Goal: Task Accomplishment & Management: Complete application form

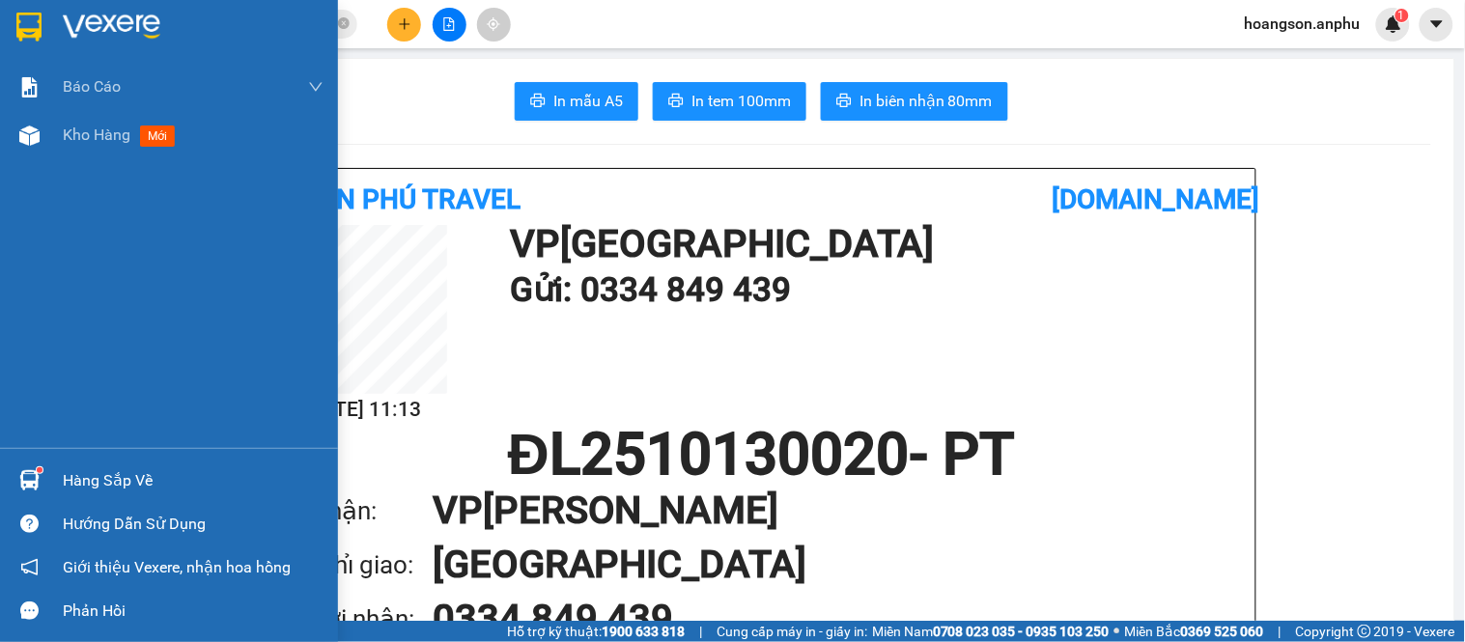
click at [40, 137] on div at bounding box center [30, 136] width 34 height 34
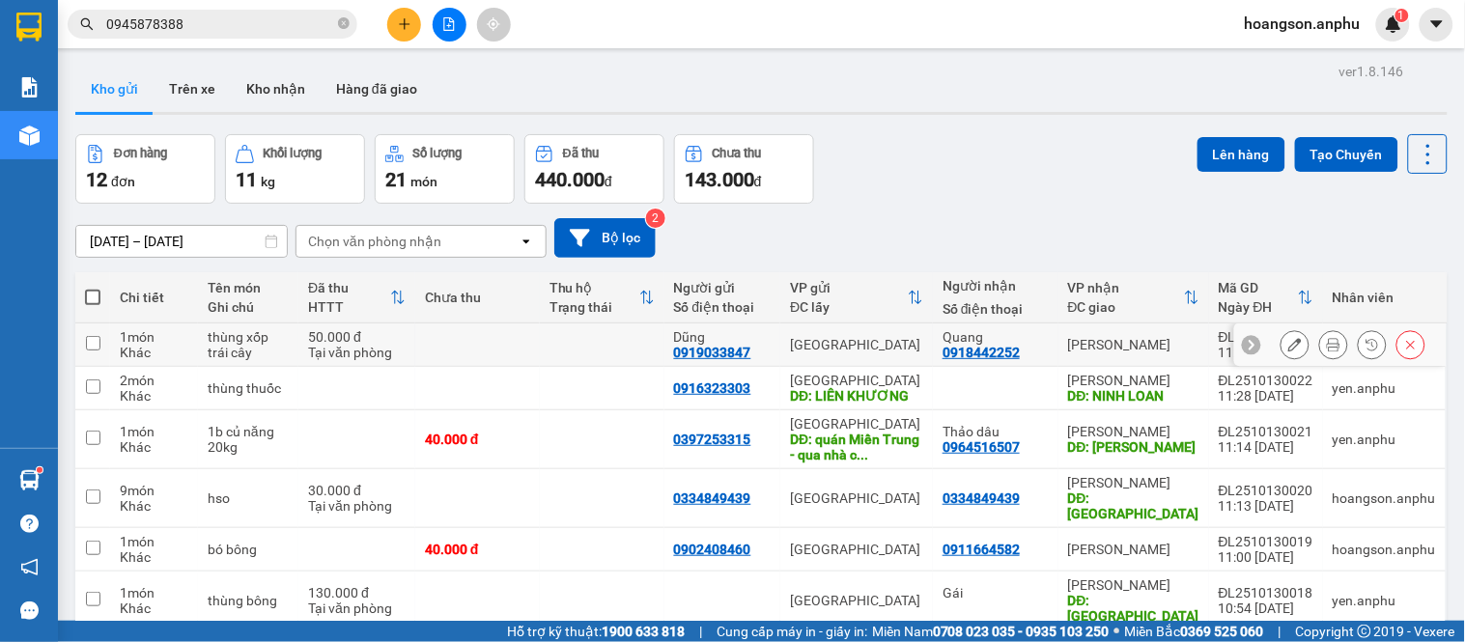
click at [1327, 343] on icon at bounding box center [1334, 345] width 14 height 14
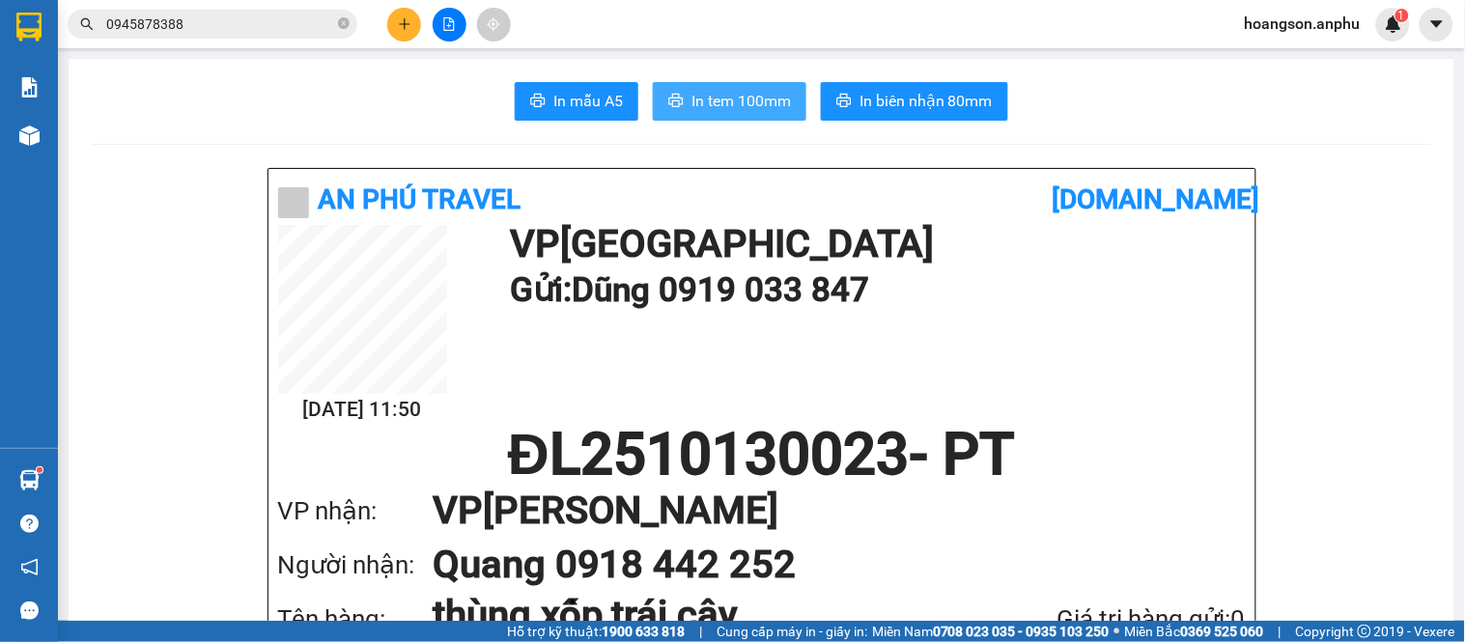
click at [735, 91] on span "In tem 100mm" at bounding box center [741, 101] width 99 height 24
click at [343, 31] on span at bounding box center [344, 24] width 12 height 18
click at [390, 20] on button at bounding box center [404, 25] width 34 height 34
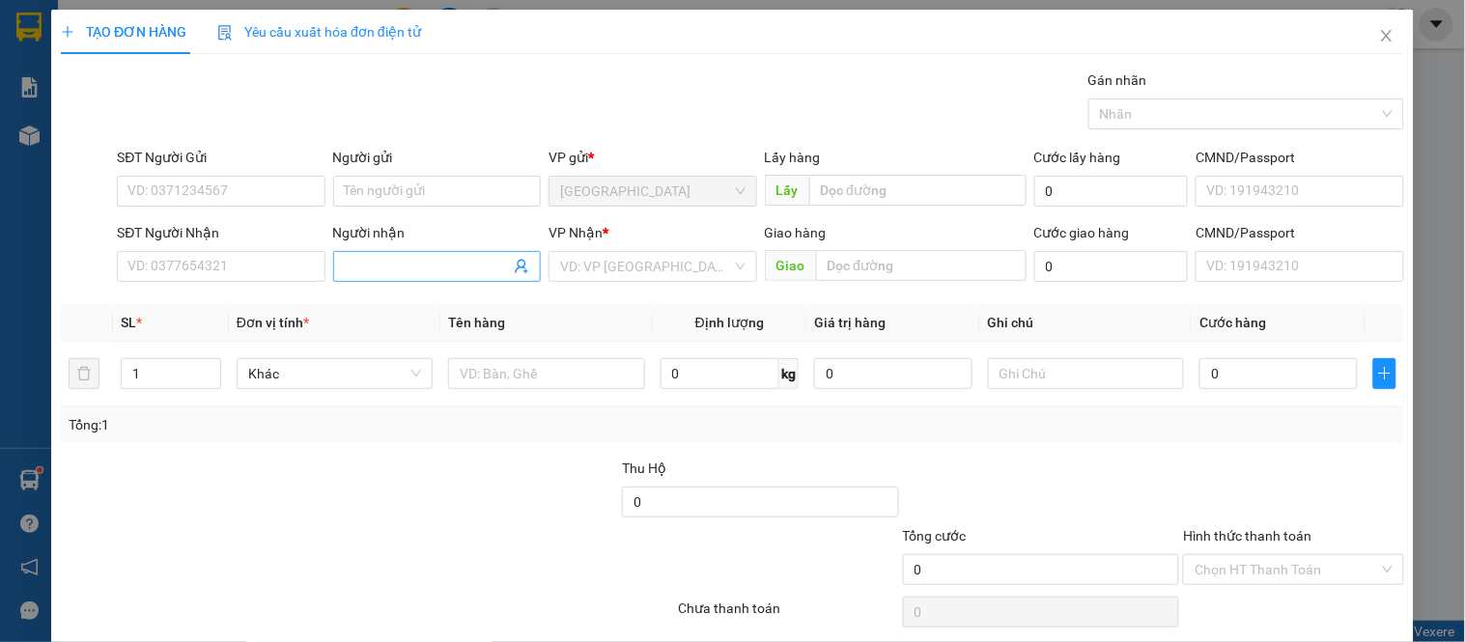
click at [412, 274] on input "Người nhận" at bounding box center [427, 266] width 165 height 21
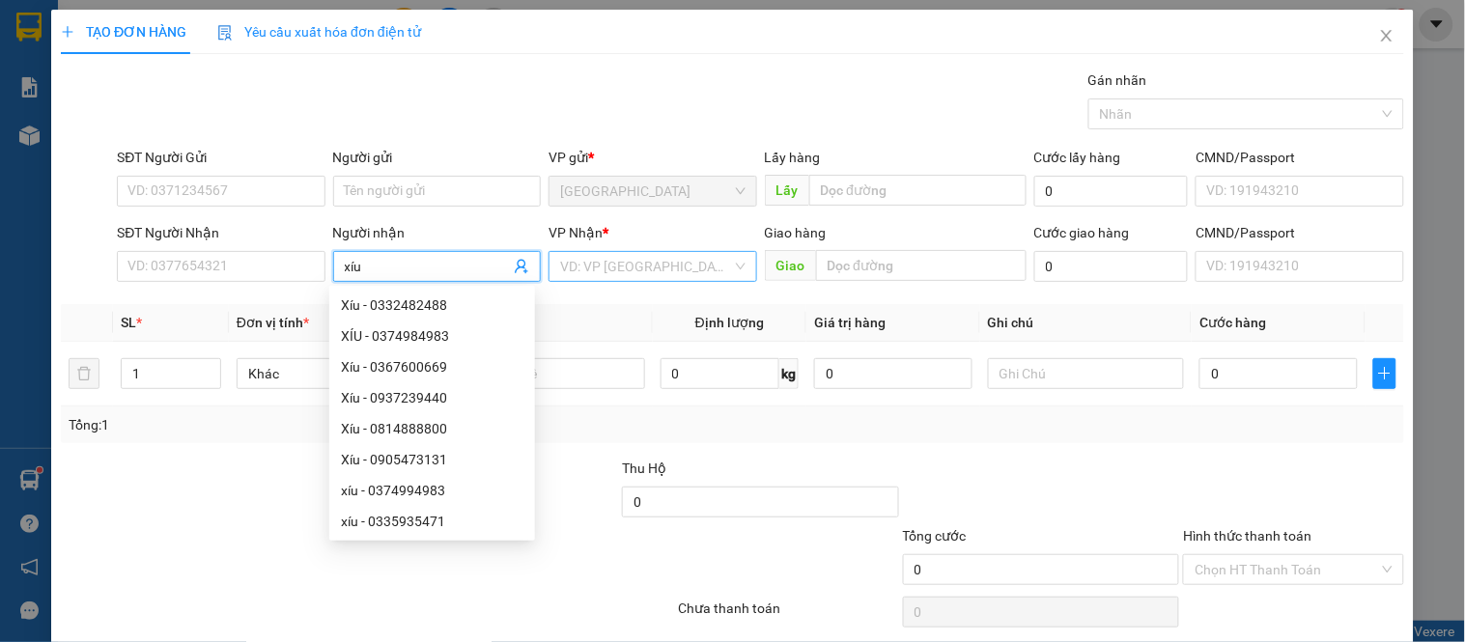
type input "xíu"
click at [648, 269] on input "search" at bounding box center [645, 266] width 171 height 29
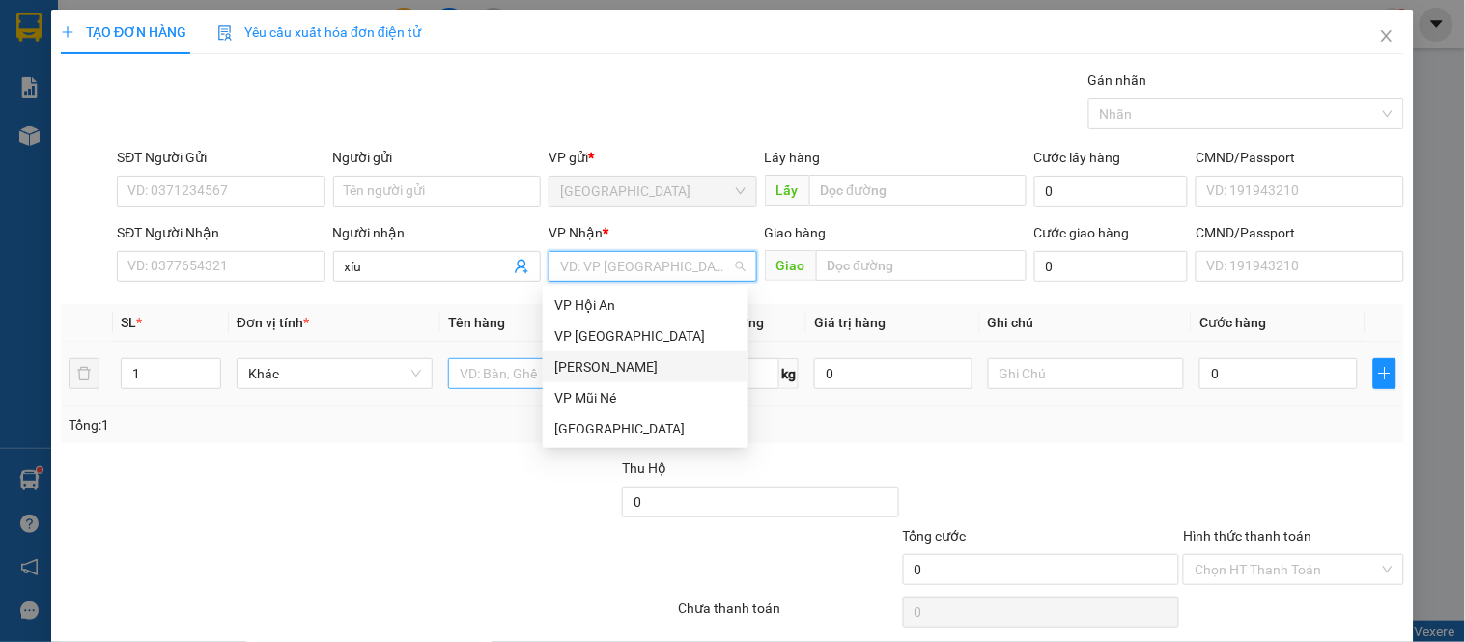
click at [616, 372] on div "[PERSON_NAME]" at bounding box center [645, 366] width 183 height 21
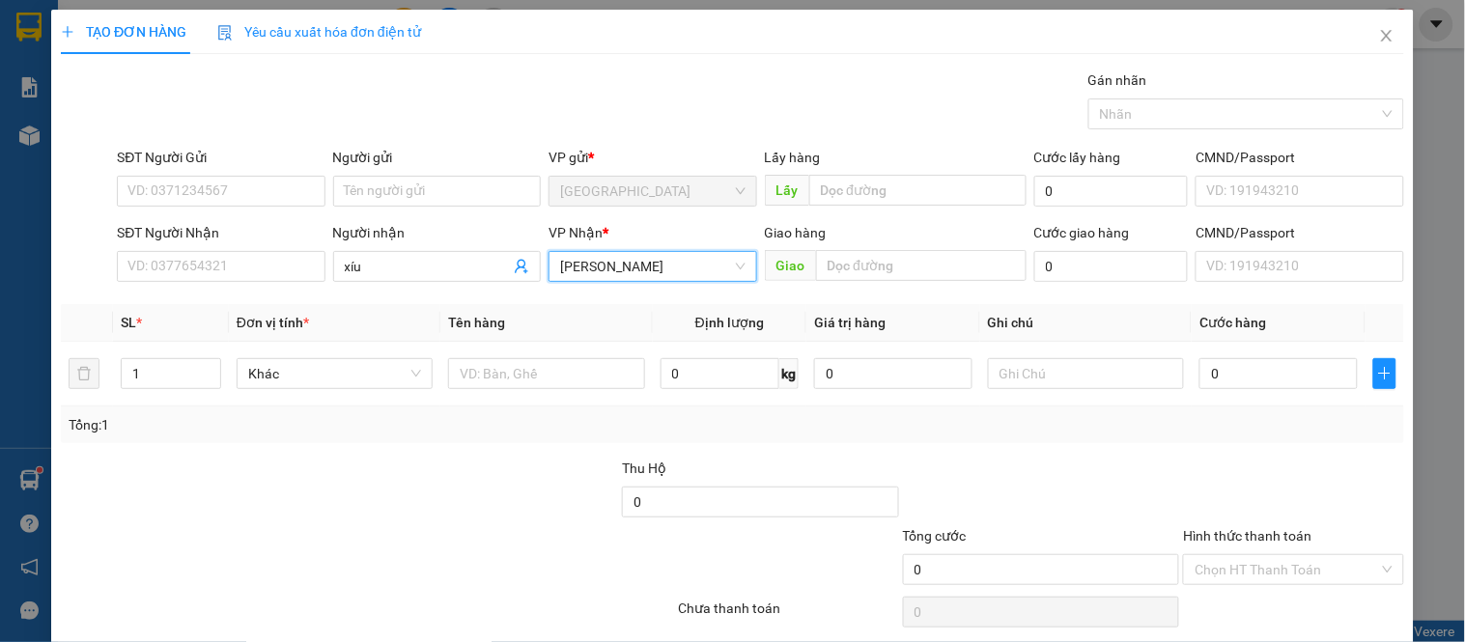
click at [867, 282] on div "Giao" at bounding box center [896, 266] width 262 height 31
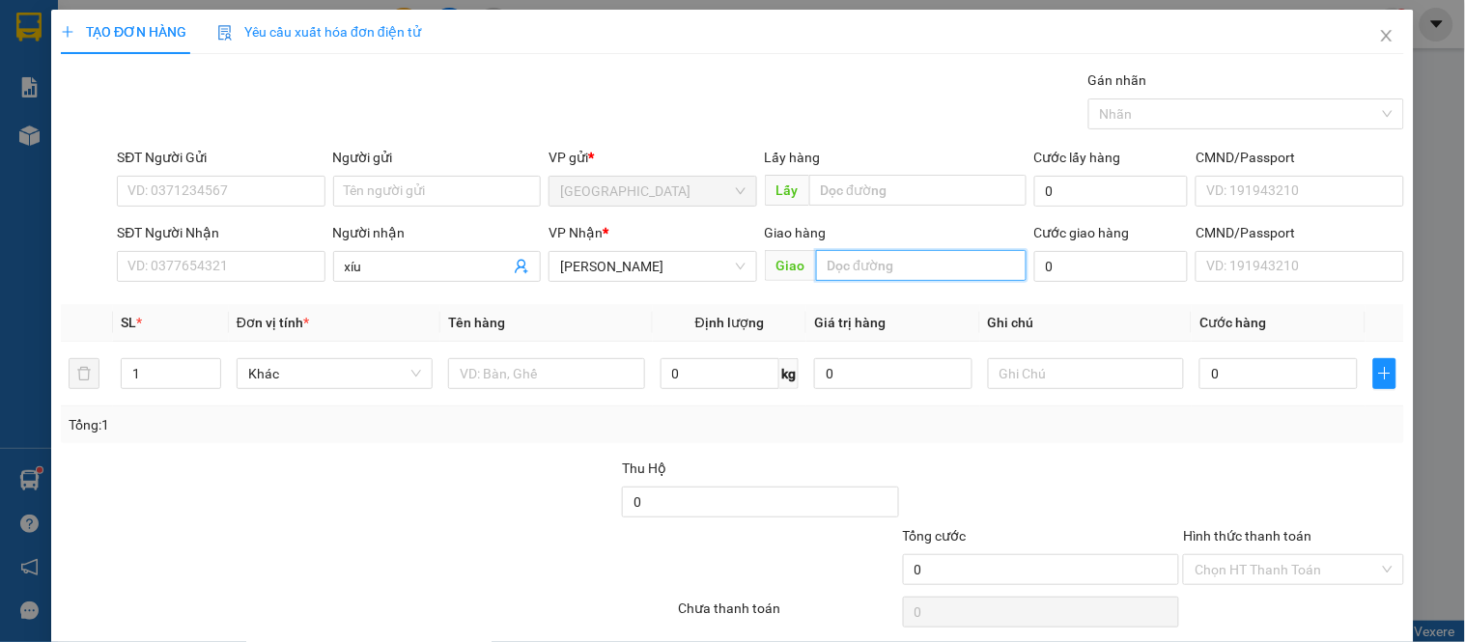
click at [874, 268] on input "text" at bounding box center [921, 265] width 211 height 31
type input "[PERSON_NAME]"
click at [1265, 355] on div "0" at bounding box center [1279, 374] width 158 height 39
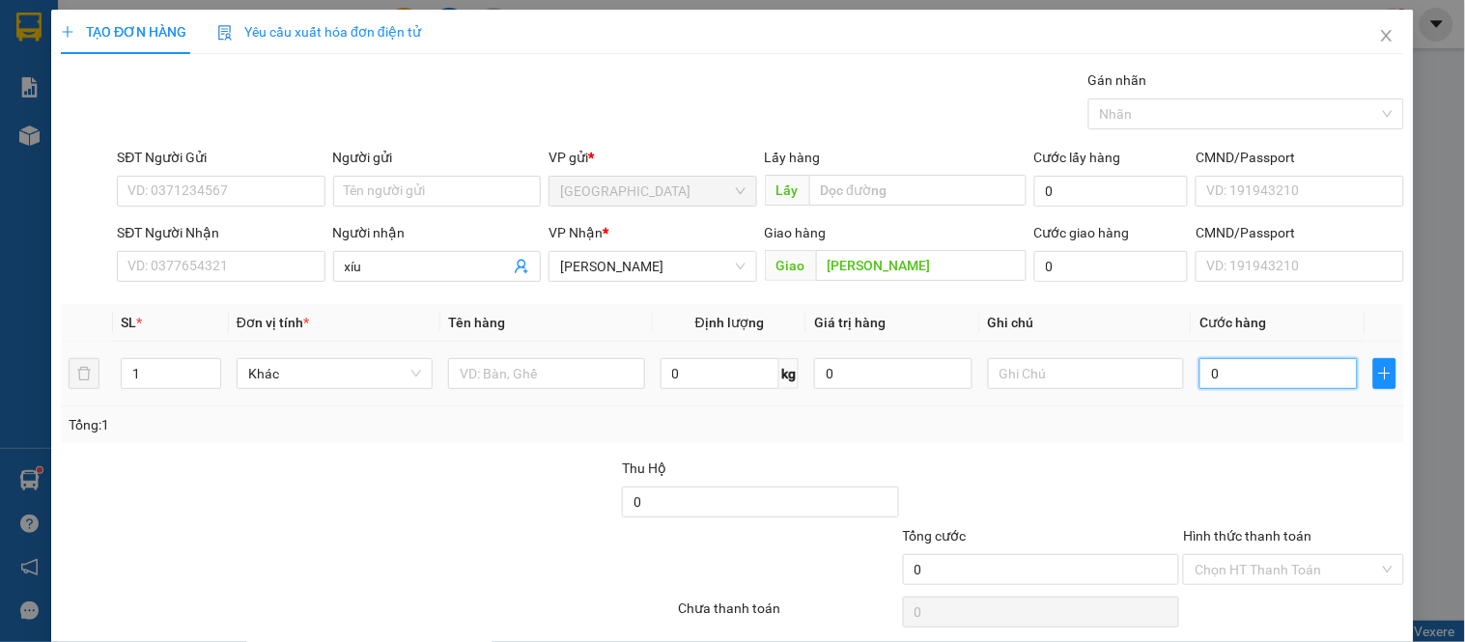
click at [1265, 378] on input "0" at bounding box center [1279, 373] width 158 height 31
type input "007"
type input "7"
type input "0.070"
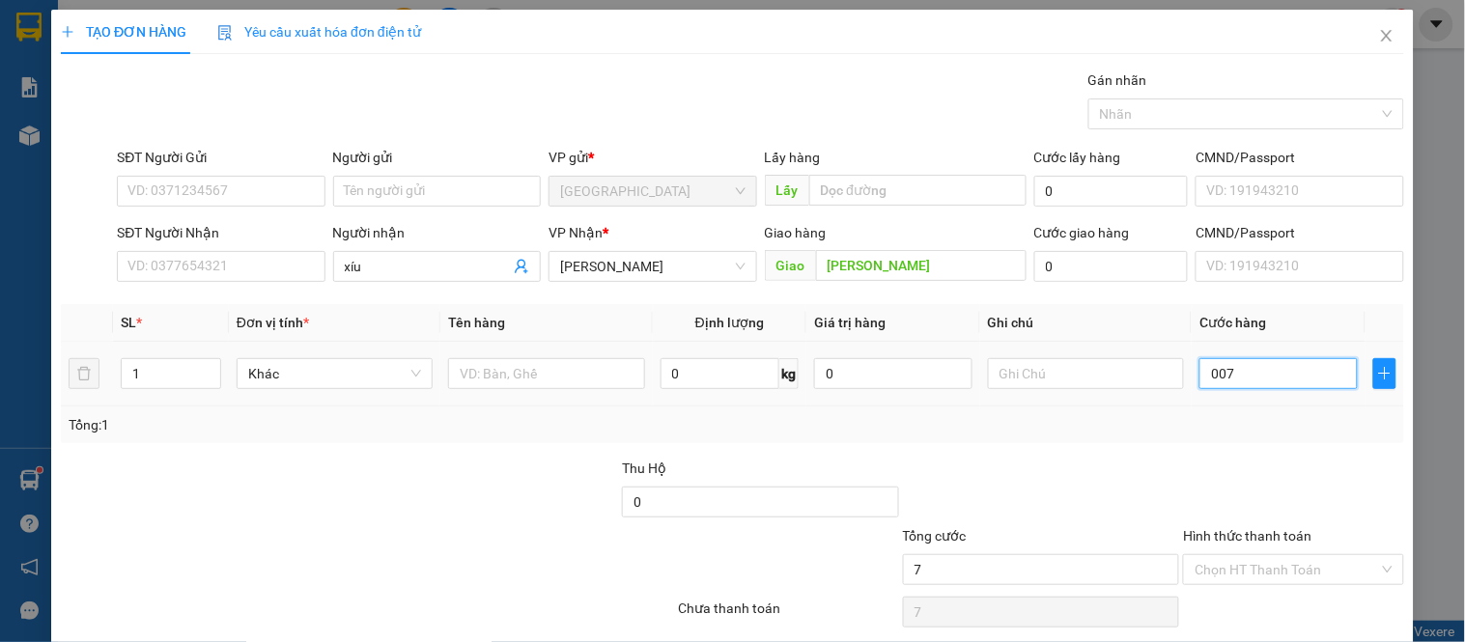
type input "70"
type input "70.000"
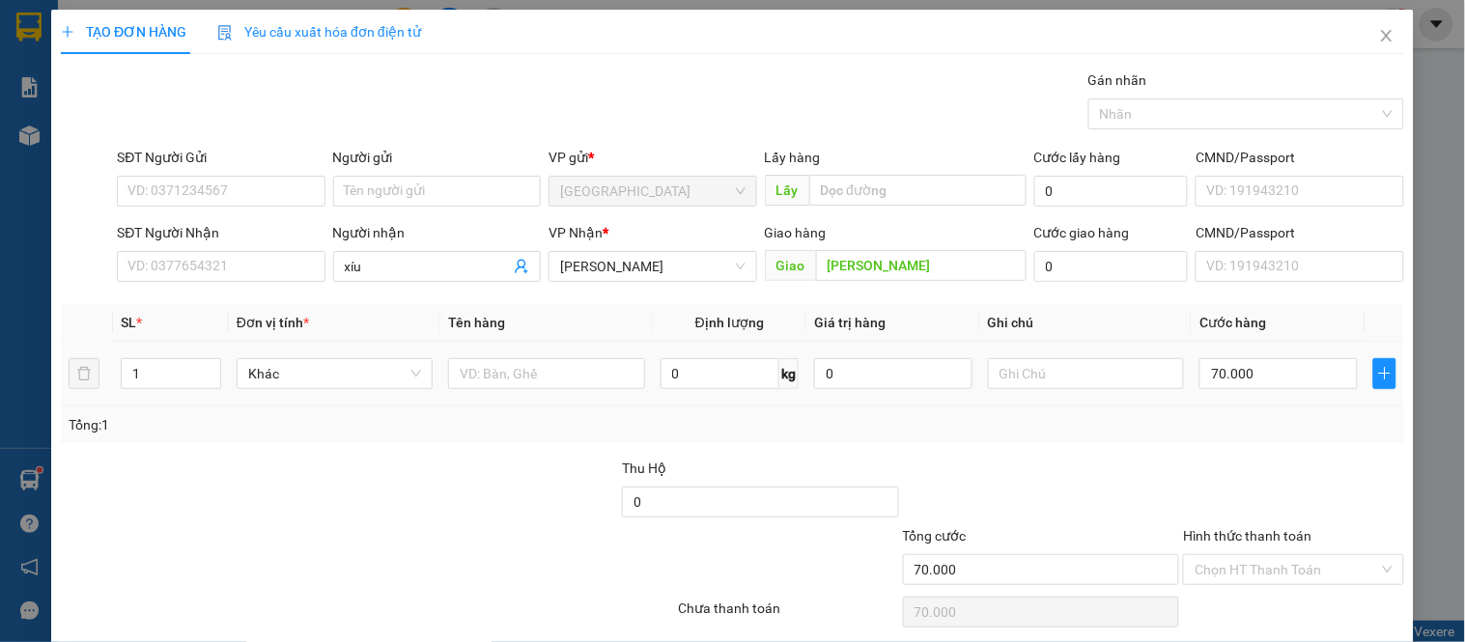
click at [1029, 505] on div at bounding box center [1041, 492] width 281 height 68
click at [1279, 368] on input "70.000" at bounding box center [1279, 373] width 158 height 31
type input "00.005"
type input "5"
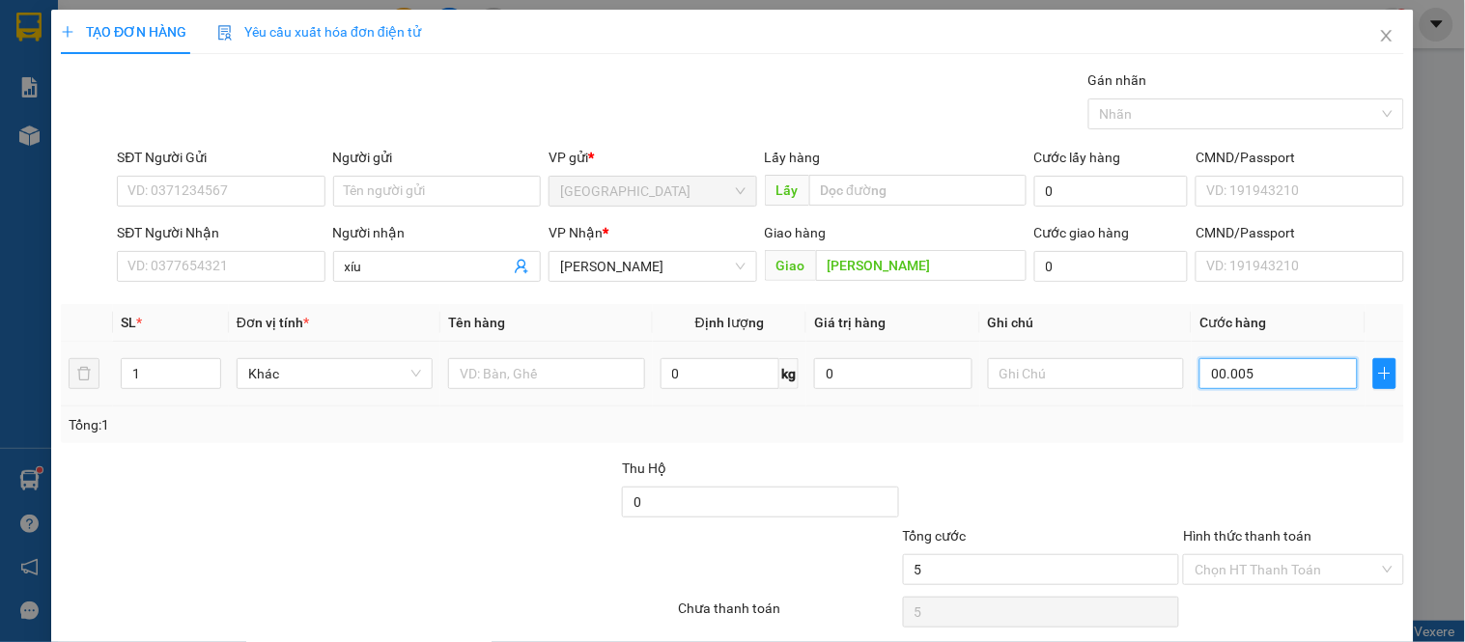
type input "0.000.050"
type input "50"
type input "50.000"
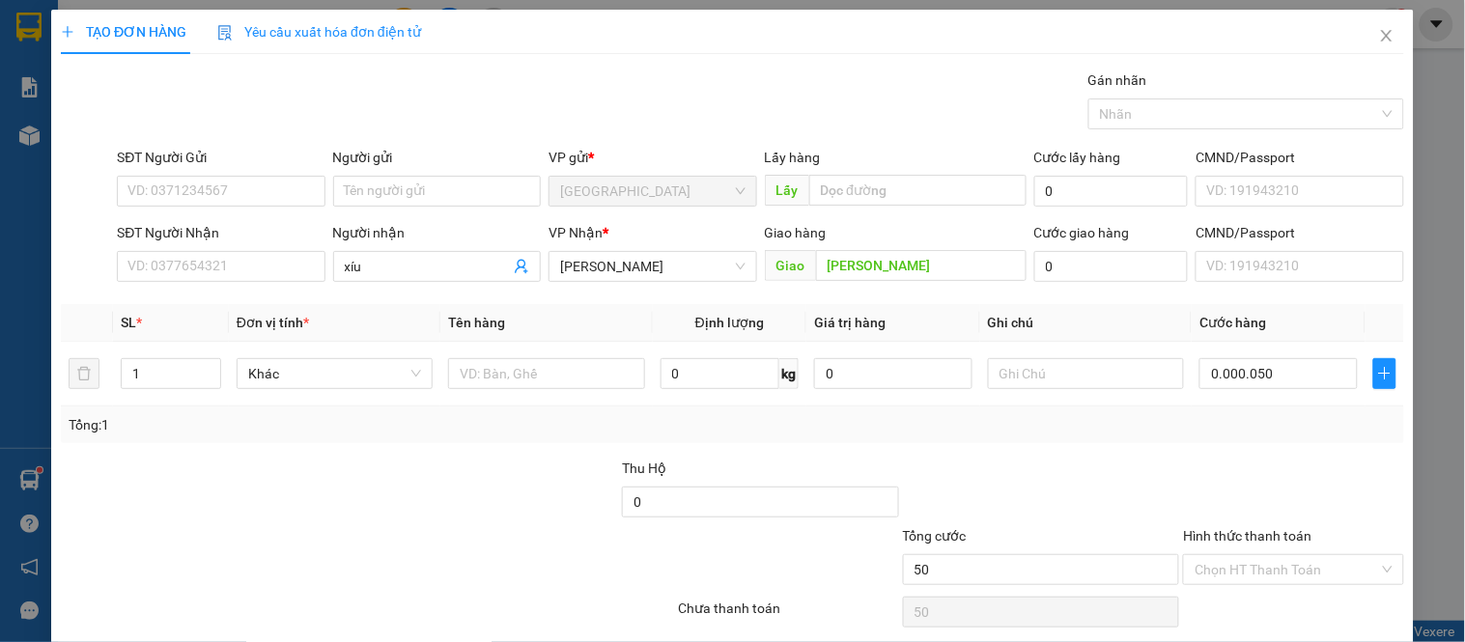
type input "50.000"
click at [1211, 451] on div "Transit Pickup Surcharge Ids Transit Deliver Surcharge Ids Transit Deliver Surc…" at bounding box center [733, 374] width 1344 height 608
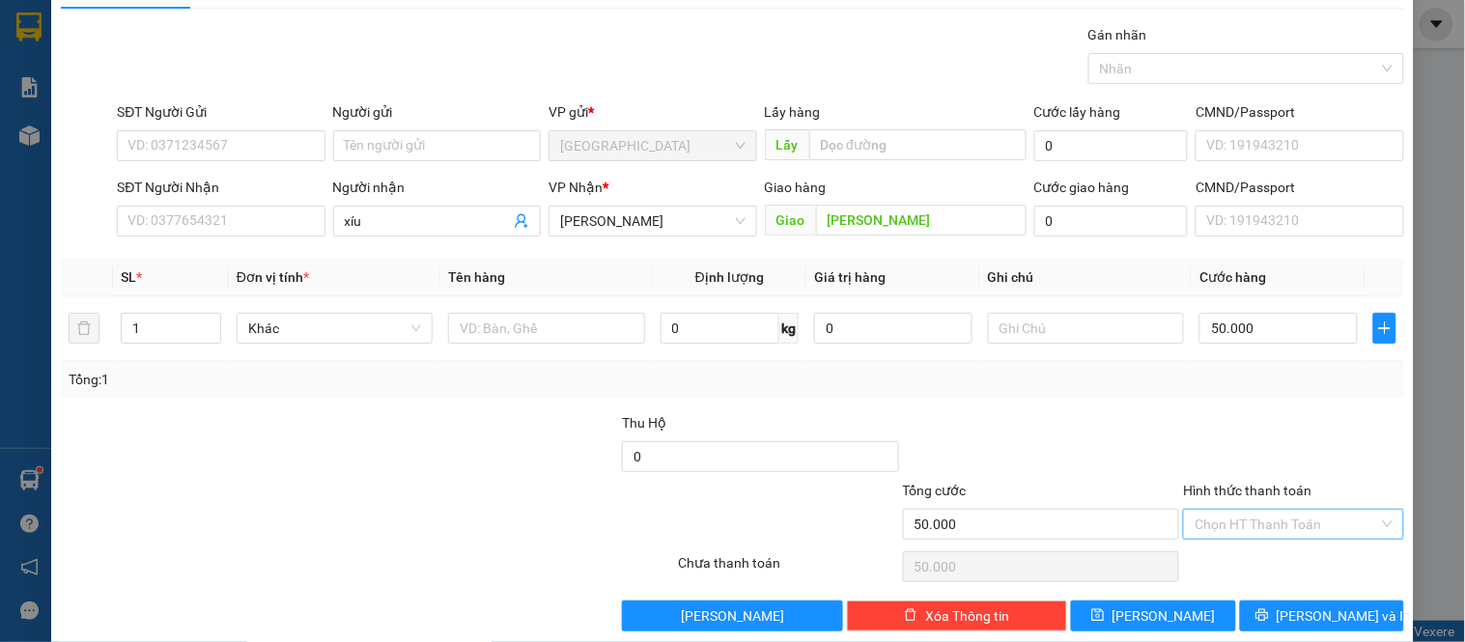
scroll to position [71, 0]
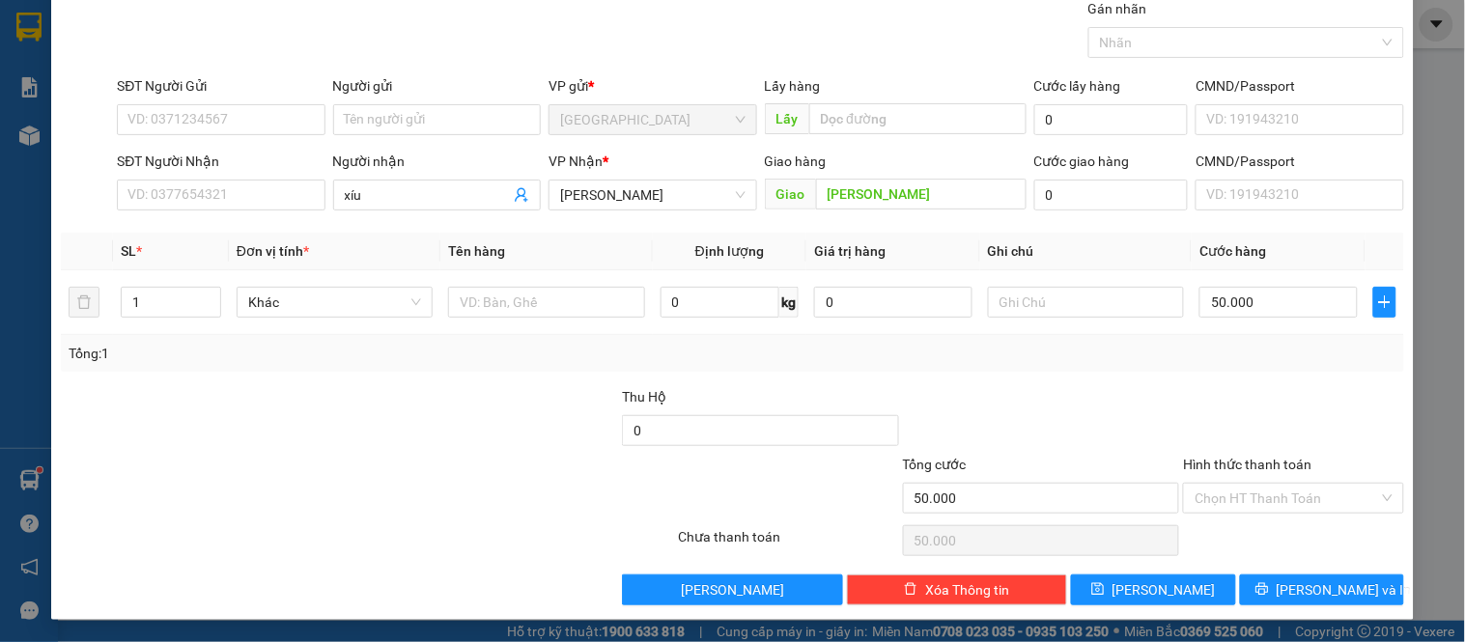
click at [1244, 480] on div "Hình thức thanh toán" at bounding box center [1293, 468] width 220 height 29
click at [1224, 505] on input "Hình thức thanh toán" at bounding box center [1287, 498] width 184 height 29
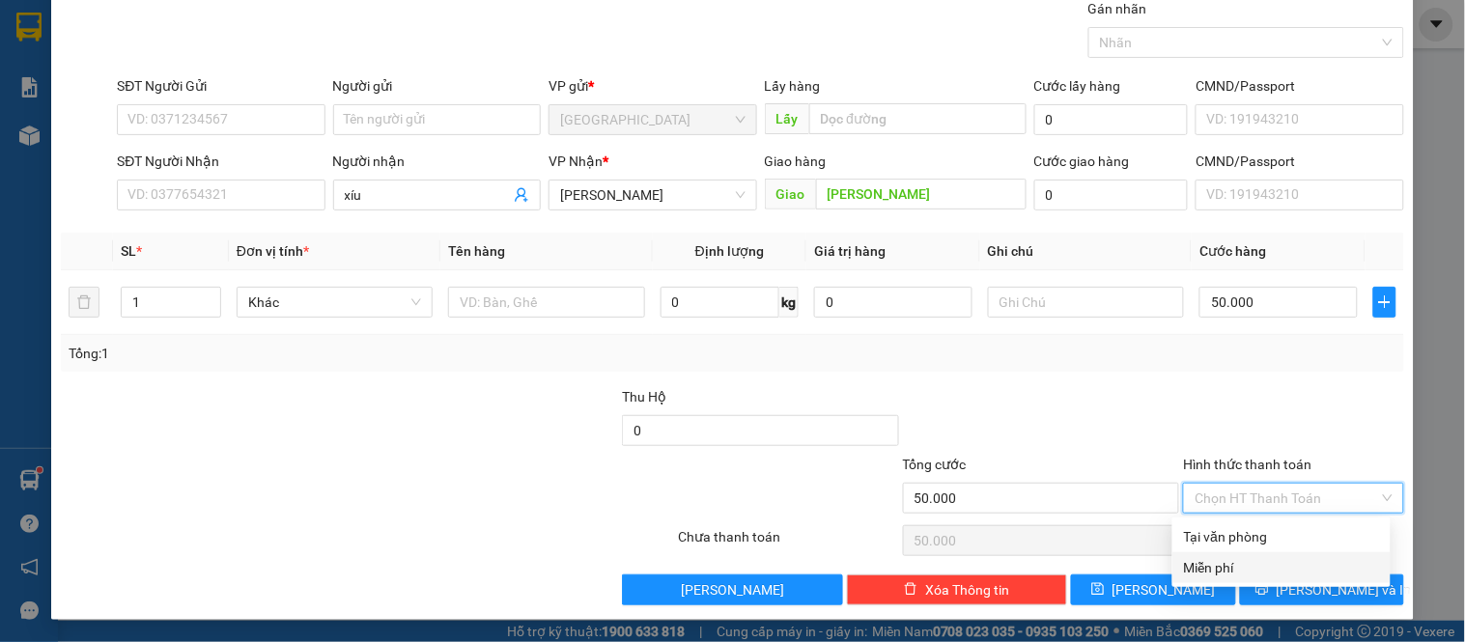
click at [1217, 554] on div "Miễn phí" at bounding box center [1282, 568] width 218 height 31
type input "0"
click at [1223, 515] on div "Hình thức thanh toán Miễn phí Miễn phí" at bounding box center [1293, 488] width 220 height 68
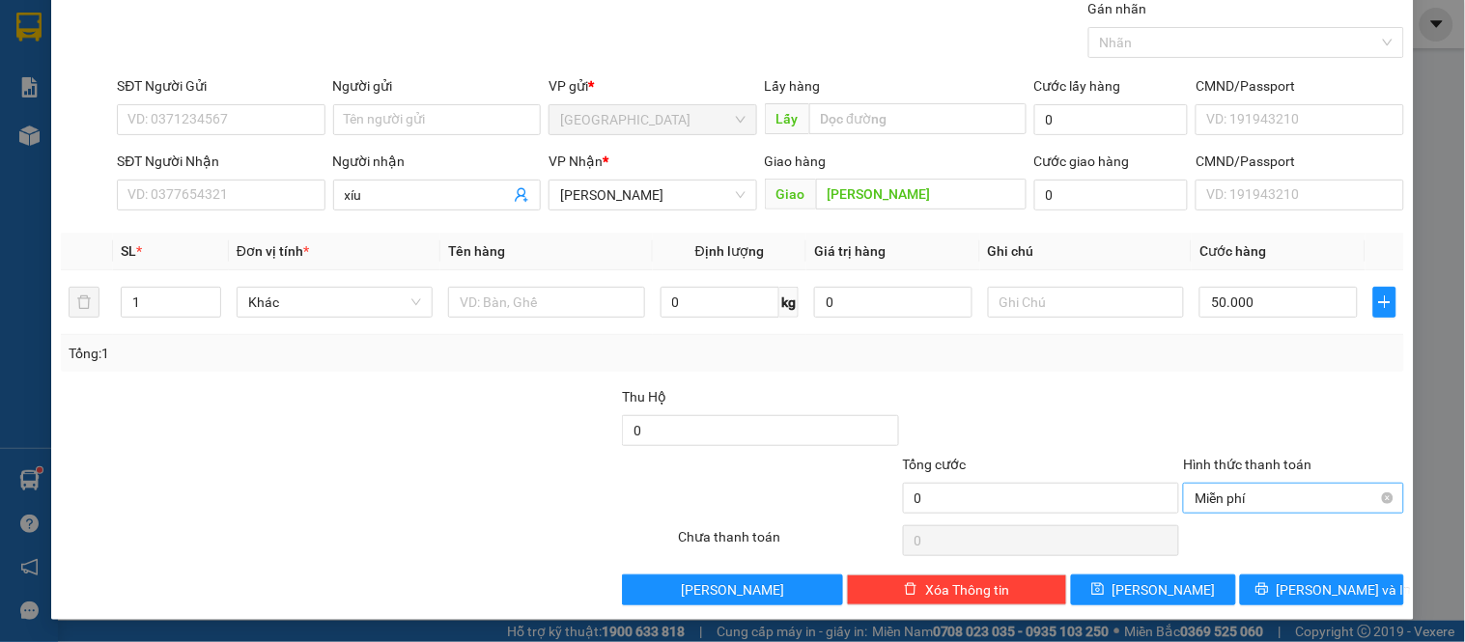
click at [1228, 507] on span "Miễn phí" at bounding box center [1293, 498] width 197 height 29
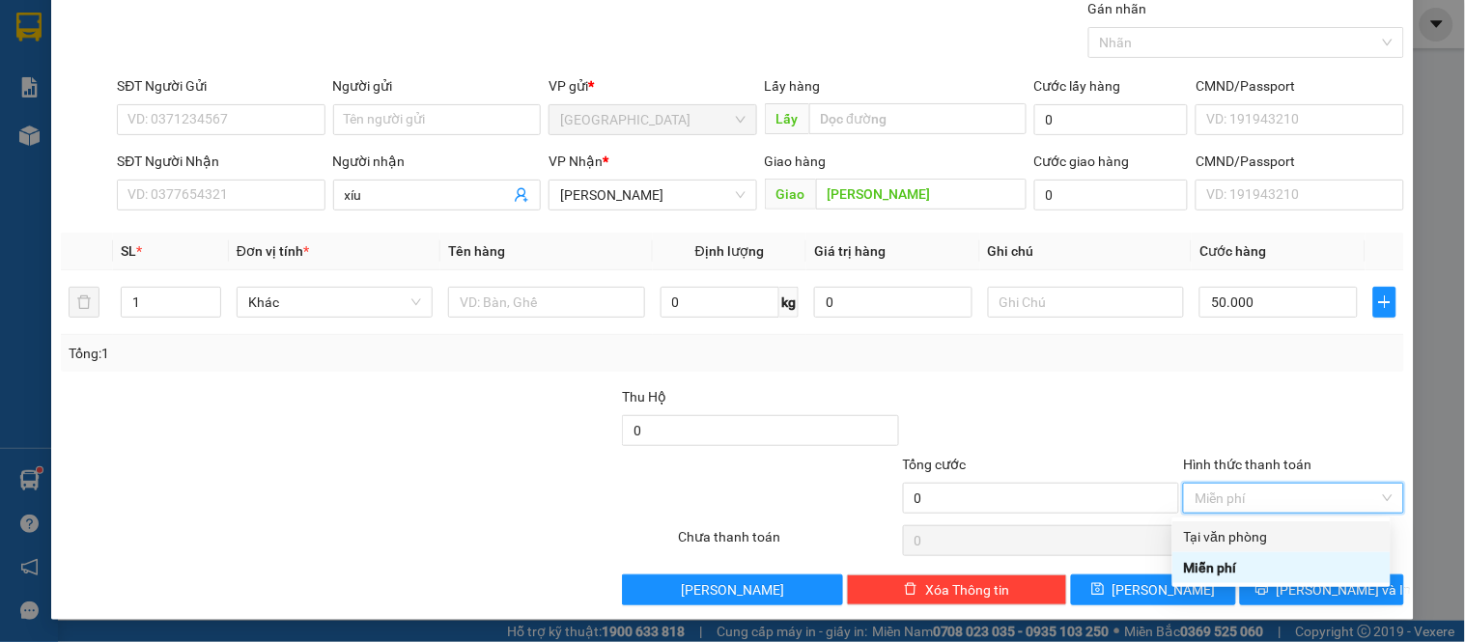
click at [1208, 526] on div "Tại văn phòng" at bounding box center [1281, 536] width 195 height 21
type input "50.000"
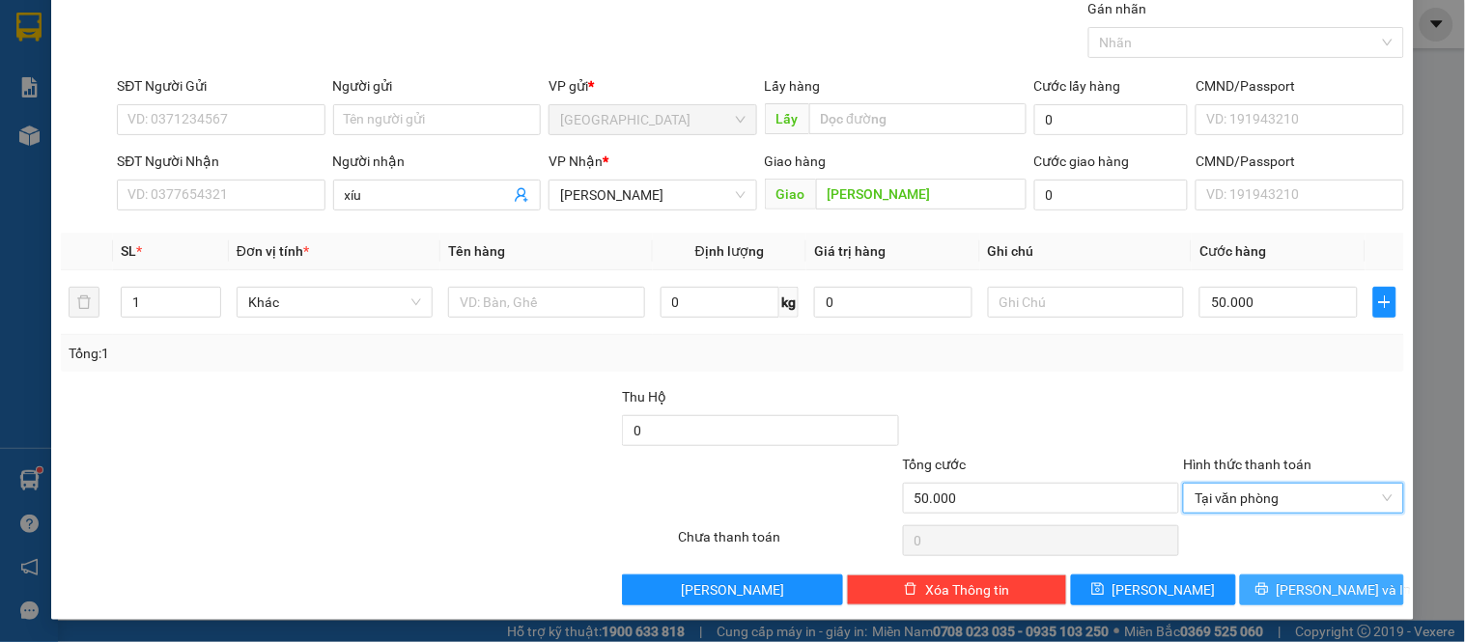
click at [1331, 594] on span "[PERSON_NAME] và In" at bounding box center [1344, 590] width 135 height 21
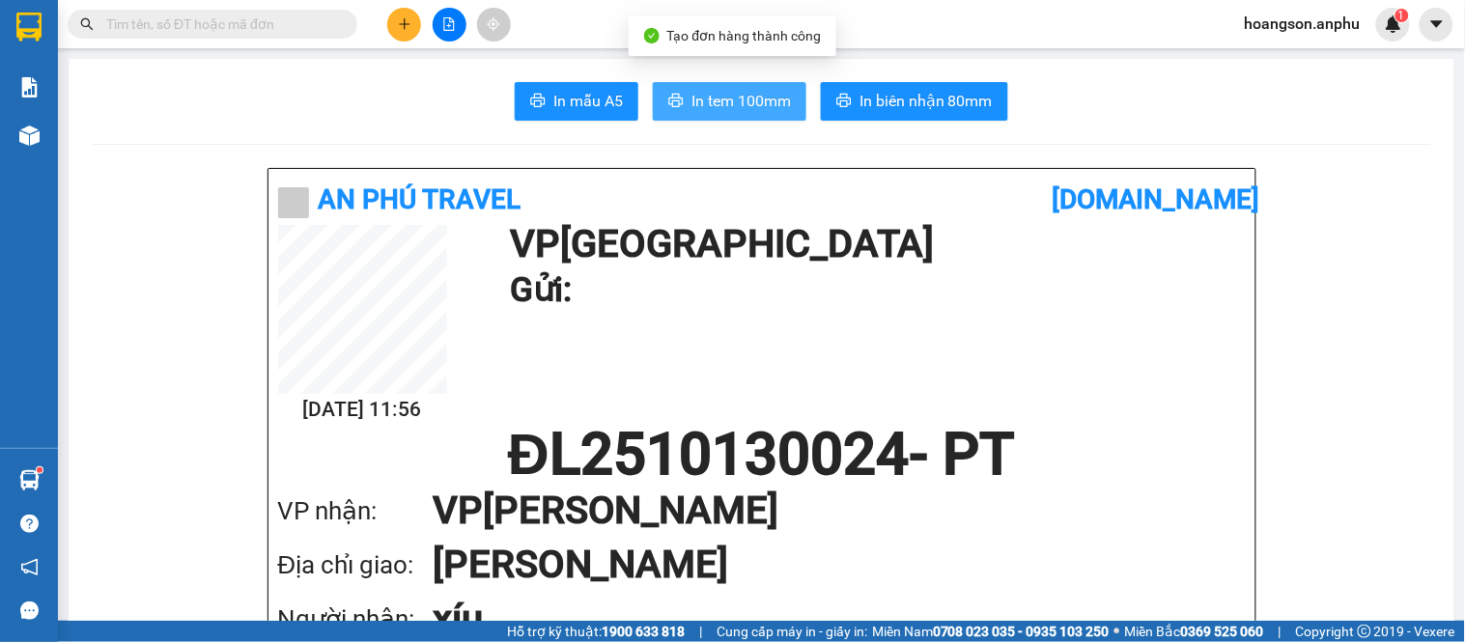
click at [727, 90] on span "In tem 100mm" at bounding box center [741, 101] width 99 height 24
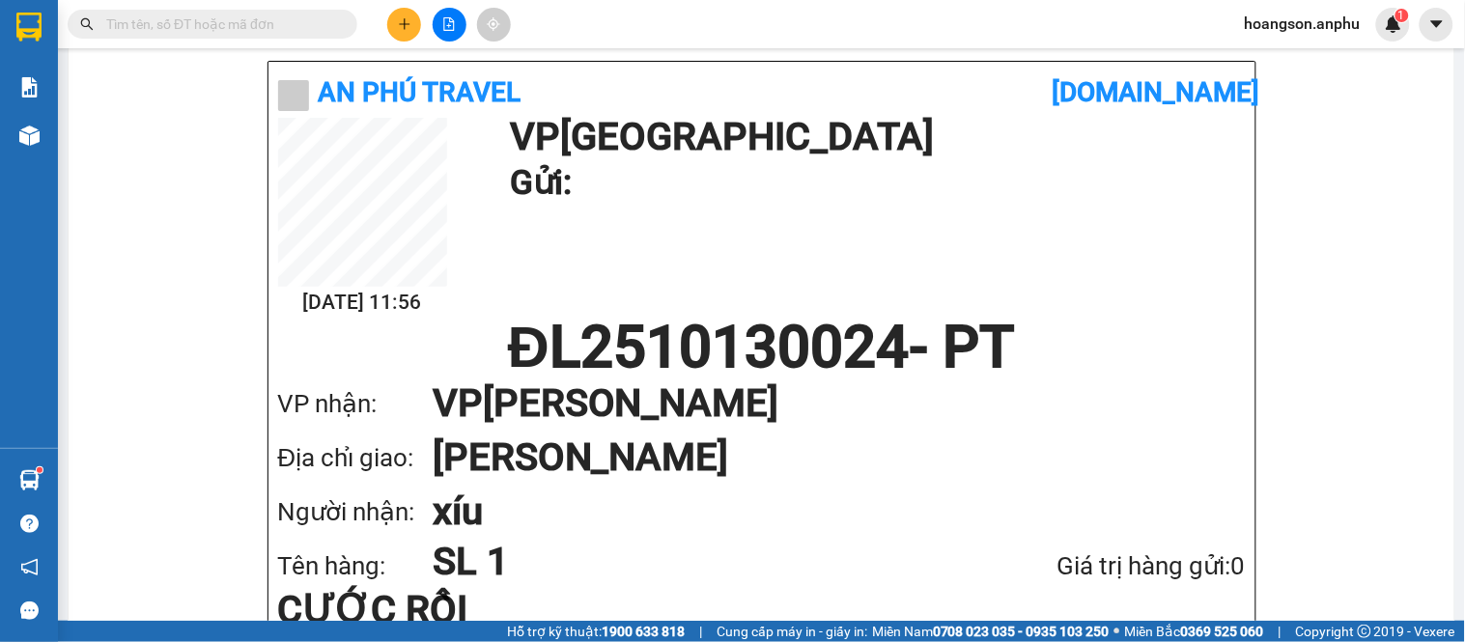
scroll to position [322, 0]
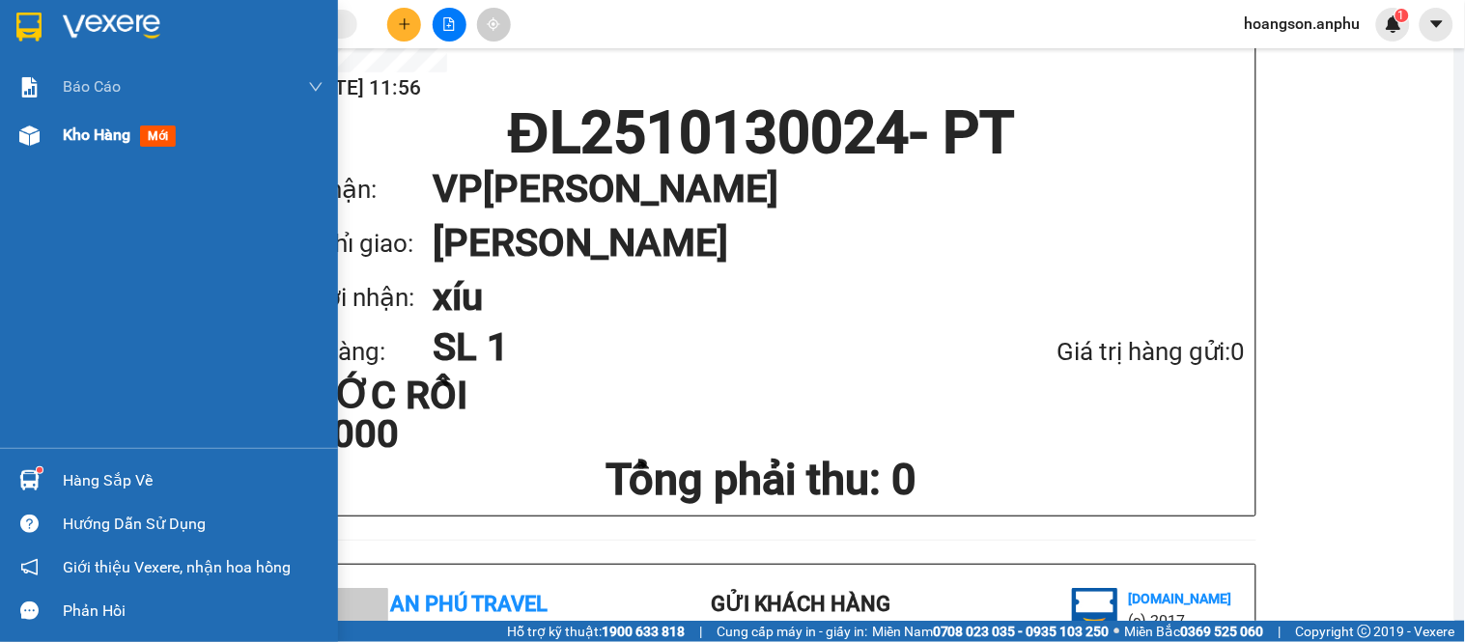
click at [36, 145] on img at bounding box center [29, 136] width 20 height 20
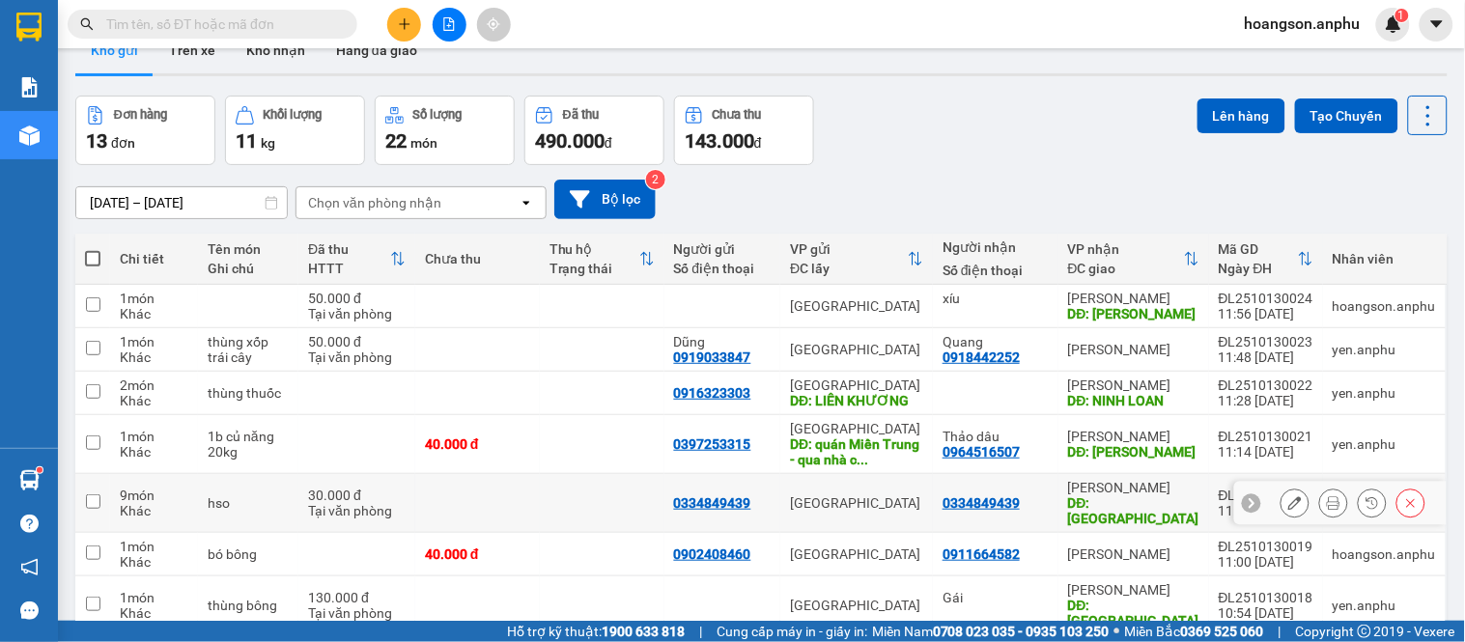
scroll to position [34, 0]
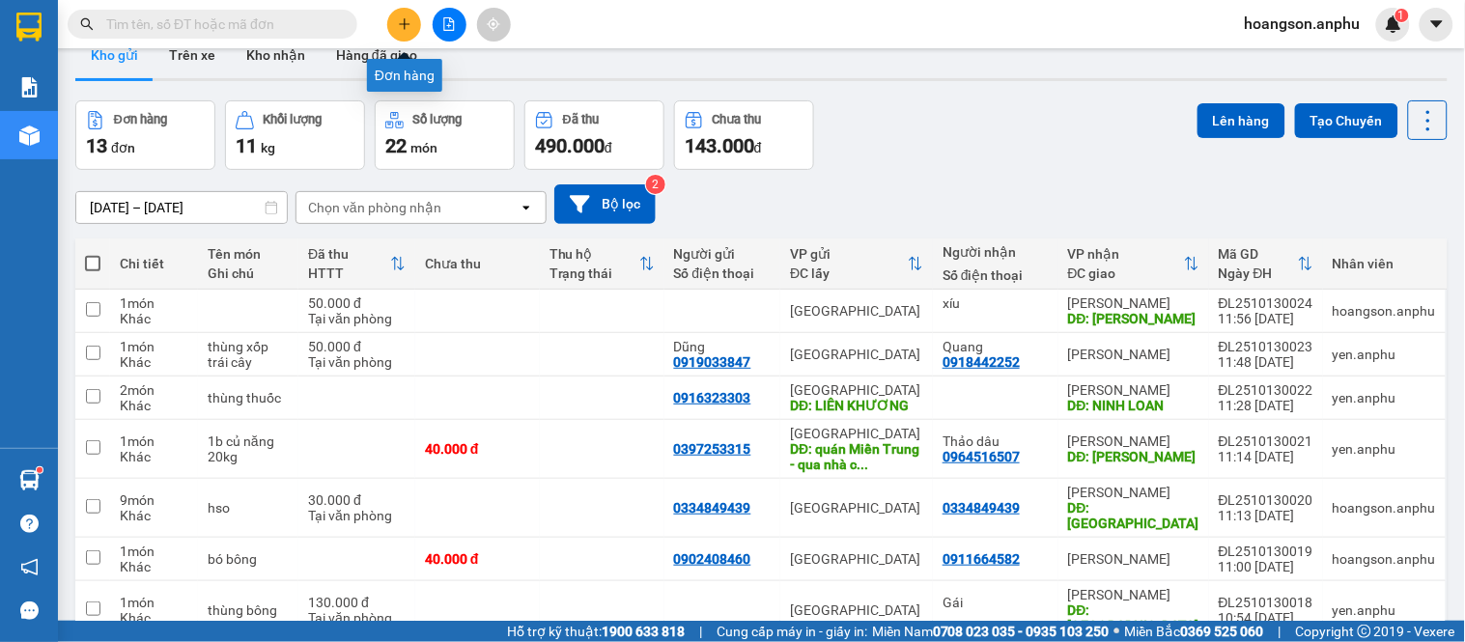
click at [417, 29] on button at bounding box center [404, 25] width 34 height 34
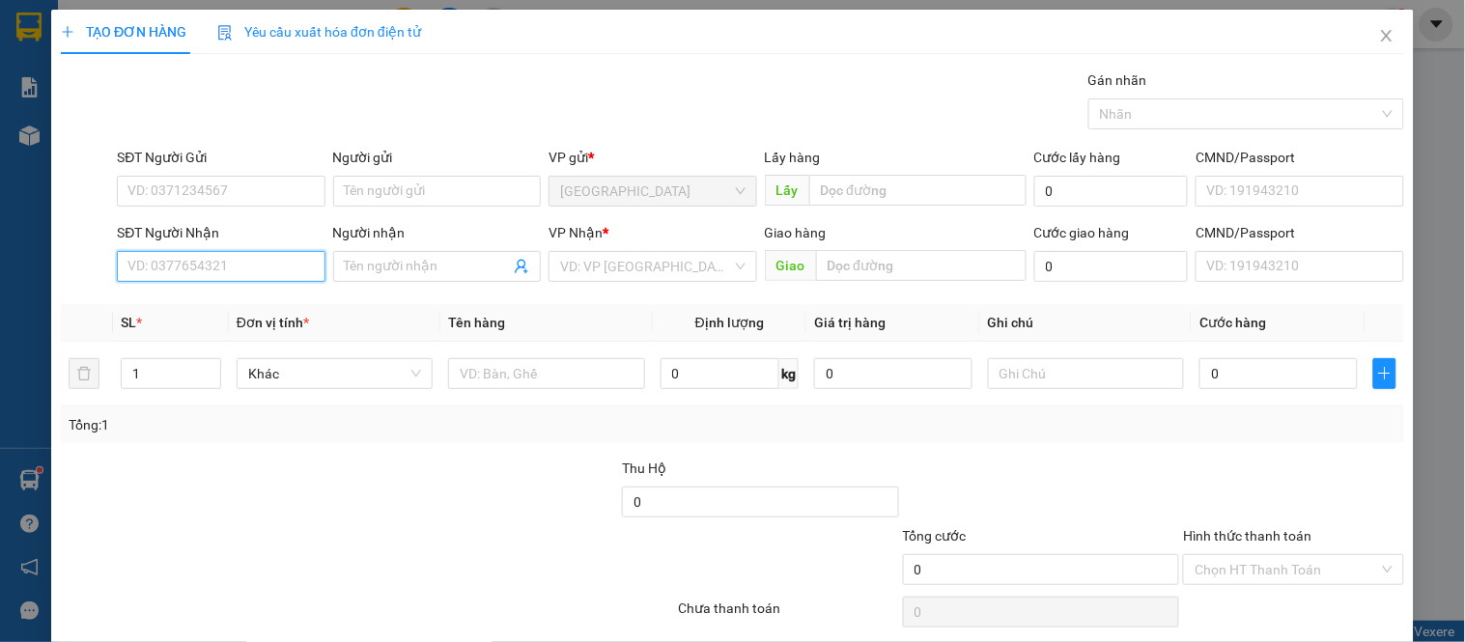
click at [240, 278] on input "SĐT Người Nhận" at bounding box center [221, 266] width 208 height 31
click at [217, 306] on div "0967384303 - [PERSON_NAME]" at bounding box center [223, 305] width 190 height 21
type input "0967384303"
type input "[PERSON_NAME]"
type input "hàm đức"
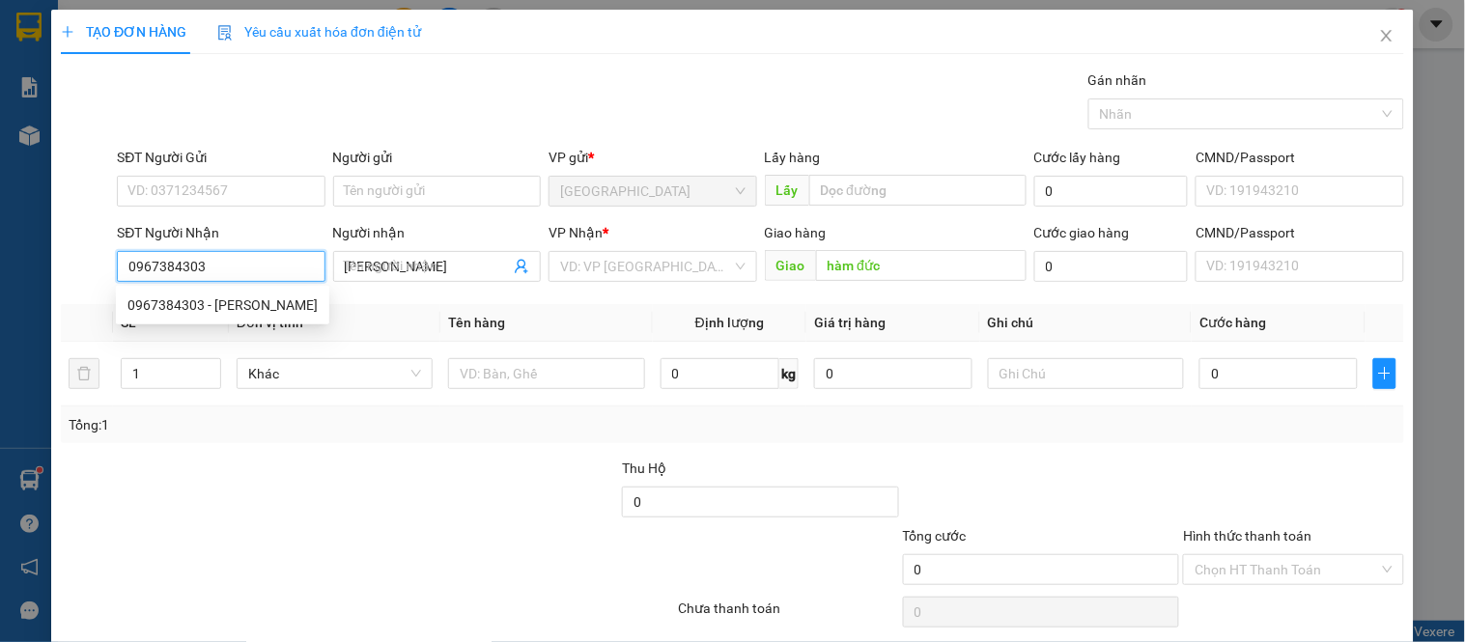
type input "30.000"
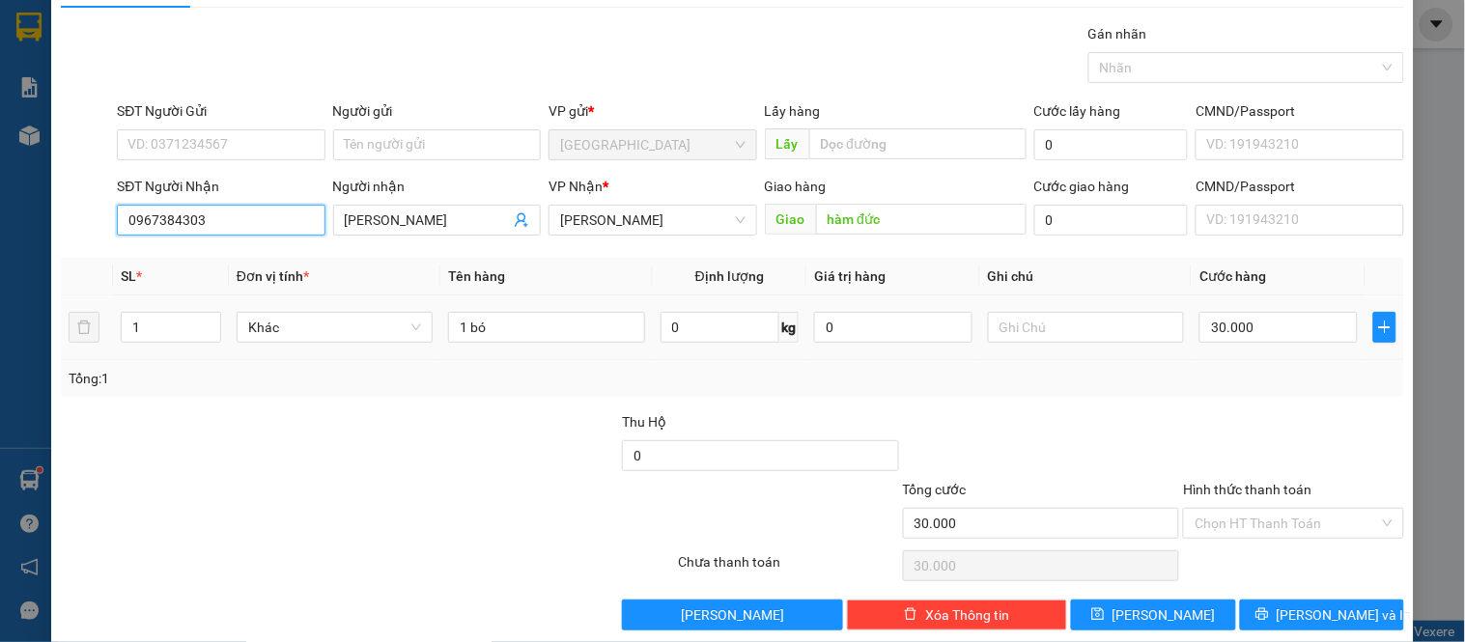
scroll to position [71, 0]
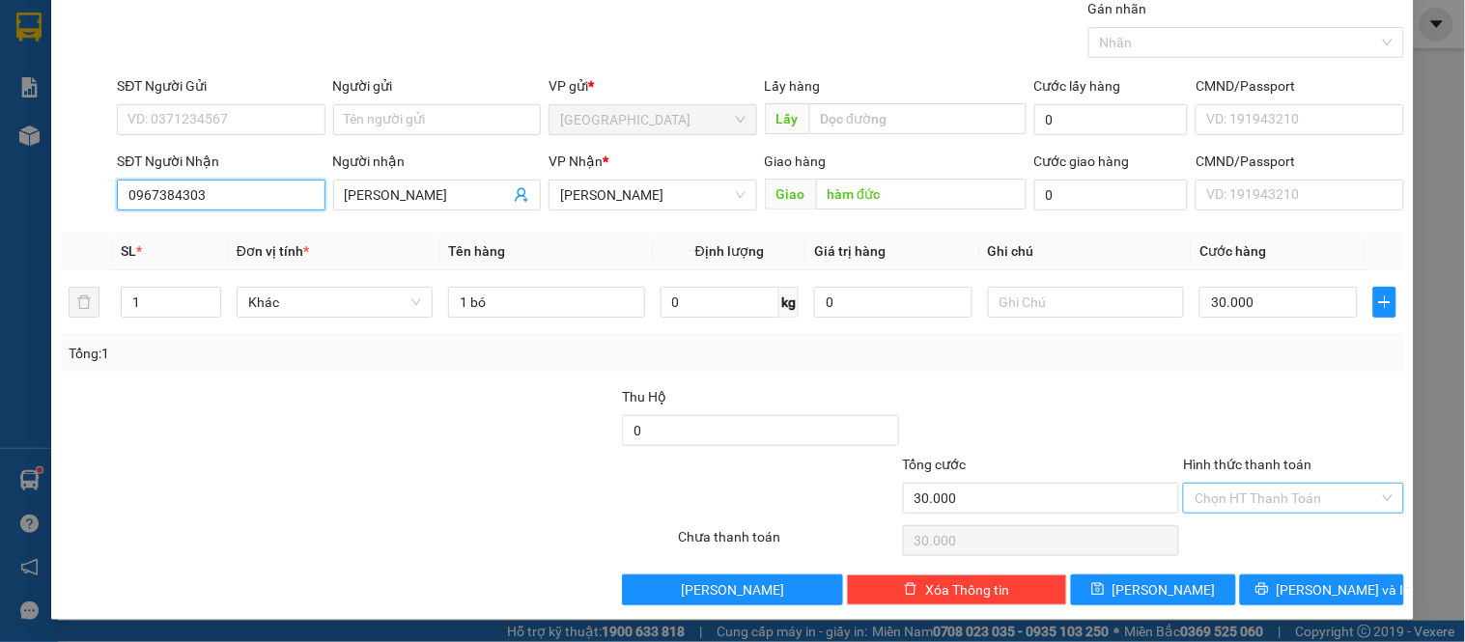
type input "0967384303"
click at [1205, 490] on input "Hình thức thanh toán" at bounding box center [1287, 498] width 184 height 29
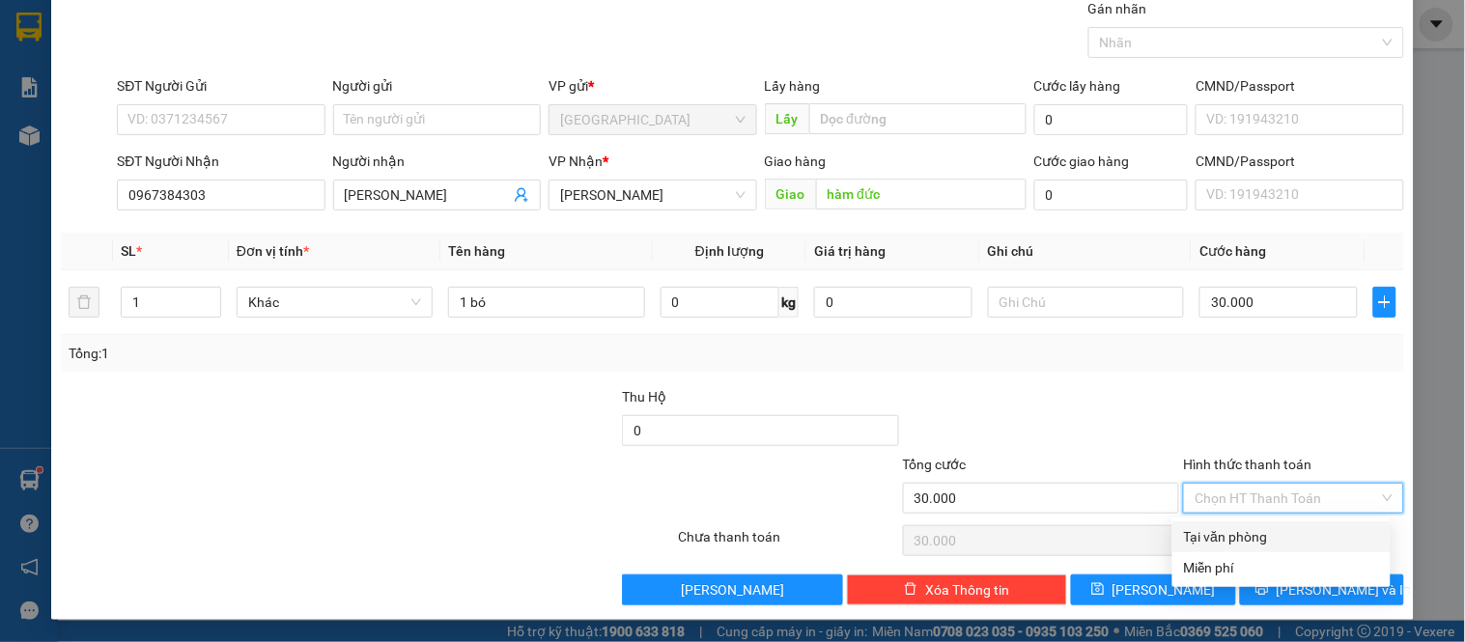
drag, startPoint x: 1215, startPoint y: 526, endPoint x: 1238, endPoint y: 538, distance: 25.9
click at [1215, 527] on div "Tại văn phòng" at bounding box center [1281, 536] width 195 height 21
type input "0"
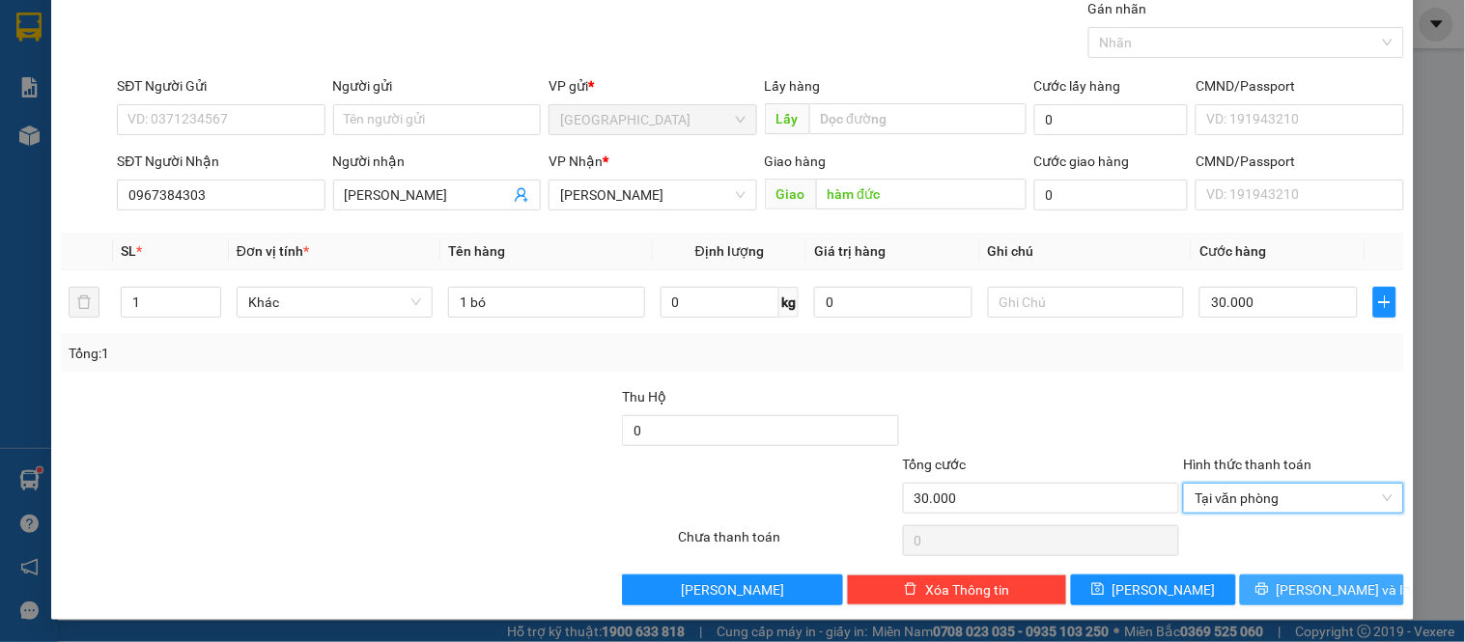
click at [1319, 595] on span "[PERSON_NAME] và In" at bounding box center [1344, 590] width 135 height 21
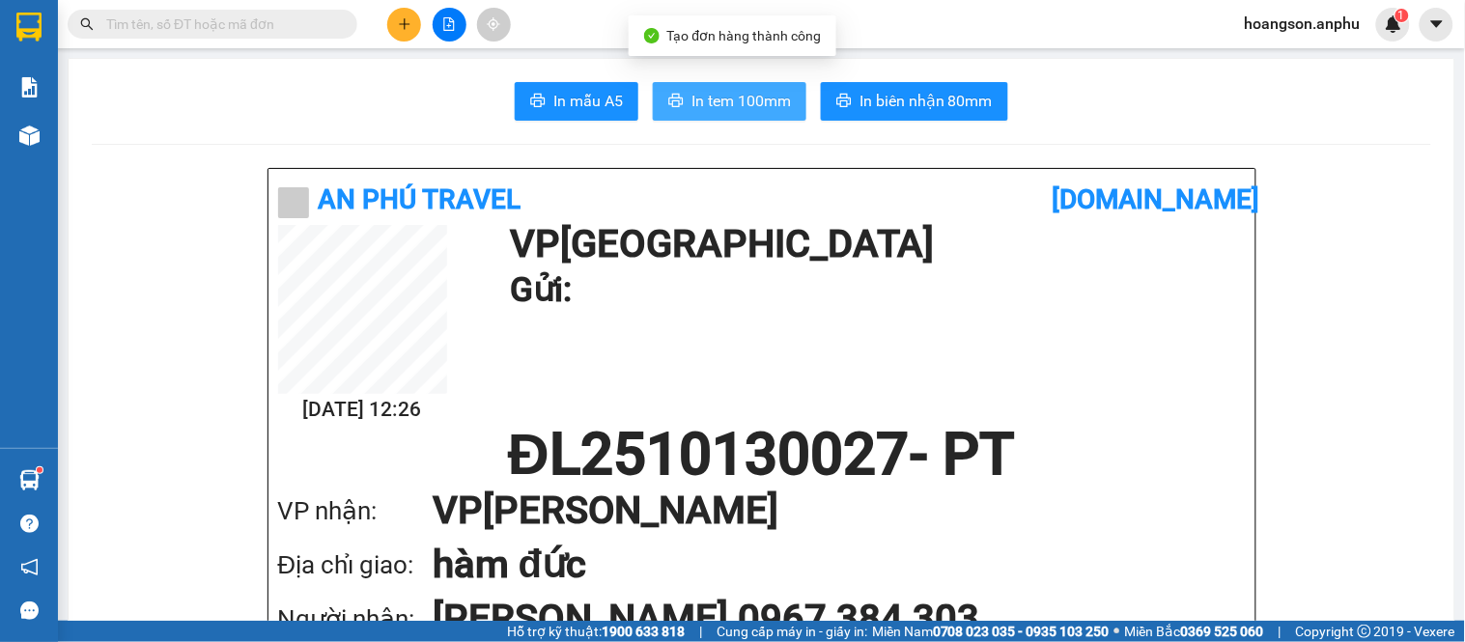
click at [750, 95] on span "In tem 100mm" at bounding box center [741, 101] width 99 height 24
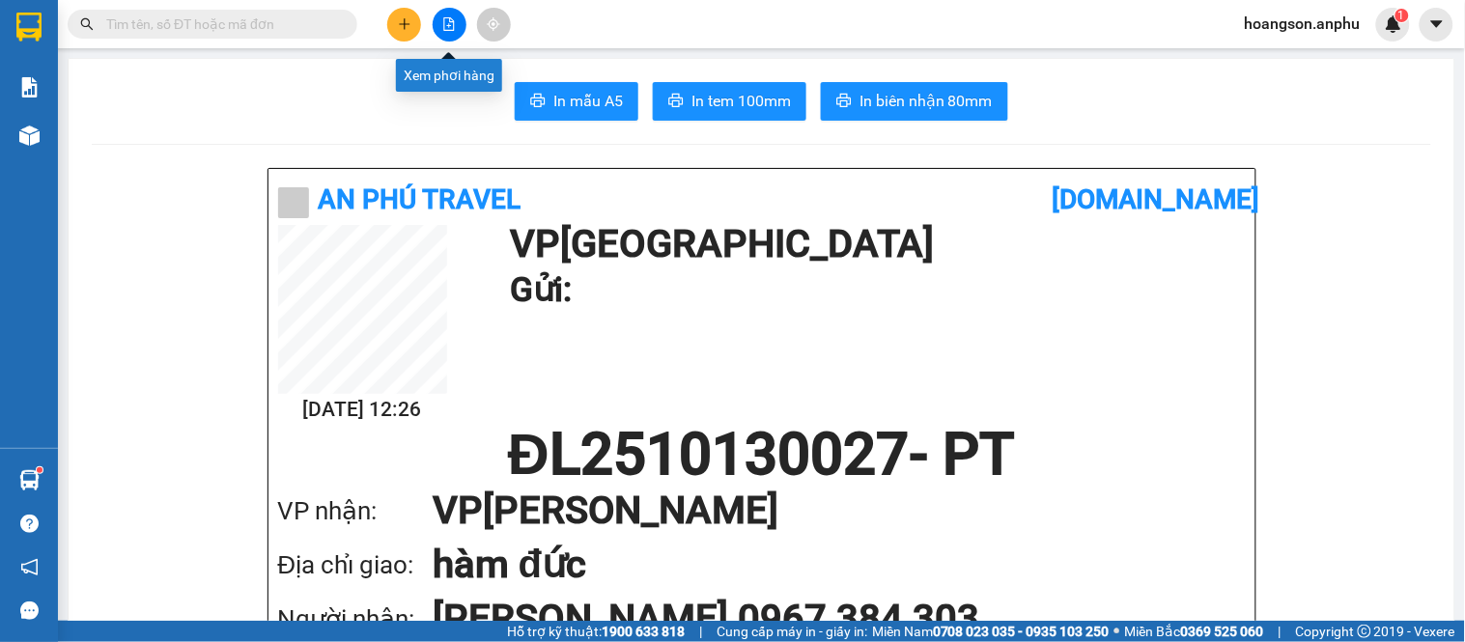
click at [406, 27] on icon "plus" at bounding box center [405, 24] width 14 height 14
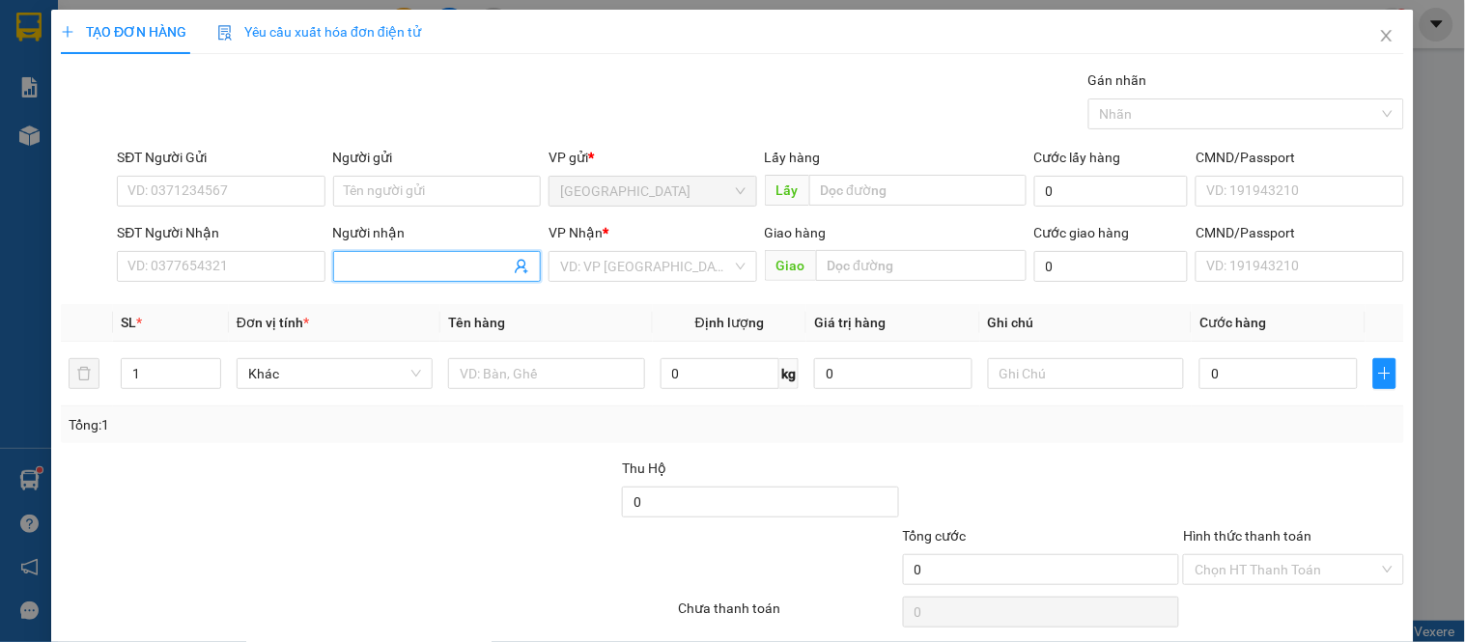
click at [440, 277] on span at bounding box center [437, 266] width 208 height 31
click at [440, 266] on input "Người nhận" at bounding box center [427, 266] width 165 height 21
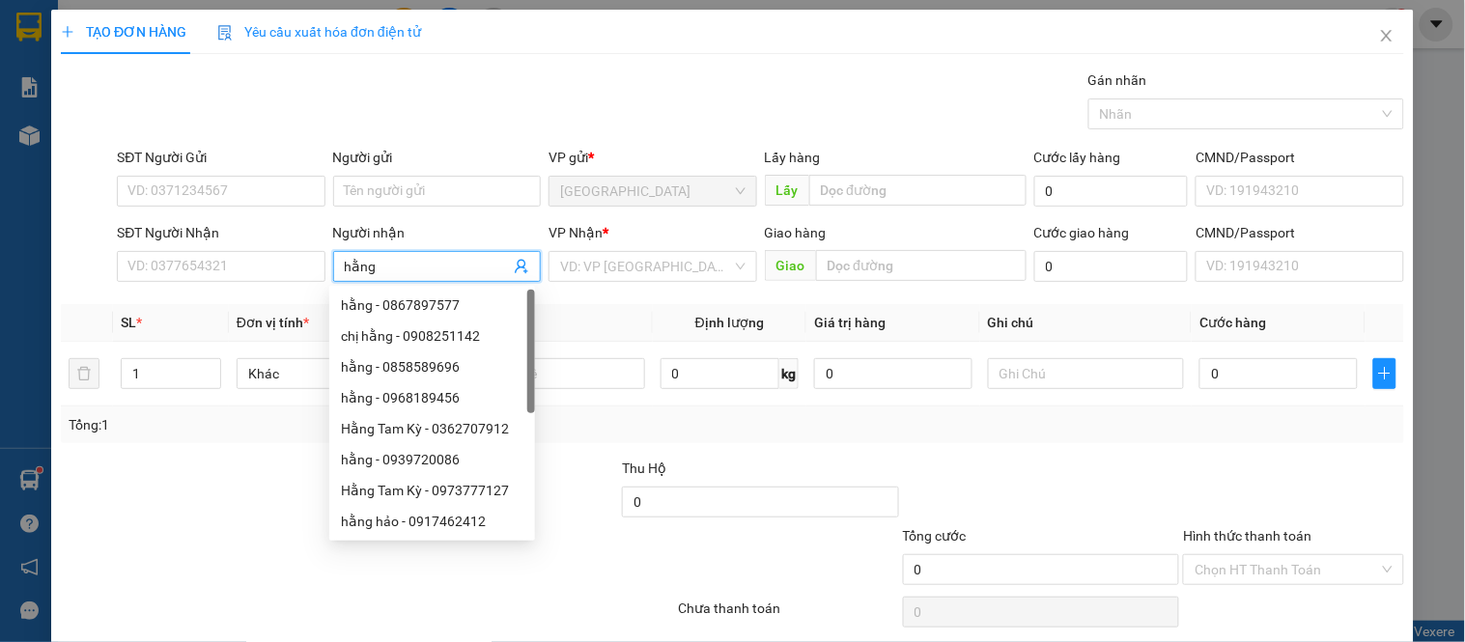
type input "hằng"
click at [661, 244] on div "VP Nhận *" at bounding box center [653, 236] width 208 height 29
click at [653, 267] on input "search" at bounding box center [645, 266] width 171 height 29
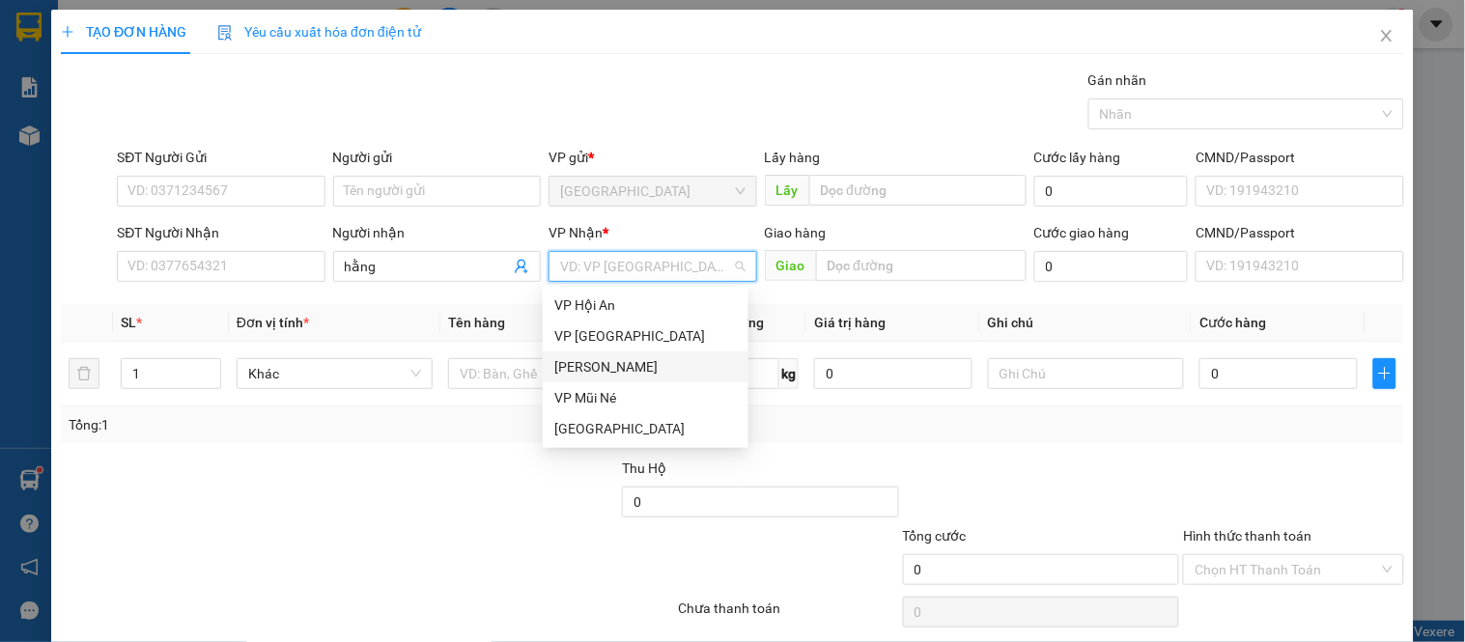
click at [615, 364] on div "[PERSON_NAME]" at bounding box center [645, 366] width 183 height 21
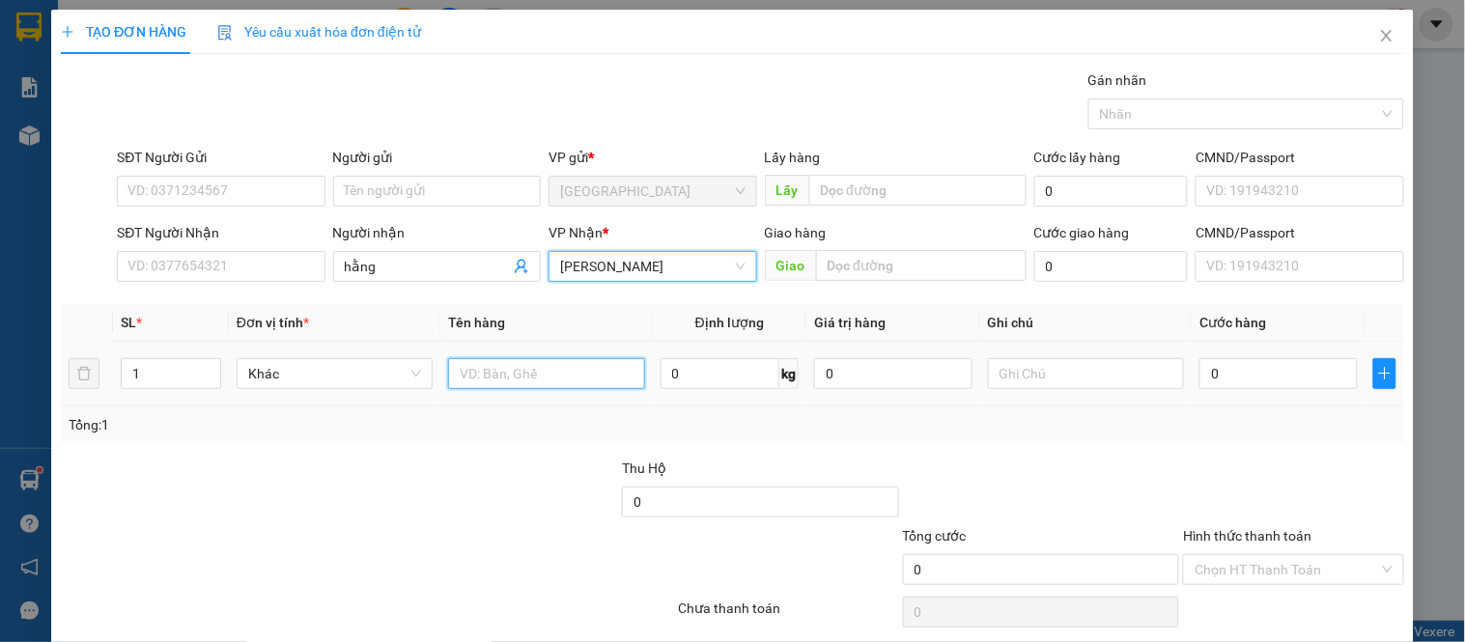
click at [516, 380] on input "text" at bounding box center [546, 373] width 196 height 31
type input "dâu"
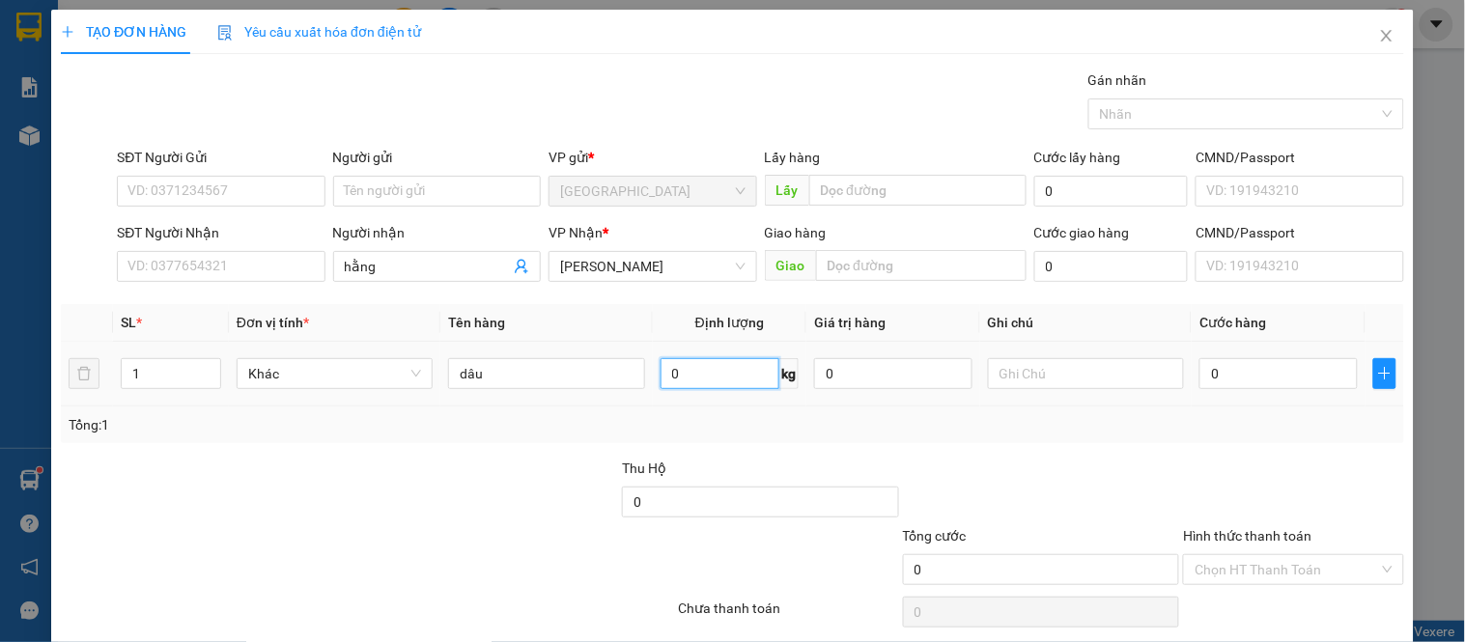
click at [722, 386] on input "0" at bounding box center [721, 373] width 120 height 31
type input "12"
click at [1256, 381] on input "0" at bounding box center [1279, 373] width 158 height 31
type input "003"
type input "3"
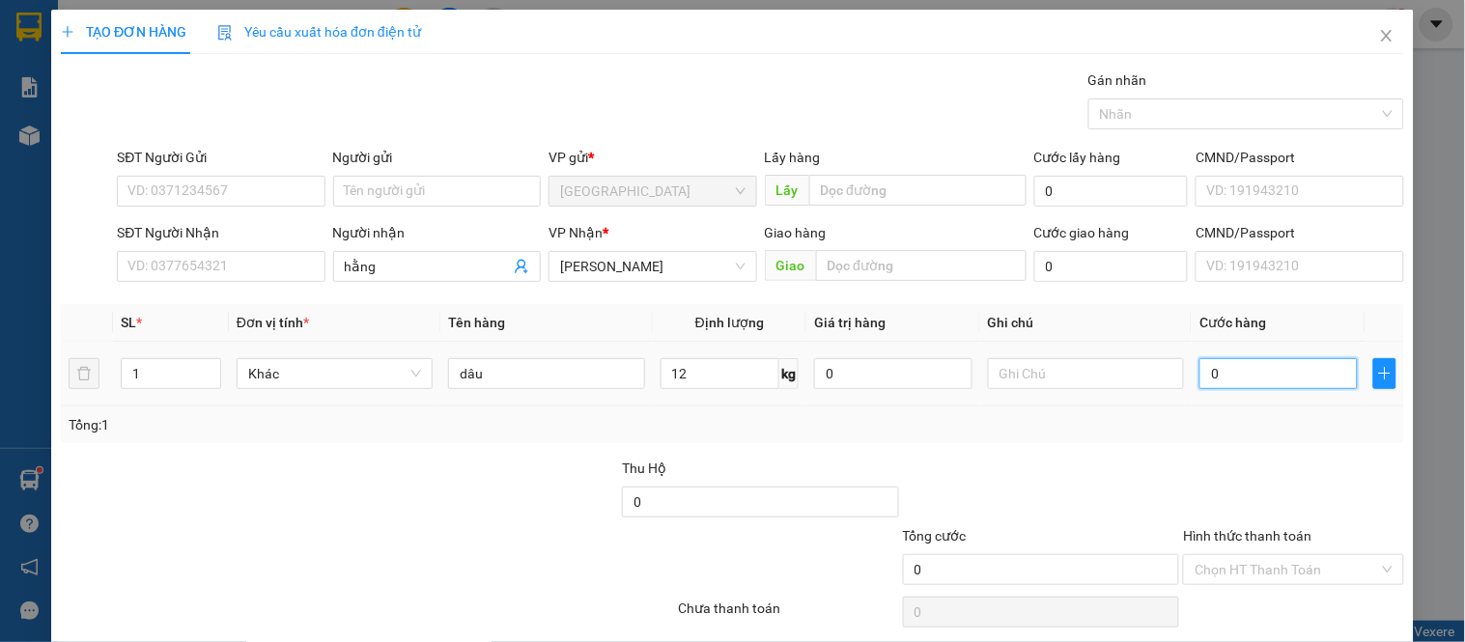
type input "3"
type input "0.036"
type input "36"
click at [1202, 522] on div at bounding box center [1293, 492] width 224 height 68
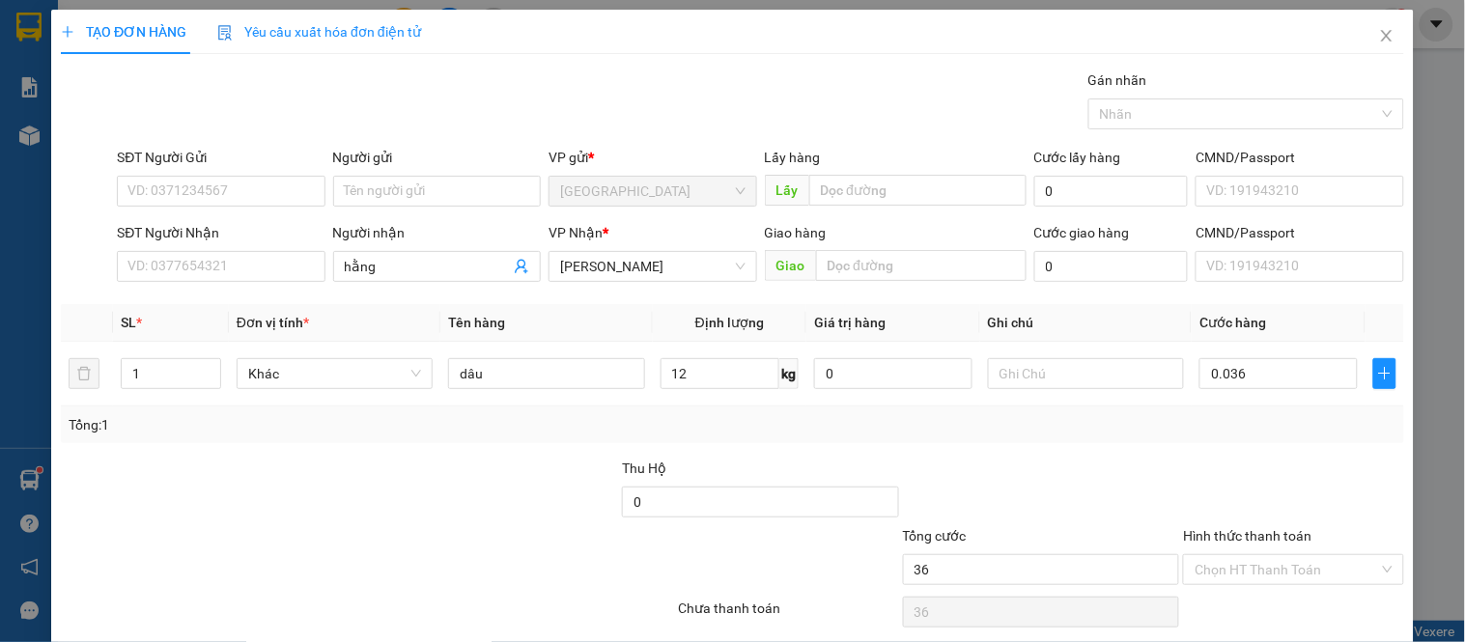
type input "36.000"
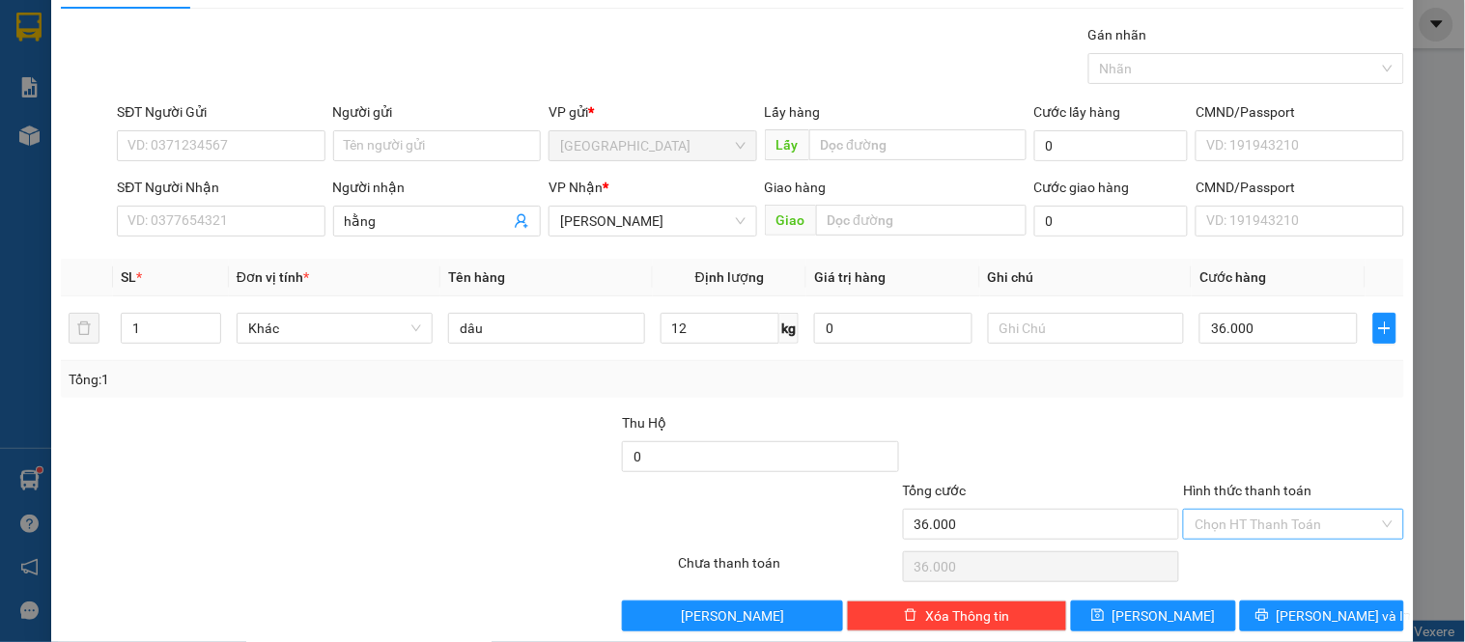
scroll to position [71, 0]
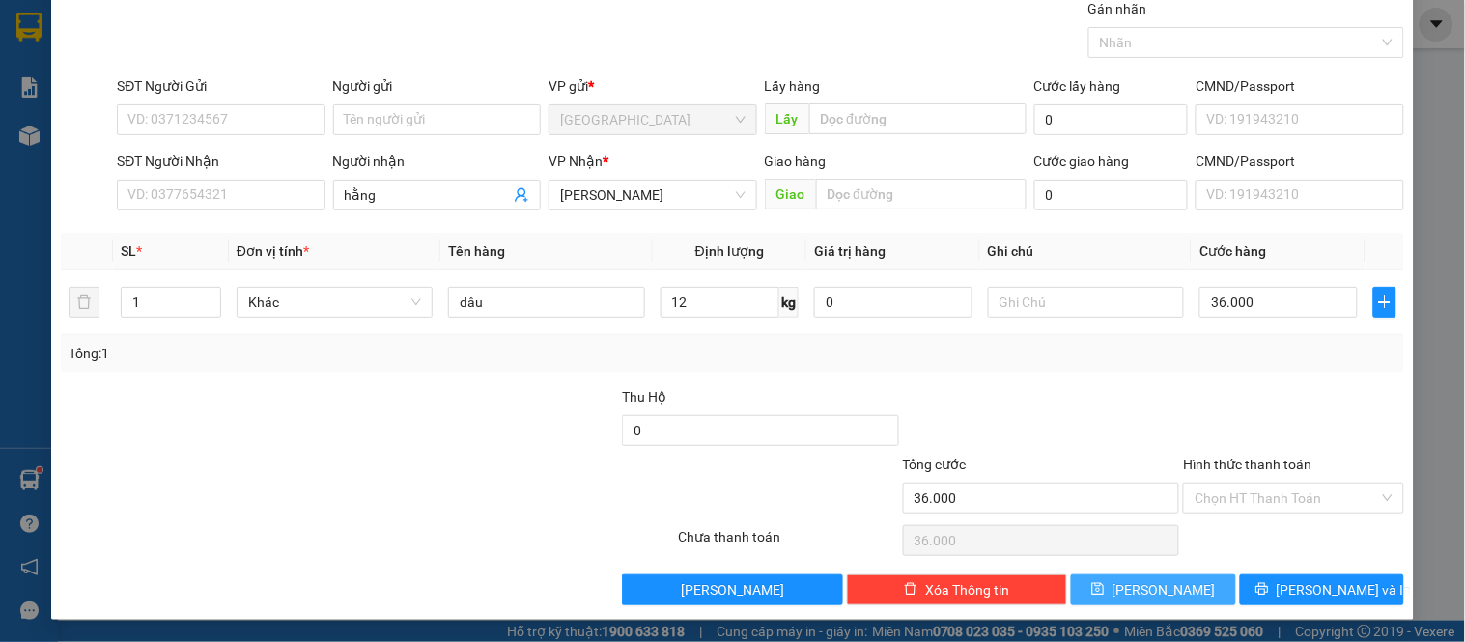
click at [1182, 586] on button "[PERSON_NAME]" at bounding box center [1153, 590] width 164 height 31
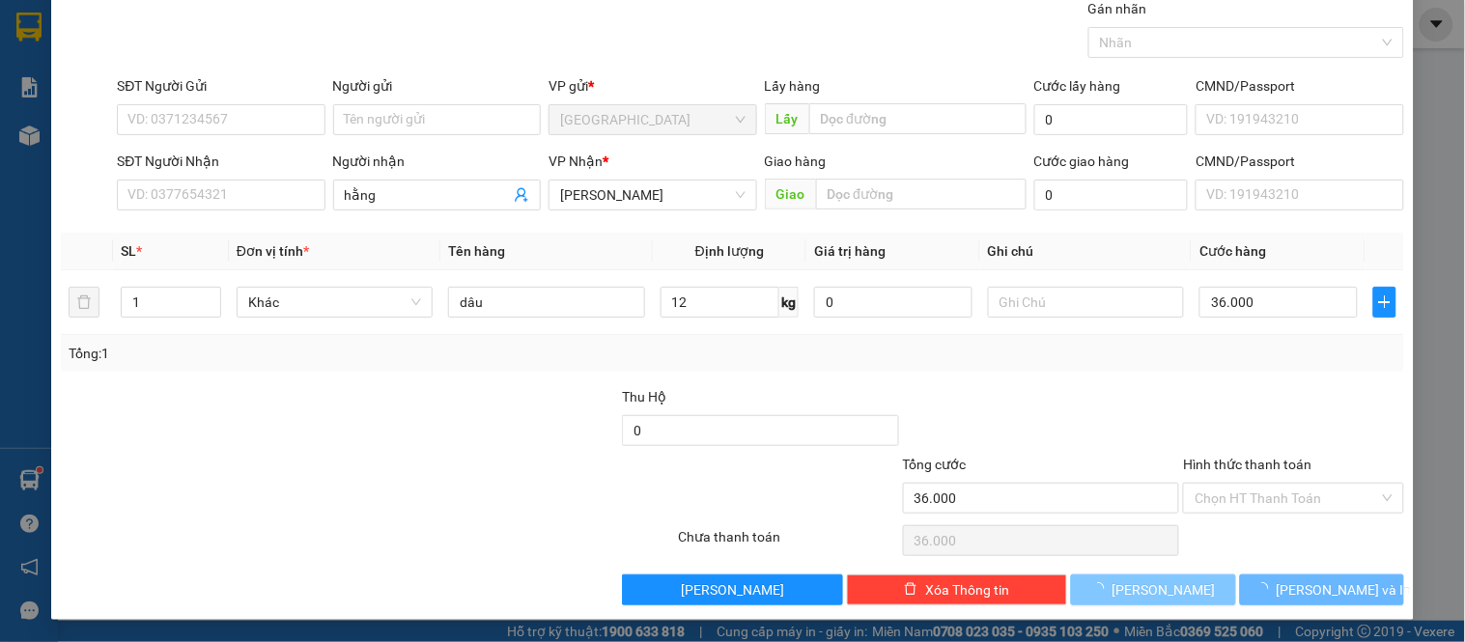
type input "0"
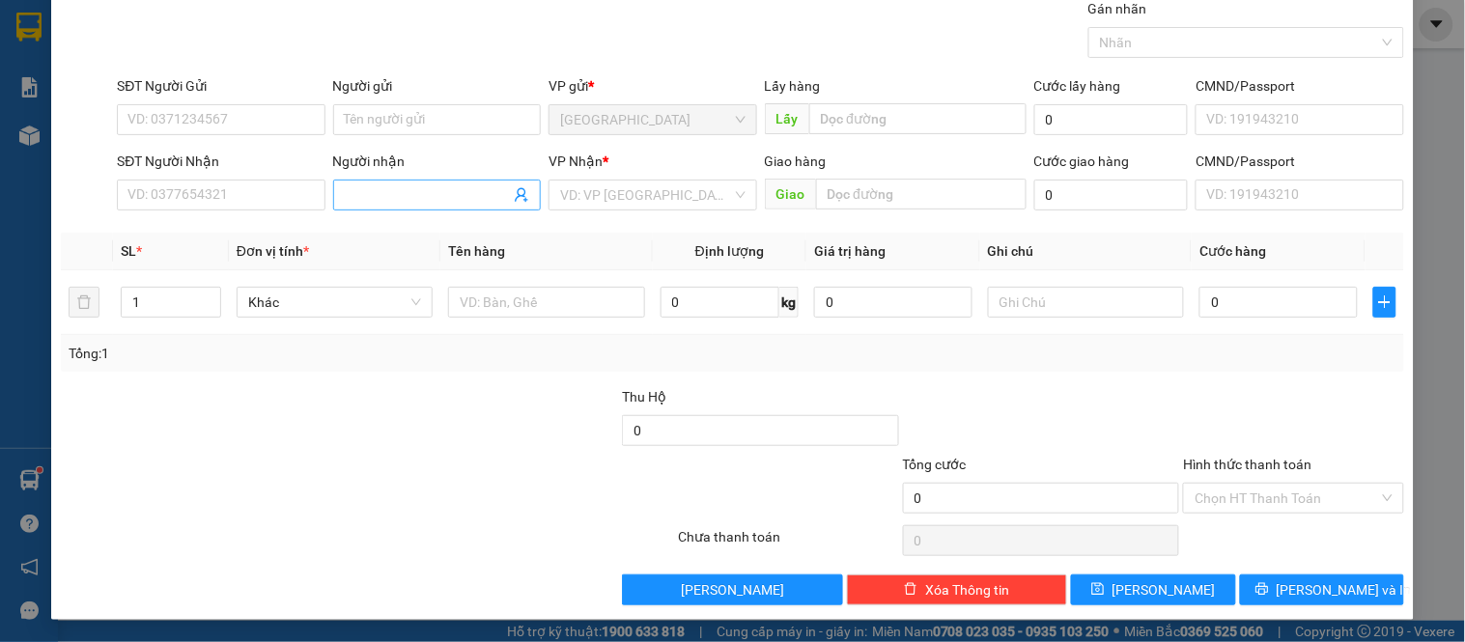
click at [416, 193] on input "Người nhận" at bounding box center [427, 195] width 165 height 21
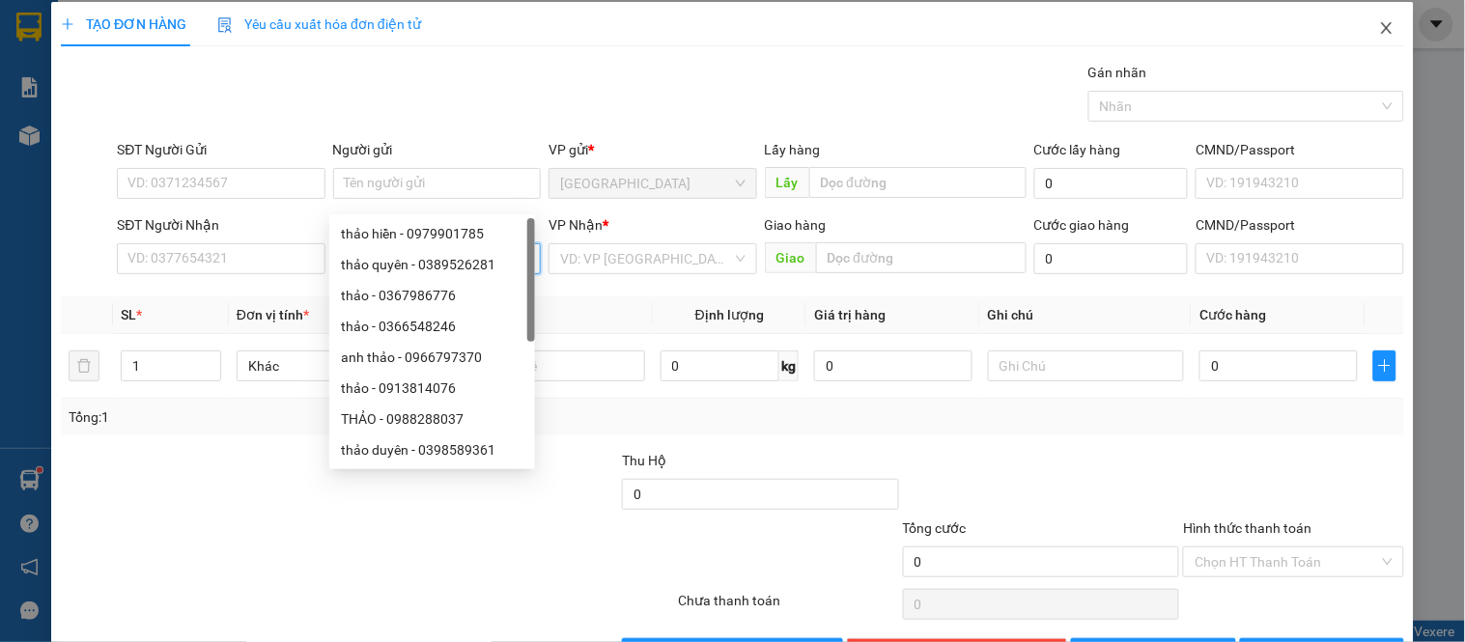
scroll to position [0, 0]
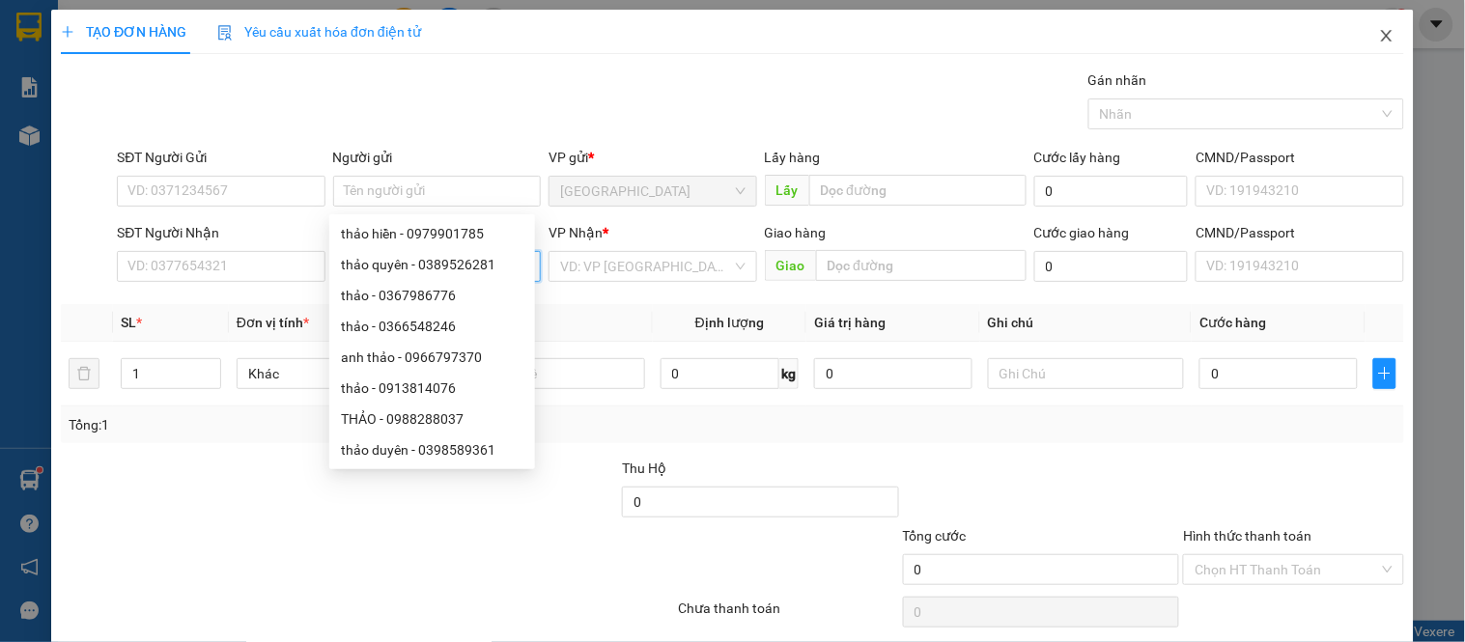
type input "thảo"
click at [1379, 40] on icon "close" at bounding box center [1386, 35] width 15 height 15
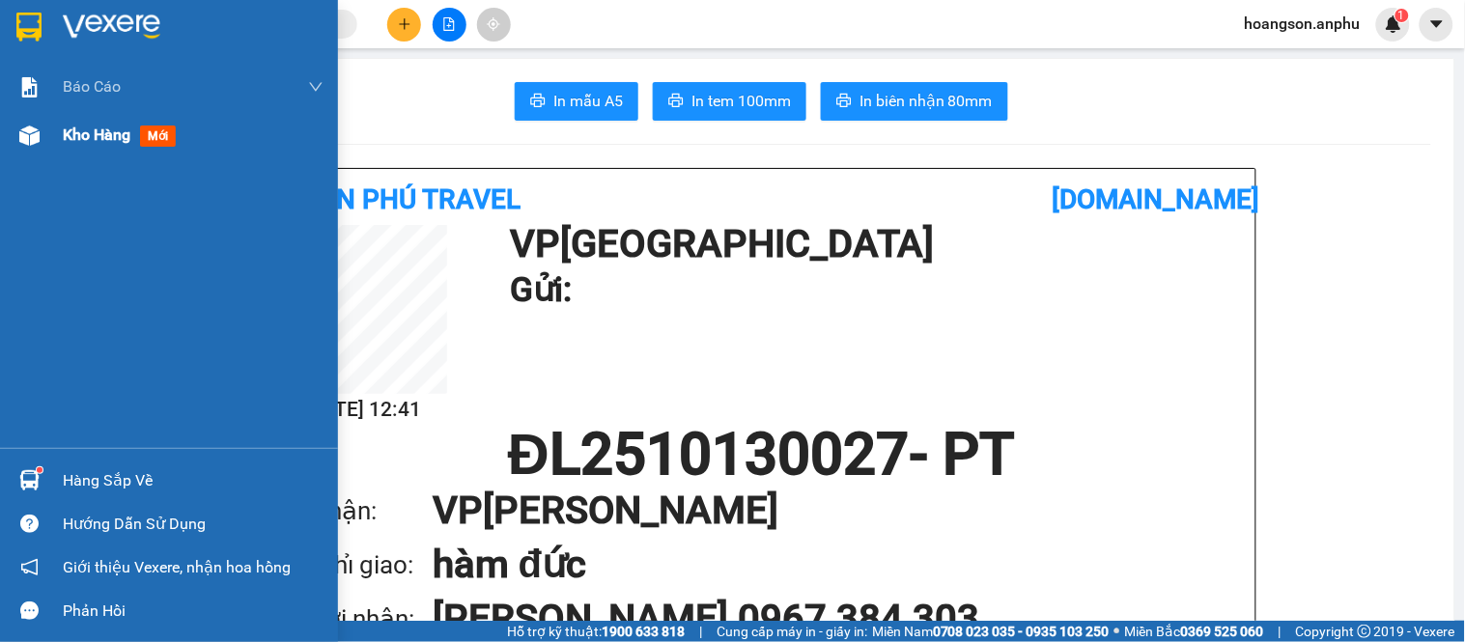
click at [85, 130] on span "Kho hàng" at bounding box center [97, 135] width 68 height 18
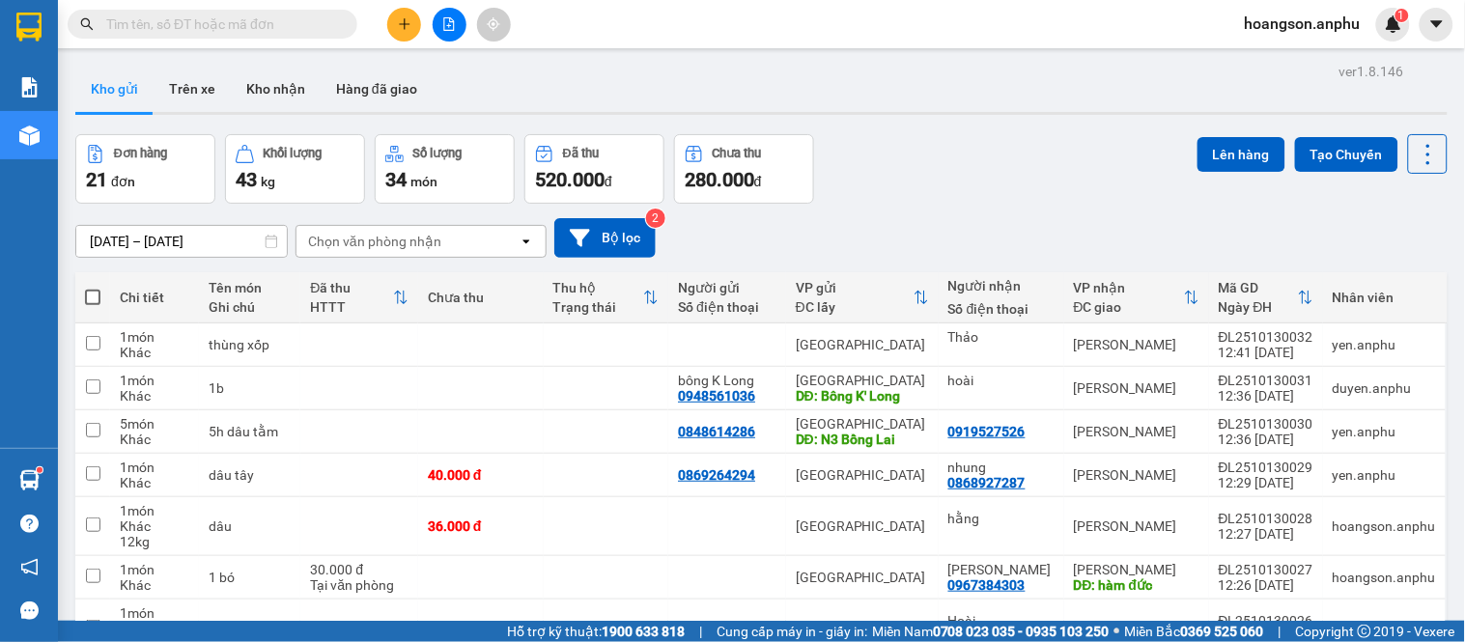
click at [445, 29] on icon "file-add" at bounding box center [449, 24] width 14 height 14
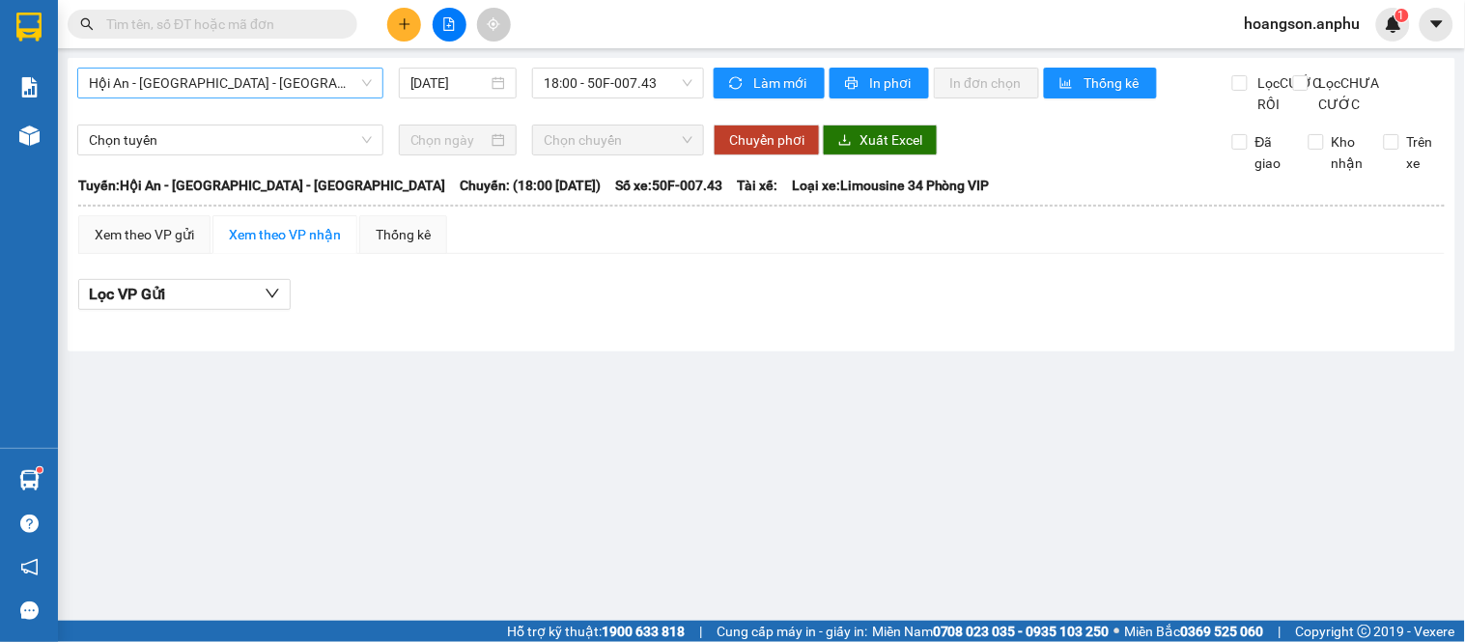
click at [245, 83] on span "Hội An - [GEOGRAPHIC_DATA] - [GEOGRAPHIC_DATA]" at bounding box center [230, 83] width 283 height 29
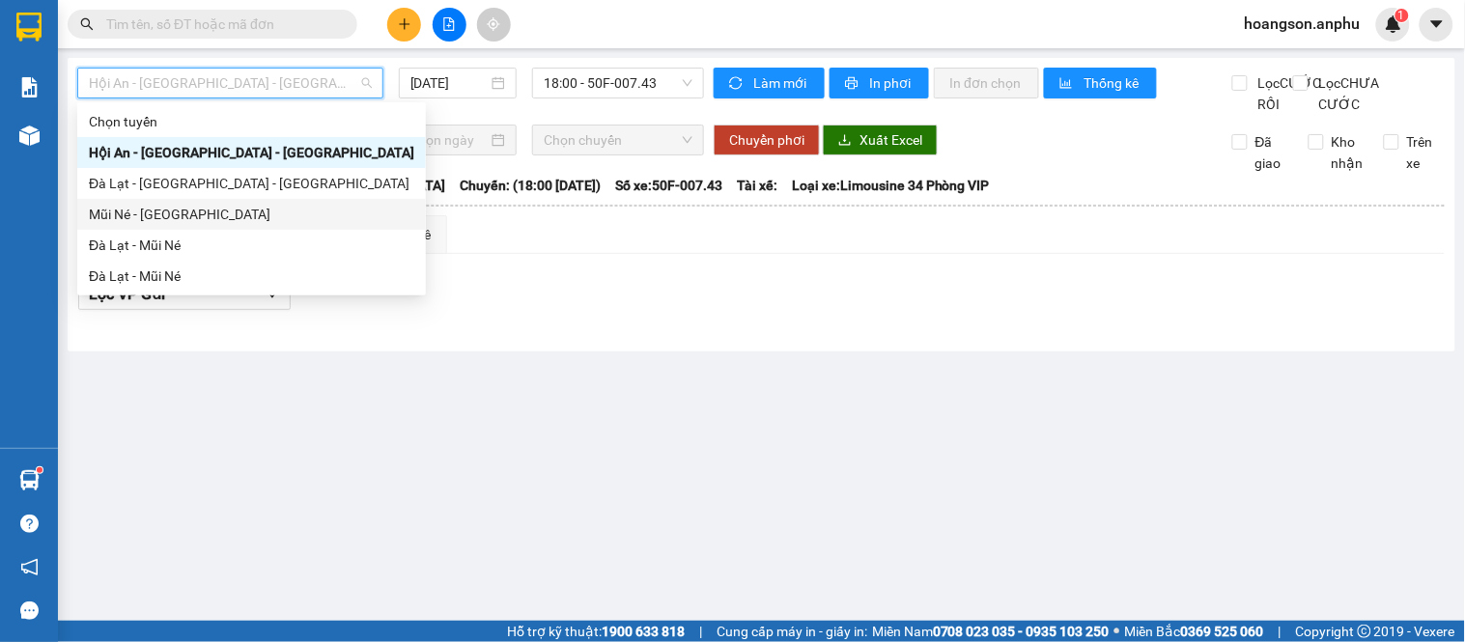
click at [174, 209] on div "Mũi Né - [GEOGRAPHIC_DATA]" at bounding box center [252, 214] width 326 height 21
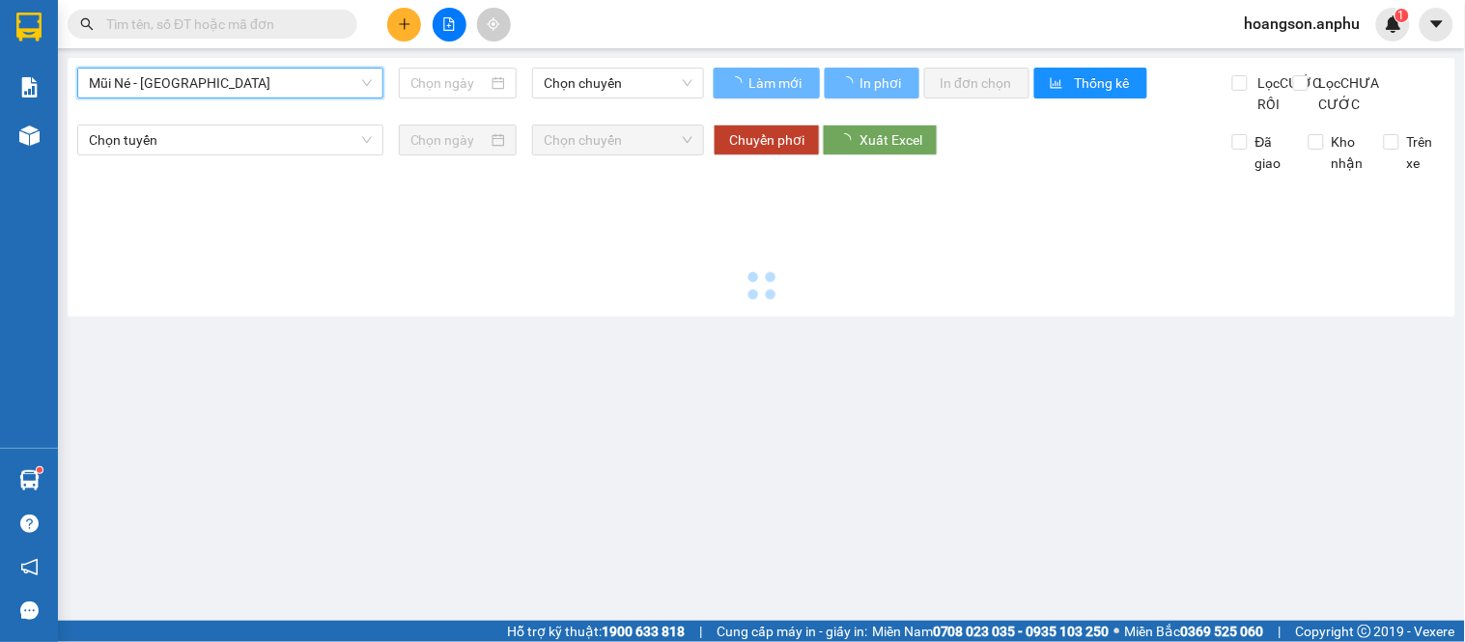
type input "[DATE]"
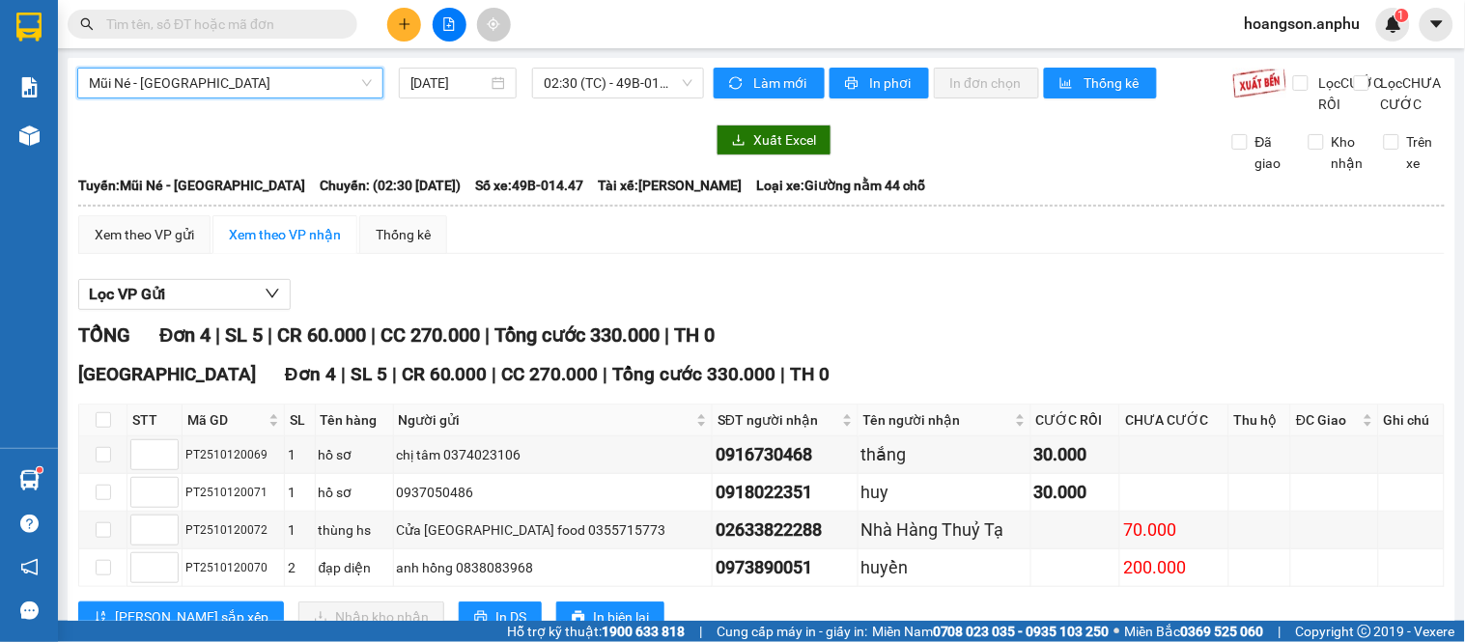
click at [265, 78] on span "Mũi Né - [GEOGRAPHIC_DATA]" at bounding box center [230, 83] width 283 height 29
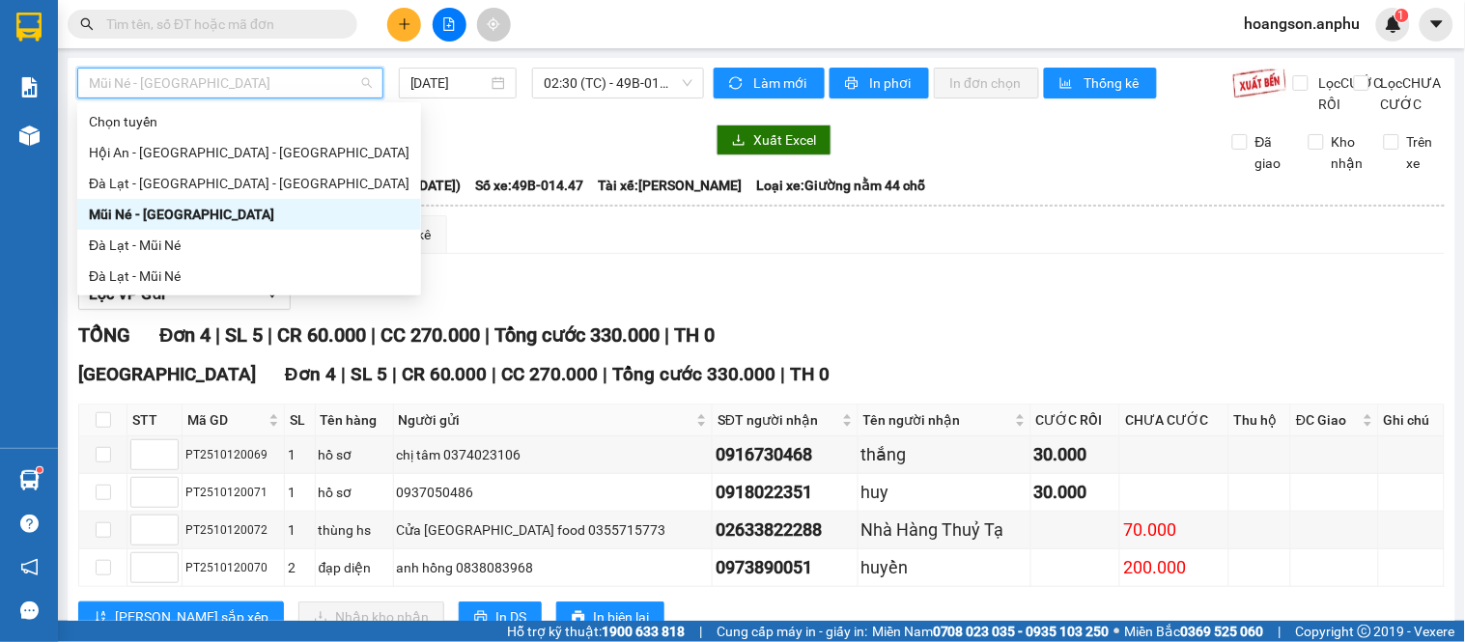
click at [197, 219] on div "Mũi Né - [GEOGRAPHIC_DATA]" at bounding box center [249, 214] width 321 height 21
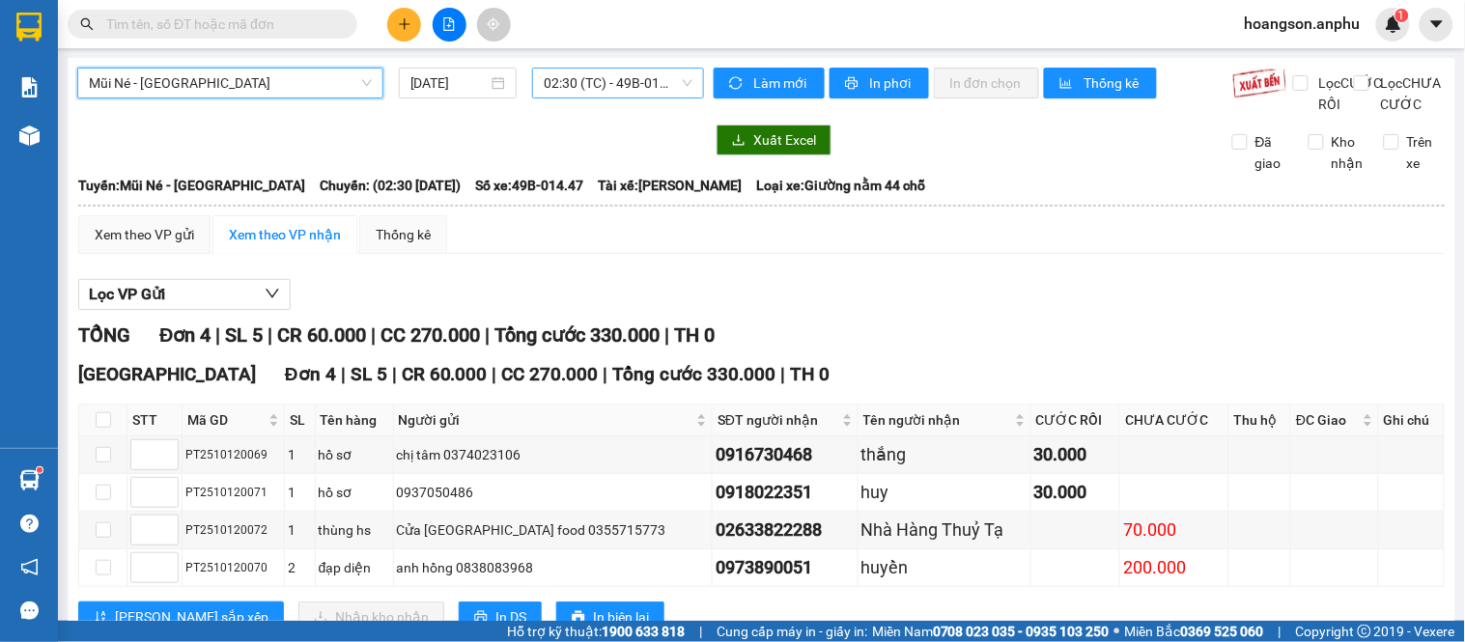
click at [583, 78] on span "02:30 (TC) - 49B-014.47" at bounding box center [618, 83] width 149 height 29
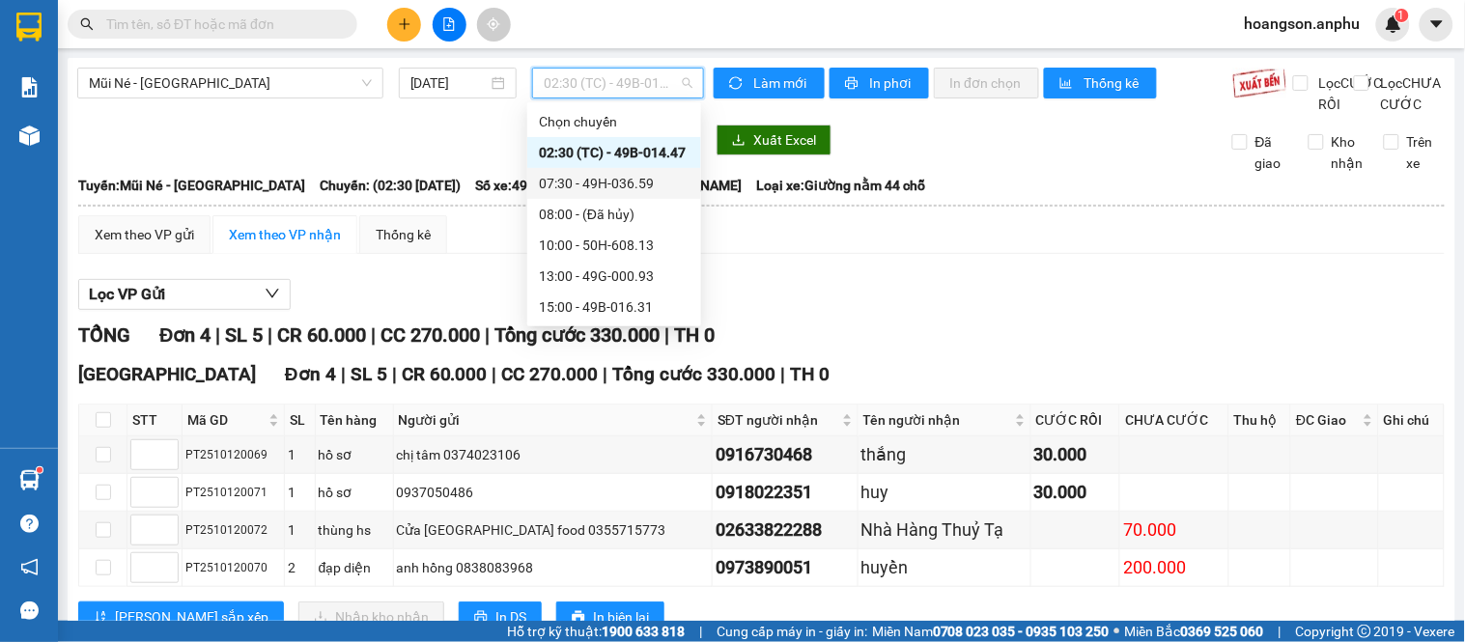
click at [557, 178] on div "07:30 - 49H-036.59" at bounding box center [614, 183] width 151 height 21
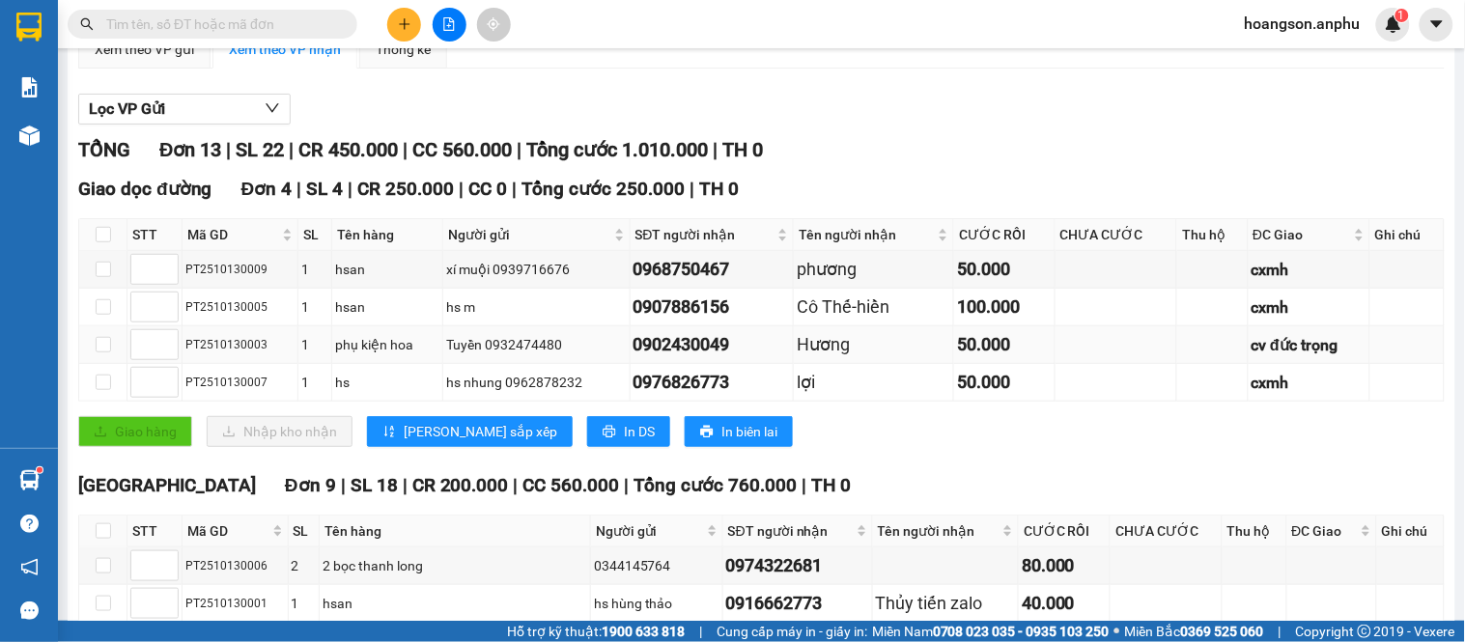
scroll to position [214, 0]
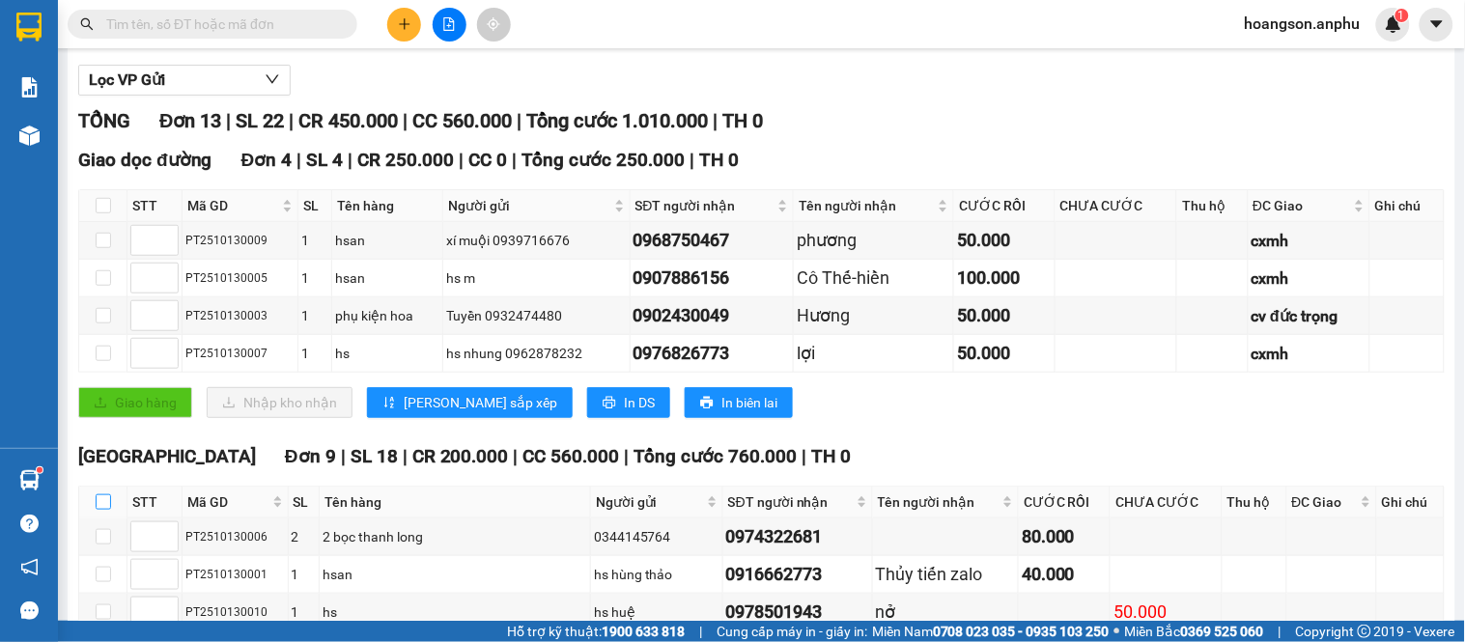
click at [103, 510] on input "checkbox" at bounding box center [103, 502] width 15 height 15
checkbox input "true"
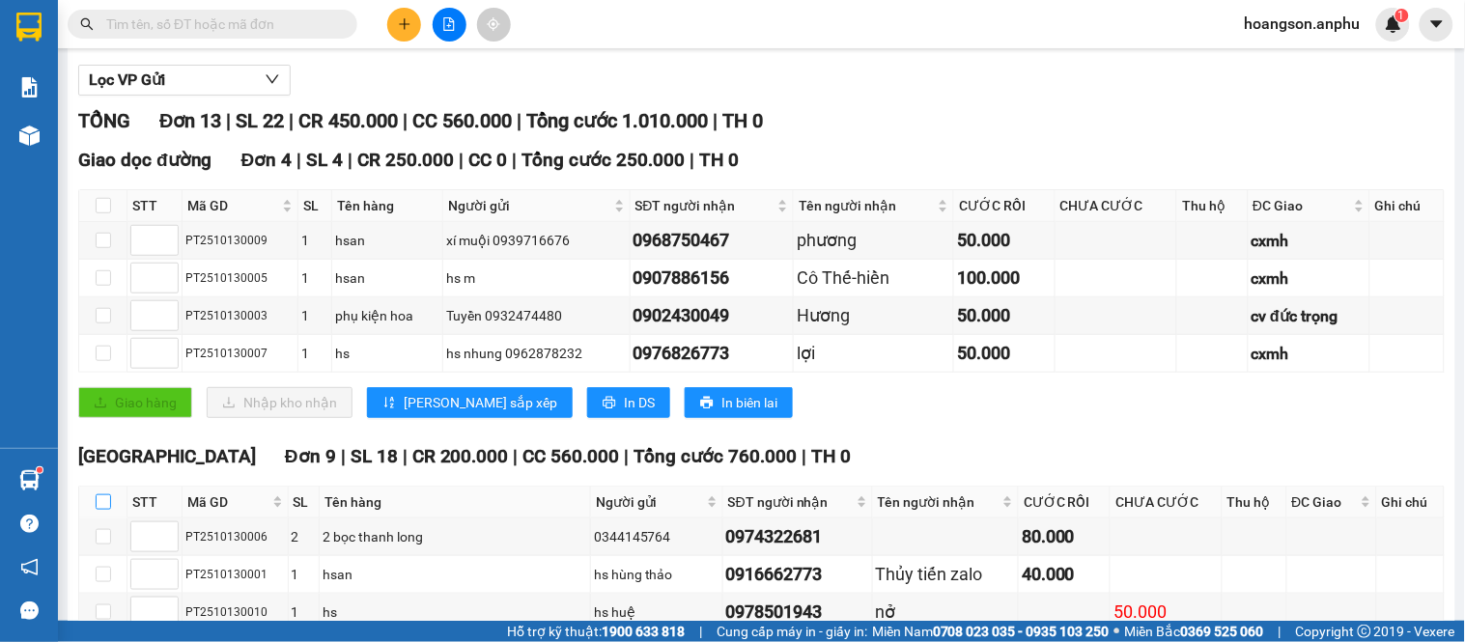
checkbox input "true"
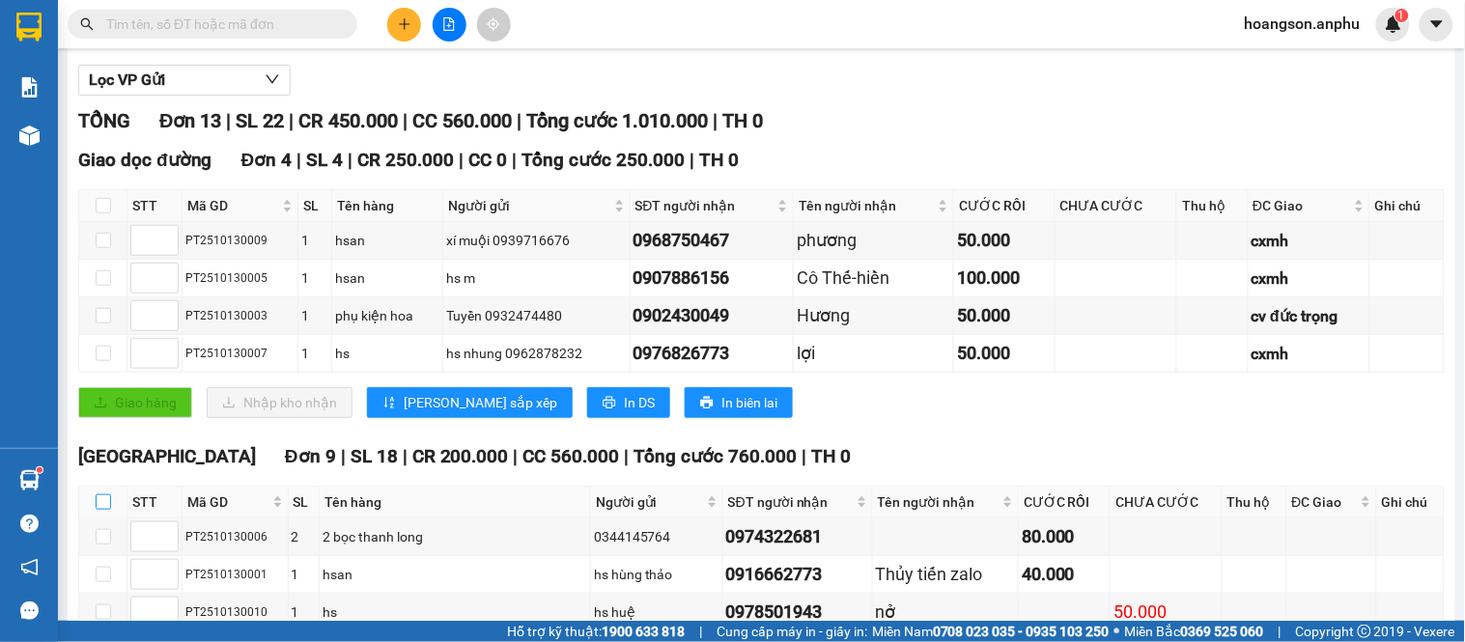
checkbox input "true"
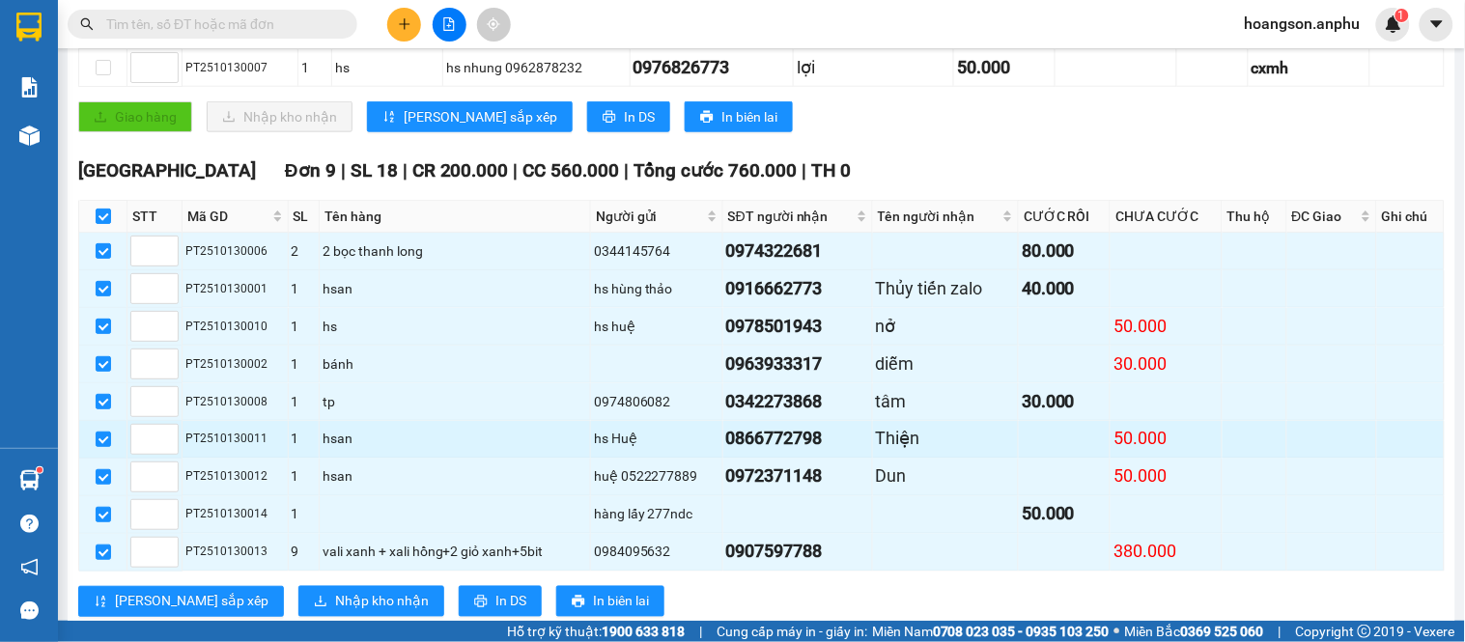
scroll to position [576, 0]
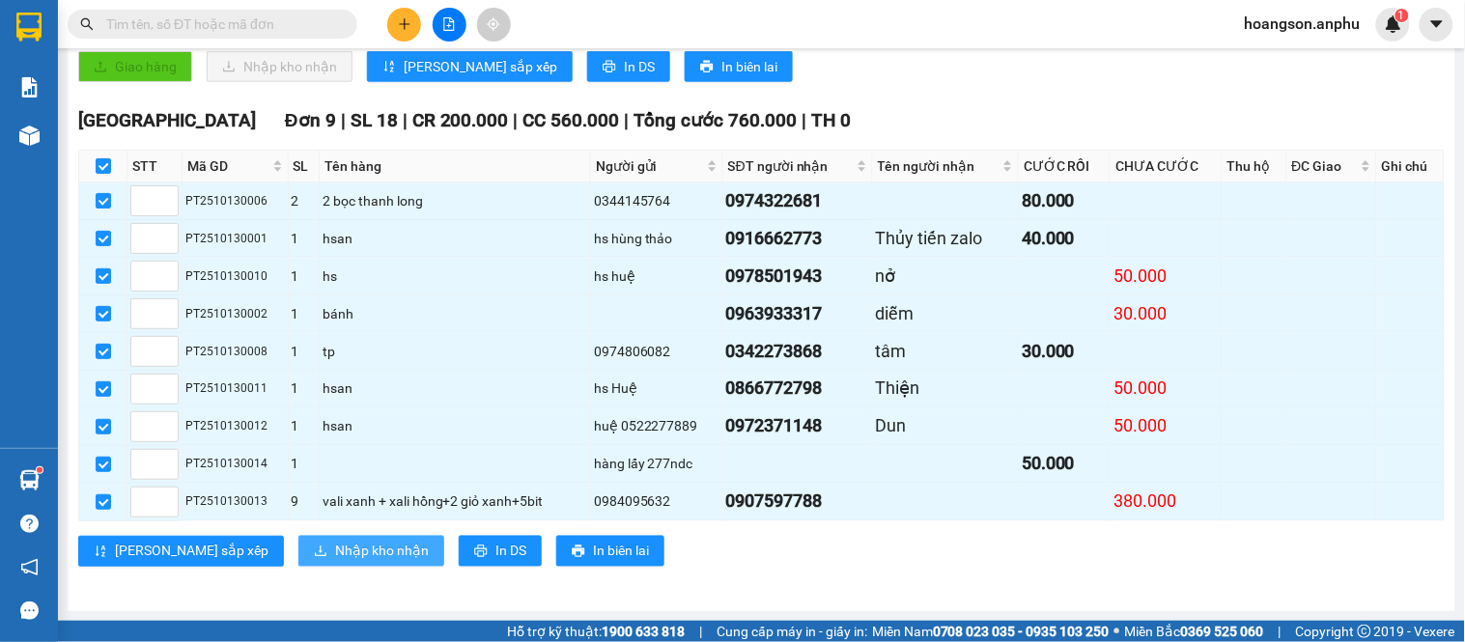
click at [335, 549] on span "Nhập kho nhận" at bounding box center [382, 551] width 94 height 21
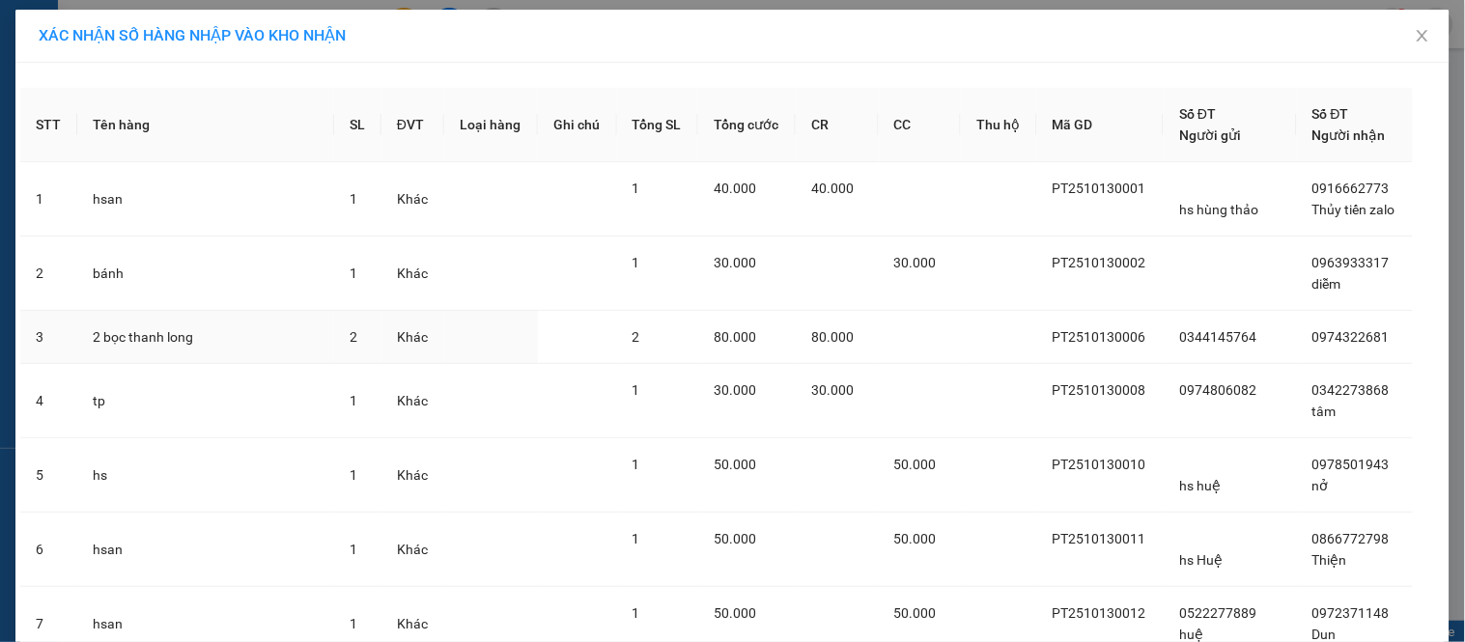
scroll to position [287, 0]
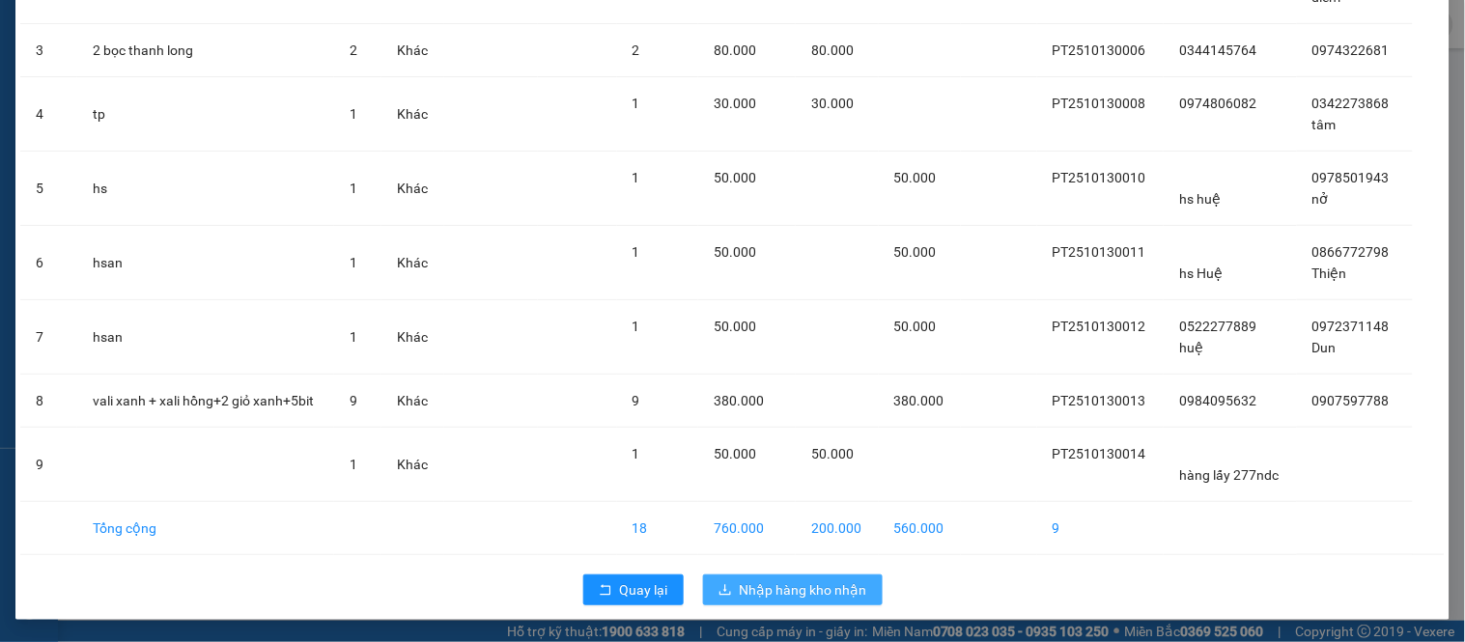
click at [826, 597] on span "Nhập hàng kho nhận" at bounding box center [804, 590] width 128 height 21
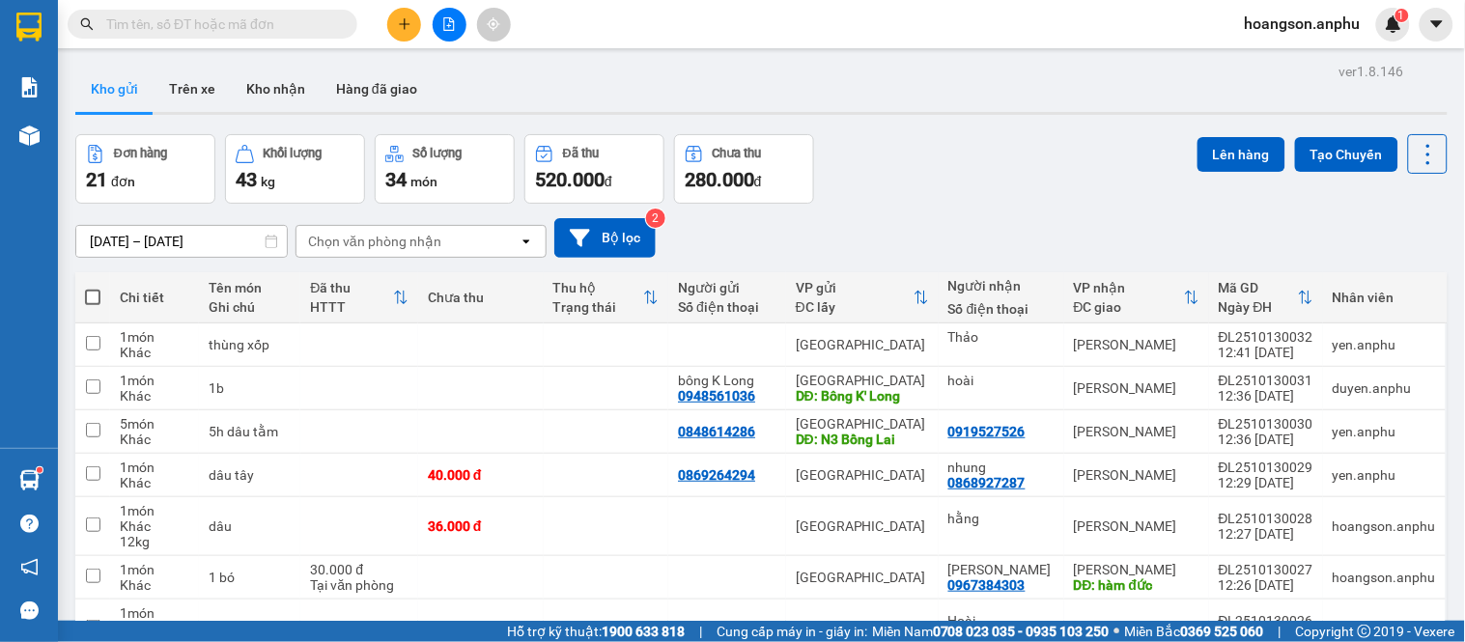
click at [397, 8] on button at bounding box center [404, 25] width 34 height 34
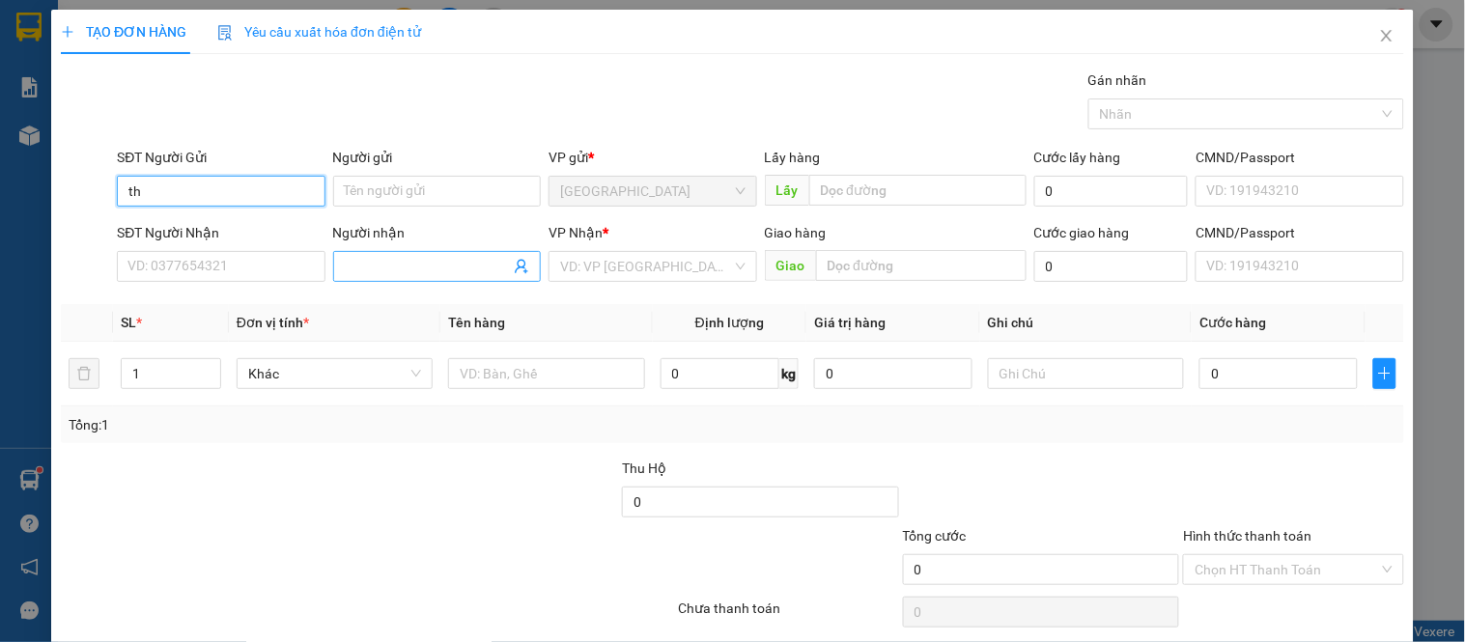
type input "t"
click at [413, 261] on input "Người nhận" at bounding box center [427, 266] width 165 height 21
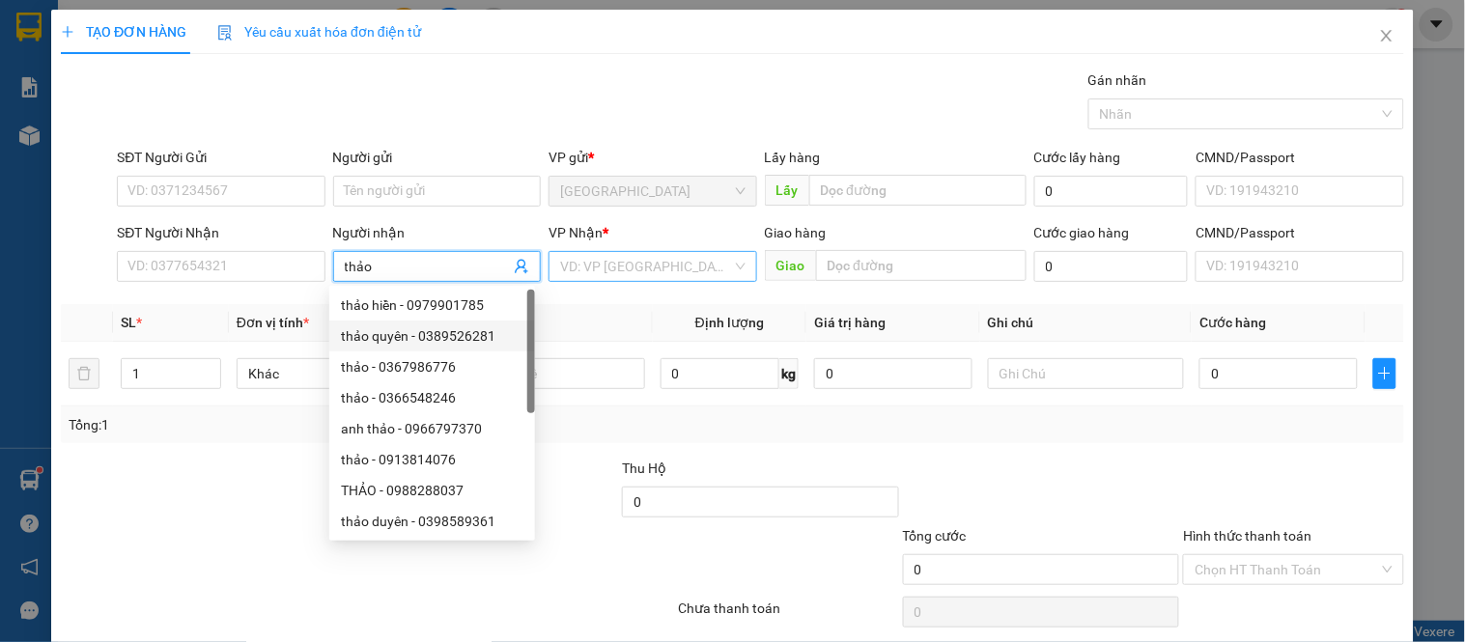
type input "thảo"
click at [633, 256] on input "search" at bounding box center [645, 266] width 171 height 29
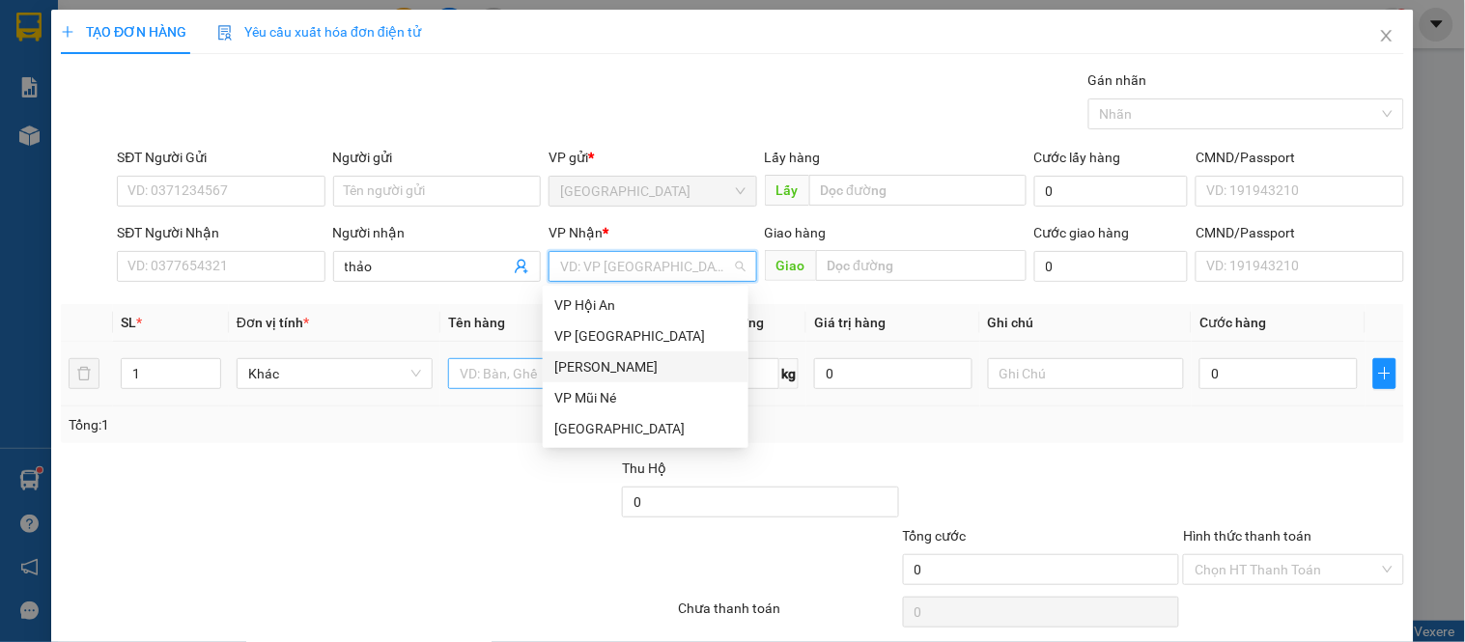
click at [604, 365] on div "[PERSON_NAME]" at bounding box center [645, 366] width 183 height 21
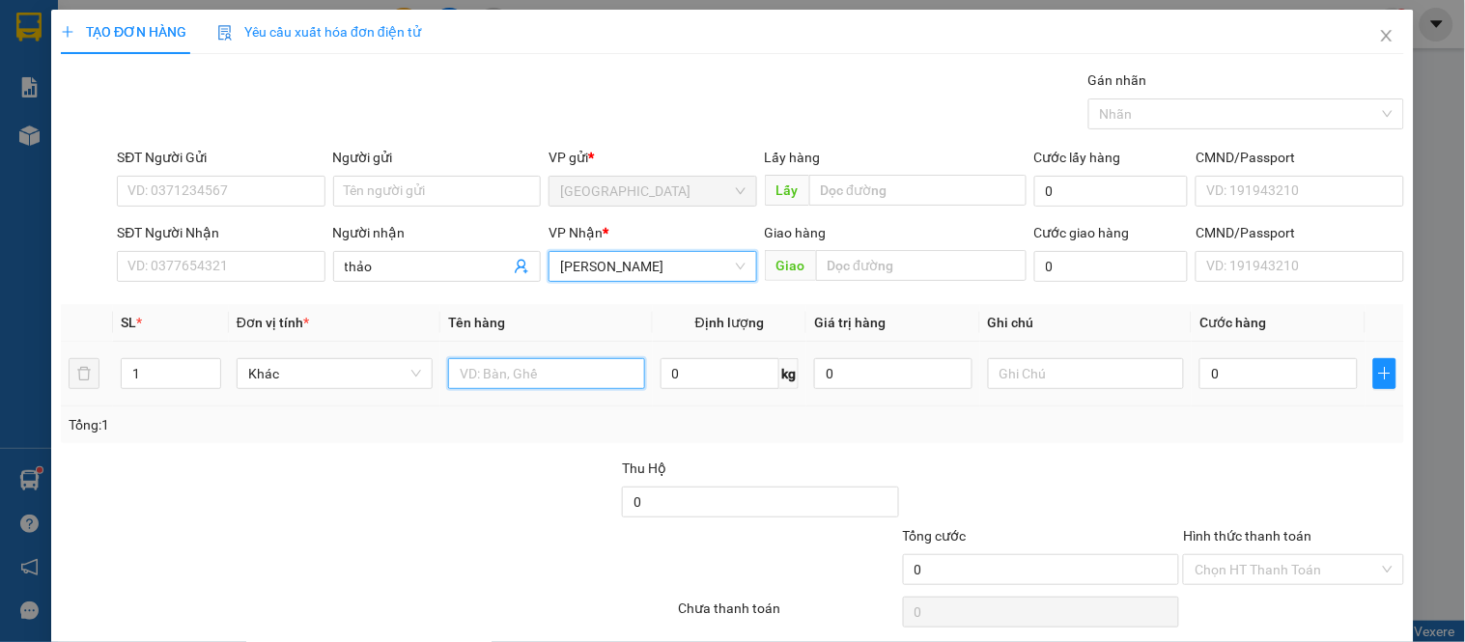
click at [523, 380] on input "text" at bounding box center [546, 373] width 196 height 31
type input "dâu"
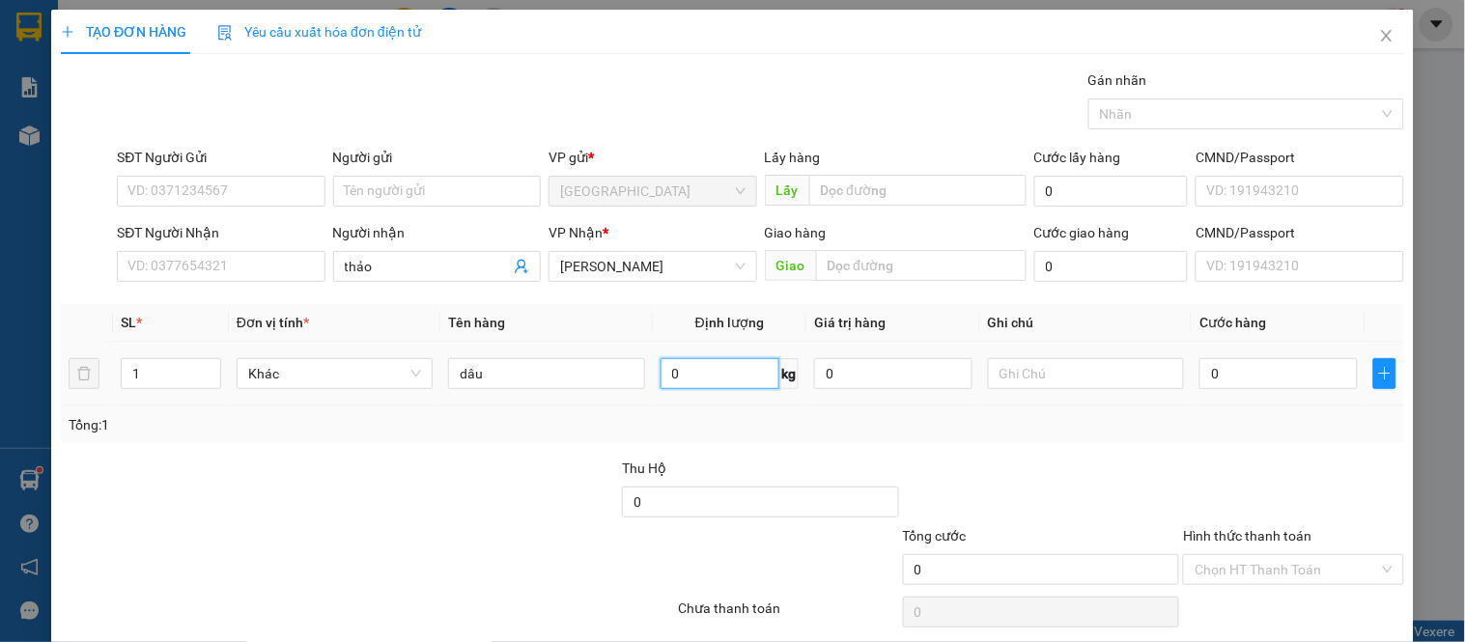
click at [705, 387] on input "0" at bounding box center [721, 373] width 120 height 31
type input "15"
click at [1212, 384] on input "0" at bounding box center [1279, 373] width 158 height 31
type input "004"
type input "4"
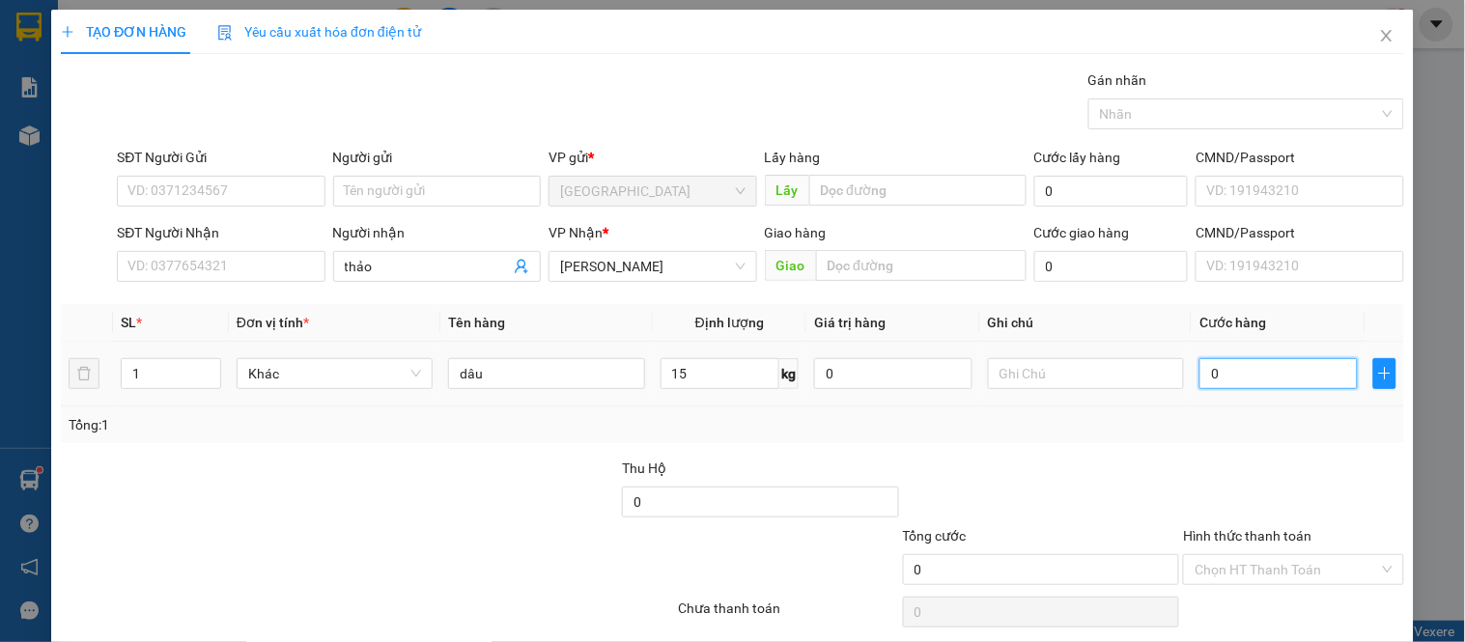
type input "4"
type input "0.045"
type input "45"
click at [1383, 448] on div "Transit Pickup Surcharge Ids Transit Deliver Surcharge Ids Transit Deliver Surc…" at bounding box center [733, 374] width 1344 height 608
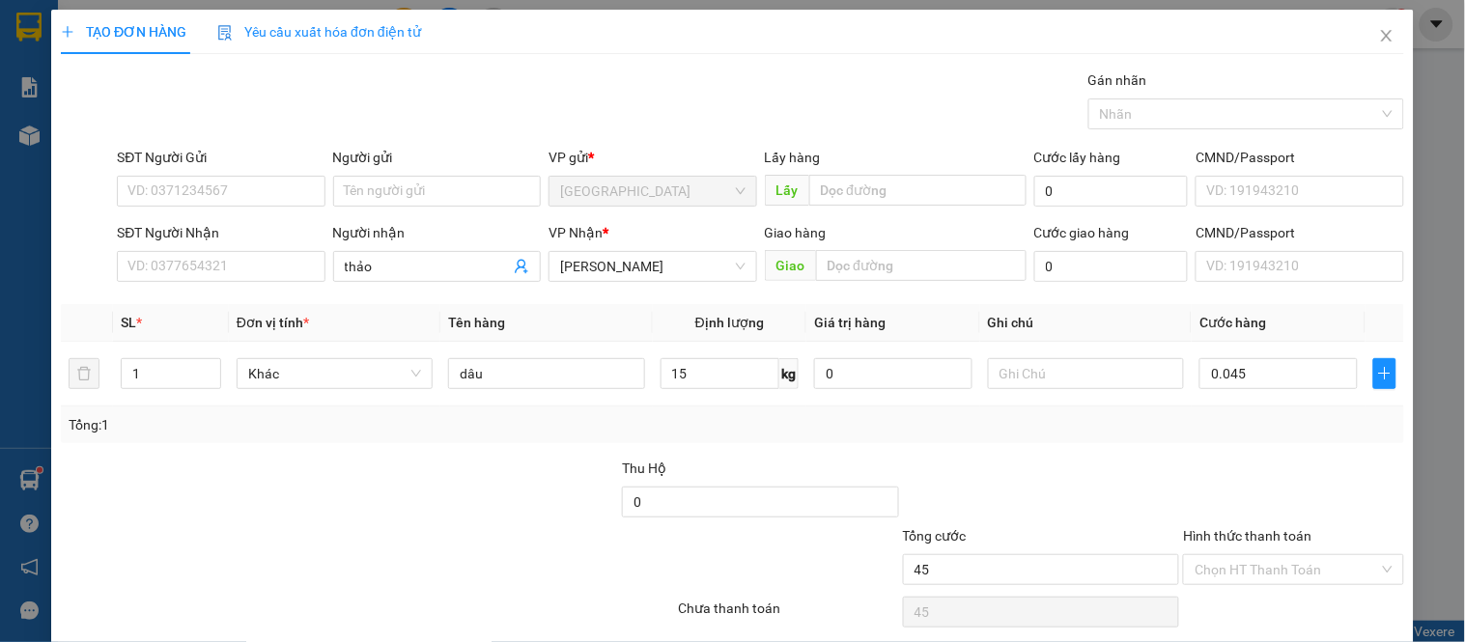
type input "45.000"
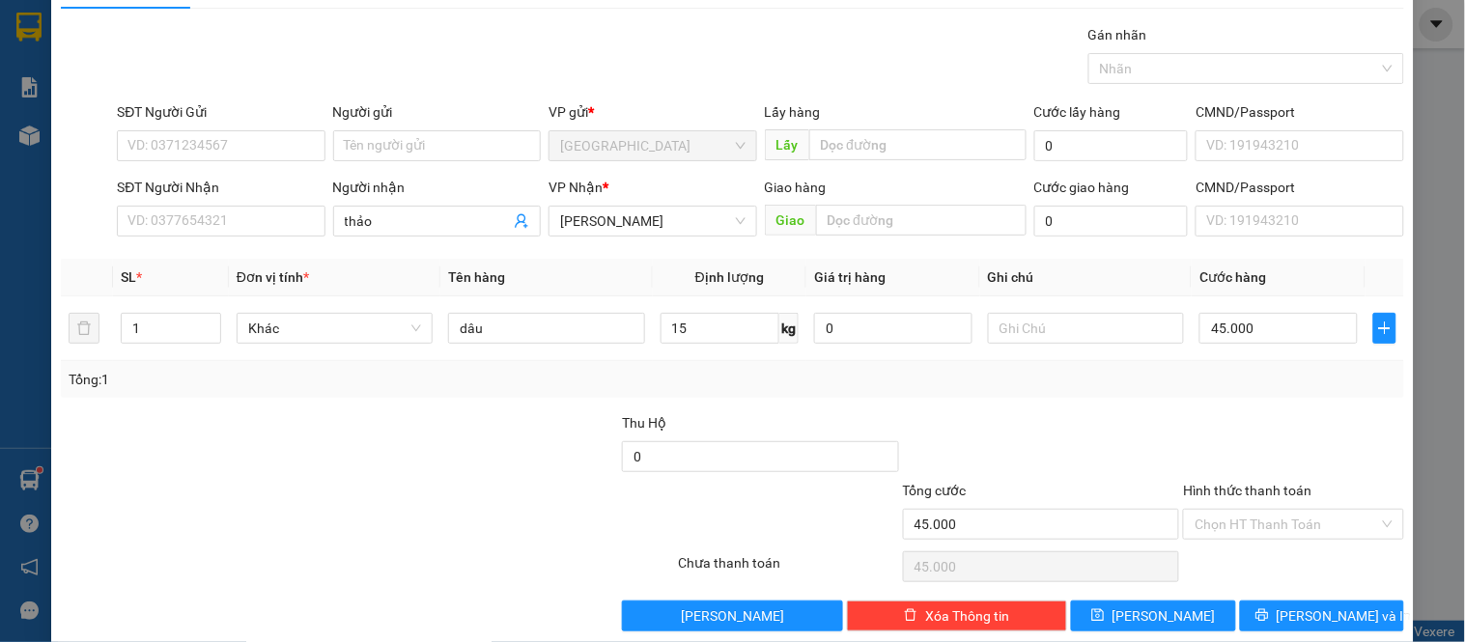
scroll to position [71, 0]
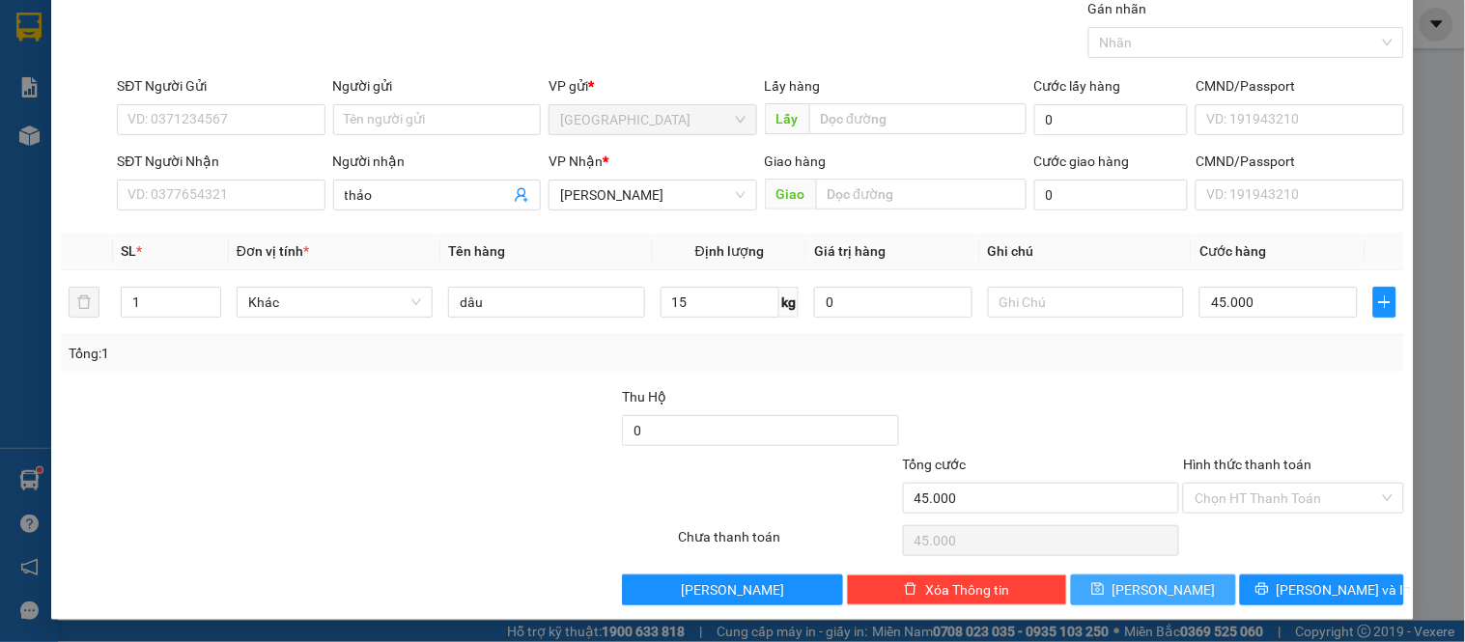
click at [1175, 595] on button "[PERSON_NAME]" at bounding box center [1153, 590] width 164 height 31
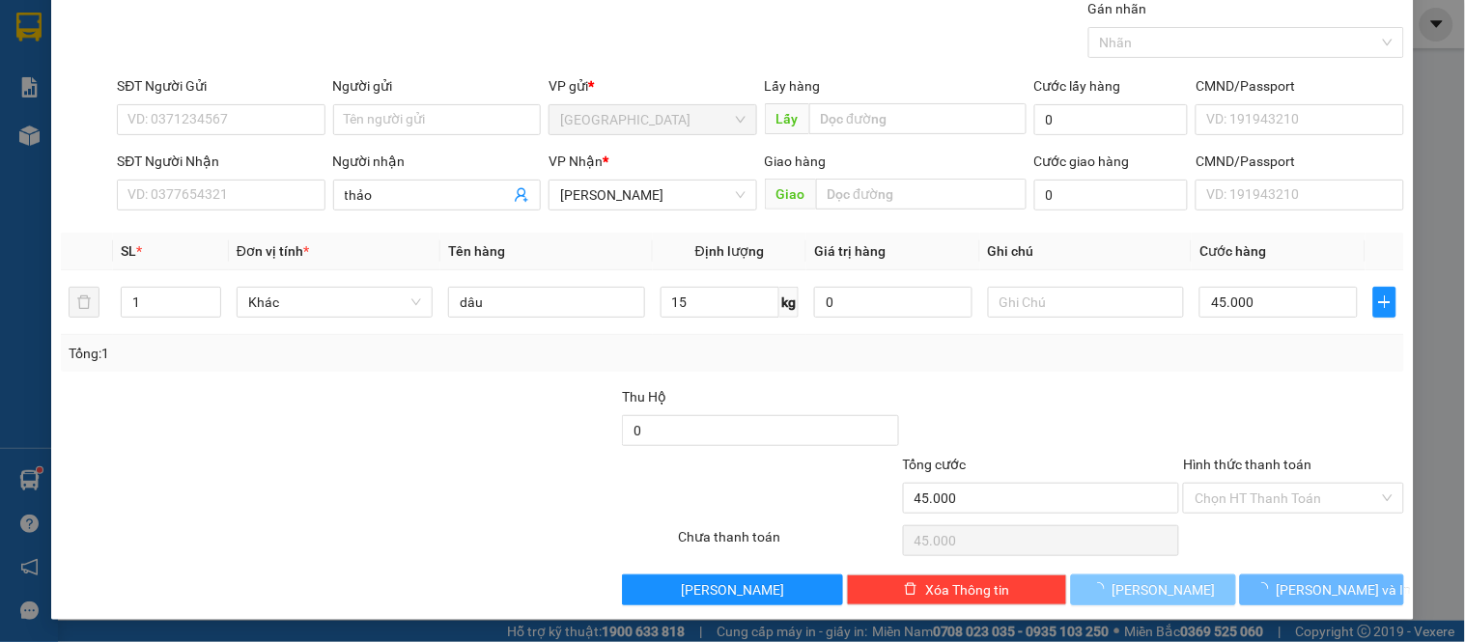
type input "0"
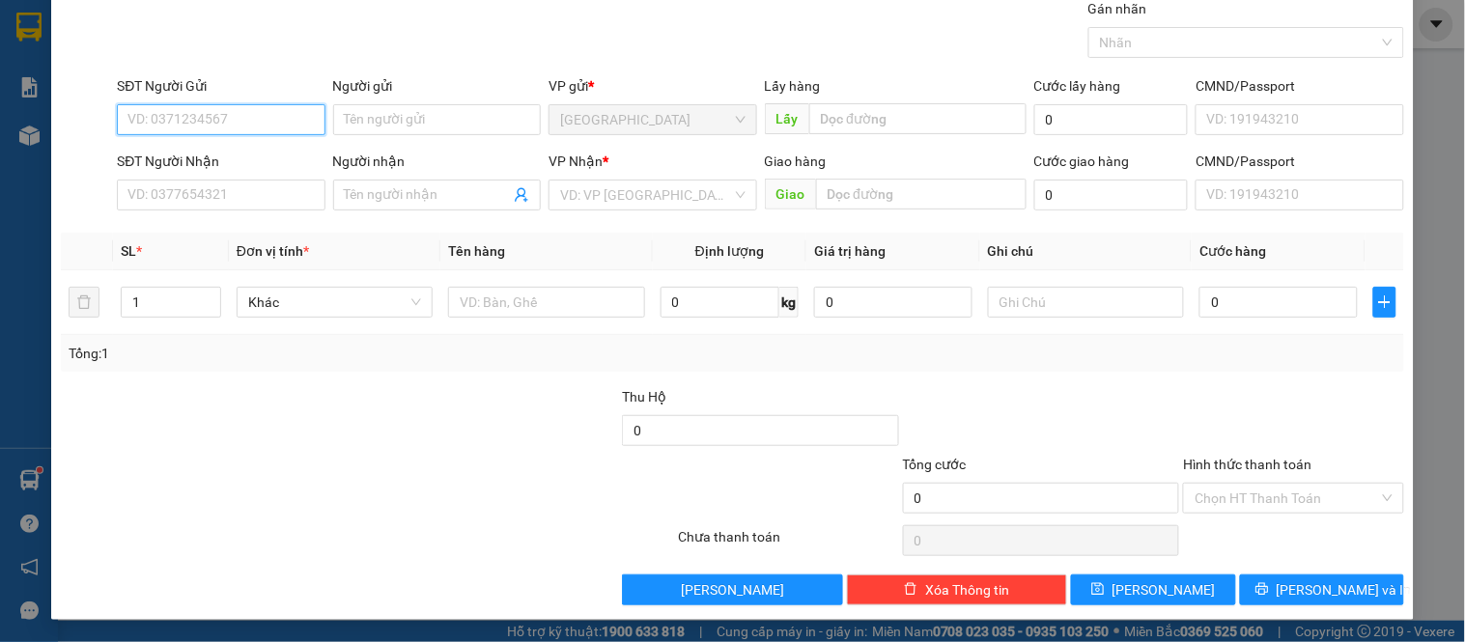
click at [244, 120] on input "SĐT Người Gửi" at bounding box center [221, 119] width 208 height 31
click at [256, 171] on div "0389546080 - [PERSON_NAME]" at bounding box center [222, 158] width 213 height 31
type input "0389546080"
type input "[PERSON_NAME]"
type input "0833030293"
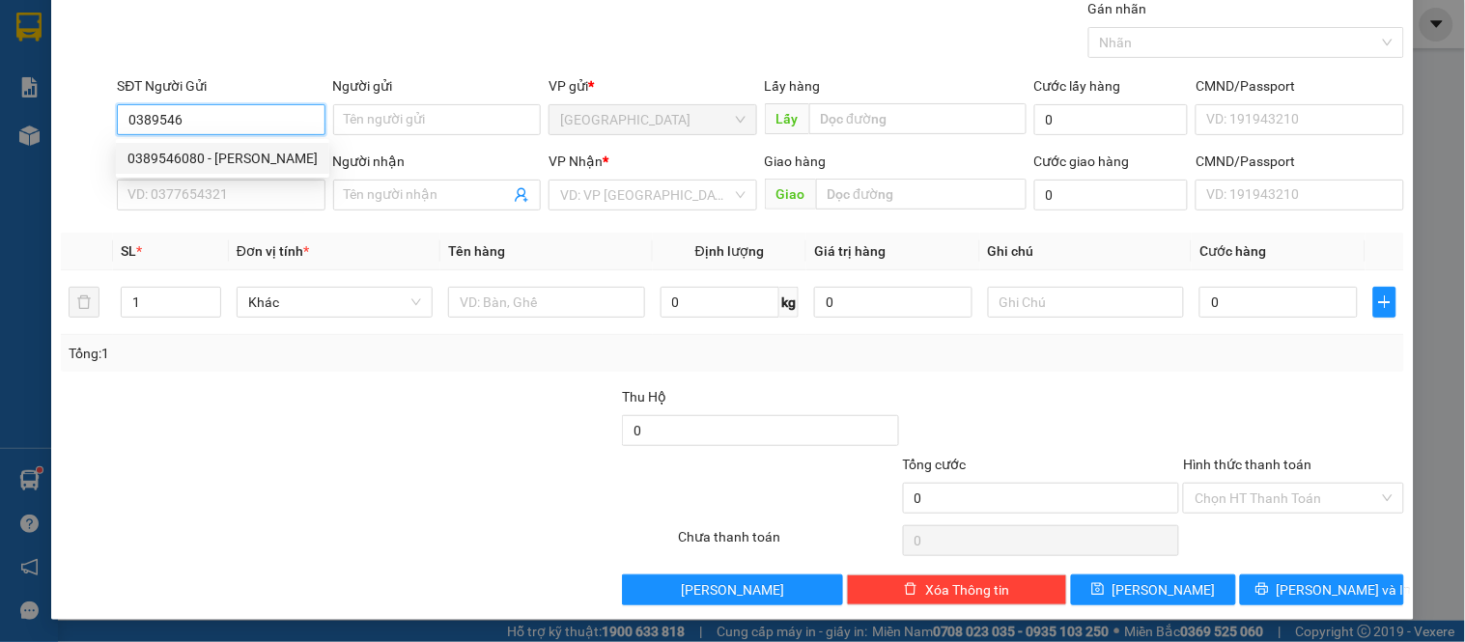
type input "chi"
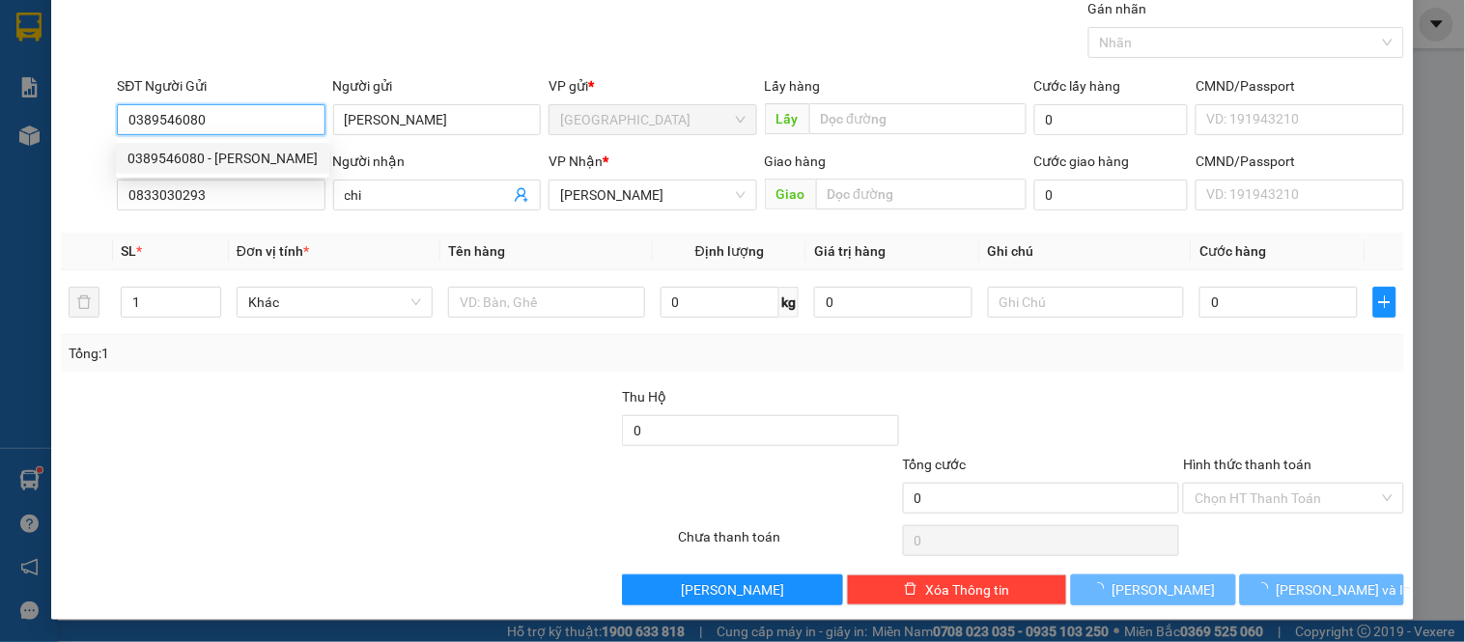
type input "50.000"
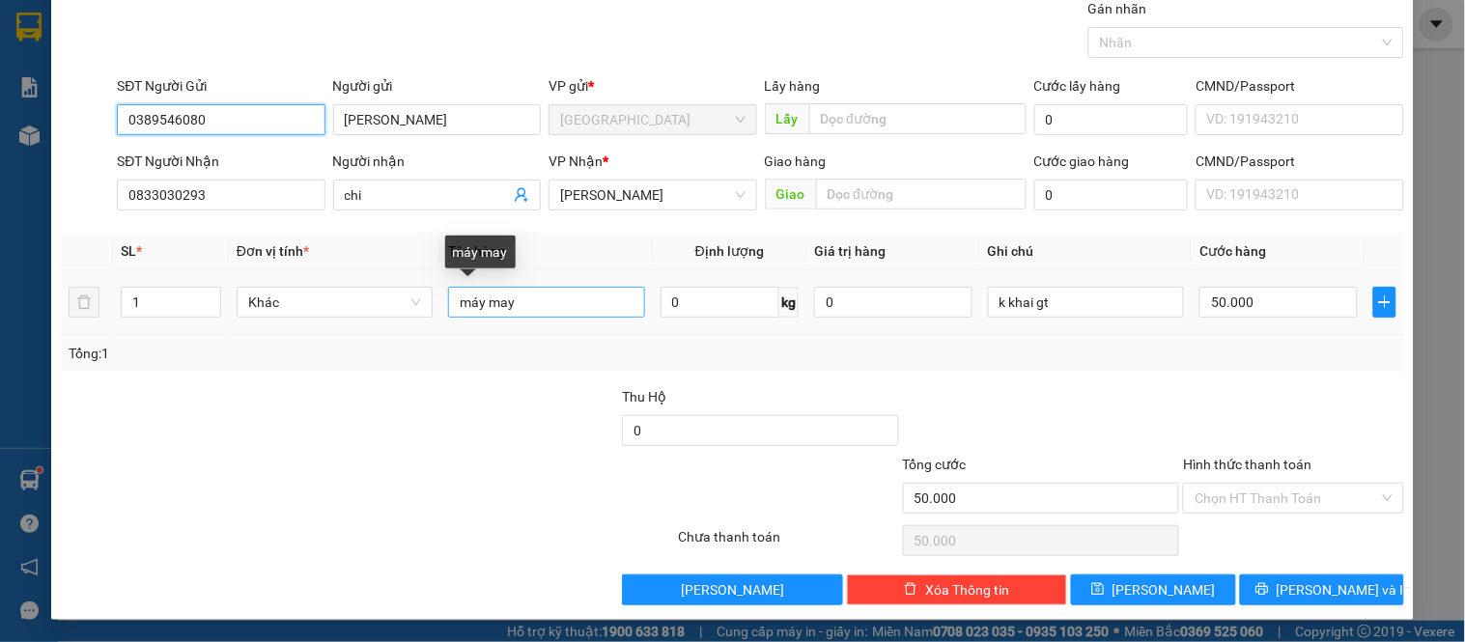
type input "0389546080"
drag, startPoint x: 537, startPoint y: 300, endPoint x: 406, endPoint y: 309, distance: 131.7
click at [406, 309] on tr "1 Khác máy may 0 kg 0 k khai gt 50.000" at bounding box center [733, 302] width 1344 height 65
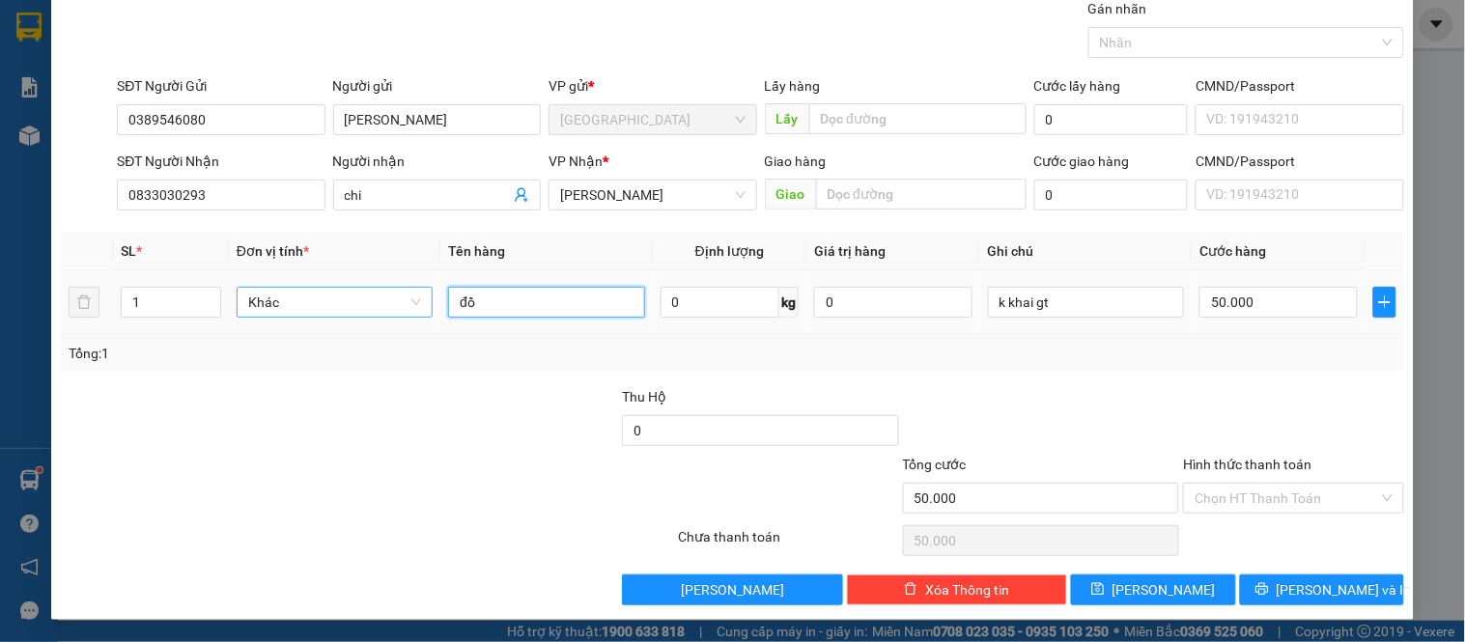
type input "đ"
type input "thực phẩm"
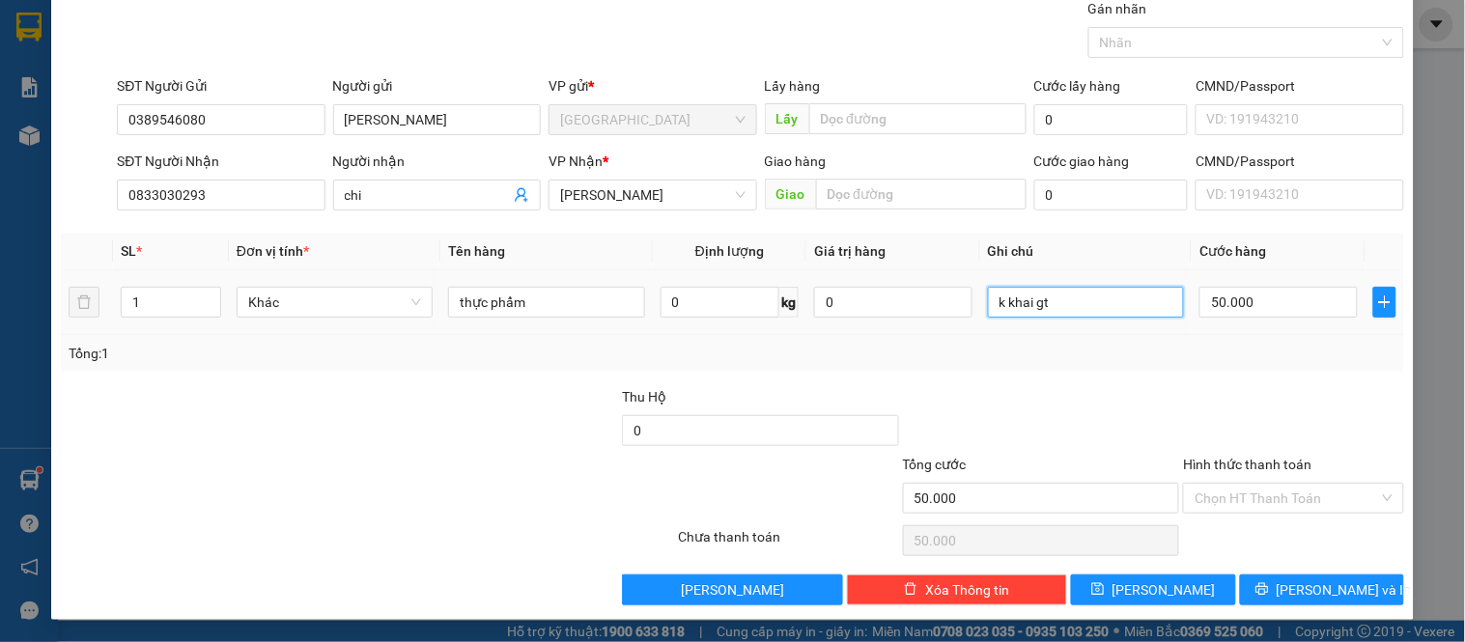
click at [1073, 296] on input "k khai gt" at bounding box center [1086, 302] width 196 height 31
drag, startPoint x: 1050, startPoint y: 300, endPoint x: 935, endPoint y: 311, distance: 115.4
click at [935, 311] on tr "1 Khác thực phẩm 0 kg 0 k khai gt 50.000" at bounding box center [733, 302] width 1344 height 65
click at [1259, 306] on input "50.000" at bounding box center [1279, 302] width 158 height 31
type input "4"
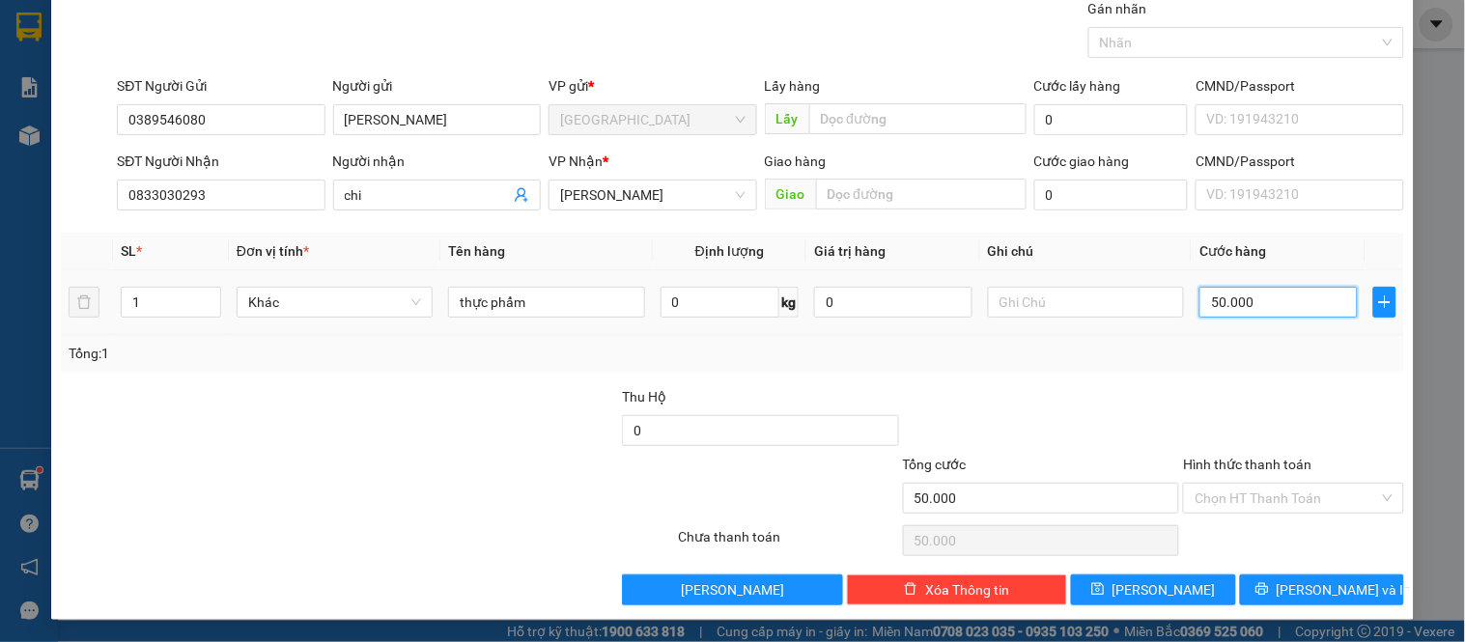
type input "4"
type input "00.004"
type input "40"
type input "0.000.040"
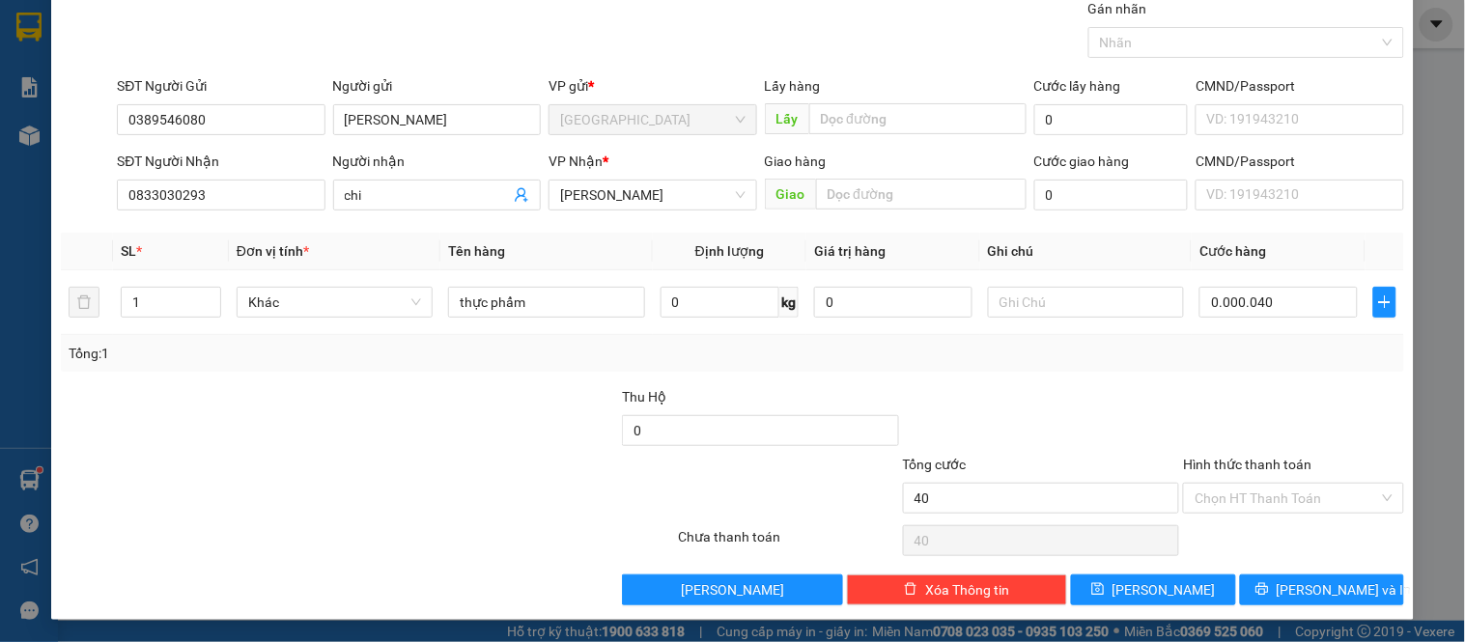
type input "40.000"
click at [1212, 360] on div "Tổng: 1" at bounding box center [733, 353] width 1328 height 21
click at [1229, 490] on input "Hình thức thanh toán" at bounding box center [1287, 498] width 184 height 29
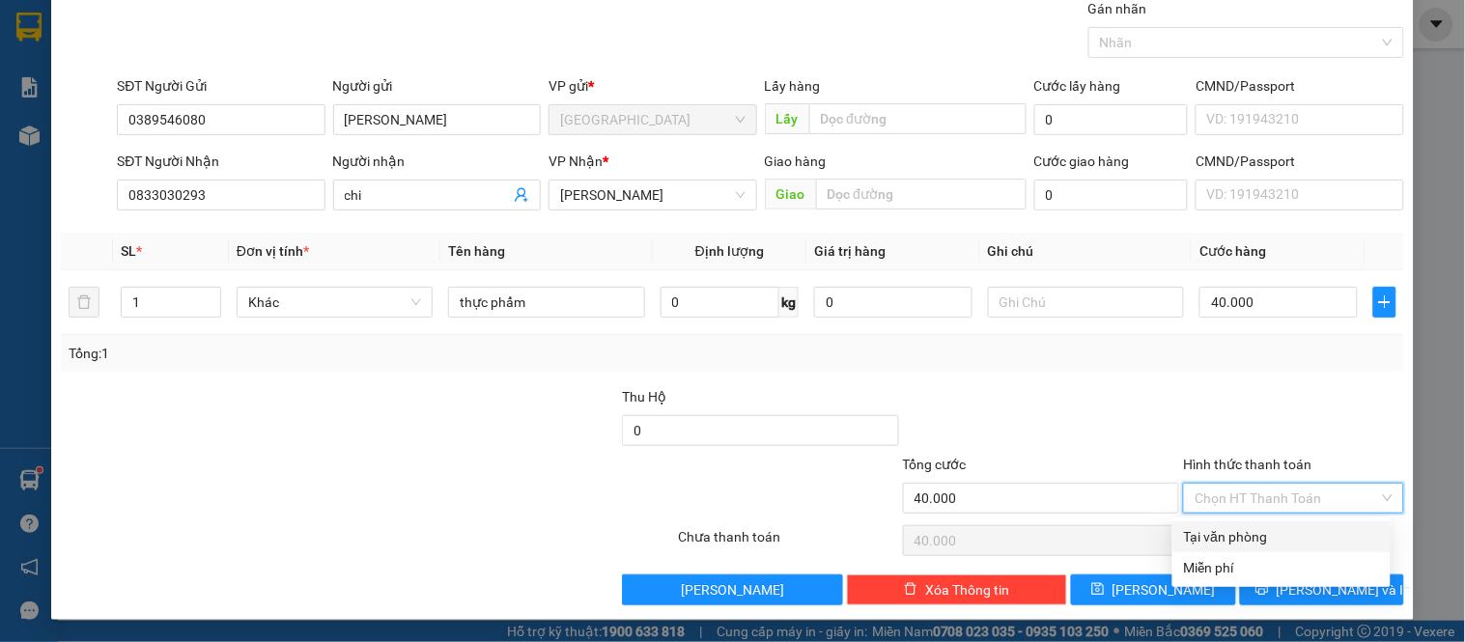
click at [1232, 527] on div "Tại văn phòng" at bounding box center [1281, 536] width 195 height 21
type input "0"
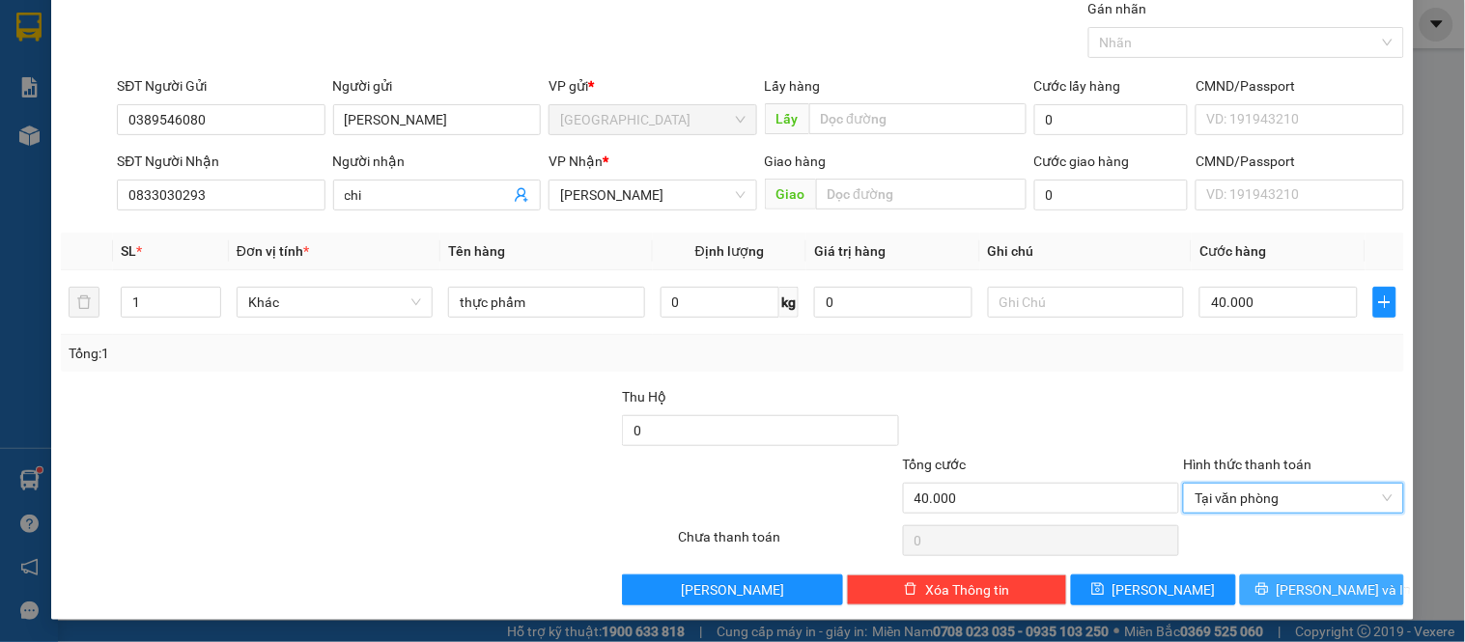
click at [1297, 600] on span "[PERSON_NAME] và In" at bounding box center [1344, 590] width 135 height 21
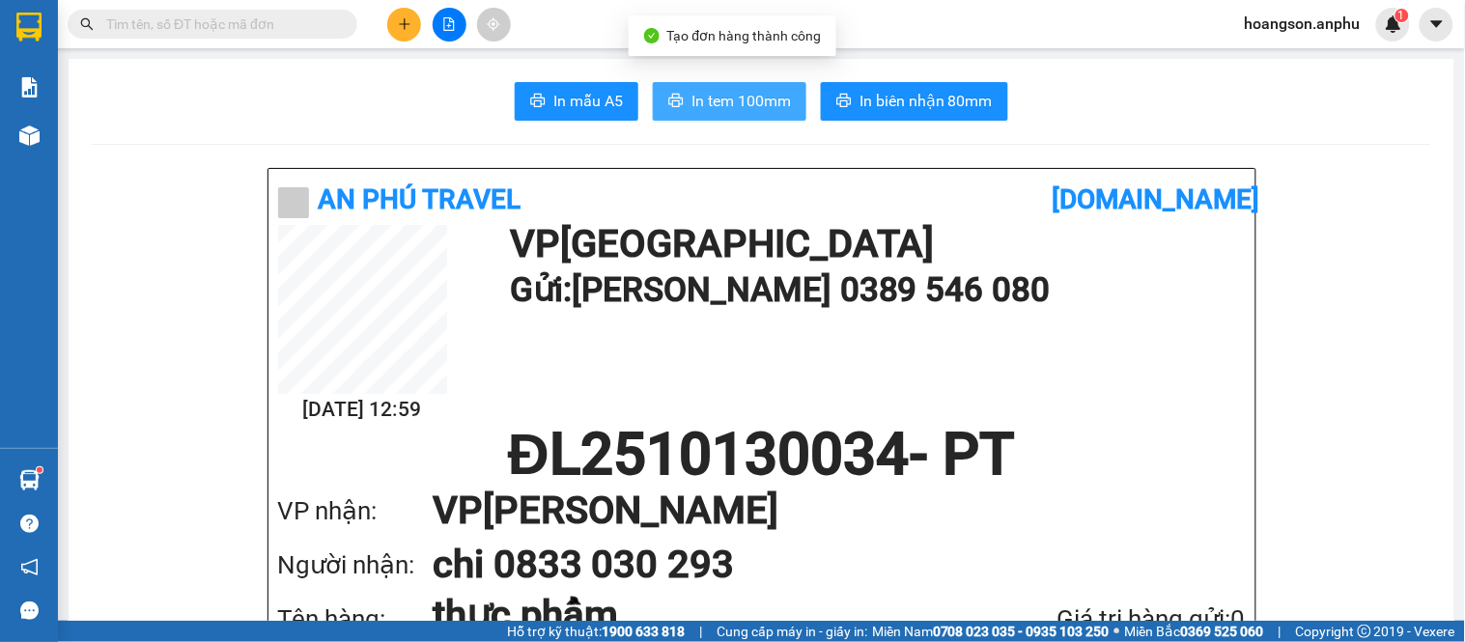
click at [692, 93] on span "In tem 100mm" at bounding box center [741, 101] width 99 height 24
click at [392, 16] on button at bounding box center [404, 25] width 34 height 34
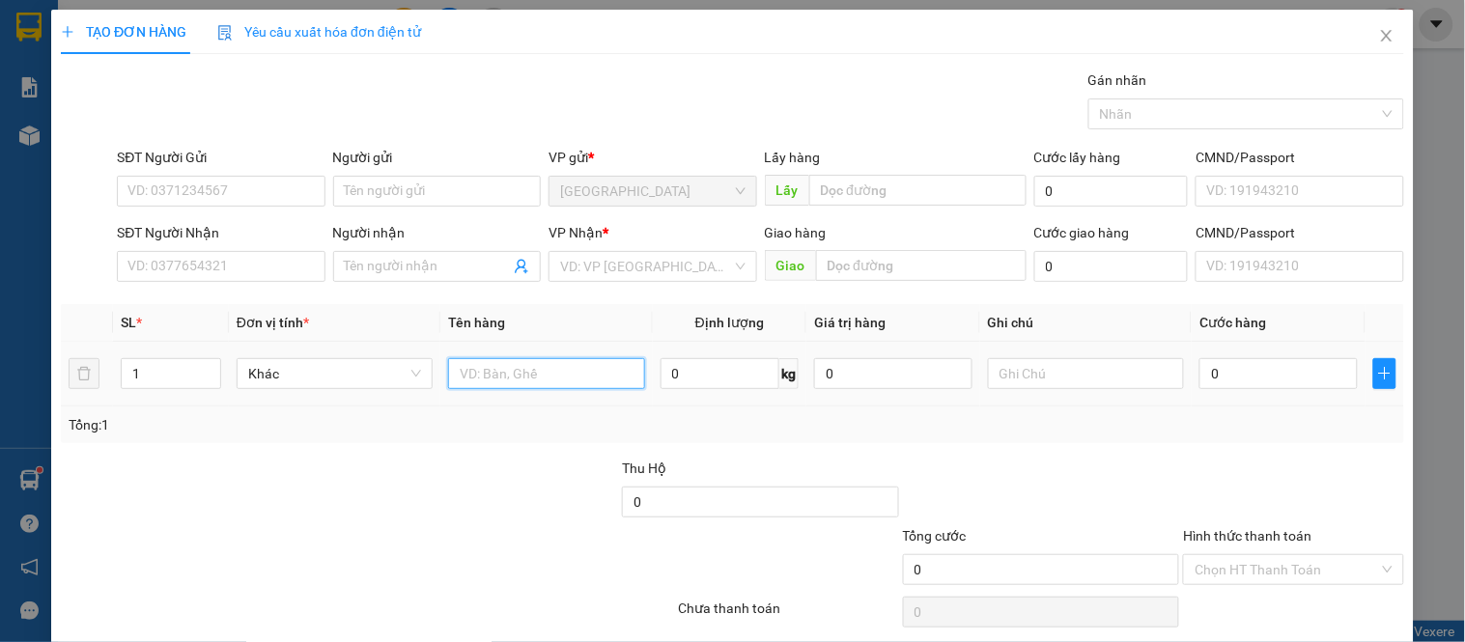
click at [544, 387] on input "text" at bounding box center [546, 373] width 196 height 31
type input "3 ky dâu 30 ky hồng"
click at [422, 262] on input "Người nhận" at bounding box center [427, 266] width 165 height 21
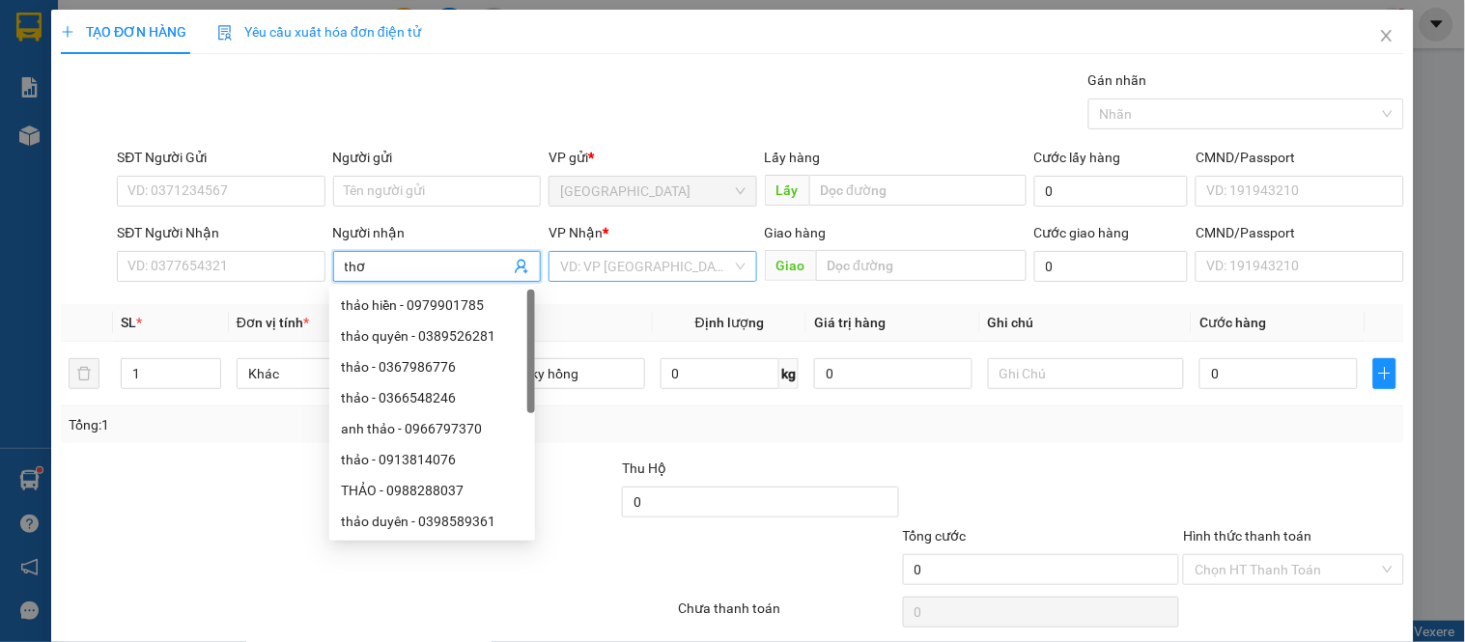
type input "thơ"
click at [611, 253] on input "search" at bounding box center [645, 266] width 171 height 29
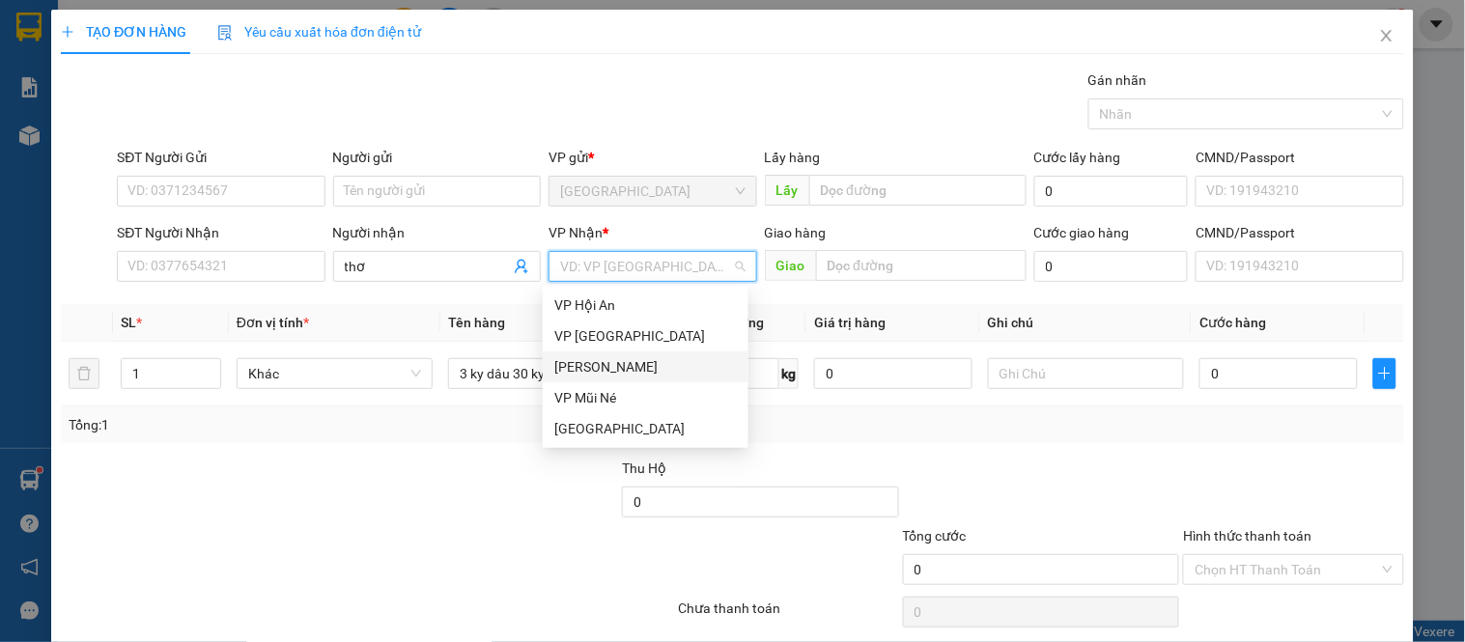
click at [615, 362] on div "[PERSON_NAME]" at bounding box center [645, 366] width 183 height 21
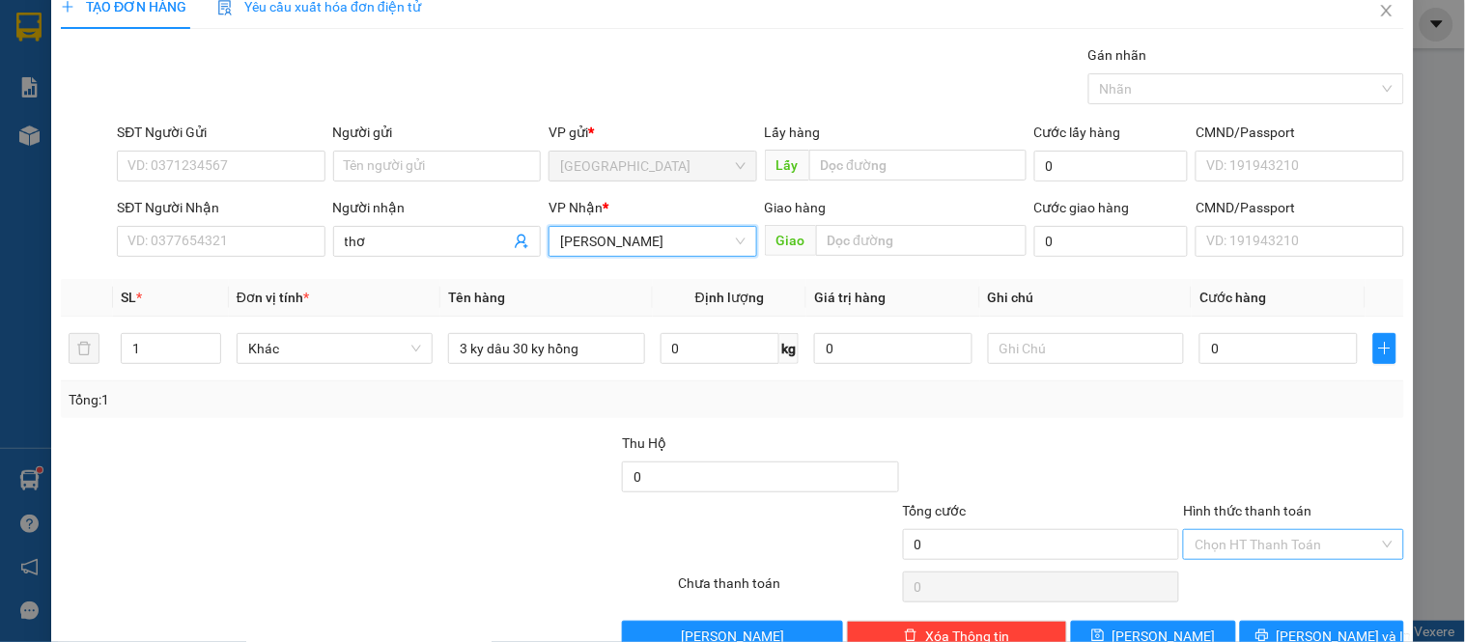
scroll to position [71, 0]
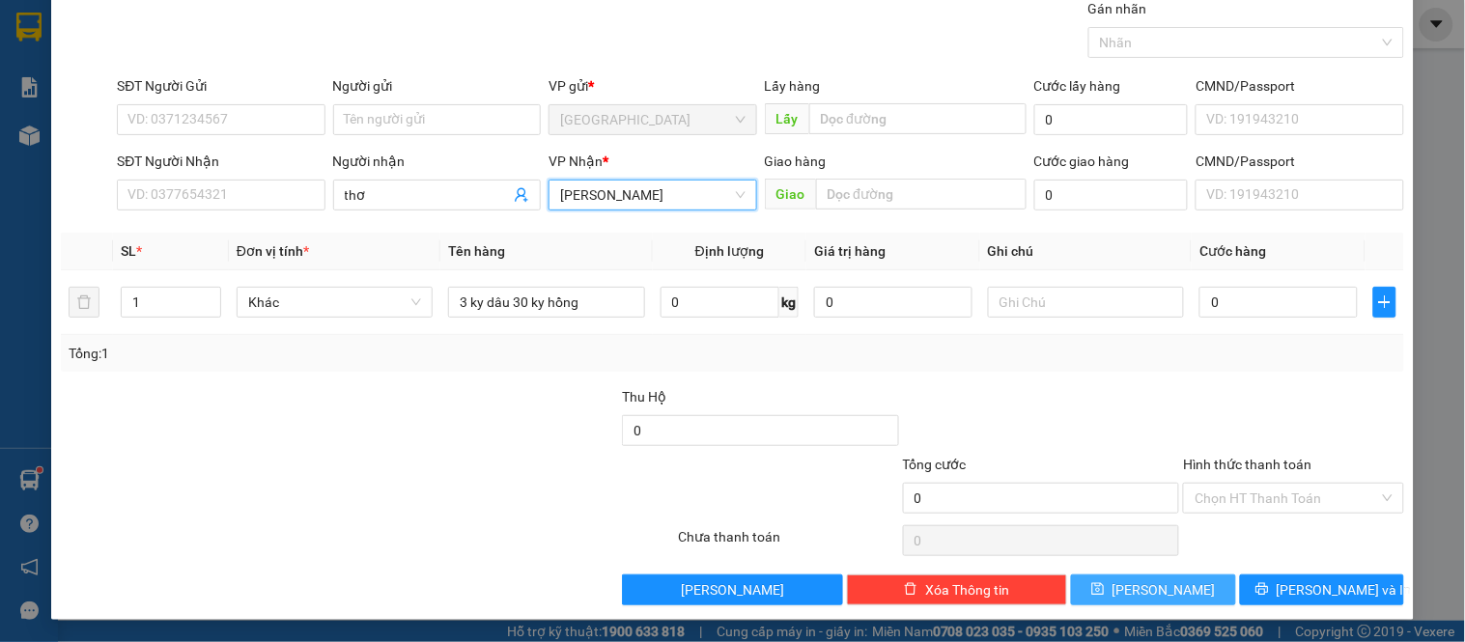
click at [1195, 581] on button "[PERSON_NAME]" at bounding box center [1153, 590] width 164 height 31
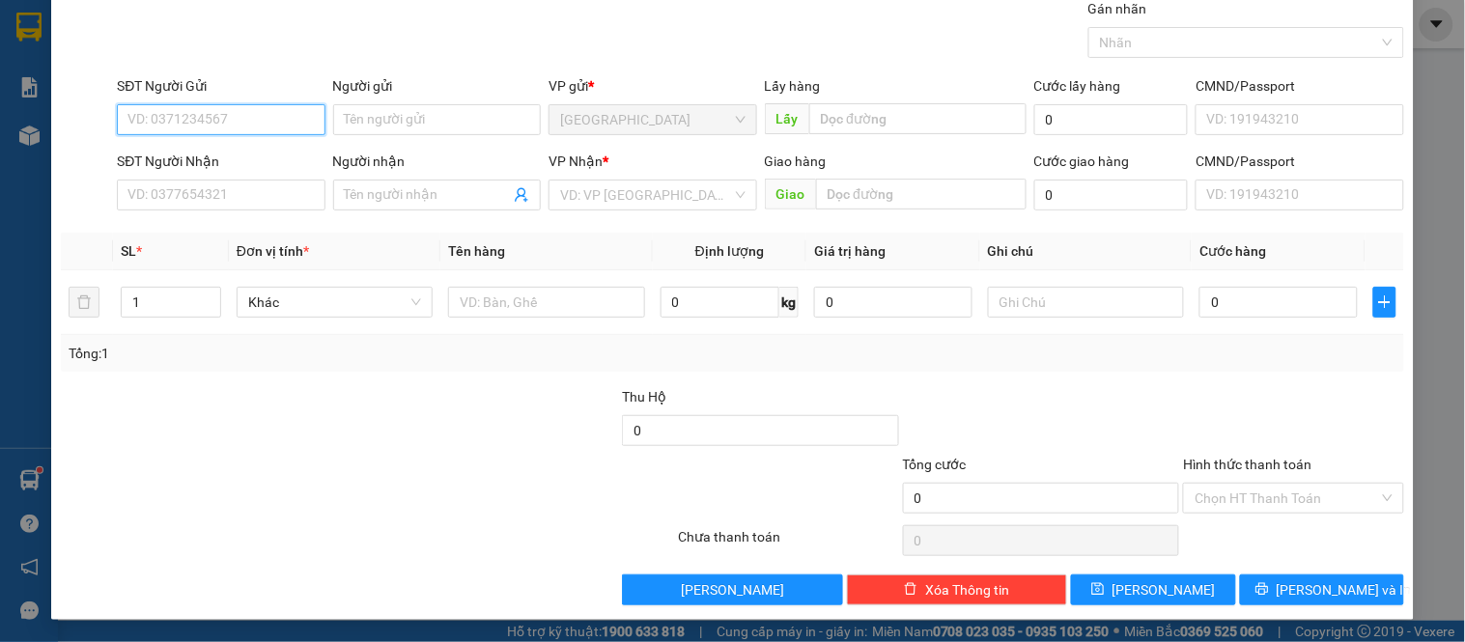
click at [237, 110] on input "SĐT Người Gửi" at bounding box center [221, 119] width 208 height 31
click at [458, 187] on input "Người nhận" at bounding box center [427, 195] width 165 height 21
type input "'"
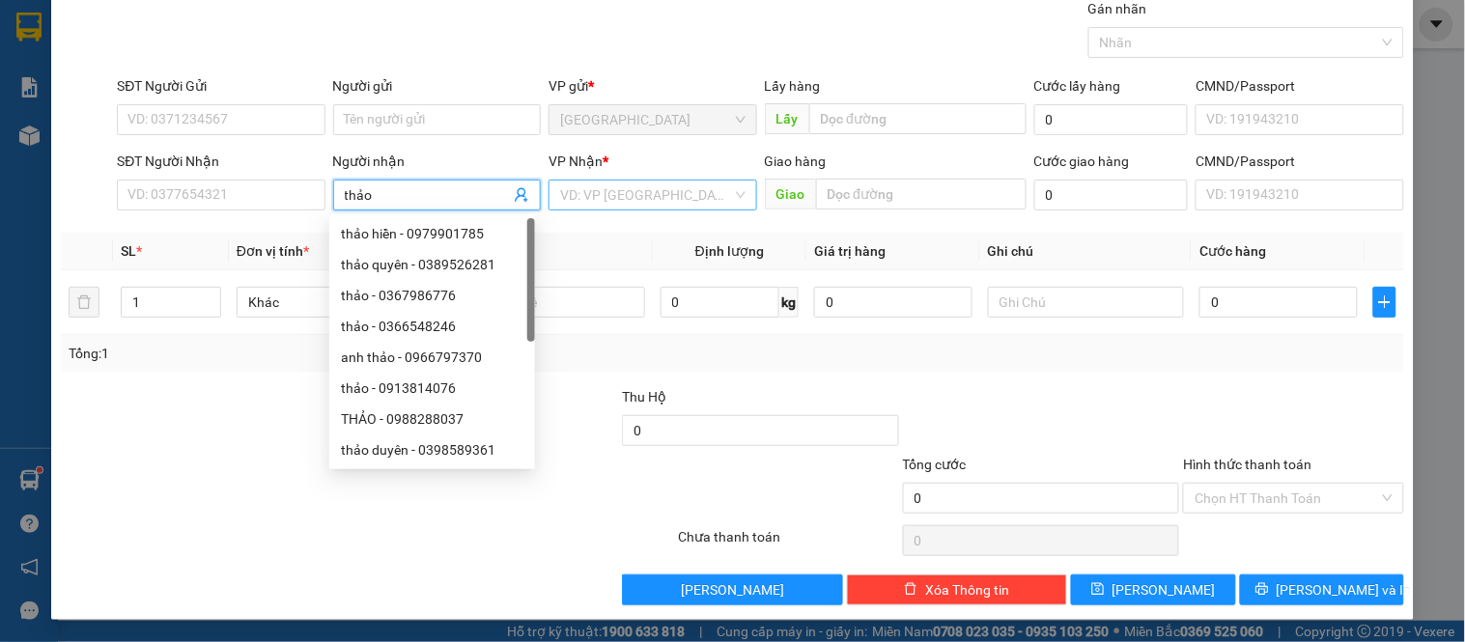
type input "thảo"
click at [593, 188] on input "search" at bounding box center [645, 195] width 171 height 29
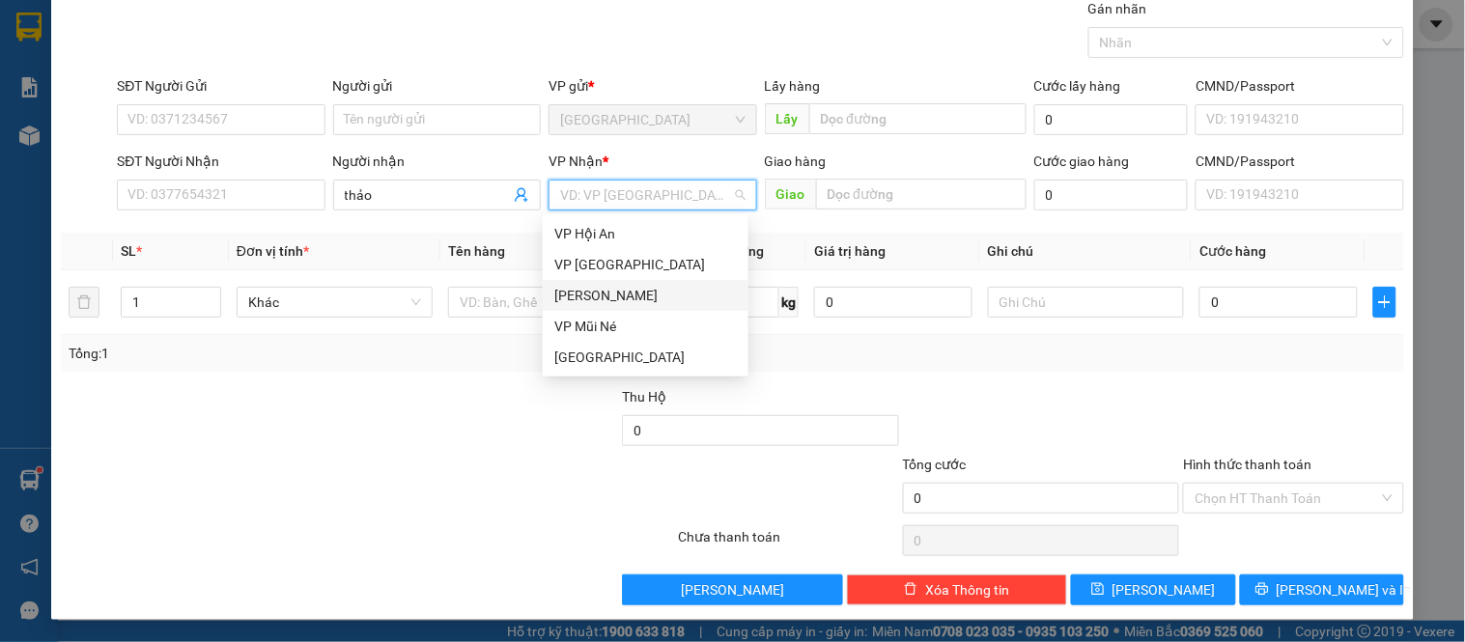
click at [599, 293] on div "[PERSON_NAME]" at bounding box center [645, 295] width 183 height 21
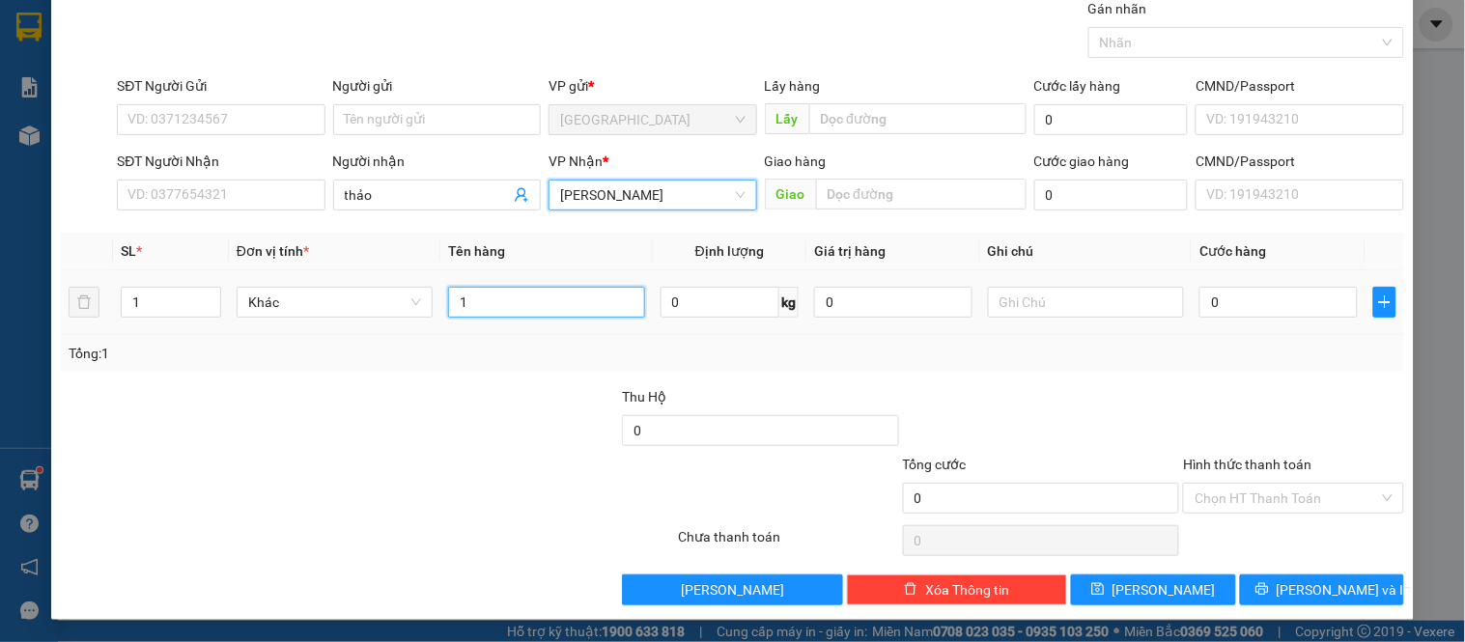
click at [519, 296] on input "1" at bounding box center [546, 302] width 196 height 31
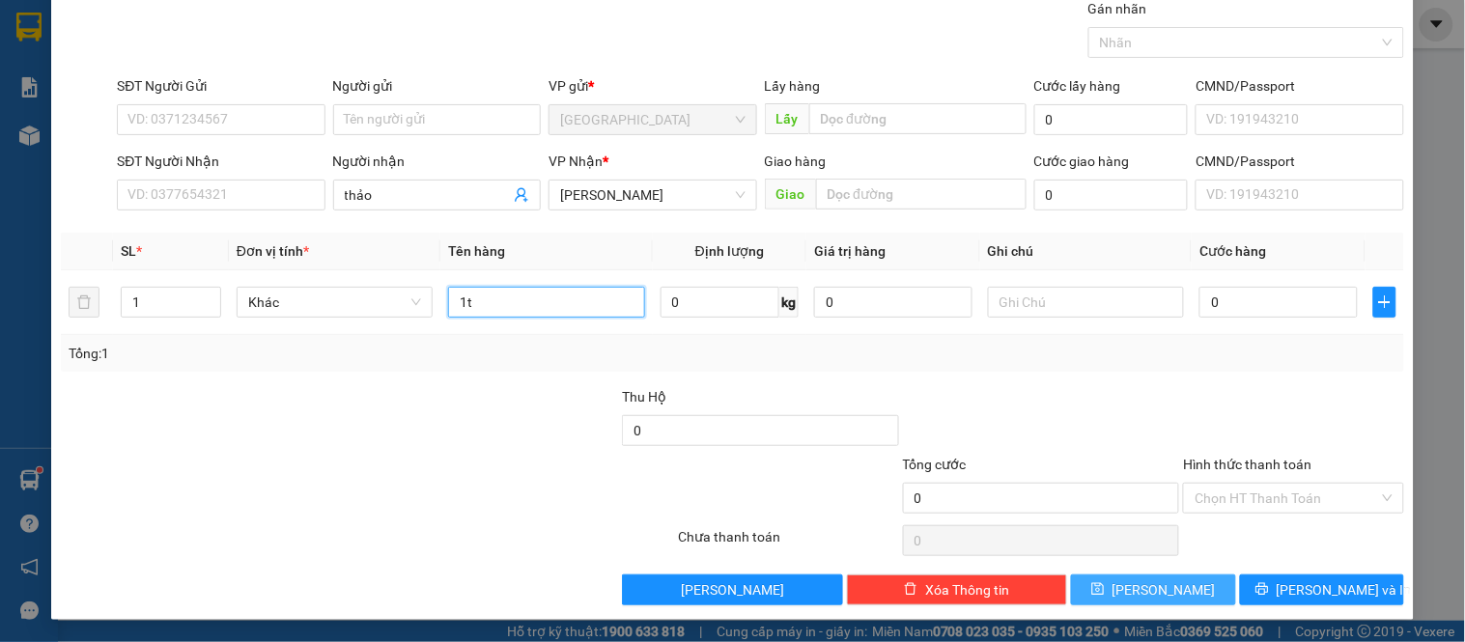
type input "1t"
click at [1167, 578] on button "[PERSON_NAME]" at bounding box center [1153, 590] width 164 height 31
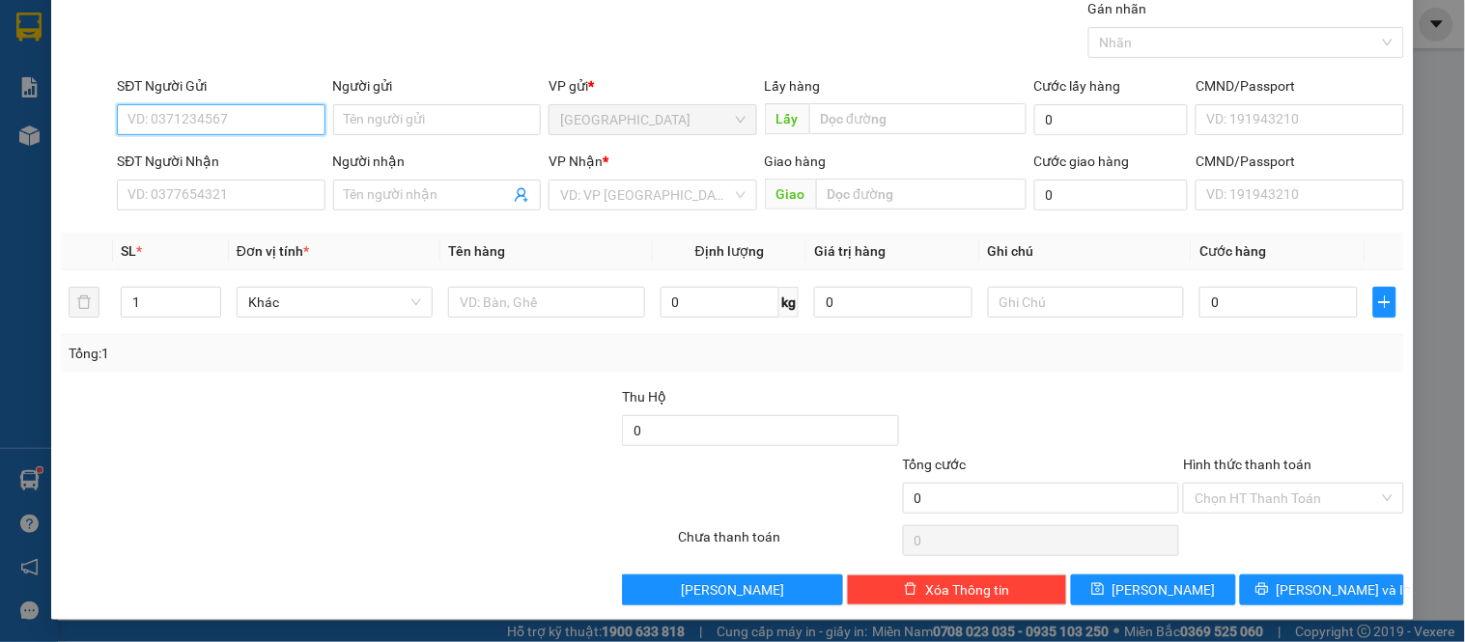
click at [179, 118] on input "SĐT Người Gửi" at bounding box center [221, 119] width 208 height 31
type input "0918790321"
click at [188, 167] on div "0918790321" at bounding box center [219, 158] width 183 height 21
type input "0979901785"
type input "thảo hiền"
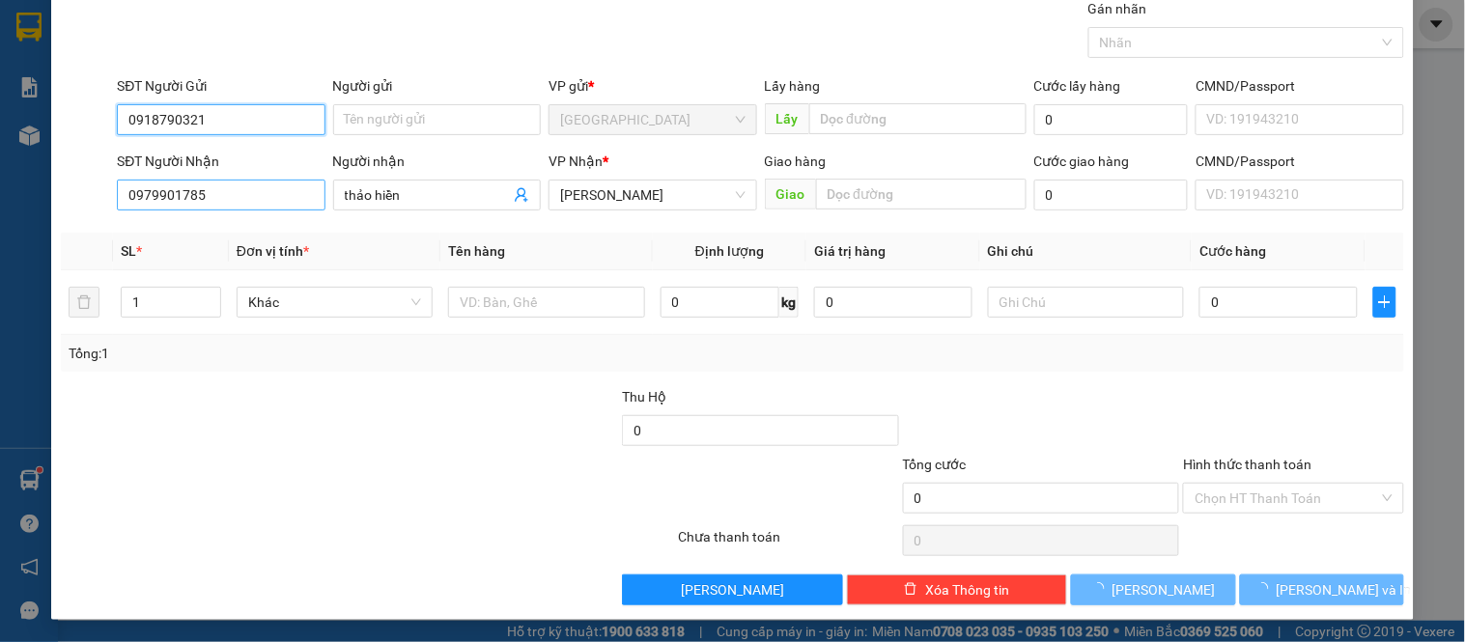
type input "40.000"
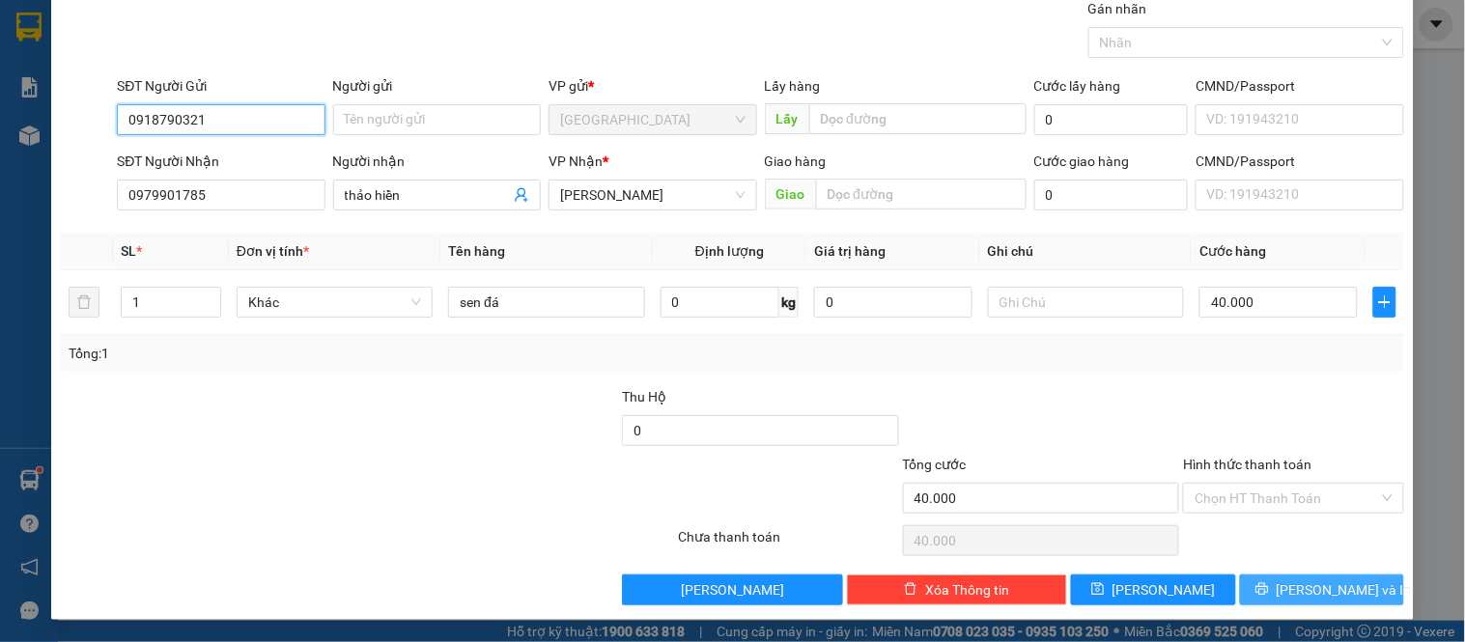
type input "0918790321"
click at [1324, 589] on span "[PERSON_NAME] và In" at bounding box center [1344, 590] width 135 height 21
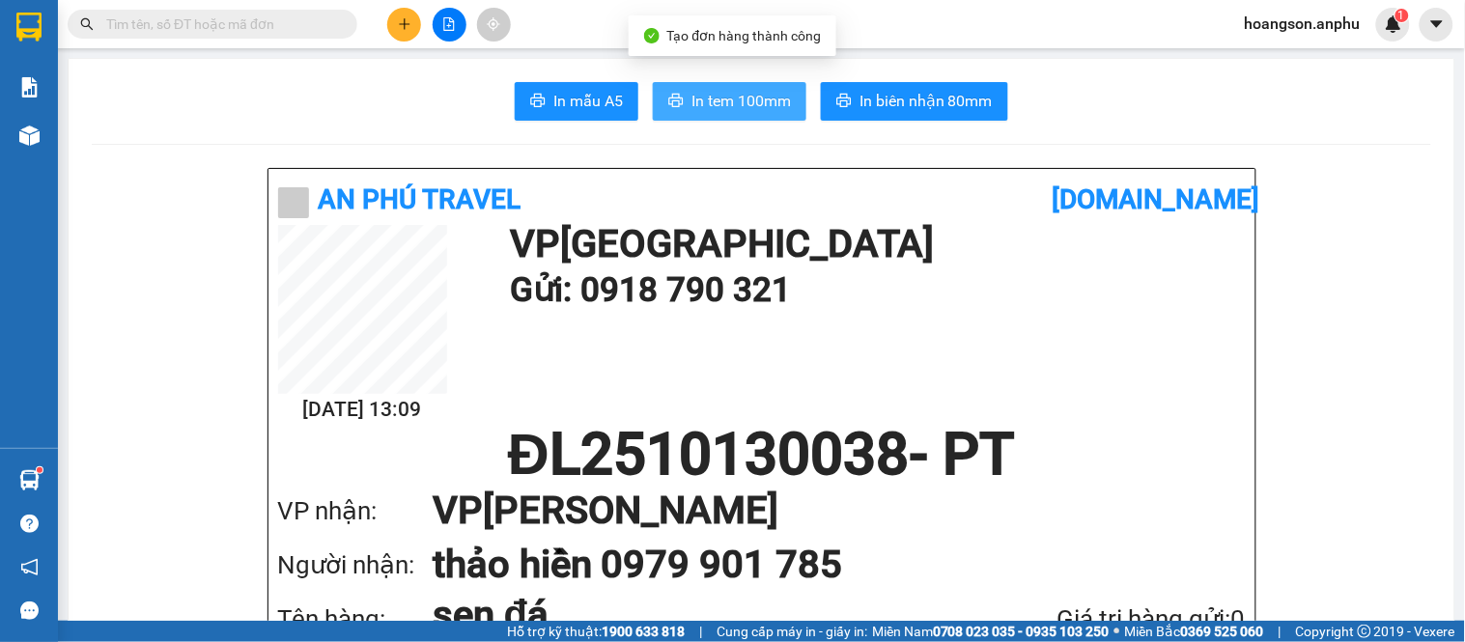
click at [754, 100] on span "In tem 100mm" at bounding box center [741, 101] width 99 height 24
click at [398, 25] on icon "plus" at bounding box center [405, 24] width 14 height 14
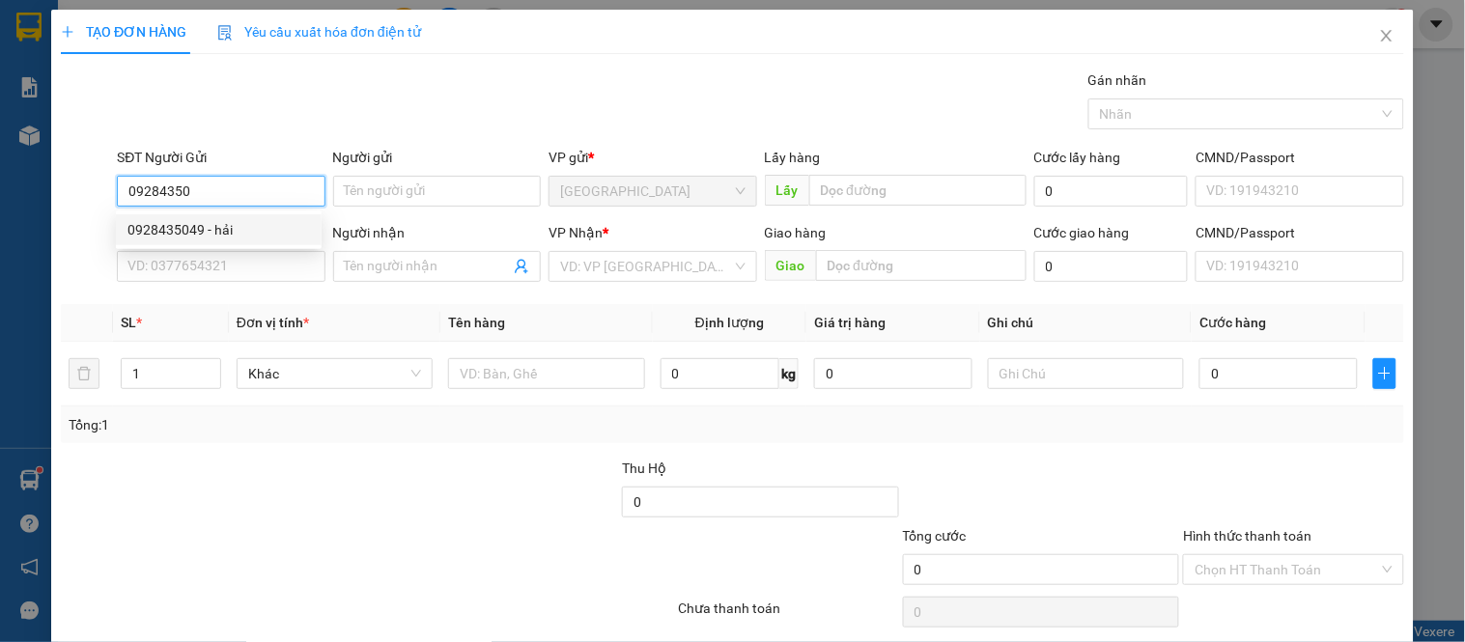
click at [229, 219] on div "0928435049 - hải" at bounding box center [219, 229] width 183 height 21
type input "0928435049"
type input "hải"
type input "0928518960"
type input "40.000"
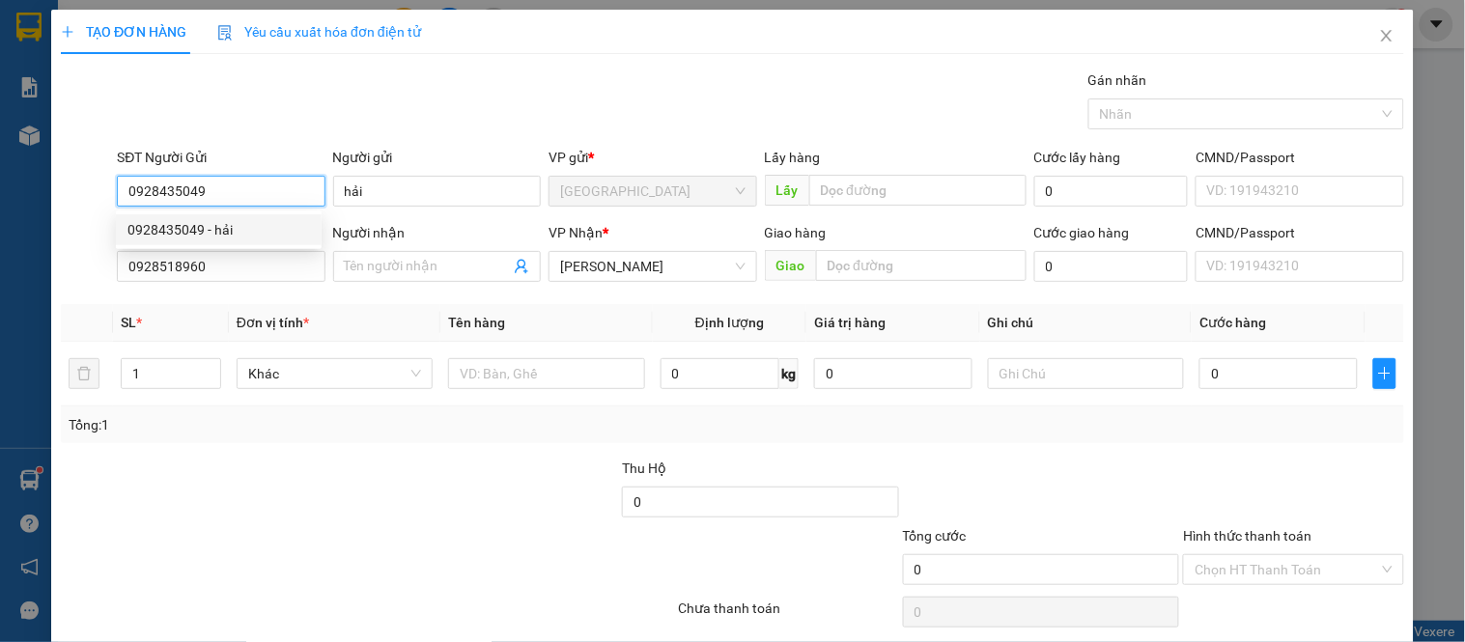
type input "40.000"
type input "0928435049"
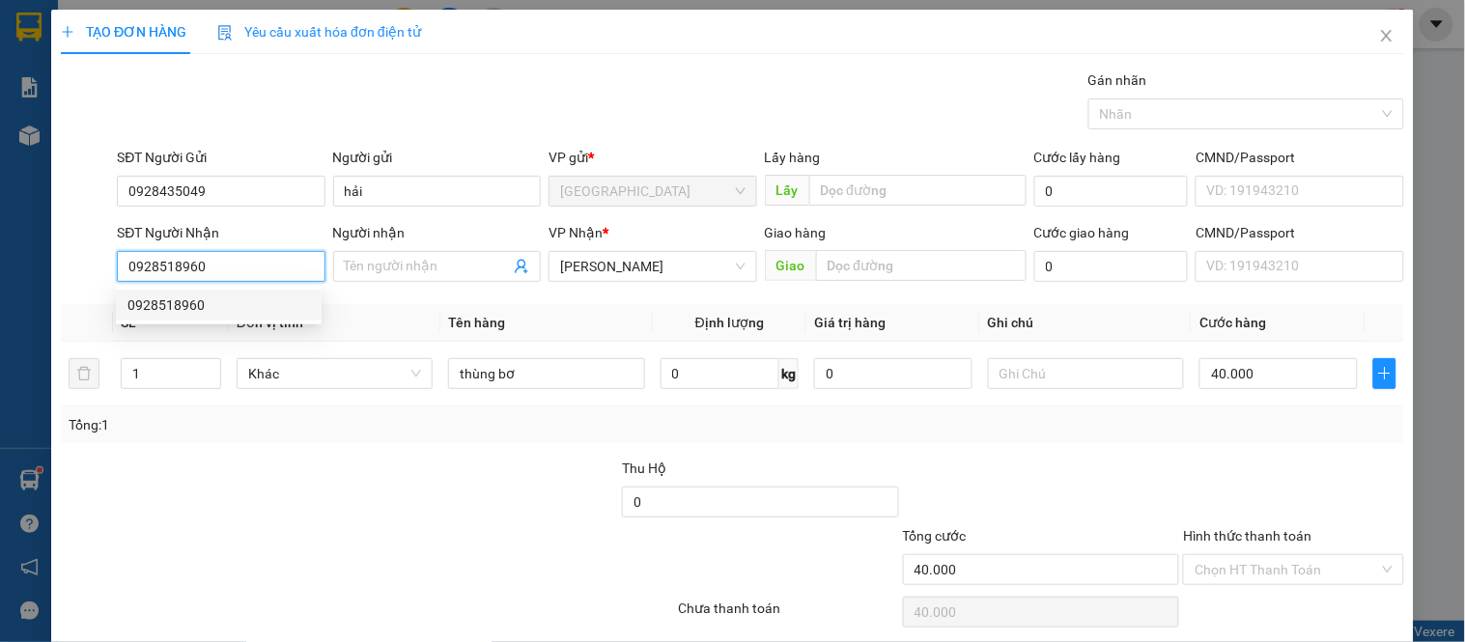
drag, startPoint x: 218, startPoint y: 271, endPoint x: 45, endPoint y: 268, distance: 173.0
click at [45, 268] on div "TẠO ĐƠN HÀNG Yêu cầu xuất hóa đơn điện tử Transit Pickup Surcharge Ids Transit …" at bounding box center [732, 321] width 1465 height 642
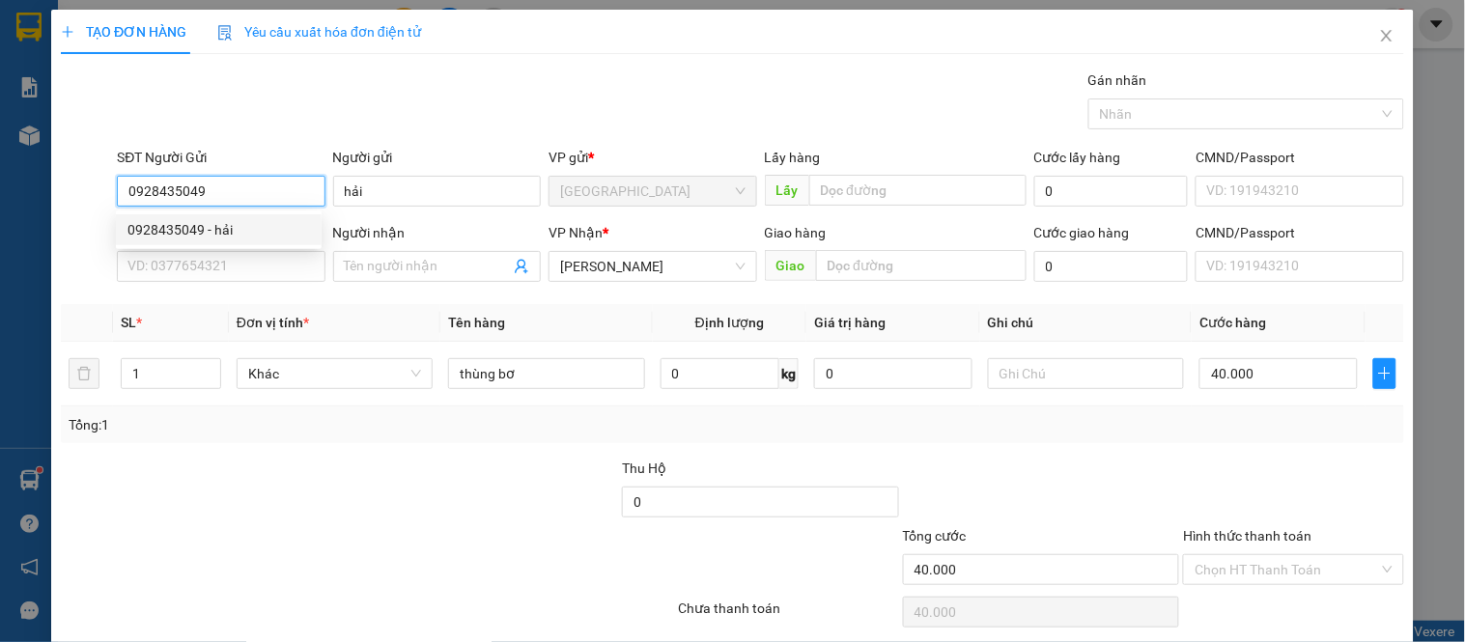
drag, startPoint x: 223, startPoint y: 199, endPoint x: 113, endPoint y: 191, distance: 110.4
click at [113, 191] on div "SĐT Người Gửi 0928435049" at bounding box center [220, 181] width 215 height 68
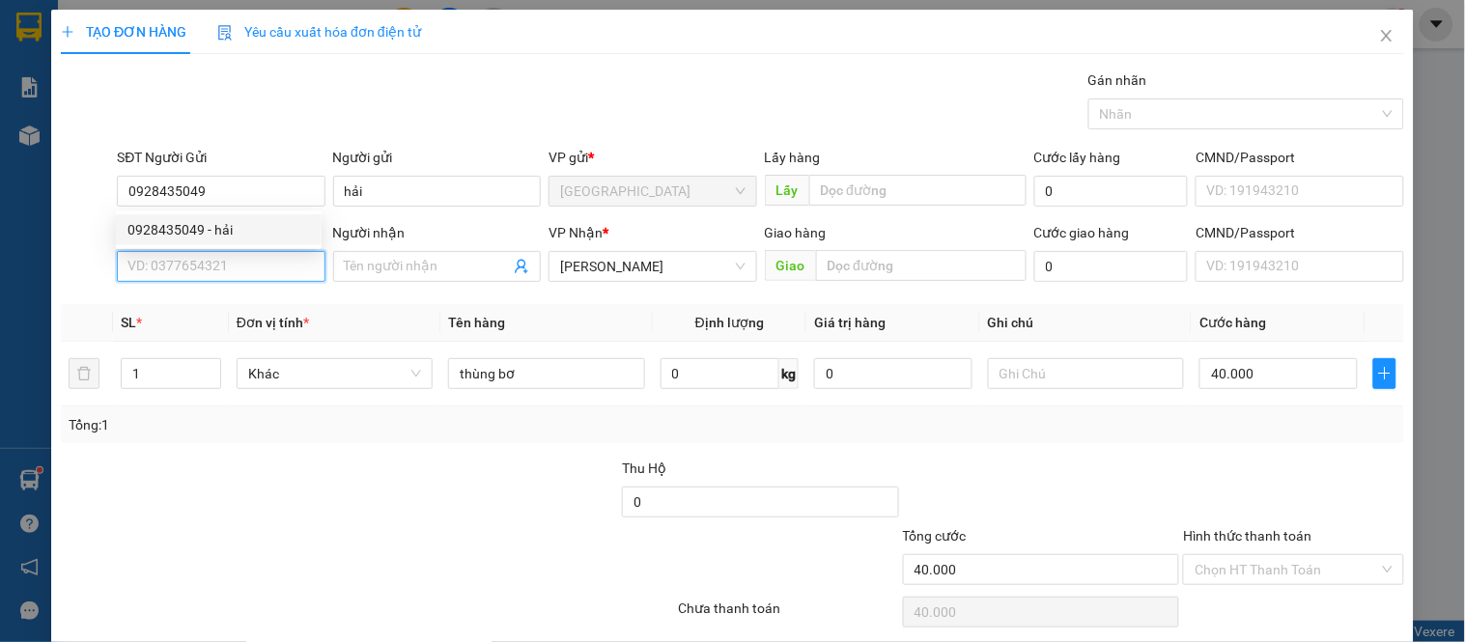
click at [214, 273] on input "SĐT Người Nhận" at bounding box center [221, 266] width 208 height 31
paste input "0928435049"
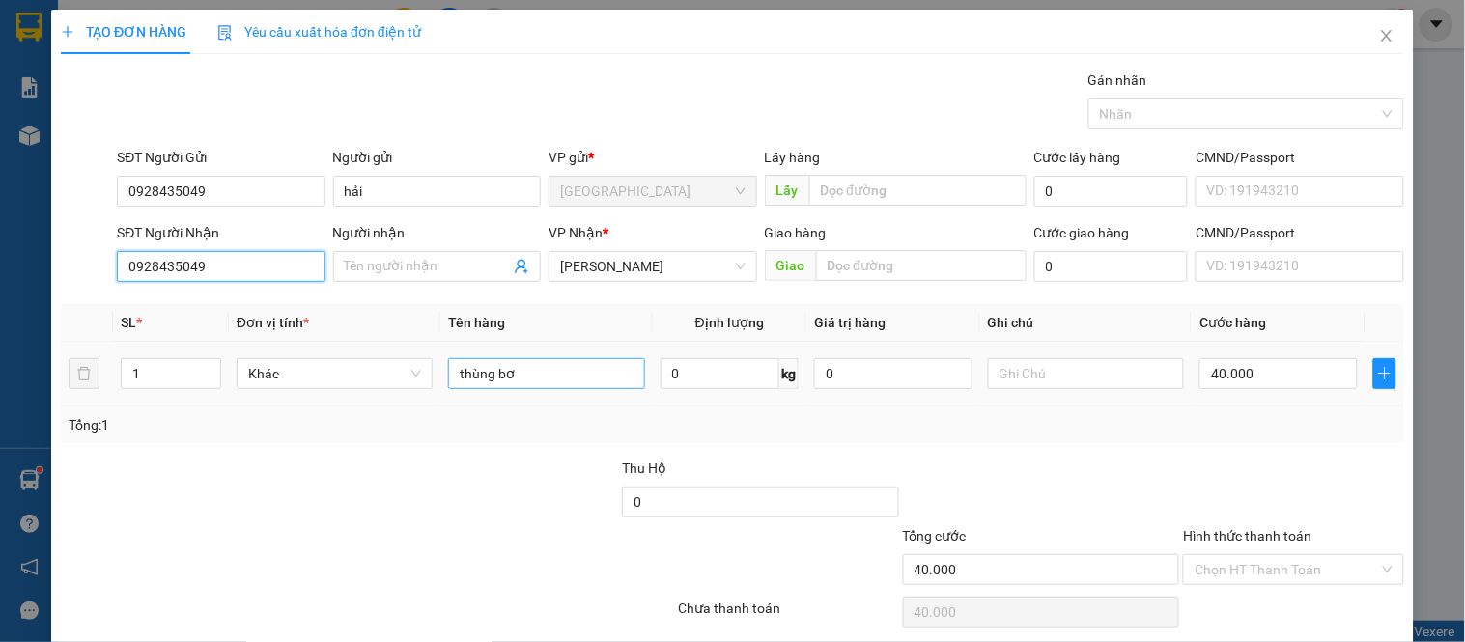
type input "0928435049"
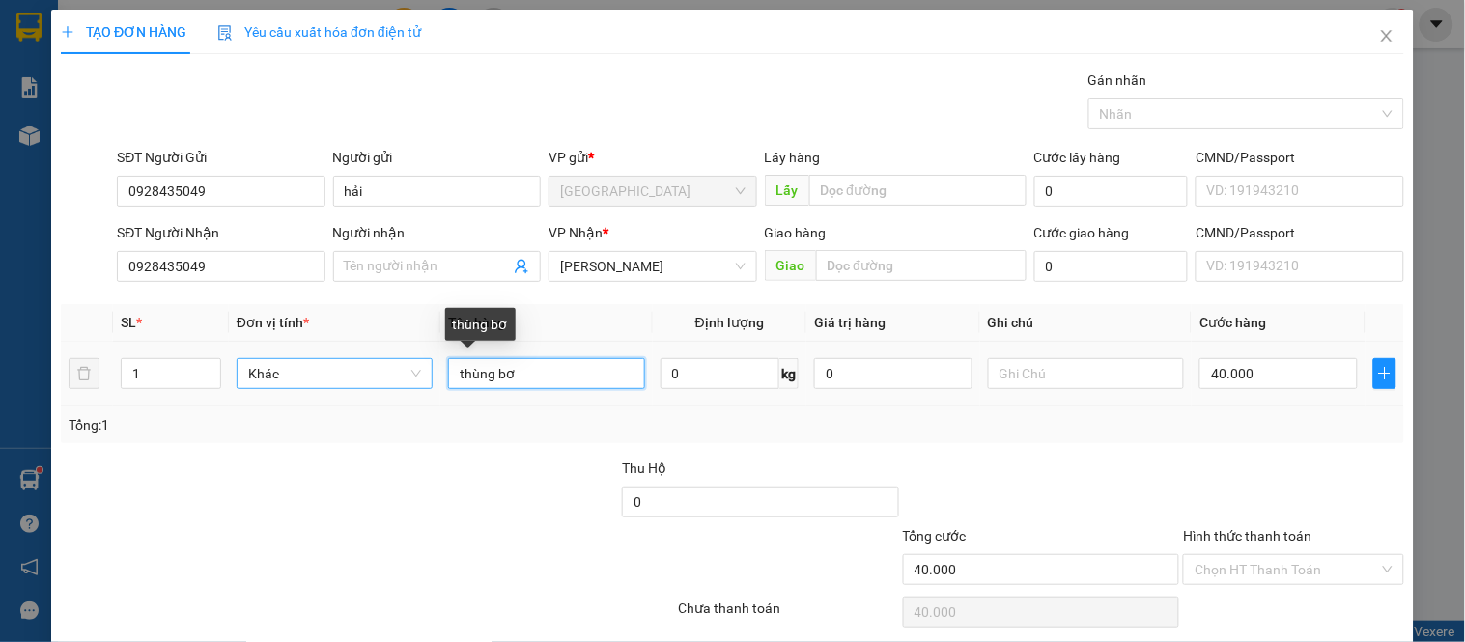
drag, startPoint x: 567, startPoint y: 378, endPoint x: 379, endPoint y: 387, distance: 188.6
click at [379, 387] on tr "1 Khác thùng bơ 0 kg 0 40.000" at bounding box center [733, 374] width 1344 height 65
type input "1 vali"
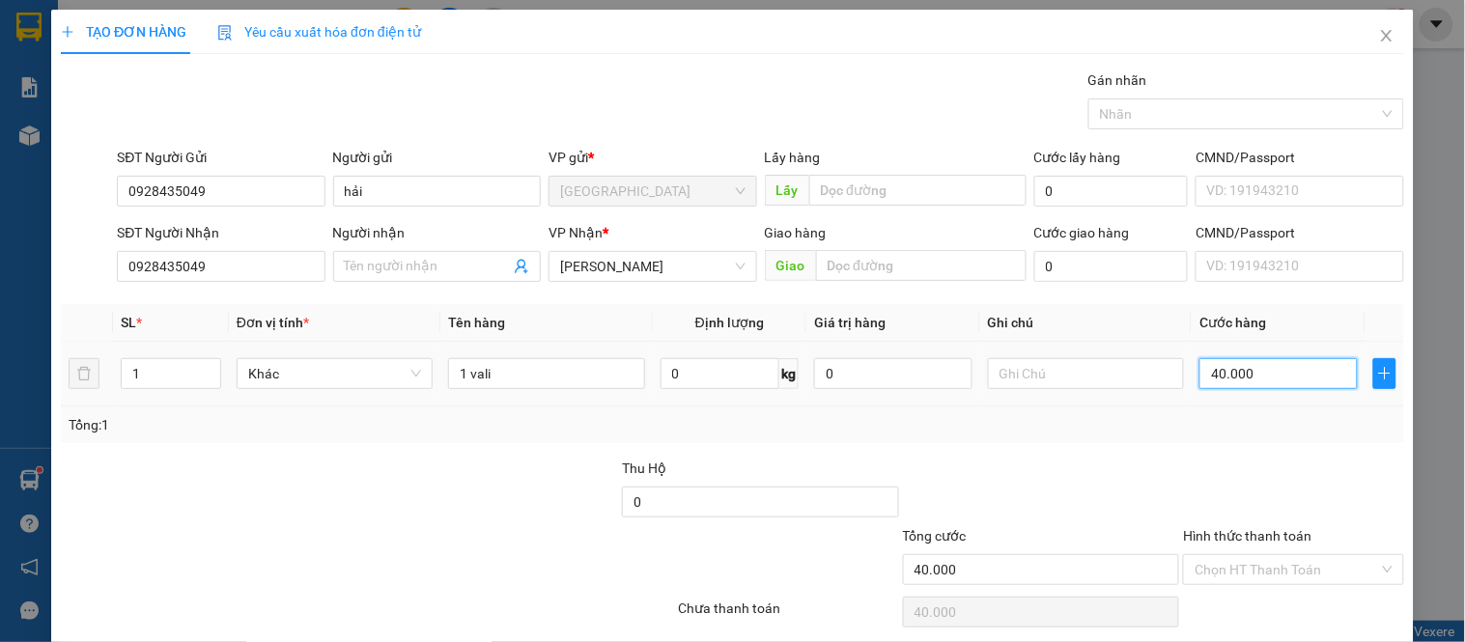
click at [1298, 379] on input "40.000" at bounding box center [1279, 373] width 158 height 31
type input "0"
type input "7"
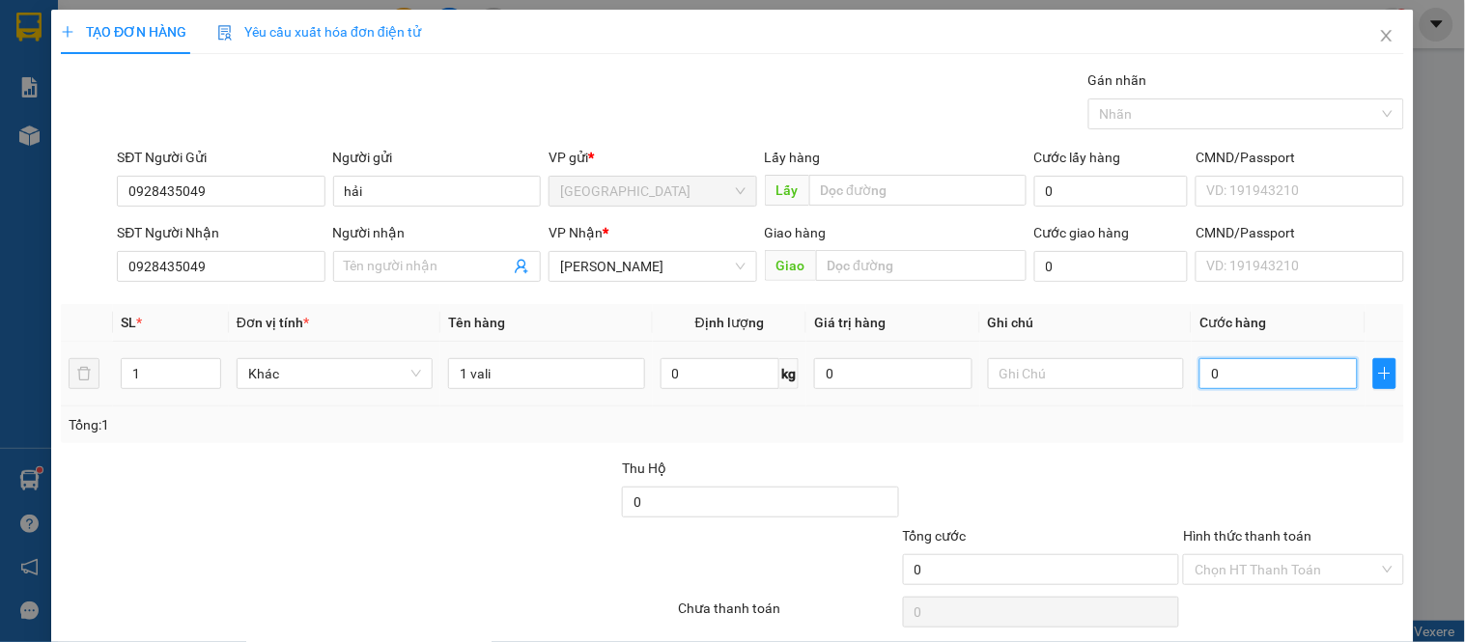
type input "7"
type input "007"
type input "70"
type input "0.070"
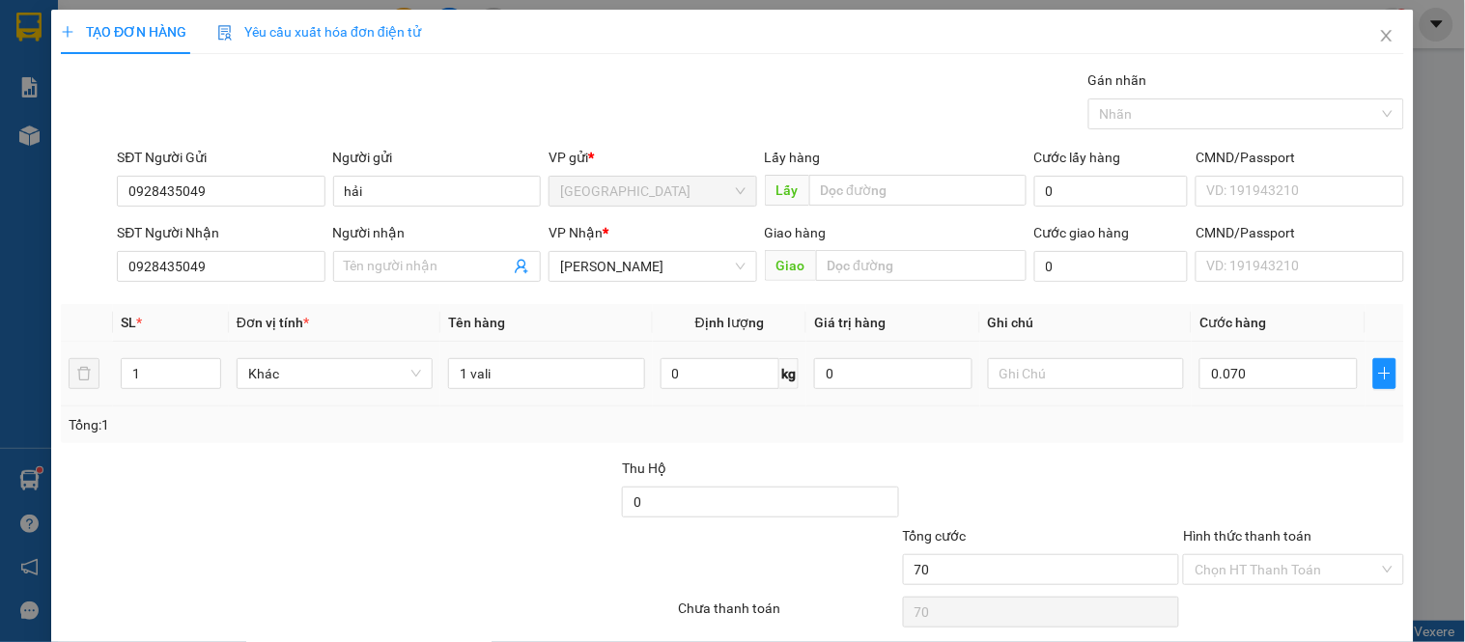
type input "70.000"
click at [1251, 439] on div "Tổng: 1" at bounding box center [733, 425] width 1344 height 37
click at [1230, 578] on input "Hình thức thanh toán" at bounding box center [1287, 569] width 184 height 29
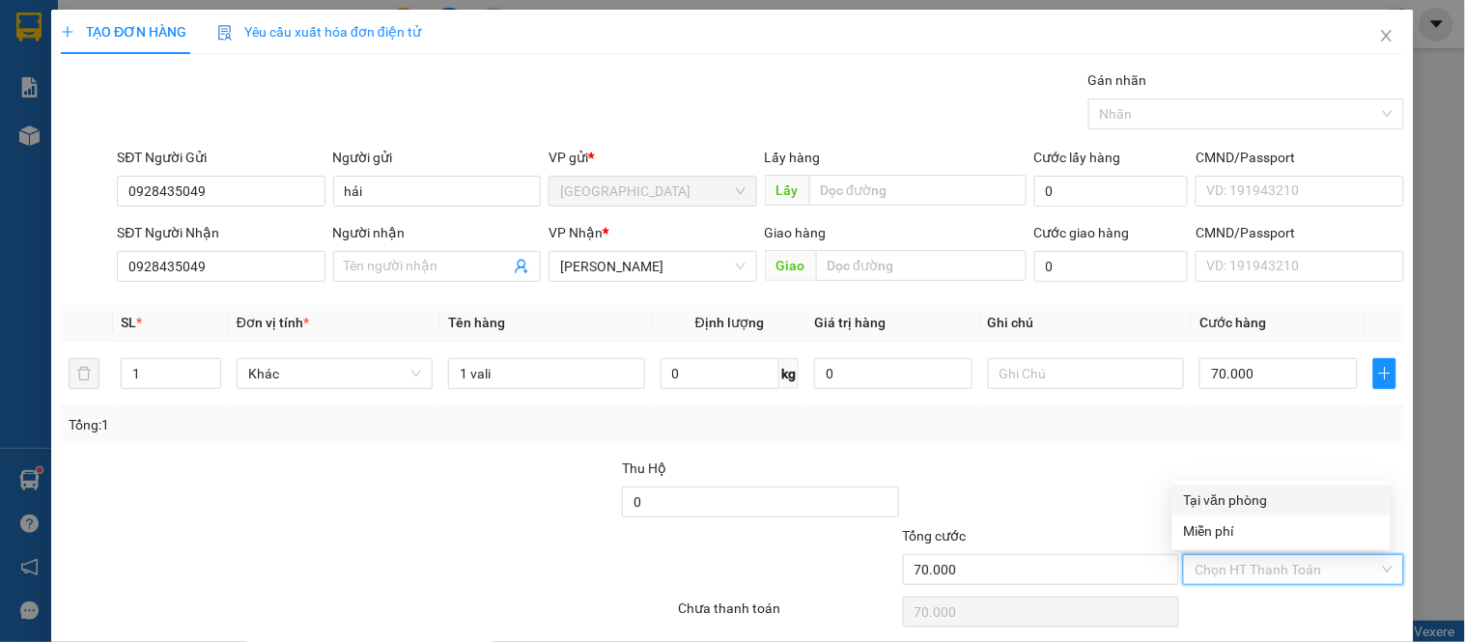
click at [1227, 497] on div "Tại văn phòng" at bounding box center [1281, 500] width 195 height 21
type input "0"
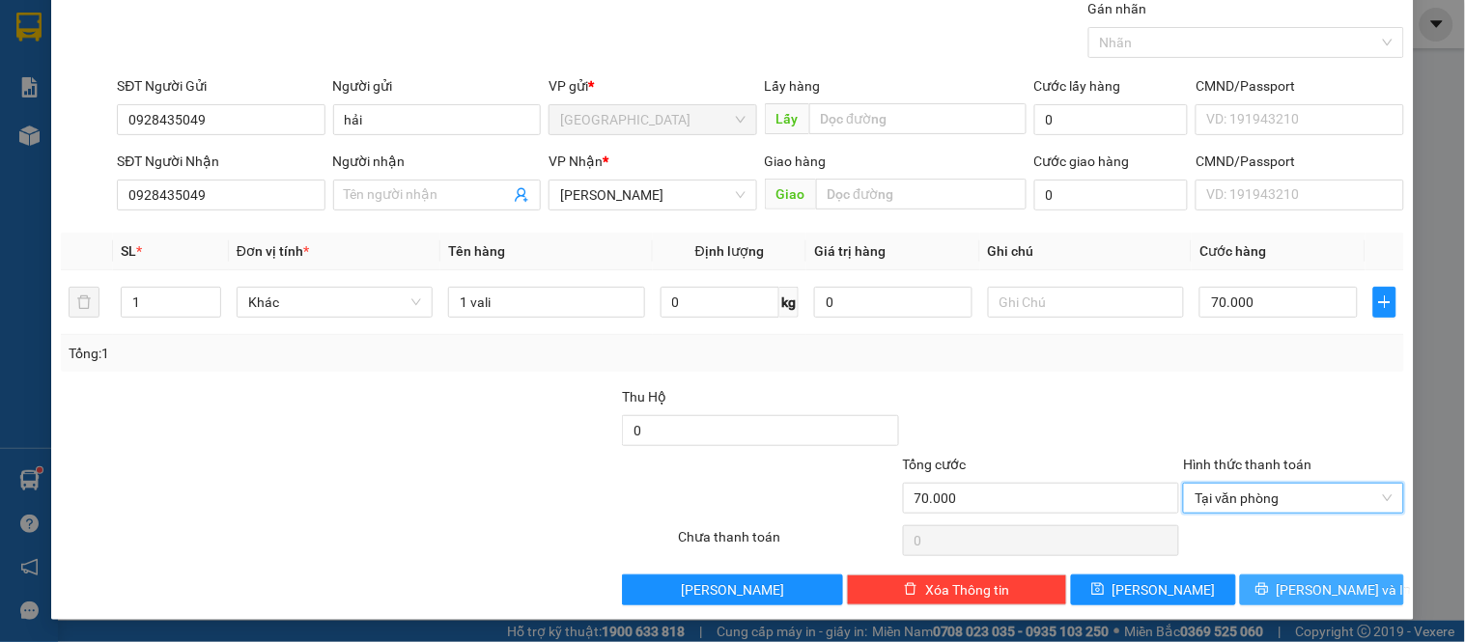
click at [1317, 593] on span "[PERSON_NAME] và In" at bounding box center [1344, 590] width 135 height 21
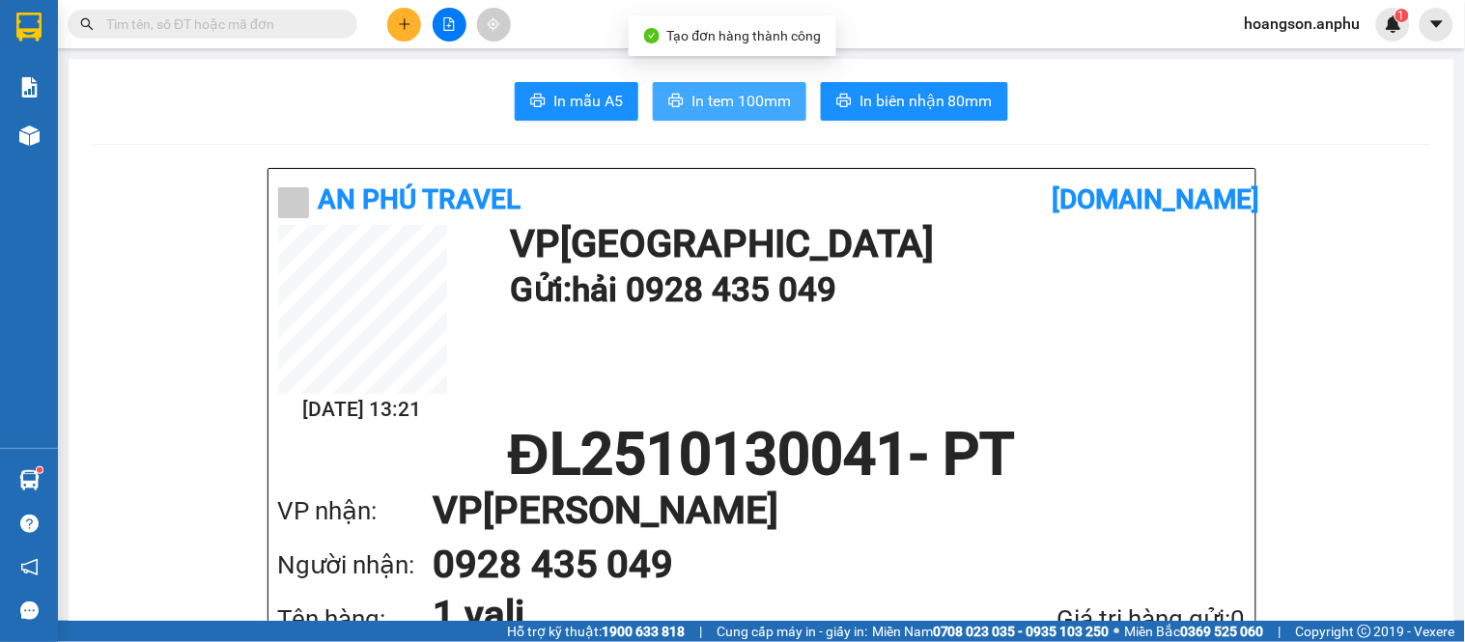
click at [719, 107] on span "In tem 100mm" at bounding box center [741, 101] width 99 height 24
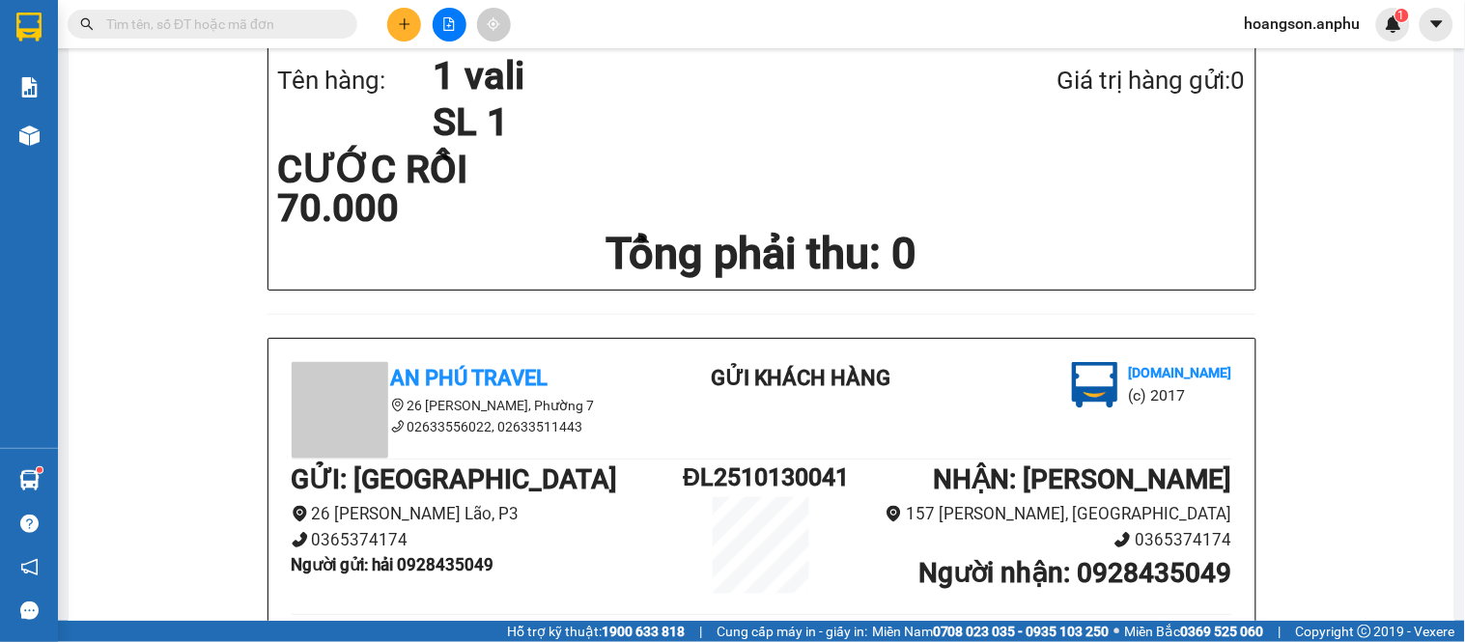
scroll to position [429, 0]
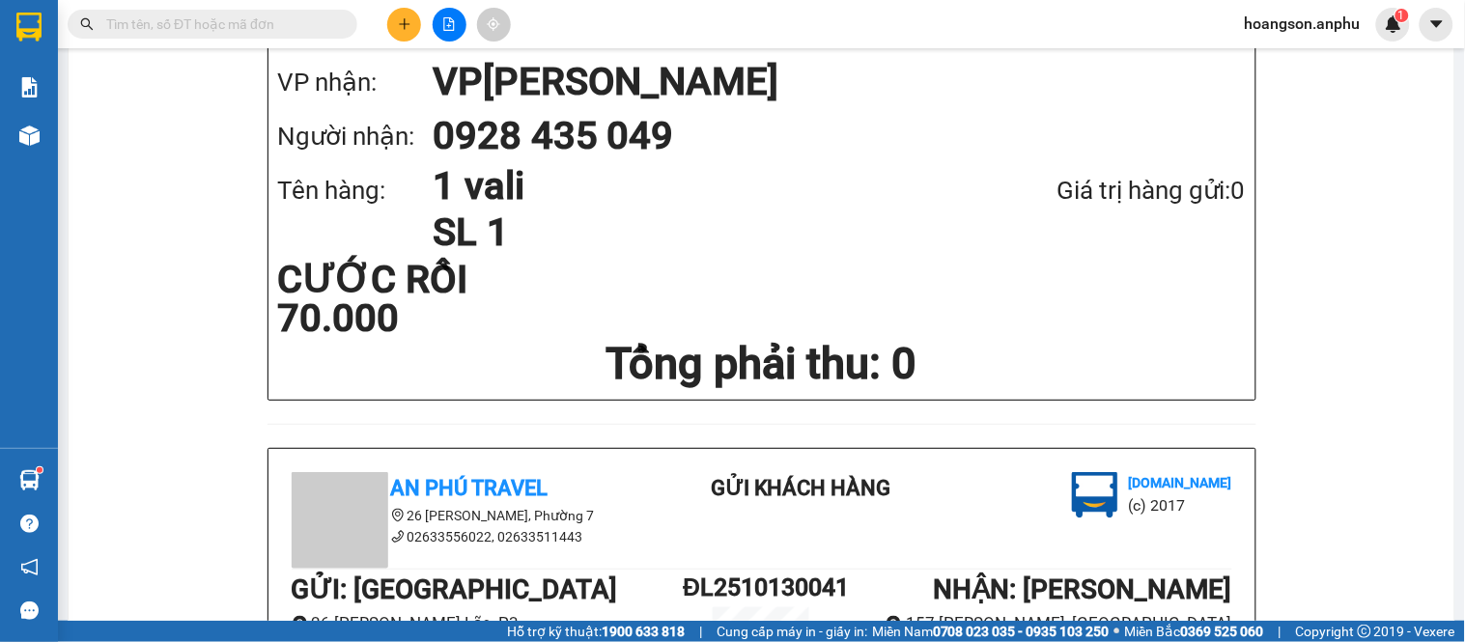
click at [60, 122] on main "In mẫu A5 In tem 100mm In biên nhận 80mm An Phú Travel [DOMAIN_NAME] [DATE] 13:…" at bounding box center [732, 310] width 1465 height 621
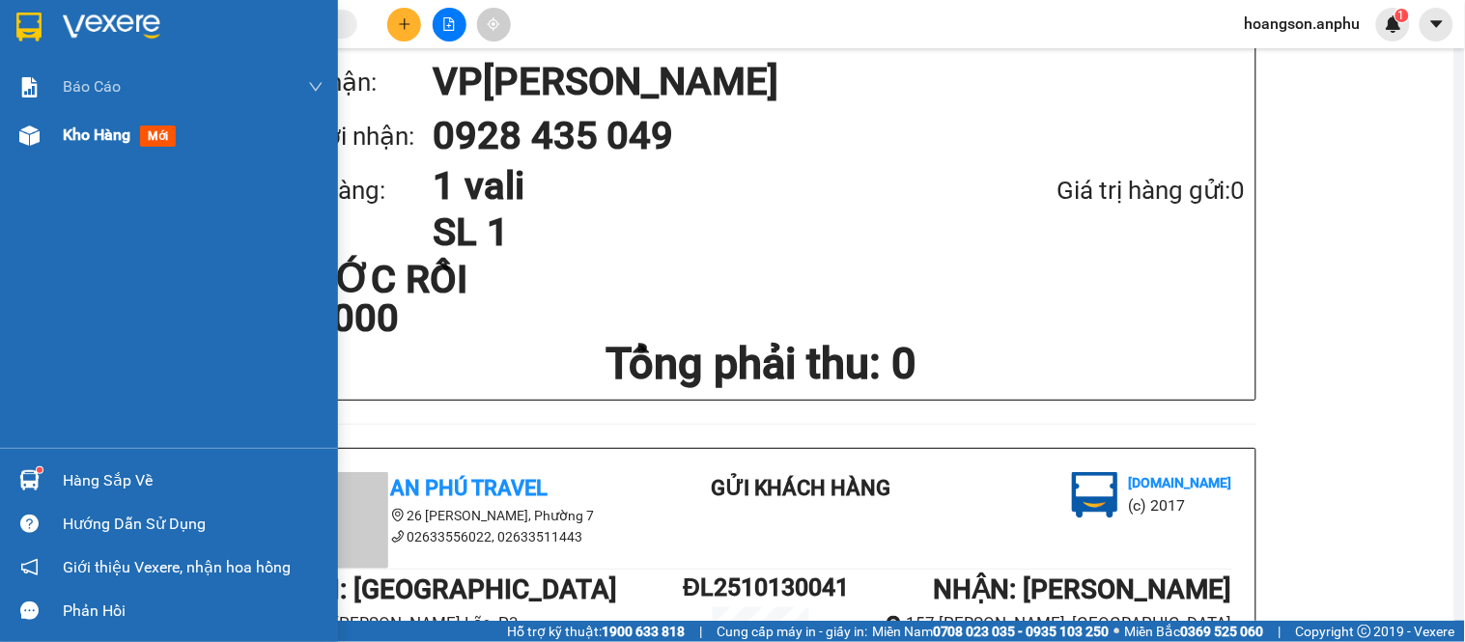
click at [22, 149] on div at bounding box center [30, 136] width 34 height 34
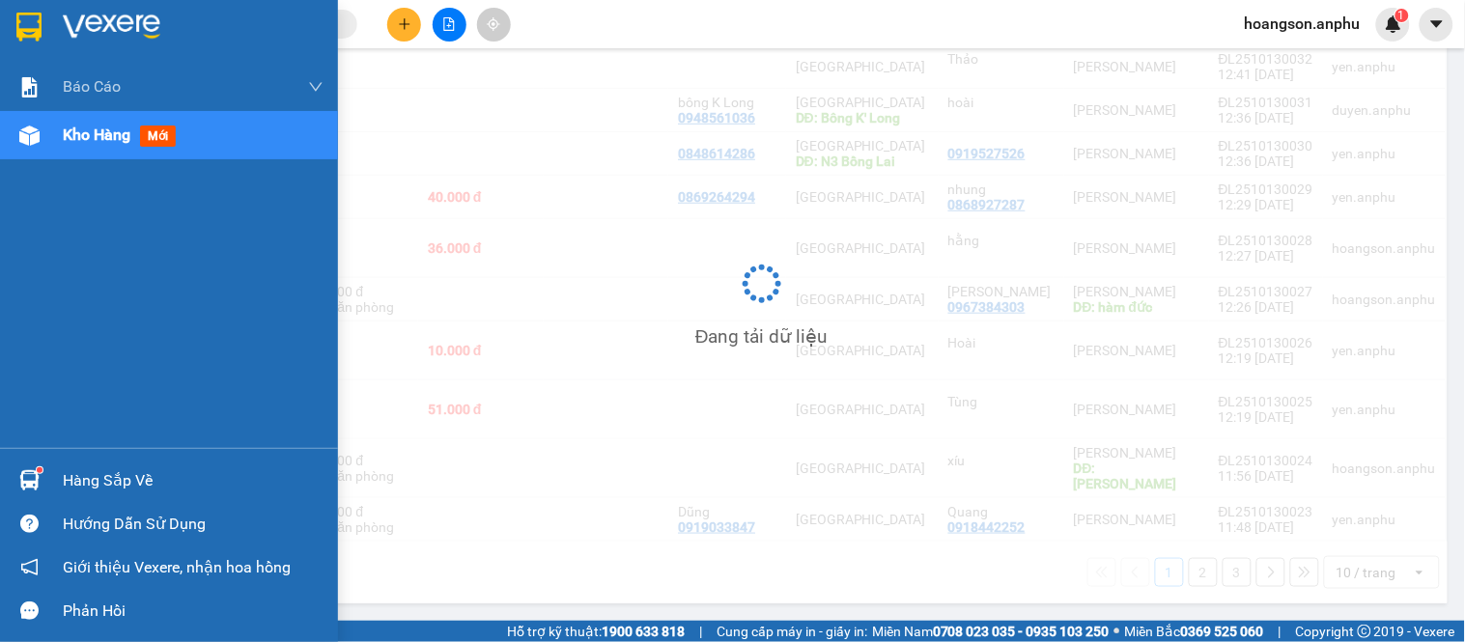
click at [30, 145] on img at bounding box center [29, 136] width 20 height 20
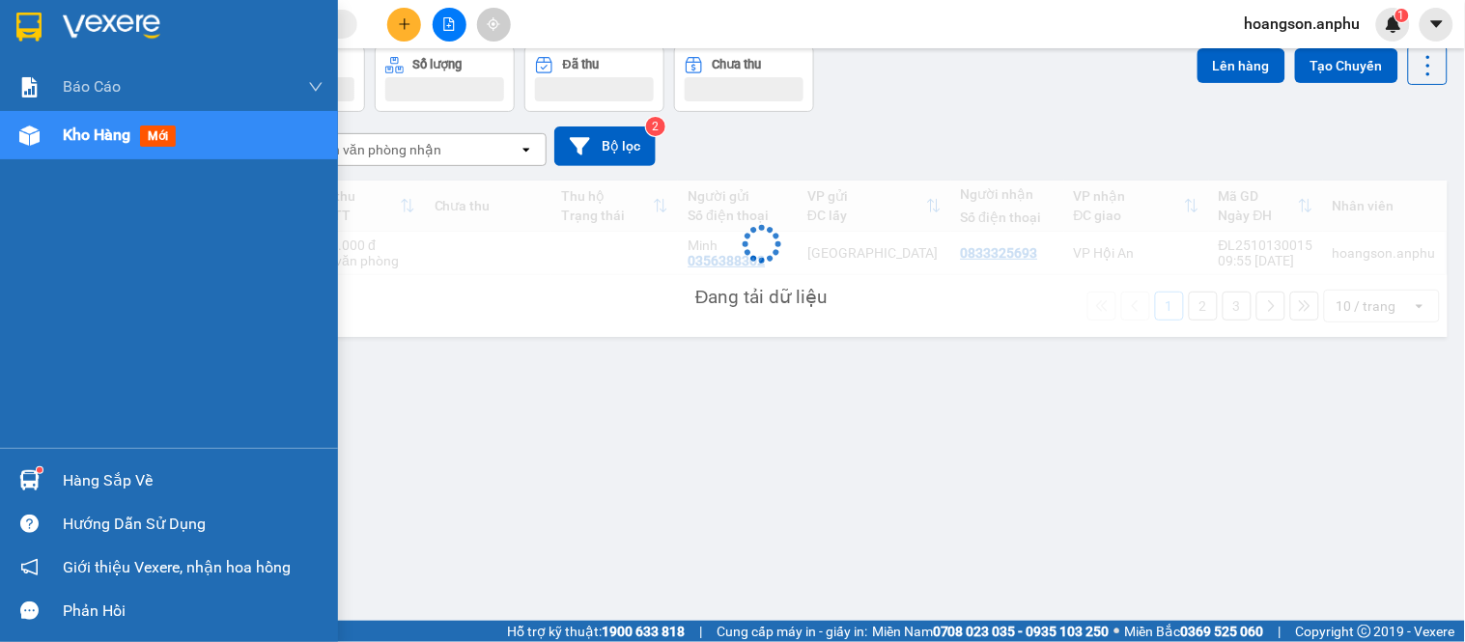
scroll to position [89, 0]
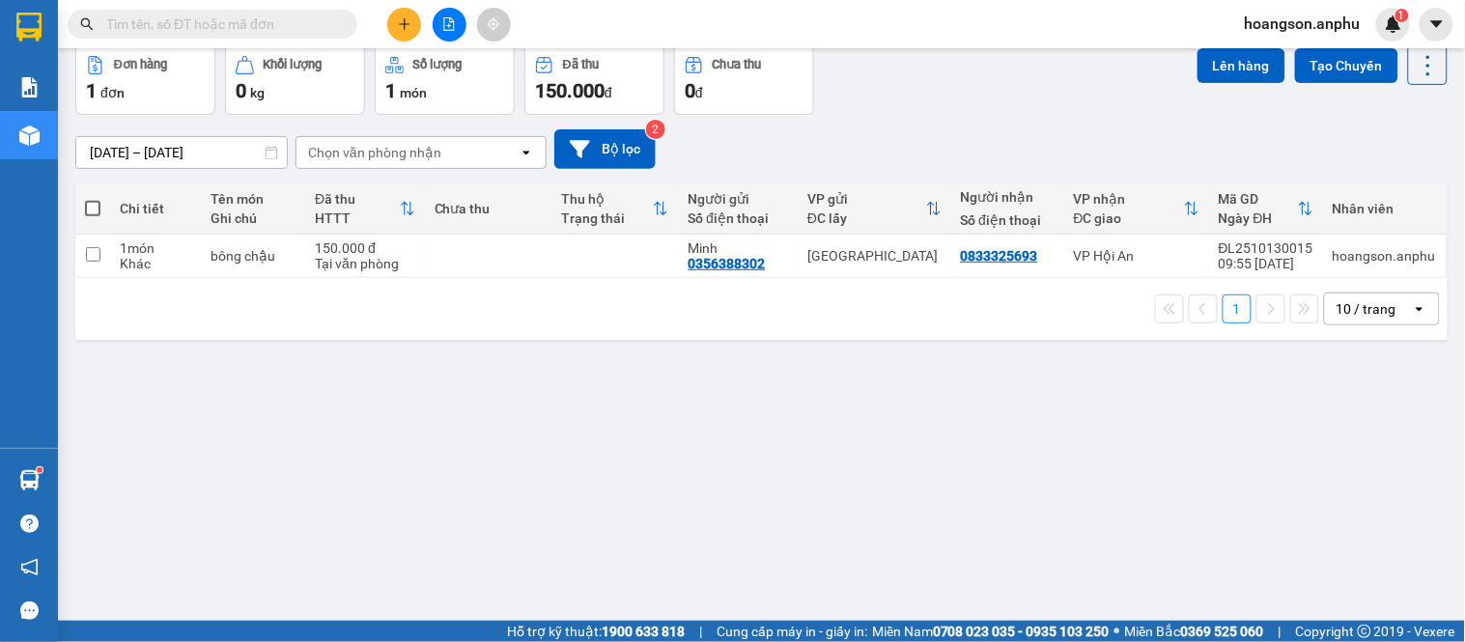
click at [420, 19] on button at bounding box center [404, 25] width 34 height 34
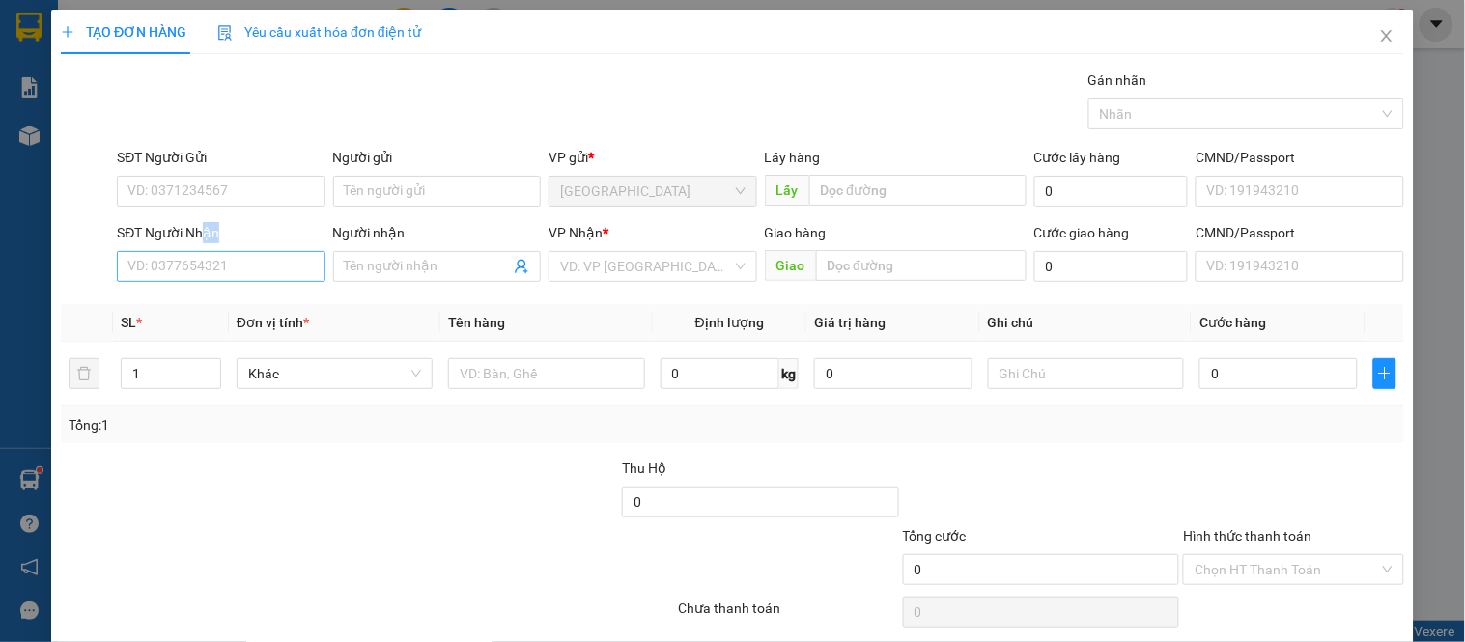
click at [204, 256] on div "SĐT Người Nhận VD: 0377654321" at bounding box center [221, 256] width 208 height 68
click at [204, 259] on input "SĐT Người Nhận" at bounding box center [221, 266] width 208 height 31
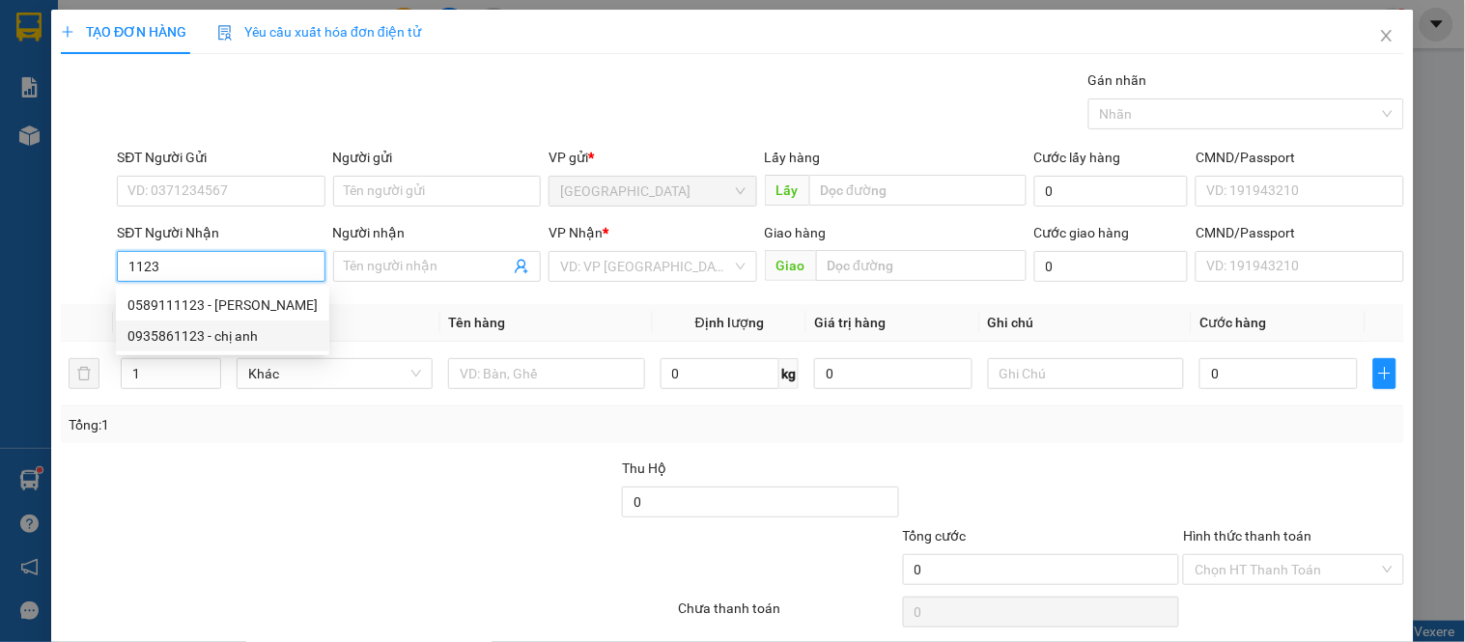
click at [213, 340] on div "0935861123 - chị anh" at bounding box center [223, 336] width 190 height 21
type input "0935861123"
type input "chị [PERSON_NAME]"
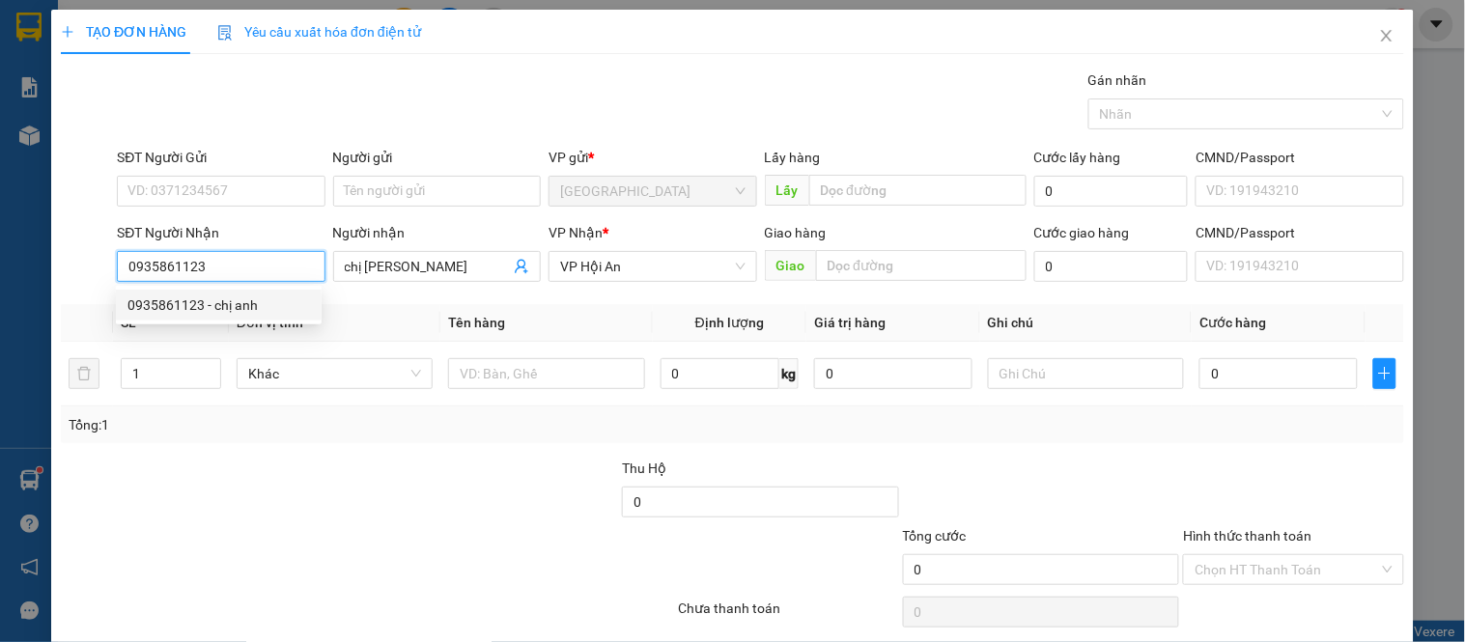
type input "150.000"
type input "0935861123"
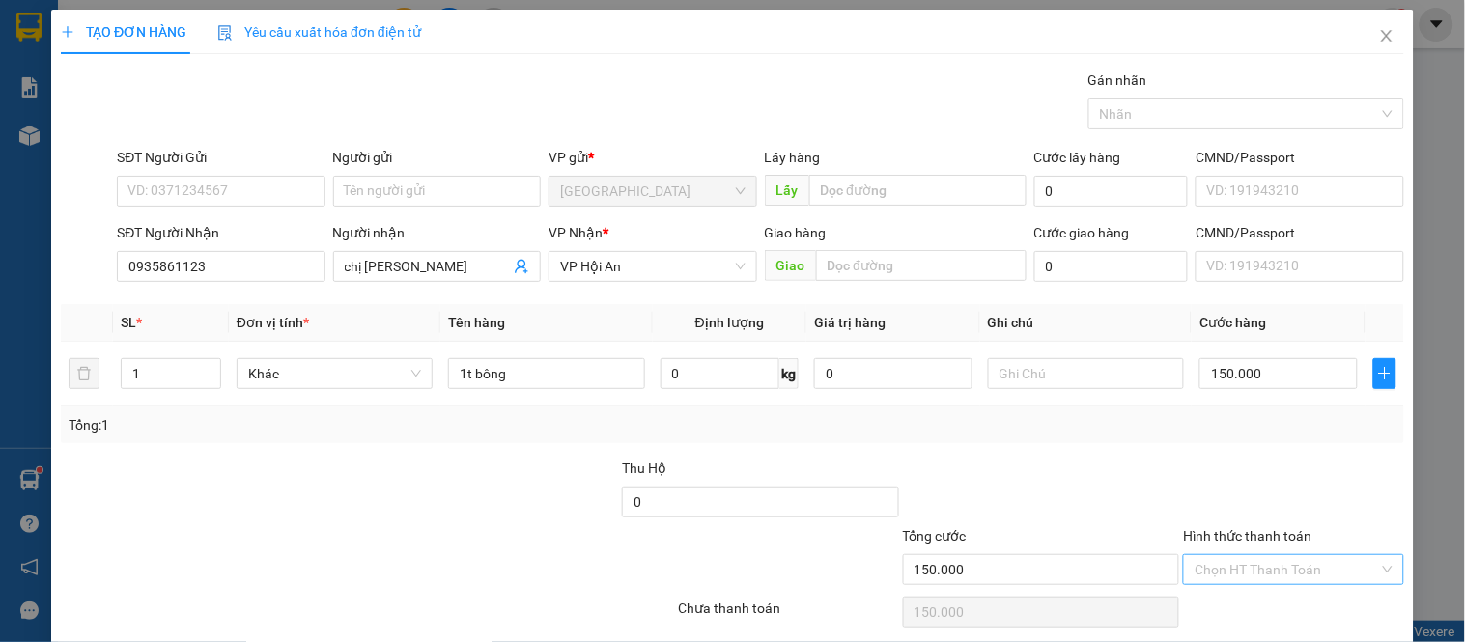
click at [1283, 582] on input "Hình thức thanh toán" at bounding box center [1287, 569] width 184 height 29
click at [1224, 491] on div "Tại văn phòng" at bounding box center [1281, 500] width 195 height 21
type input "0"
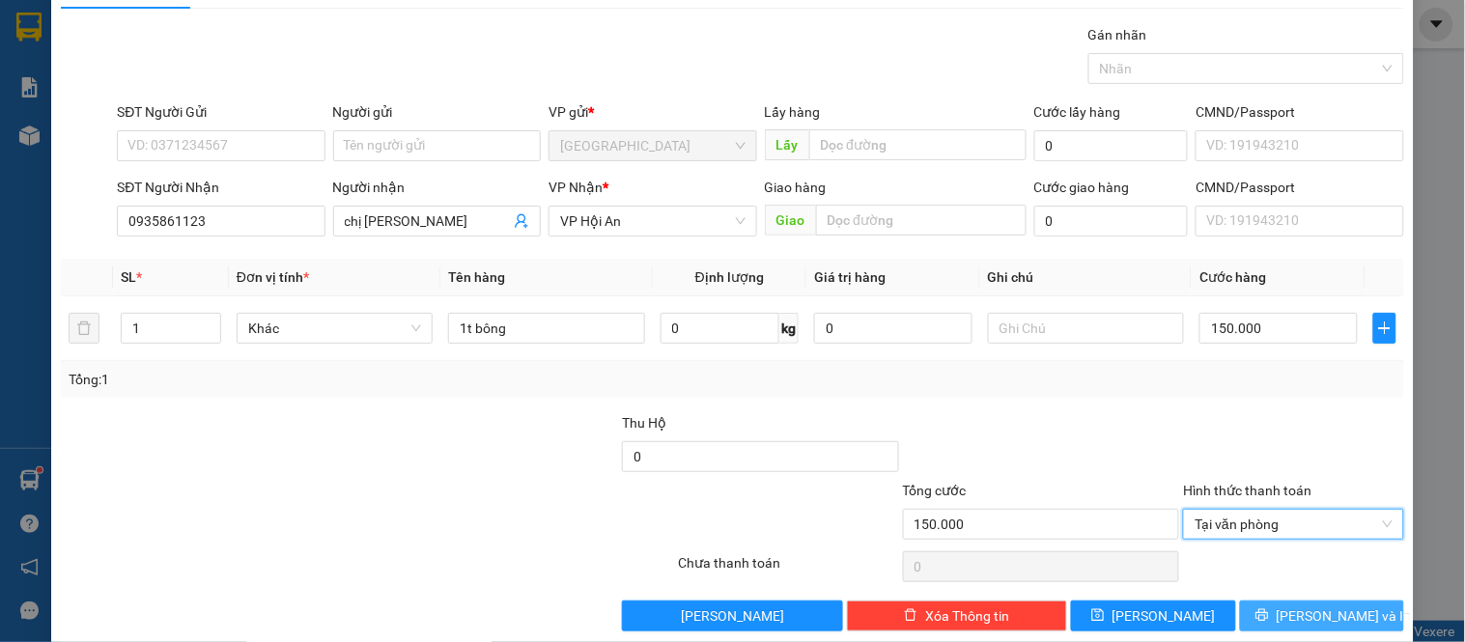
scroll to position [71, 0]
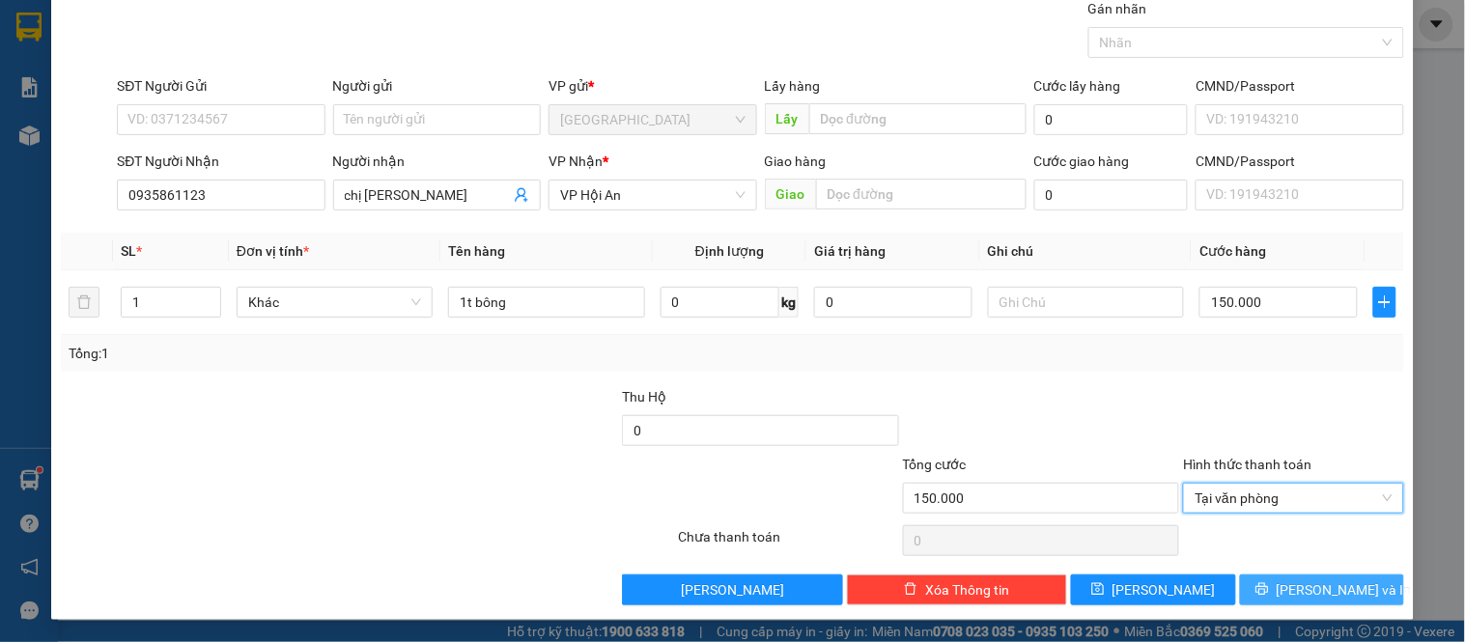
click at [1347, 577] on button "[PERSON_NAME] và In" at bounding box center [1322, 590] width 164 height 31
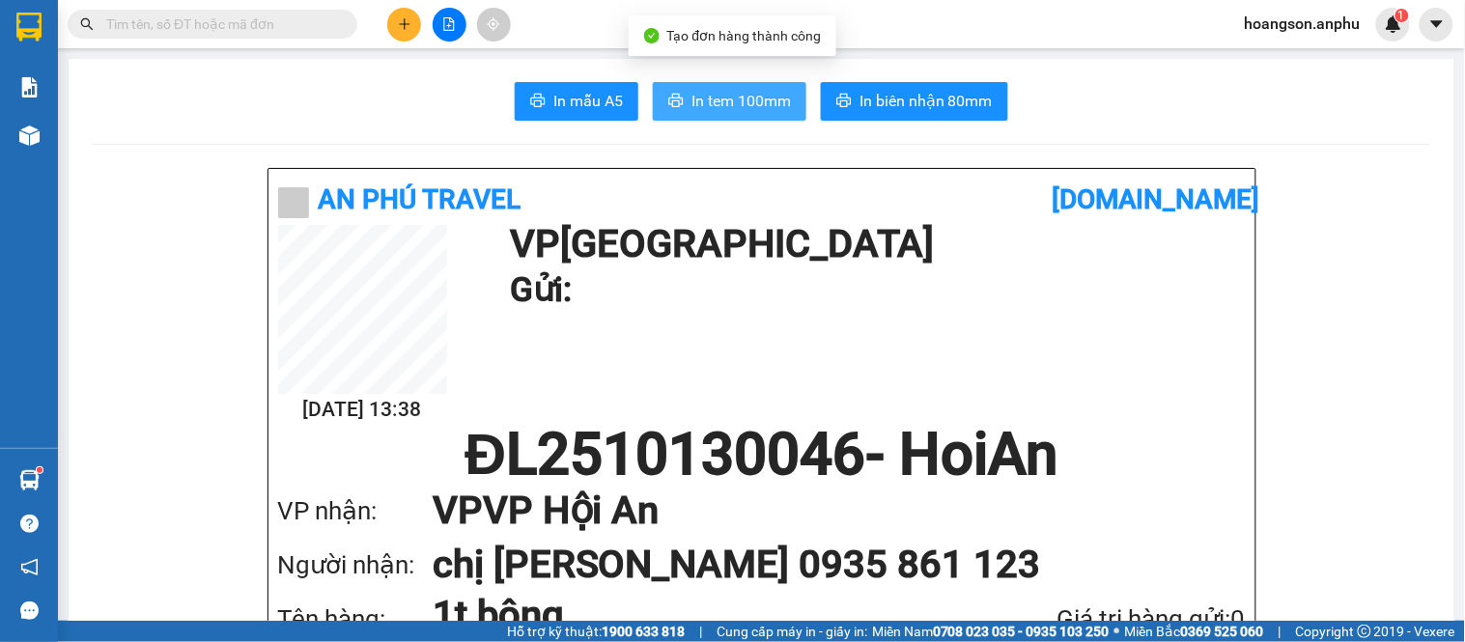
click at [758, 103] on span "In tem 100mm" at bounding box center [741, 101] width 99 height 24
click at [384, 27] on div at bounding box center [449, 25] width 145 height 34
click at [401, 26] on icon "plus" at bounding box center [405, 24] width 14 height 14
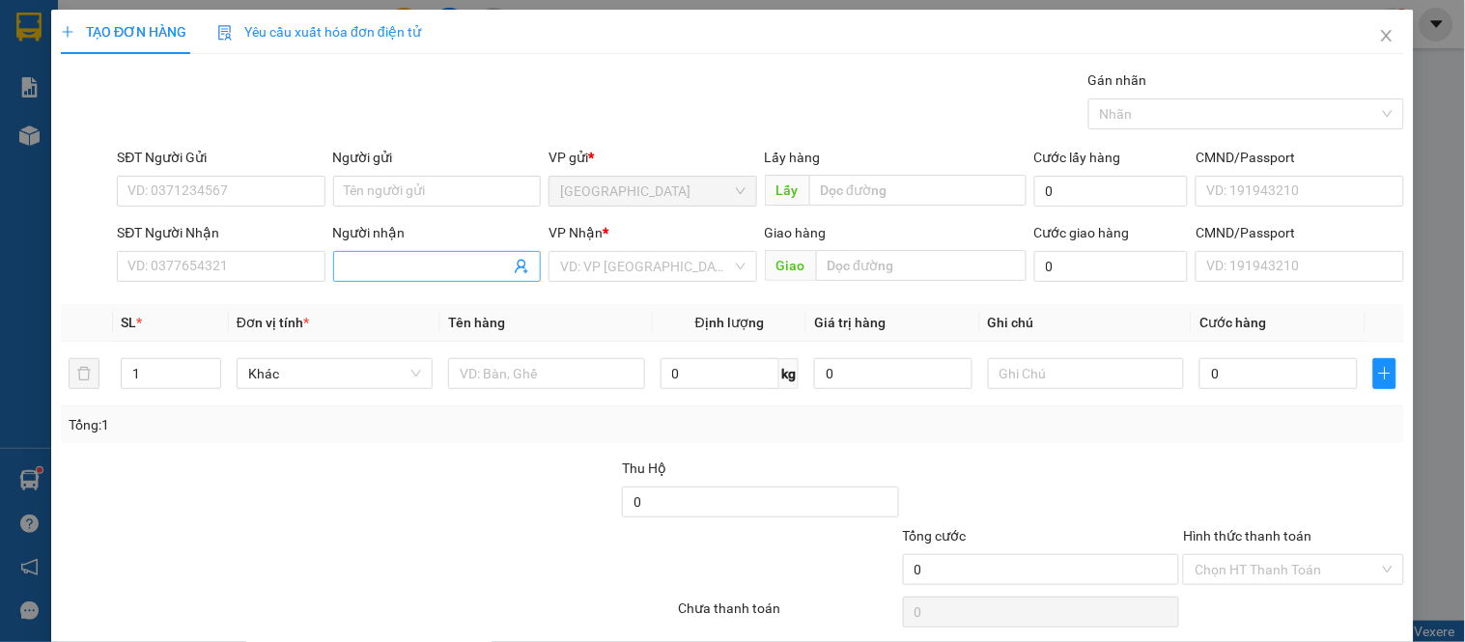
click at [427, 271] on input "Người nhận" at bounding box center [427, 266] width 165 height 21
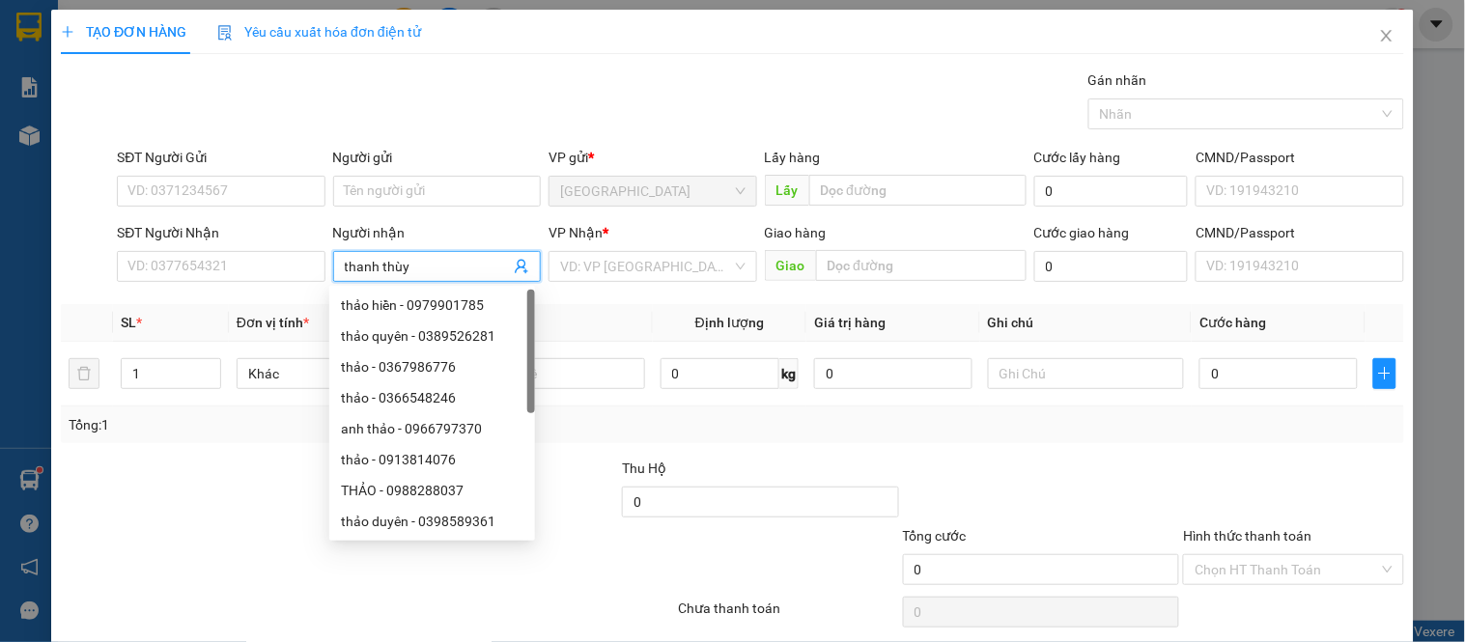
type input "thanh thùy"
click at [663, 282] on div "VP Nhận * VD: VP [GEOGRAPHIC_DATA]" at bounding box center [653, 256] width 208 height 68
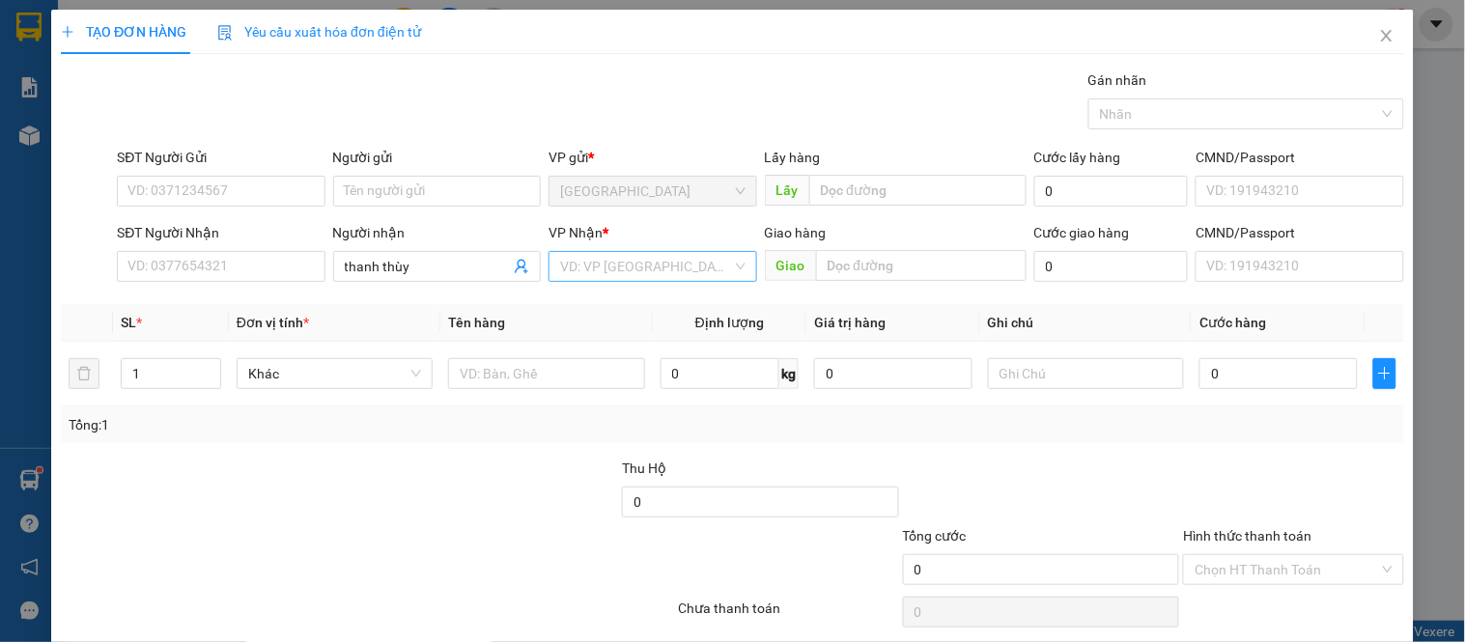
click at [661, 274] on input "search" at bounding box center [645, 266] width 171 height 29
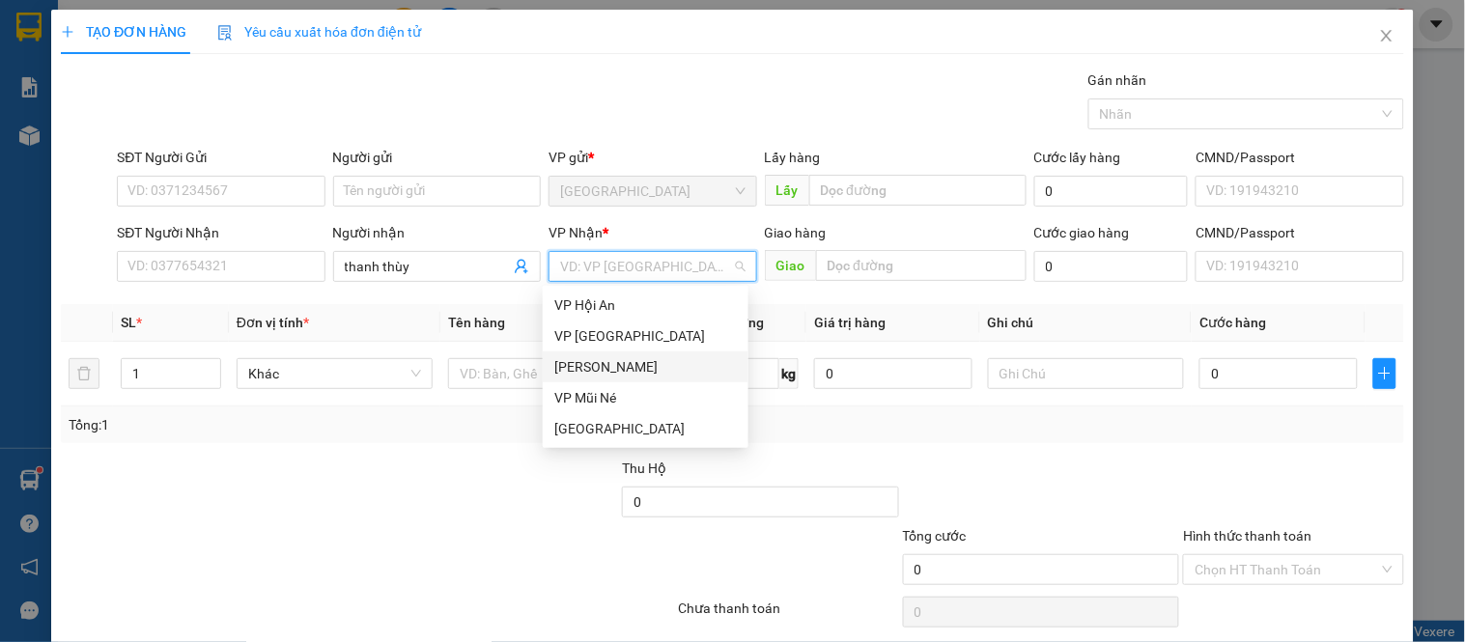
click at [623, 372] on div "[PERSON_NAME]" at bounding box center [645, 366] width 183 height 21
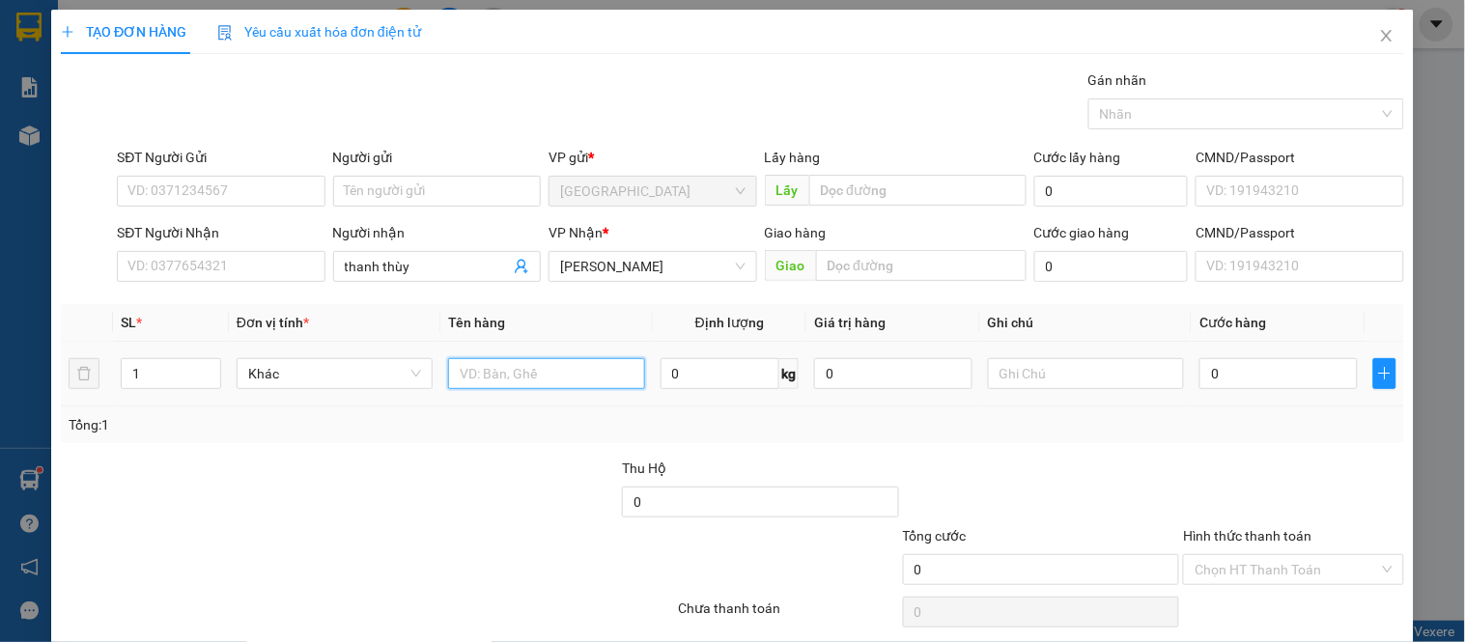
click at [519, 364] on input "text" at bounding box center [546, 373] width 196 height 31
type input "dâu"
click at [710, 379] on input "0" at bounding box center [721, 373] width 120 height 31
type input "12"
click at [821, 425] on div "Tổng: 1" at bounding box center [733, 424] width 1328 height 21
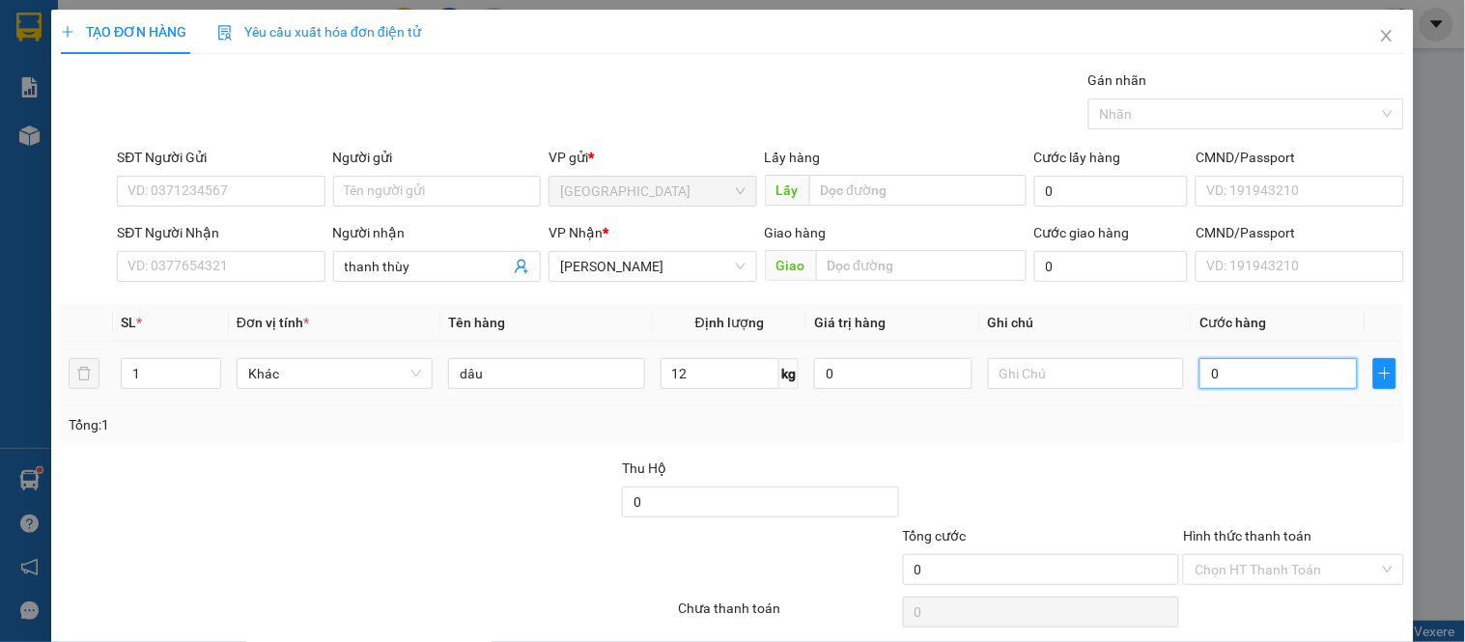
click at [1248, 371] on input "0" at bounding box center [1279, 373] width 158 height 31
type input "003"
type input "3"
type input "0.036"
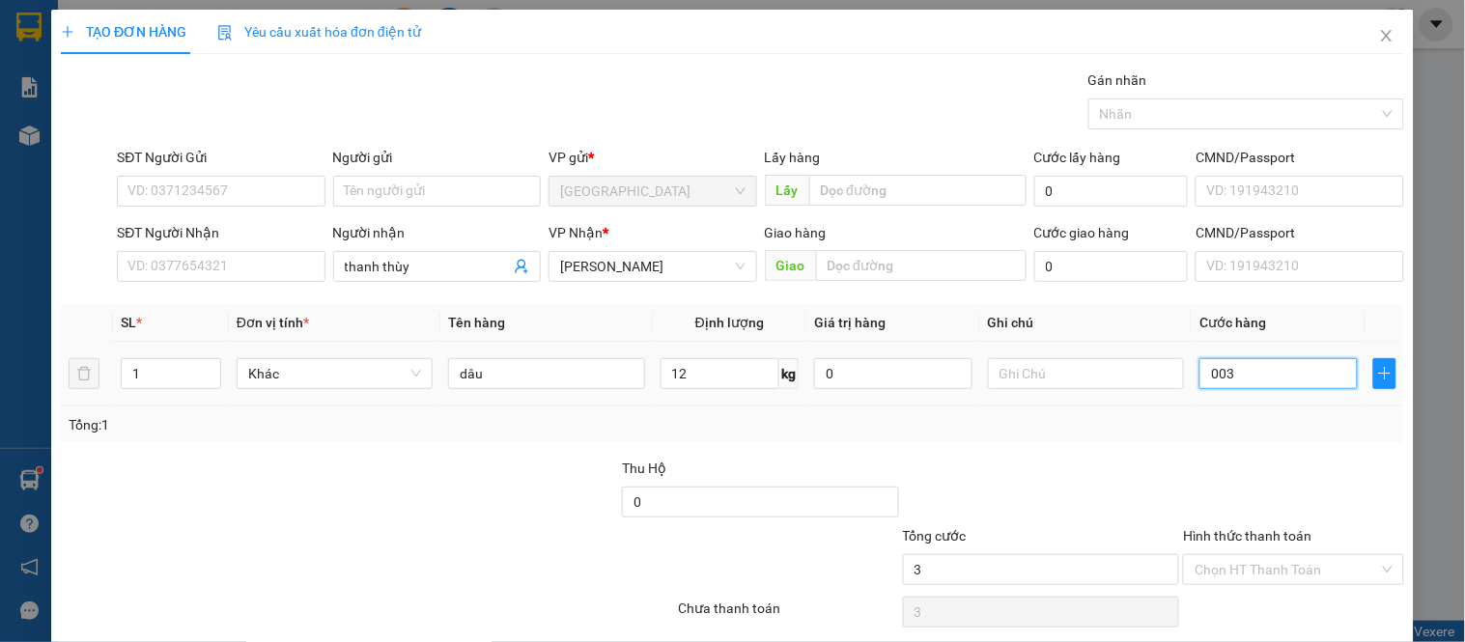
type input "36"
type input "36.000"
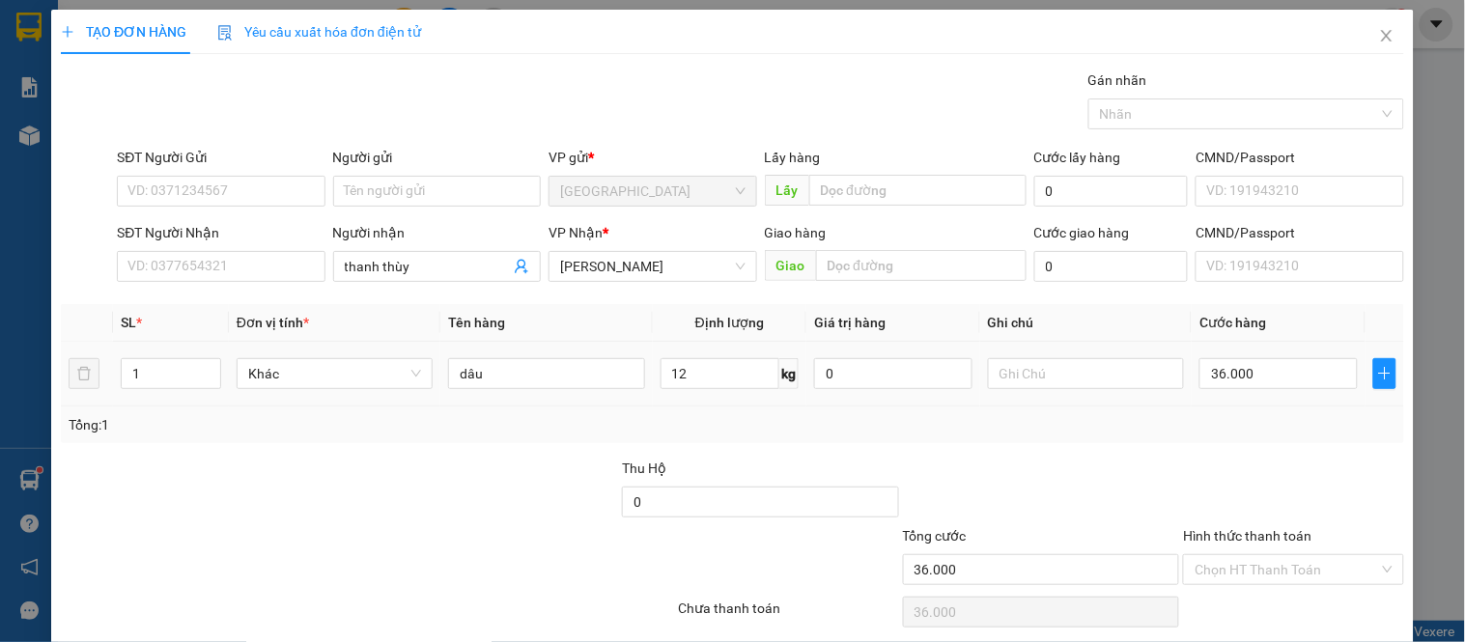
click at [1228, 406] on td "36.000" at bounding box center [1279, 374] width 174 height 65
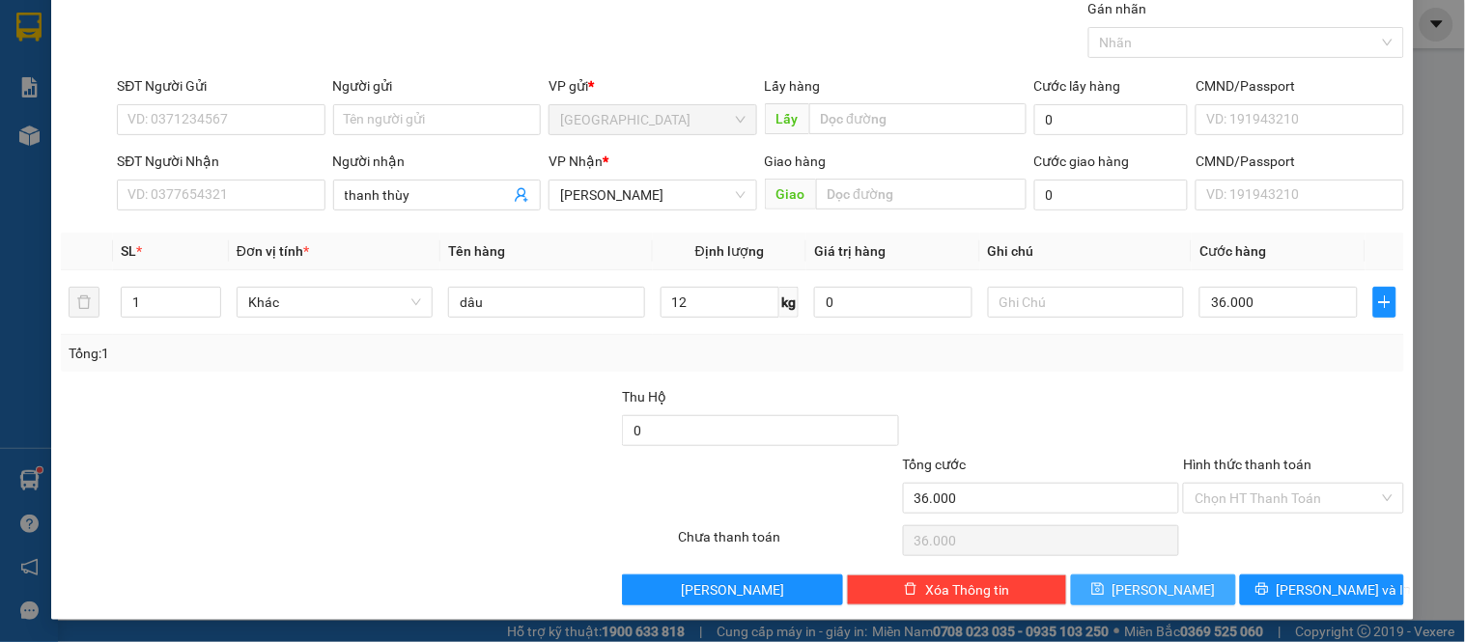
click at [1175, 585] on button "[PERSON_NAME]" at bounding box center [1153, 590] width 164 height 31
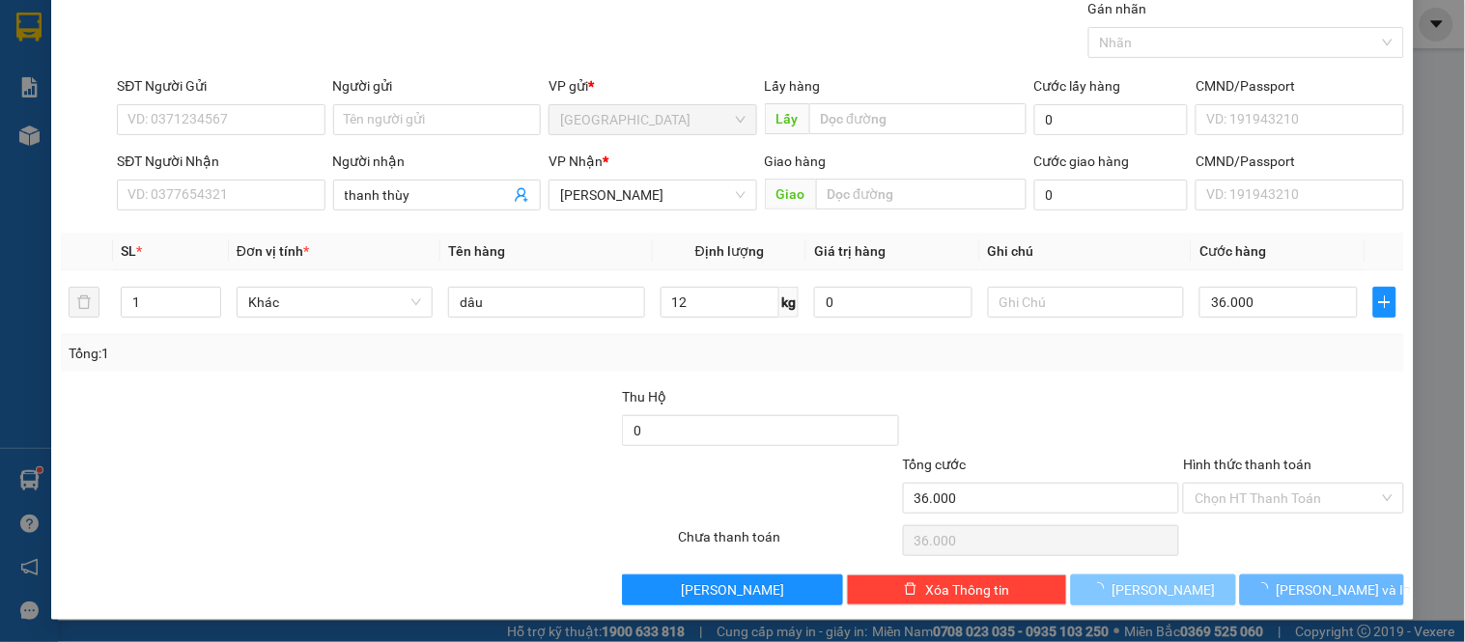
type input "0"
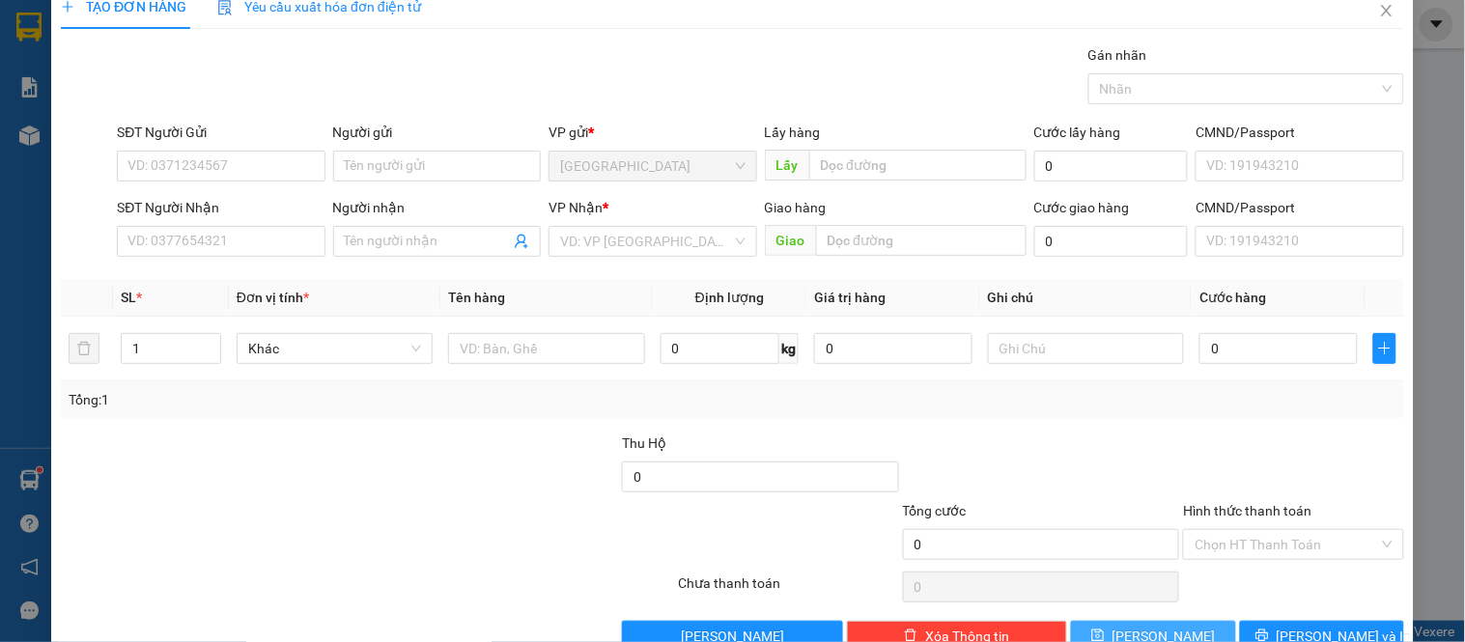
scroll to position [0, 0]
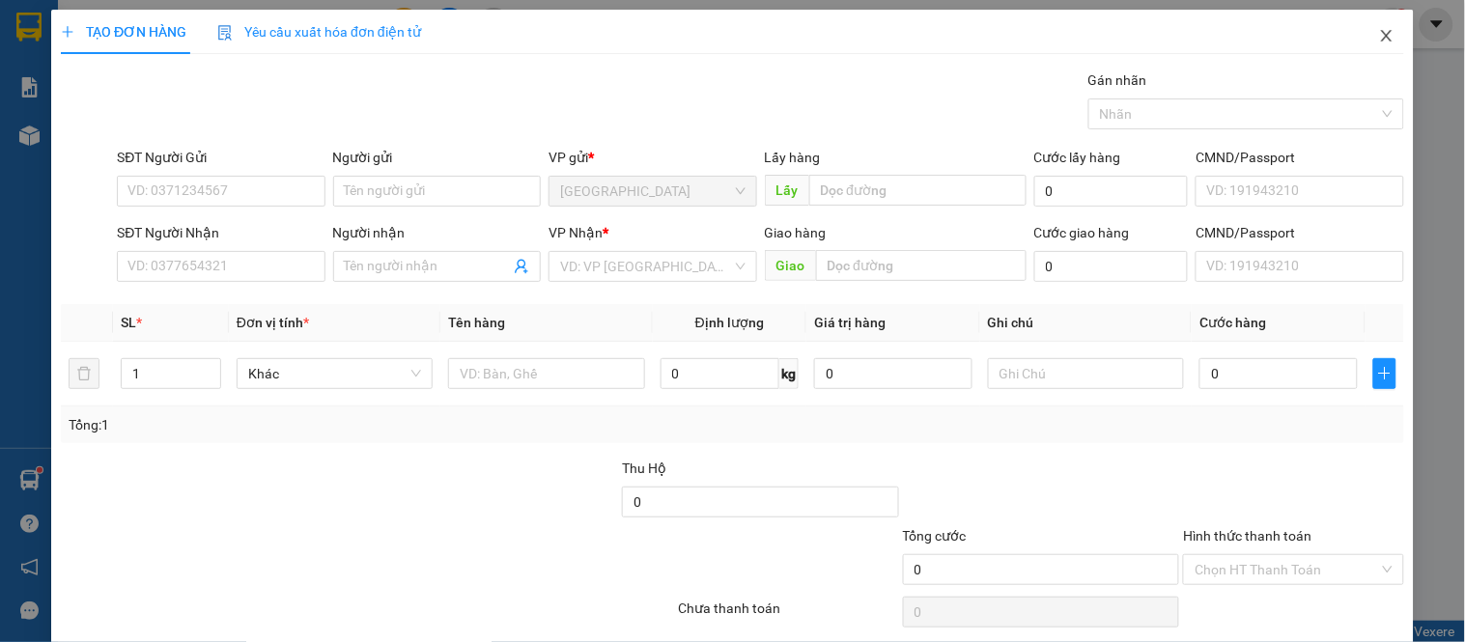
drag, startPoint x: 1378, startPoint y: 44, endPoint x: 1282, endPoint y: 39, distance: 96.8
click at [1378, 44] on span "Close" at bounding box center [1387, 37] width 54 height 54
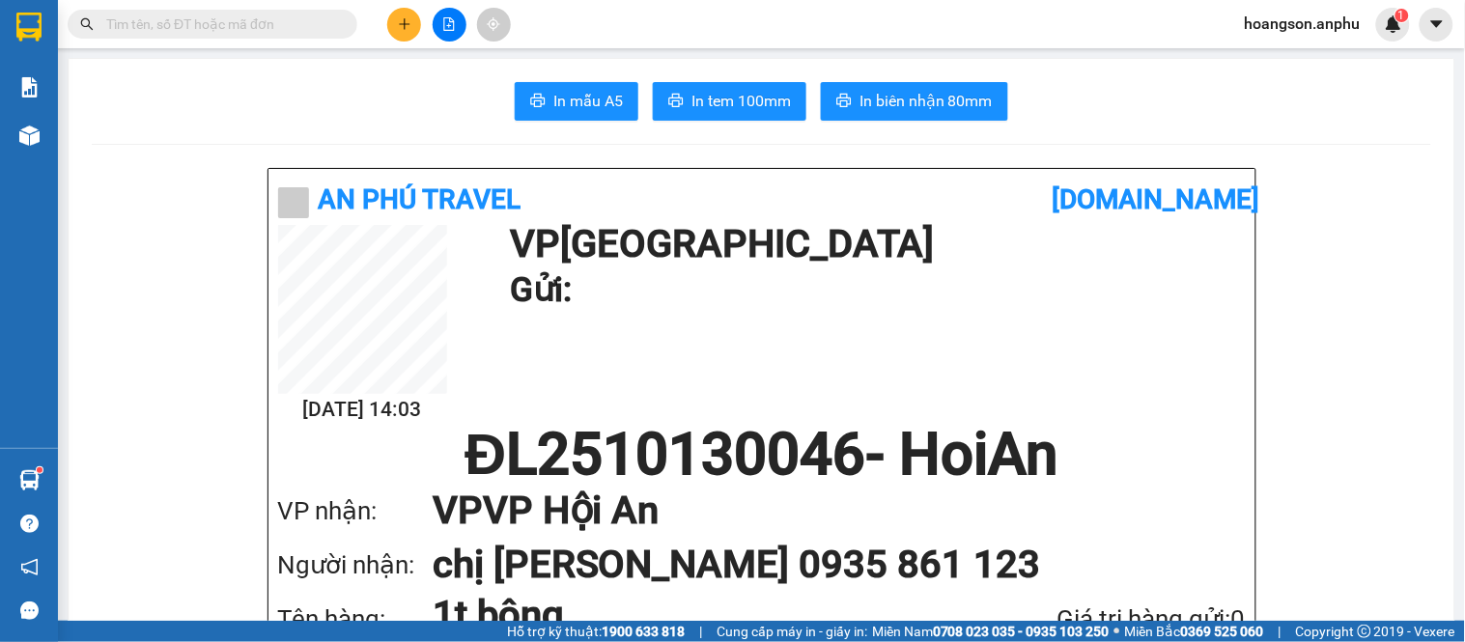
click at [389, 17] on button at bounding box center [404, 25] width 34 height 34
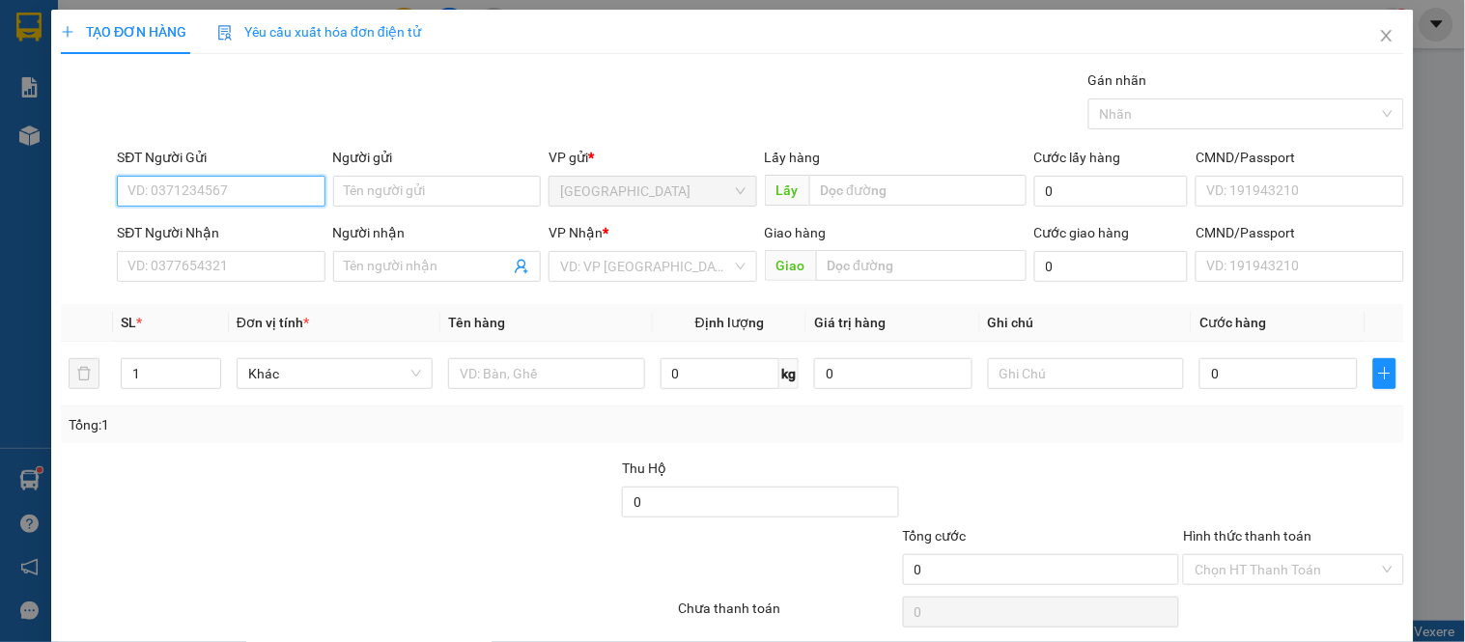
click at [207, 189] on input "SĐT Người Gửi" at bounding box center [221, 191] width 208 height 31
click at [222, 259] on div "0704942779 - [GEOGRAPHIC_DATA]" at bounding box center [236, 260] width 217 height 21
type input "0704942779"
type input "kiến hưng"
type input "gạch tiến hưng đt"
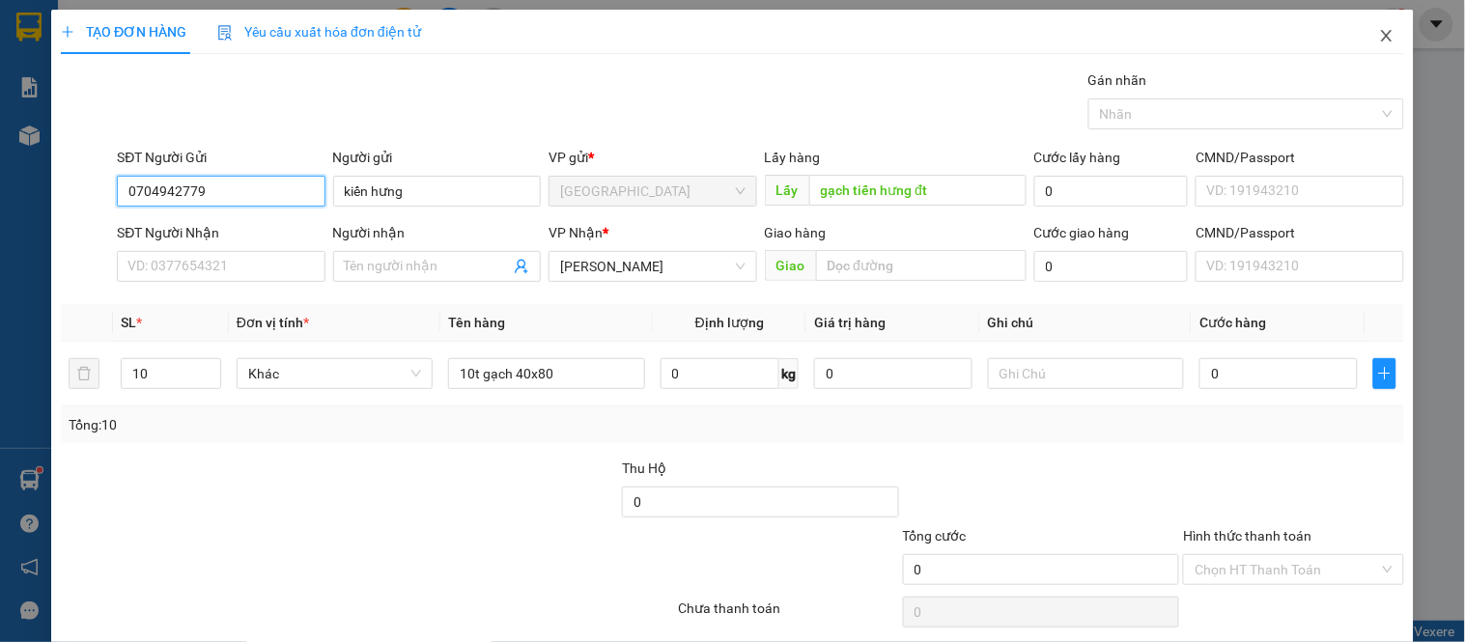
type input "0704942779"
click at [1379, 39] on icon "close" at bounding box center [1386, 35] width 15 height 15
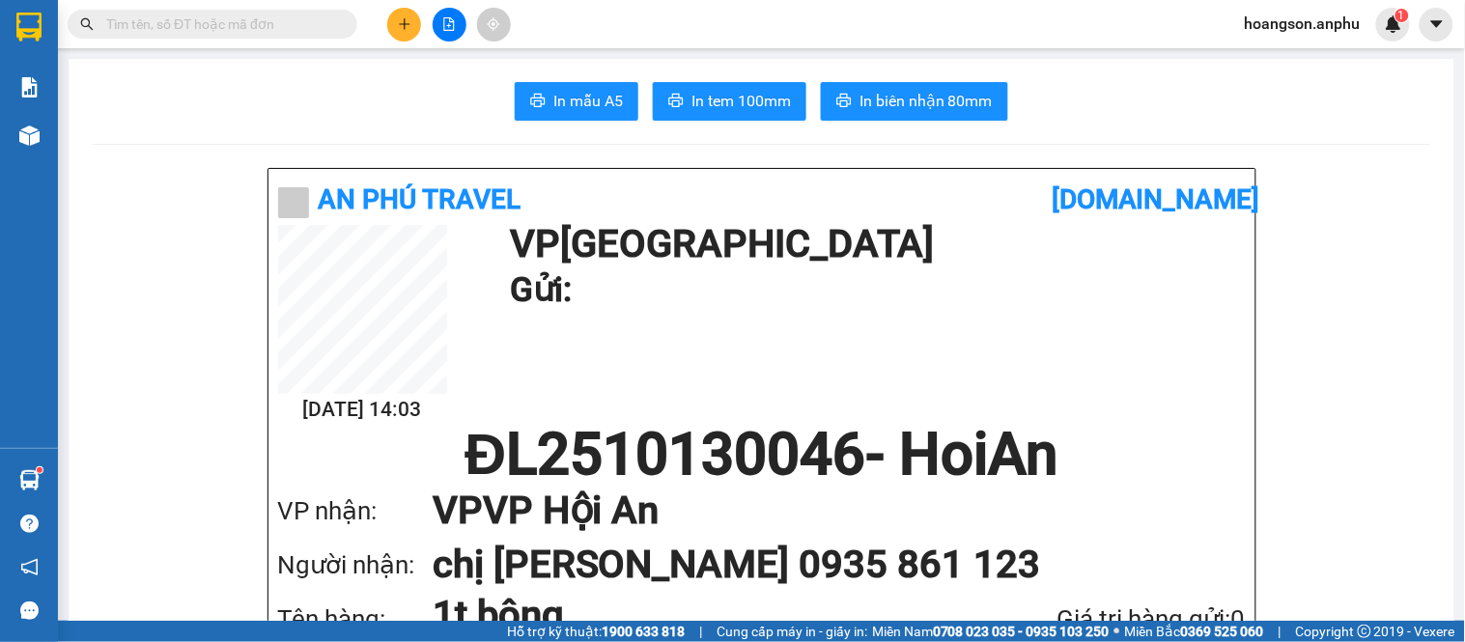
click at [407, 34] on button at bounding box center [404, 25] width 34 height 34
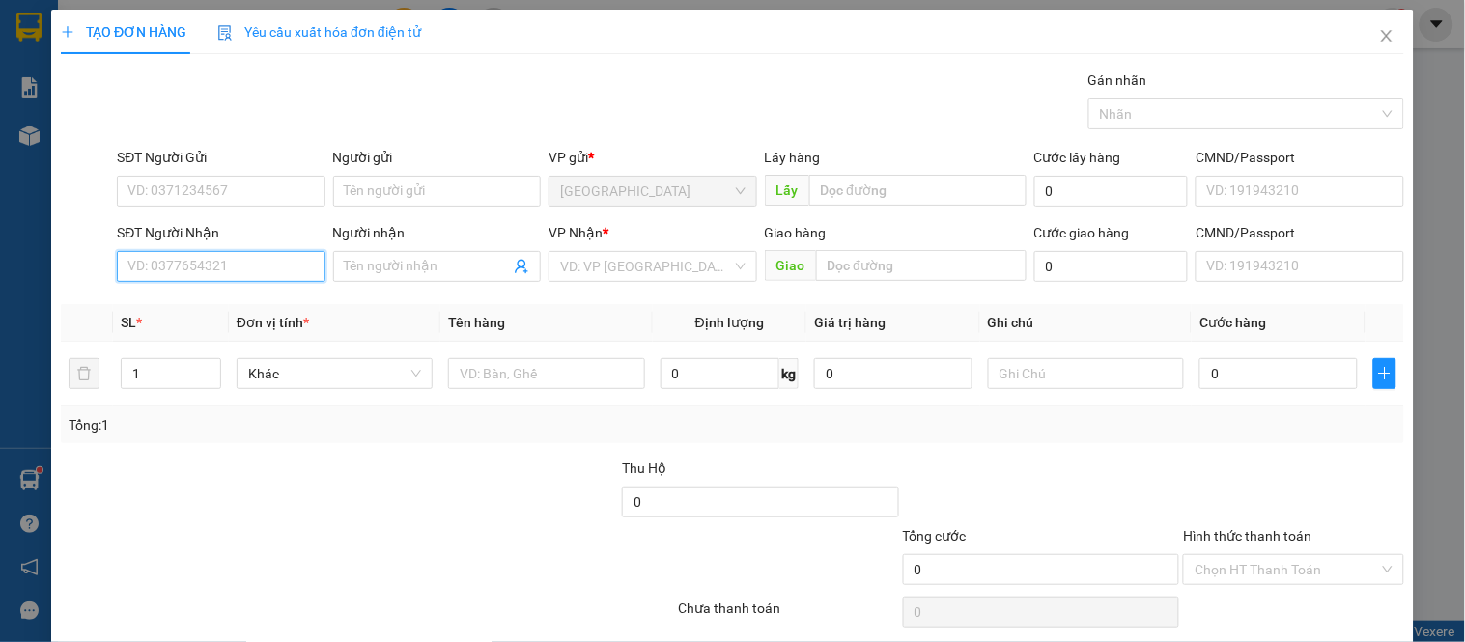
click at [288, 258] on input "SĐT Người Nhận" at bounding box center [221, 266] width 208 height 31
type input "1"
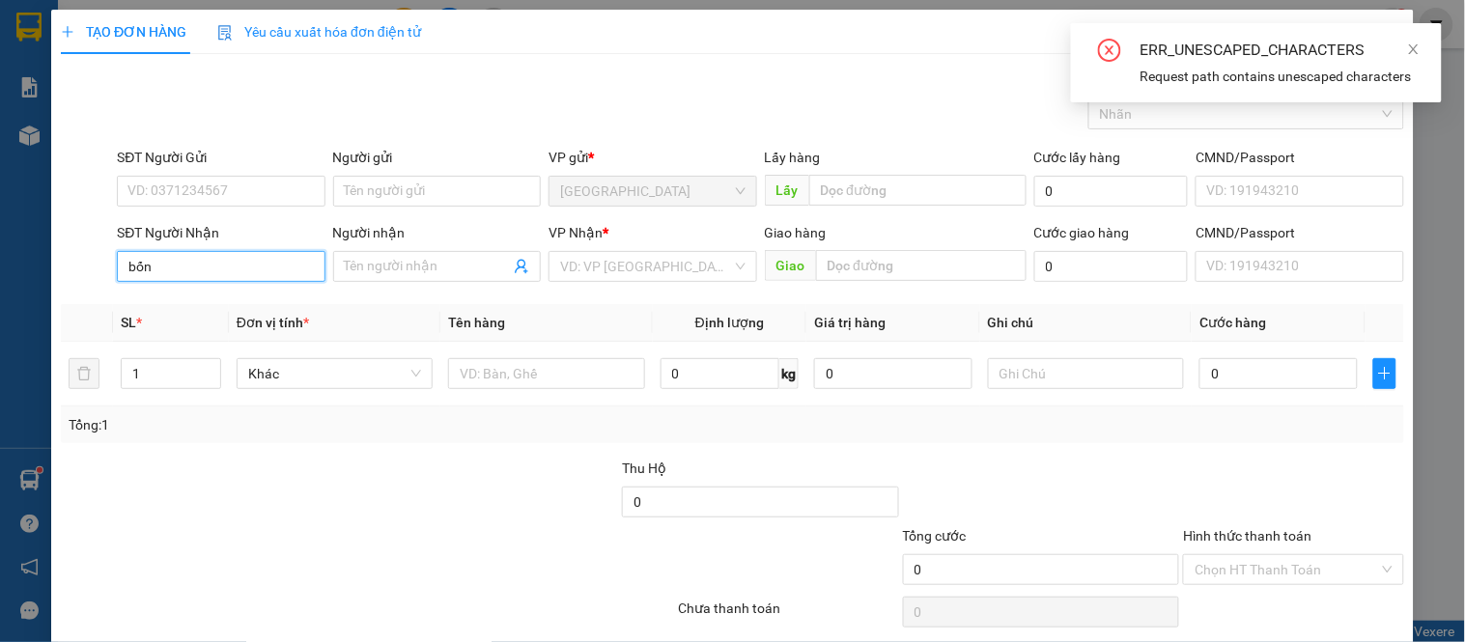
type input "bốn"
click at [1425, 51] on div "ERR_UNESCAPED_CHARACTERS Request path contains unescaped characters" at bounding box center [1256, 62] width 371 height 79
click at [1413, 53] on icon "close" at bounding box center [1414, 50] width 14 height 14
click at [1408, 43] on icon "close" at bounding box center [1414, 50] width 14 height 14
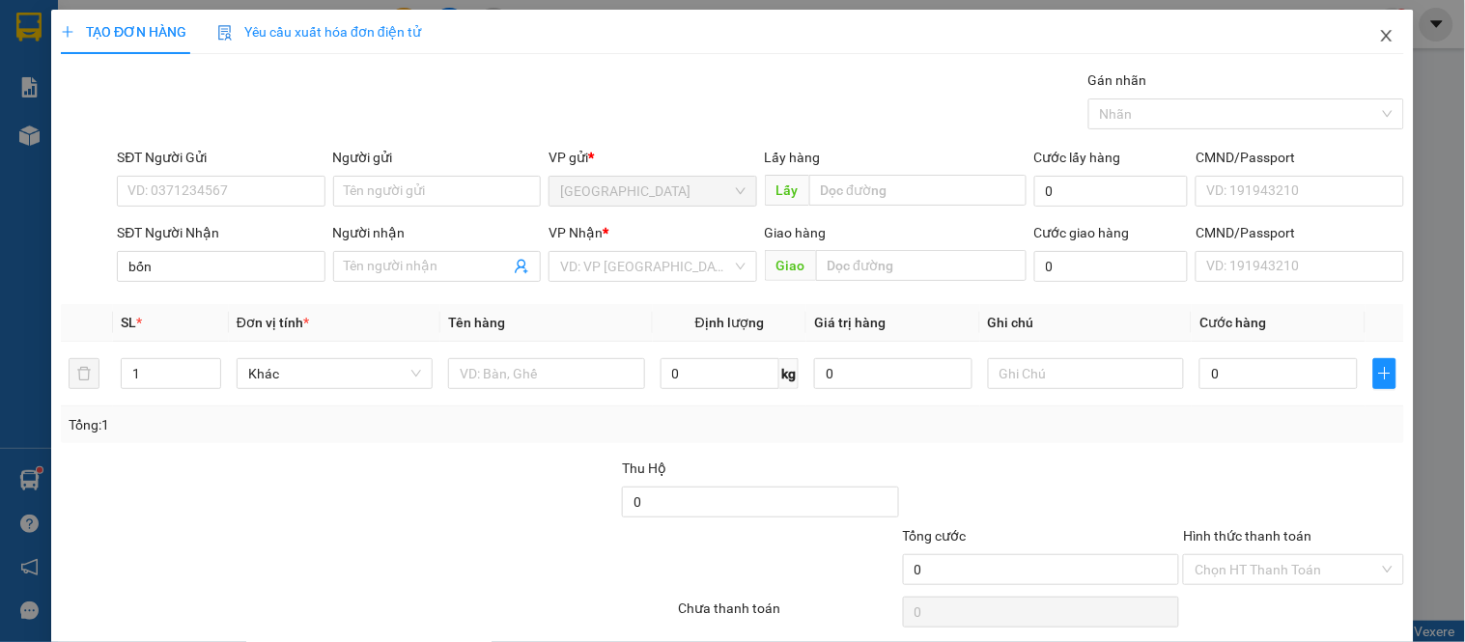
click at [1379, 40] on icon "close" at bounding box center [1386, 35] width 15 height 15
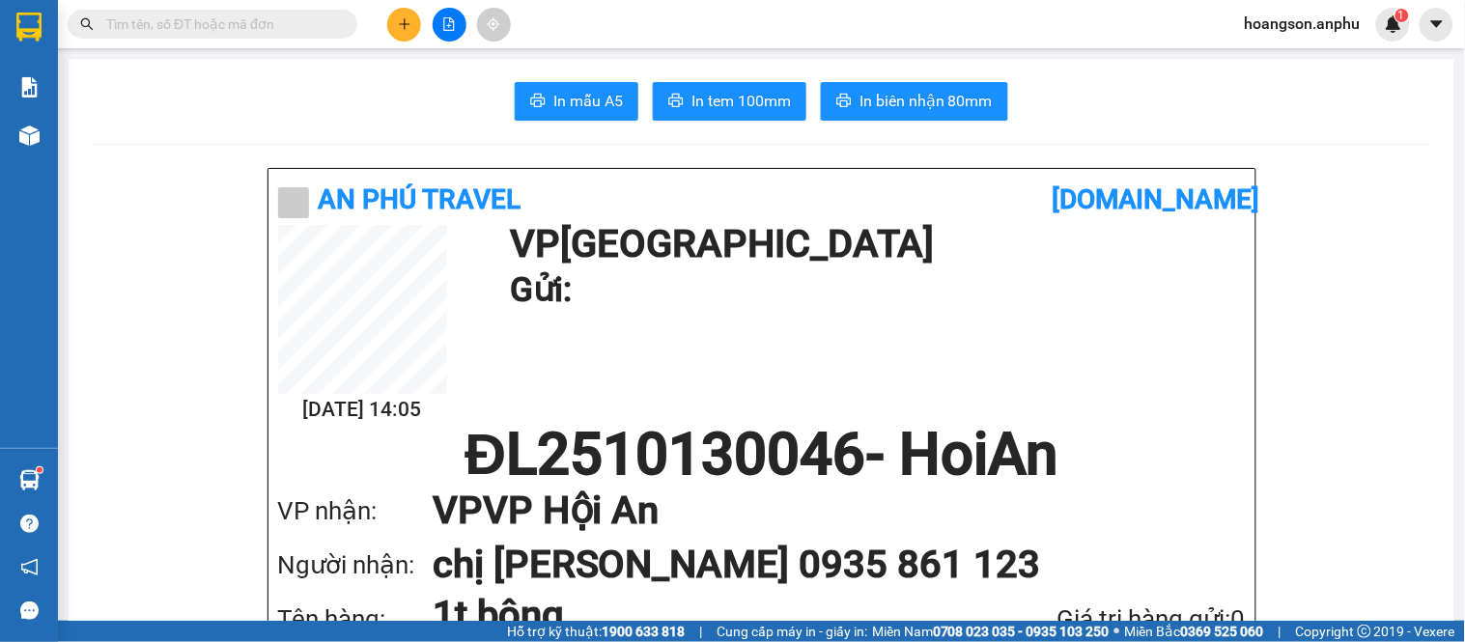
click at [418, 34] on div at bounding box center [449, 25] width 145 height 34
click at [413, 33] on button at bounding box center [404, 25] width 34 height 34
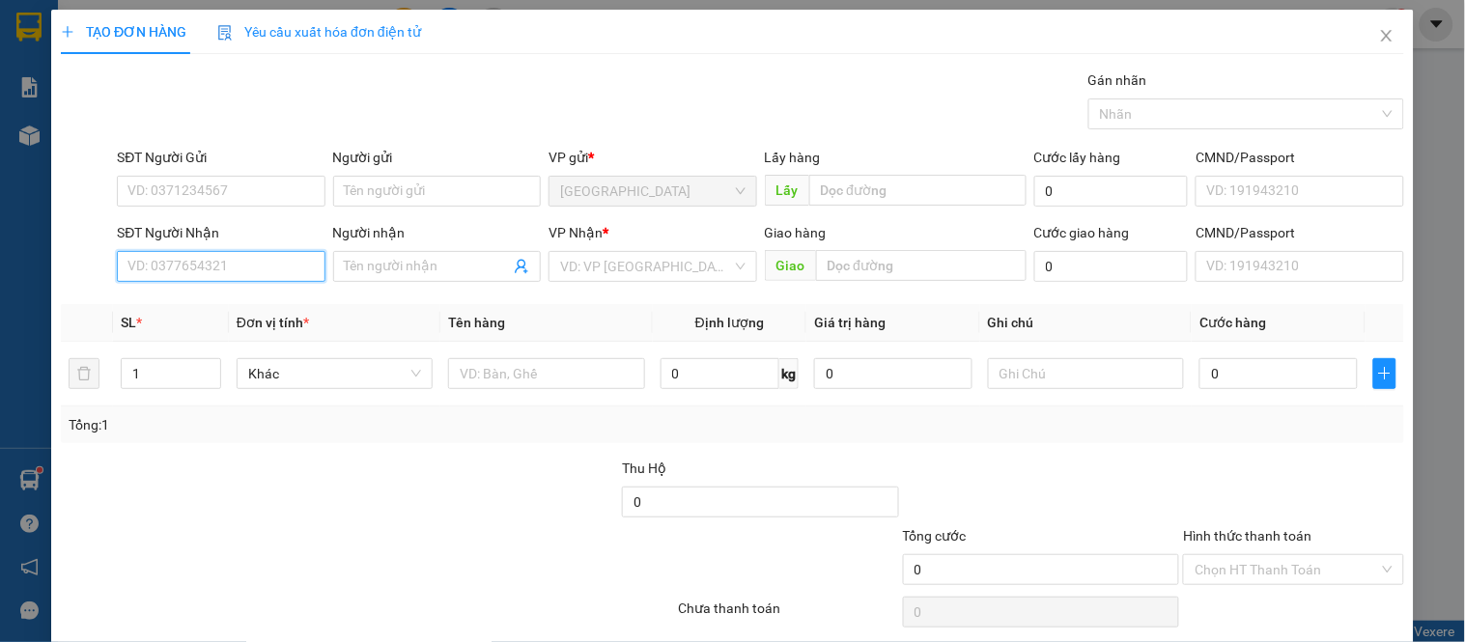
click at [170, 275] on input "SĐT Người Nhận" at bounding box center [221, 266] width 208 height 31
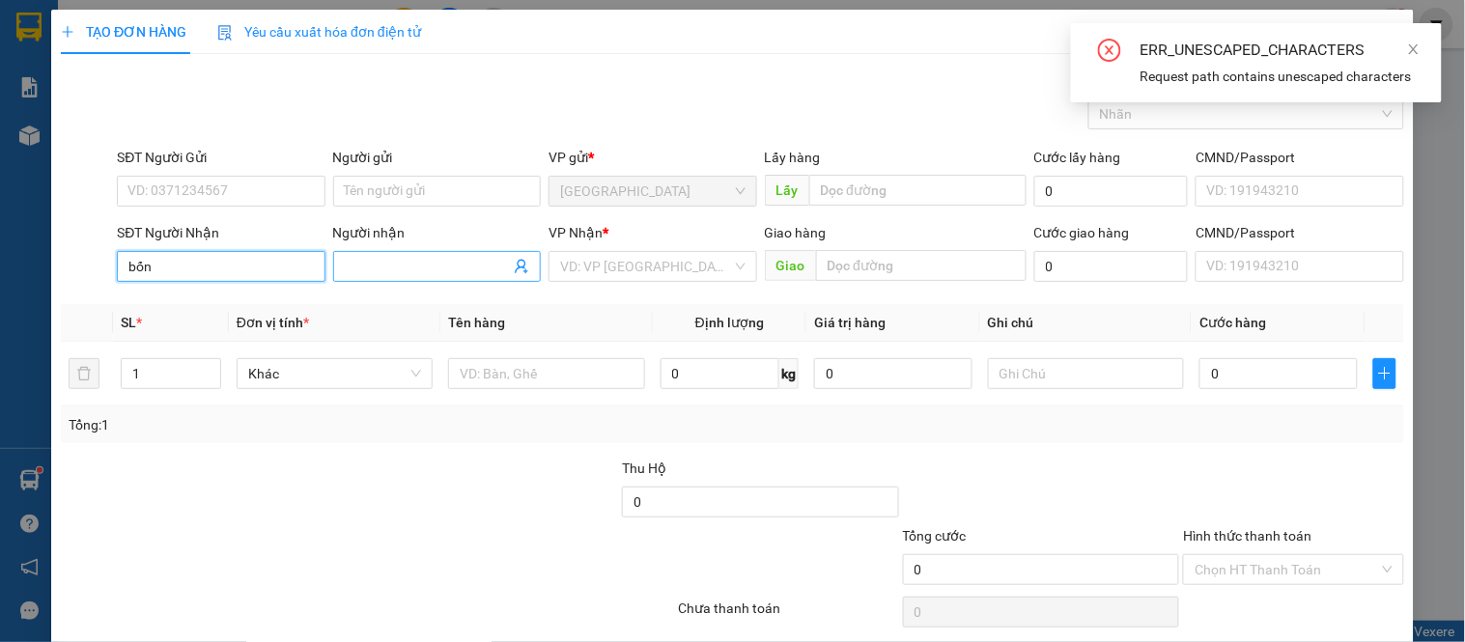
type input "bốn"
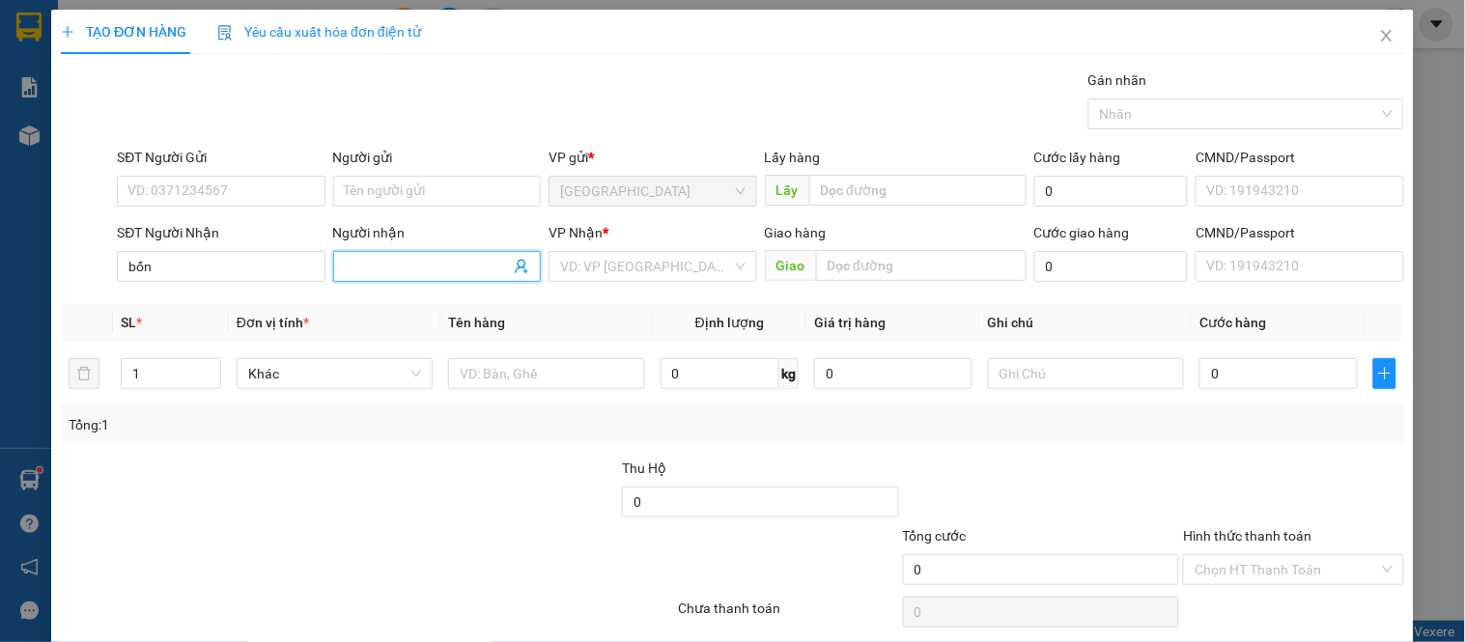
click at [412, 265] on input "Người nhận" at bounding box center [427, 266] width 165 height 21
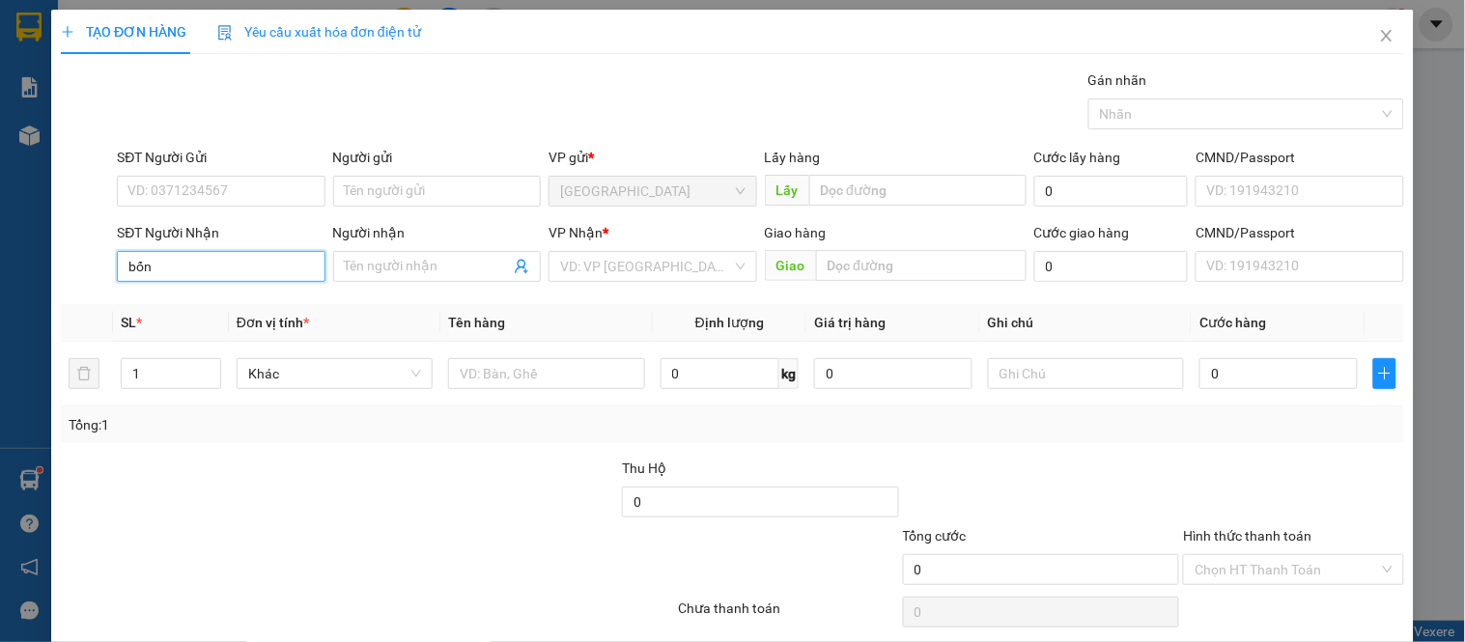
drag, startPoint x: 213, startPoint y: 270, endPoint x: 68, endPoint y: 258, distance: 145.4
click at [68, 258] on div "SĐT Người Nhận bốn bốn Người nhận Tên người nhận VP Nhận * VD: VP Sài Gòn Giao …" at bounding box center [733, 256] width 1348 height 68
click at [461, 264] on input "Người nhận" at bounding box center [427, 266] width 165 height 21
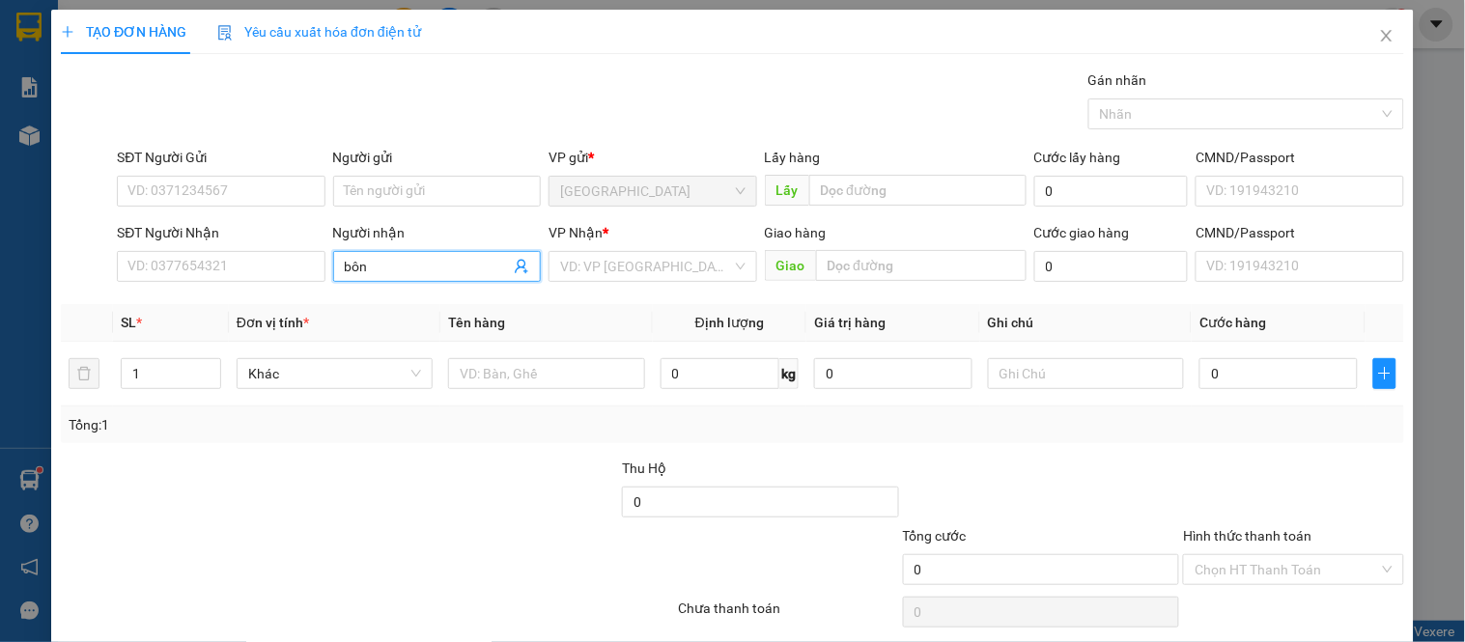
type input "bốn"
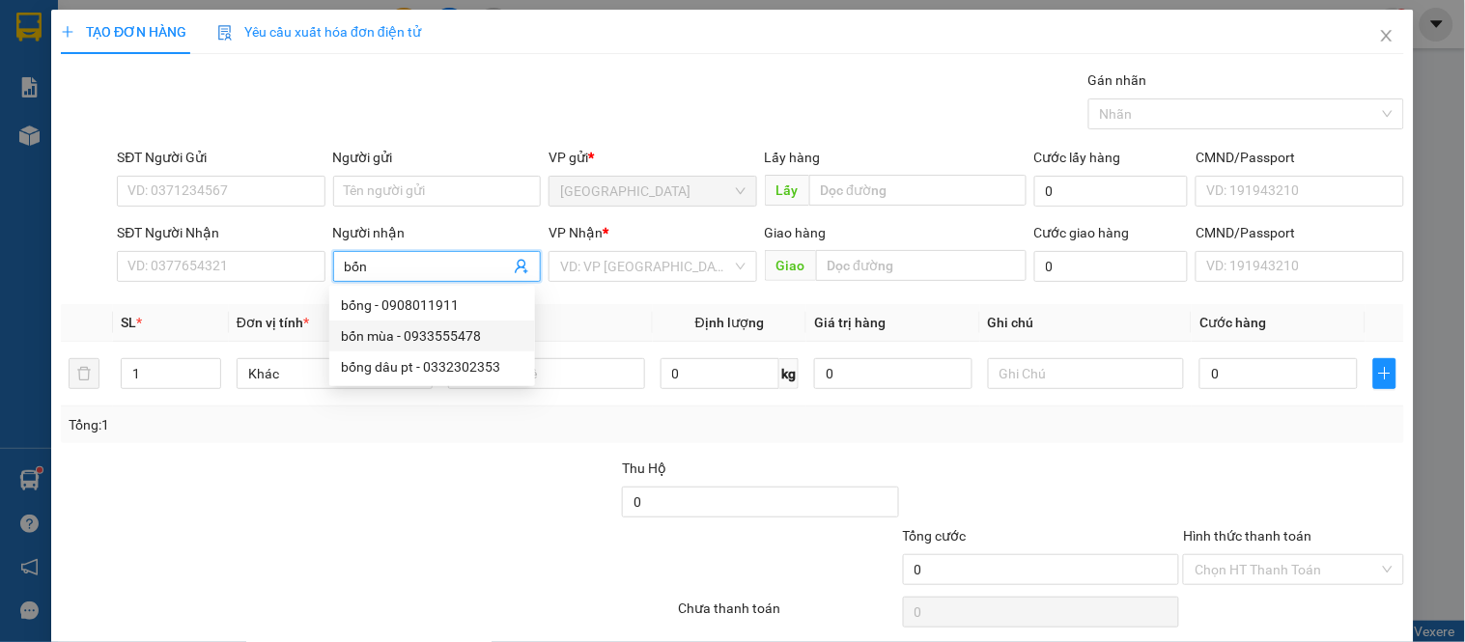
click at [467, 340] on div "bốn mùa - 0933555478" at bounding box center [432, 336] width 183 height 21
type input "0933555478"
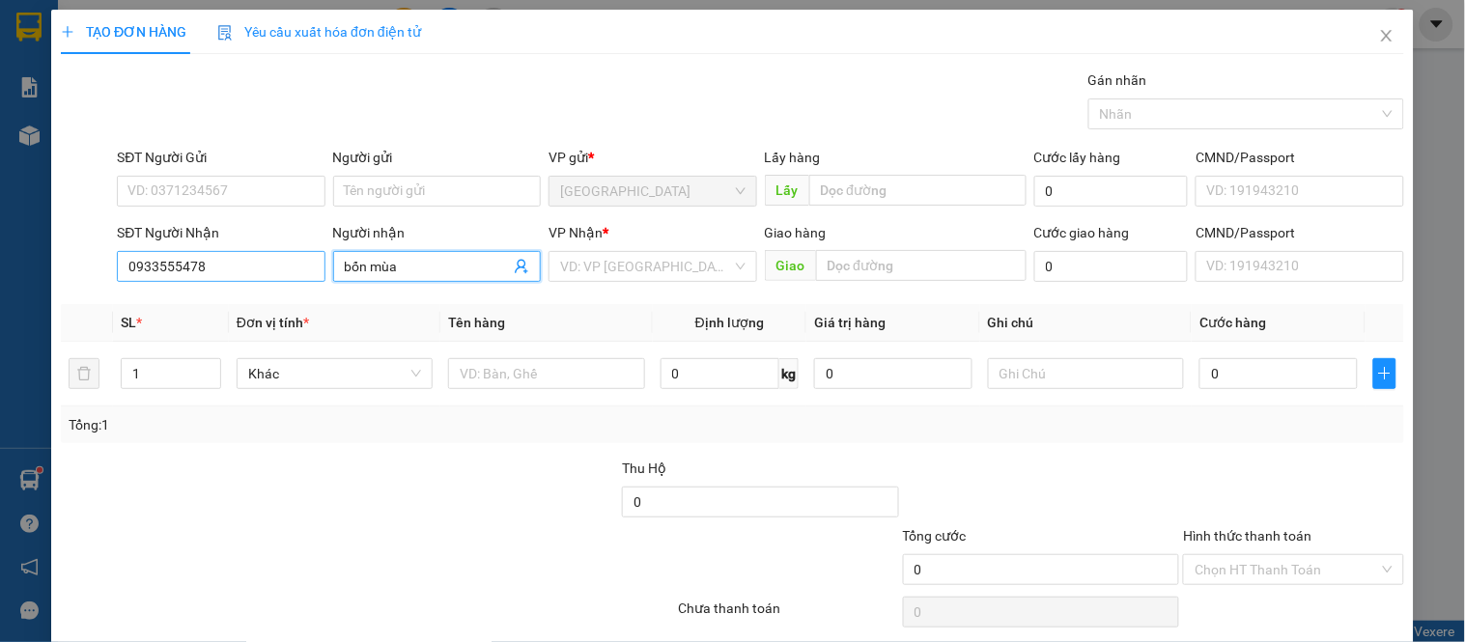
type input "bốn mùa"
drag, startPoint x: 252, startPoint y: 271, endPoint x: 0, endPoint y: 249, distance: 253.1
click at [0, 249] on div "TẠO ĐƠN HÀNG Yêu cầu xuất hóa đơn điện tử Transit Pickup Surcharge Ids Transit …" at bounding box center [732, 321] width 1465 height 642
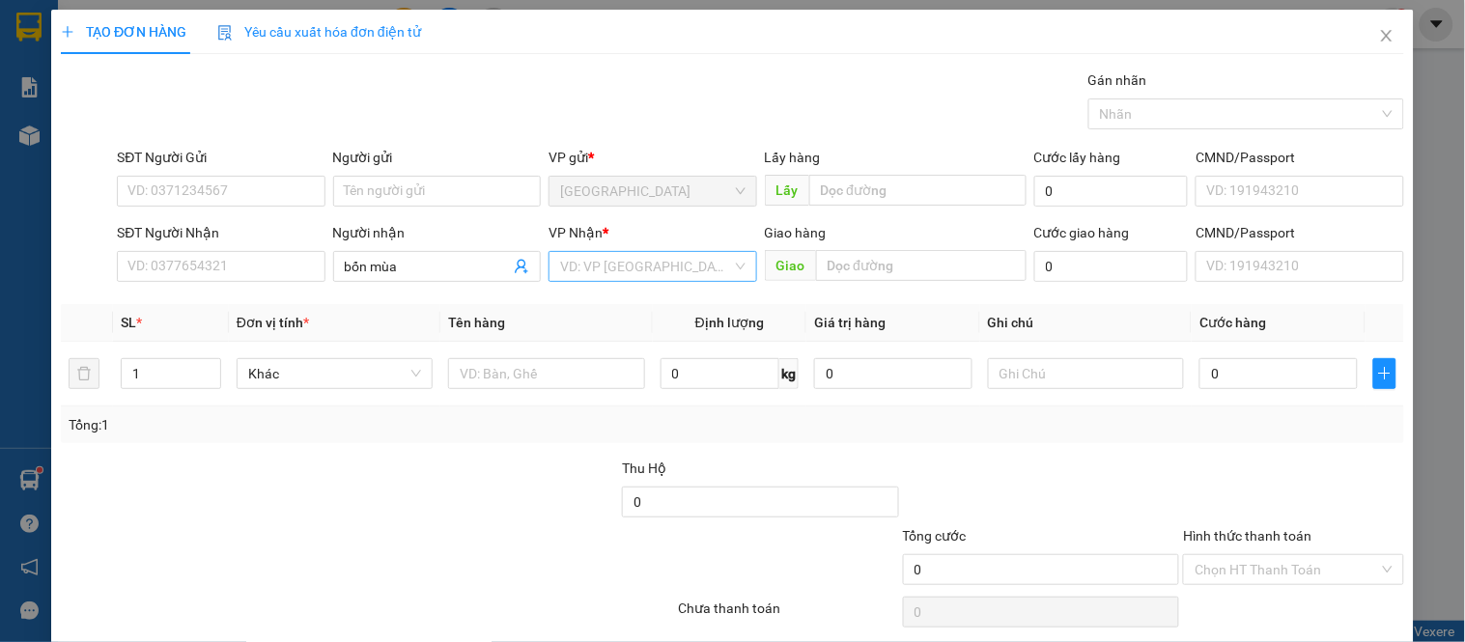
click at [636, 257] on input "search" at bounding box center [645, 266] width 171 height 29
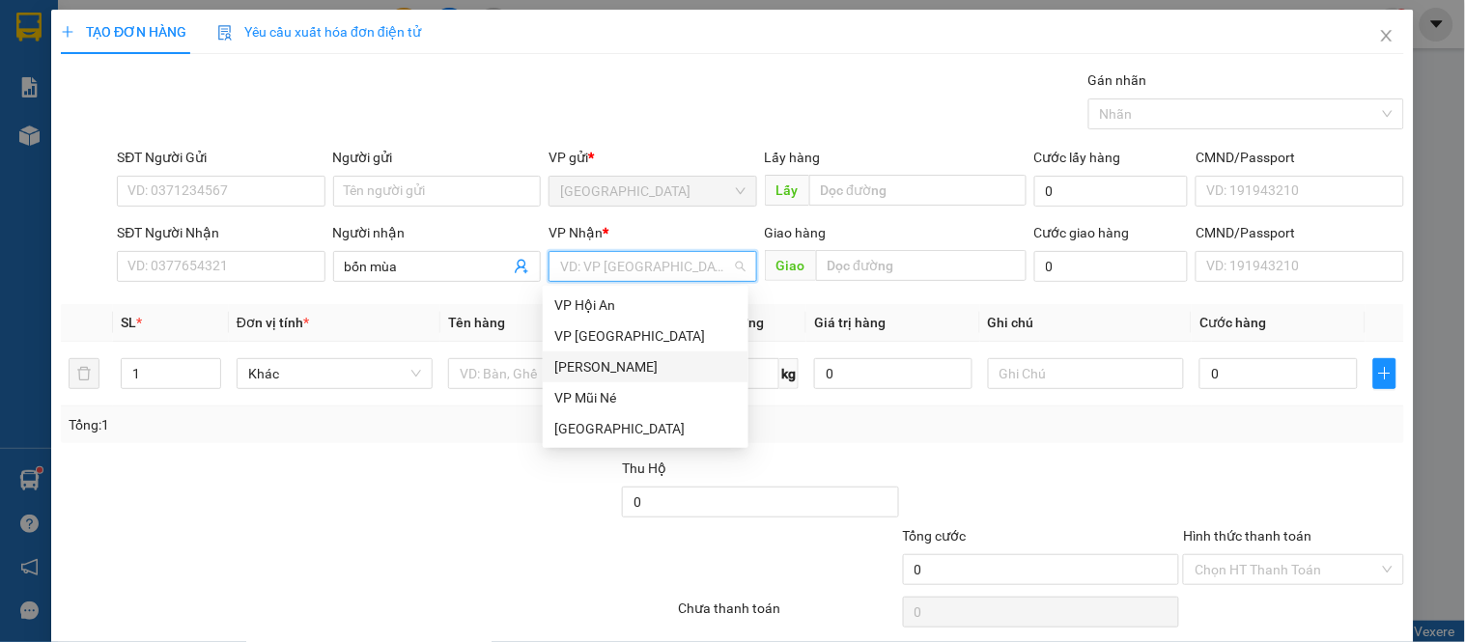
click at [609, 358] on div "[PERSON_NAME]" at bounding box center [645, 366] width 183 height 21
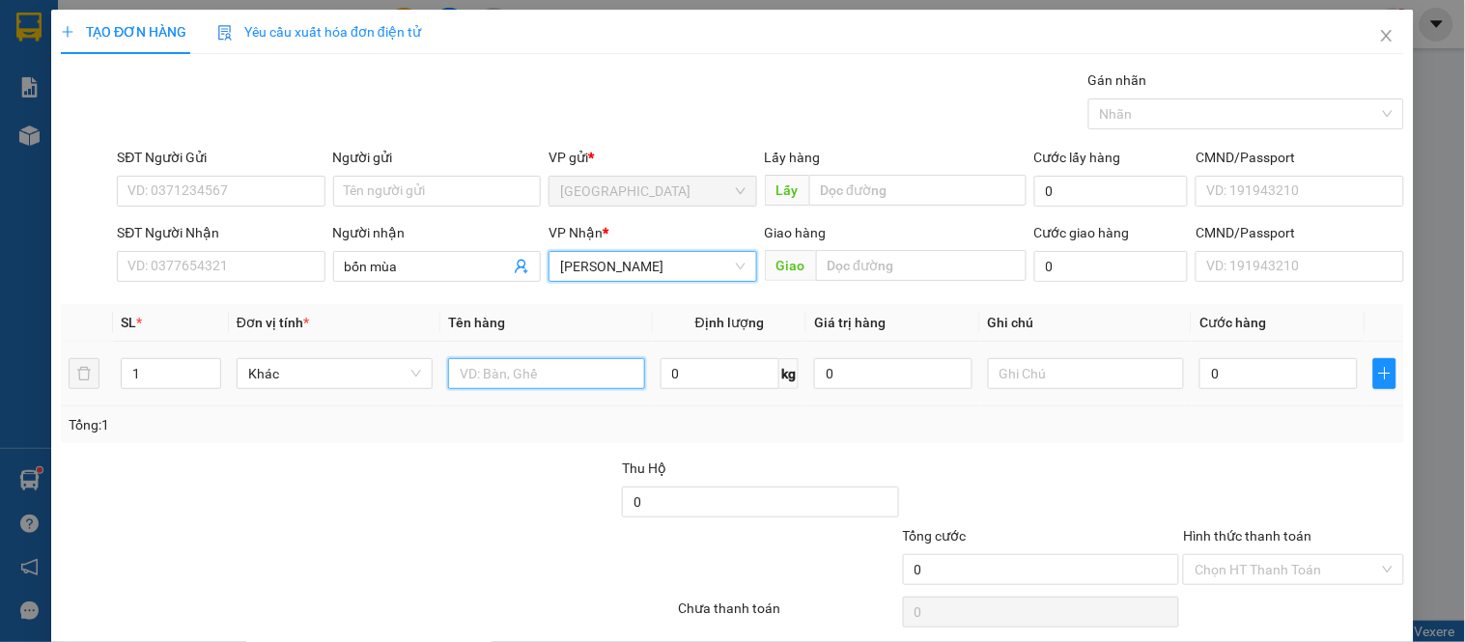
click at [519, 370] on input "text" at bounding box center [546, 373] width 196 height 31
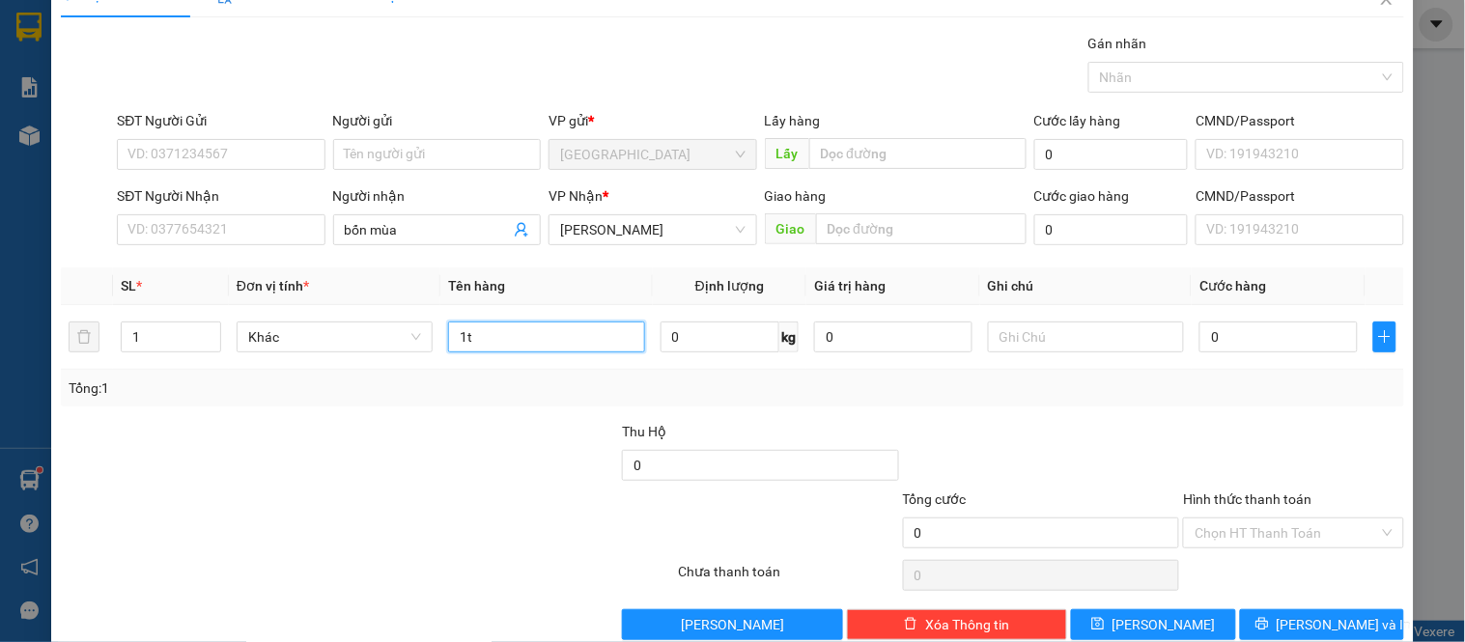
scroll to position [71, 0]
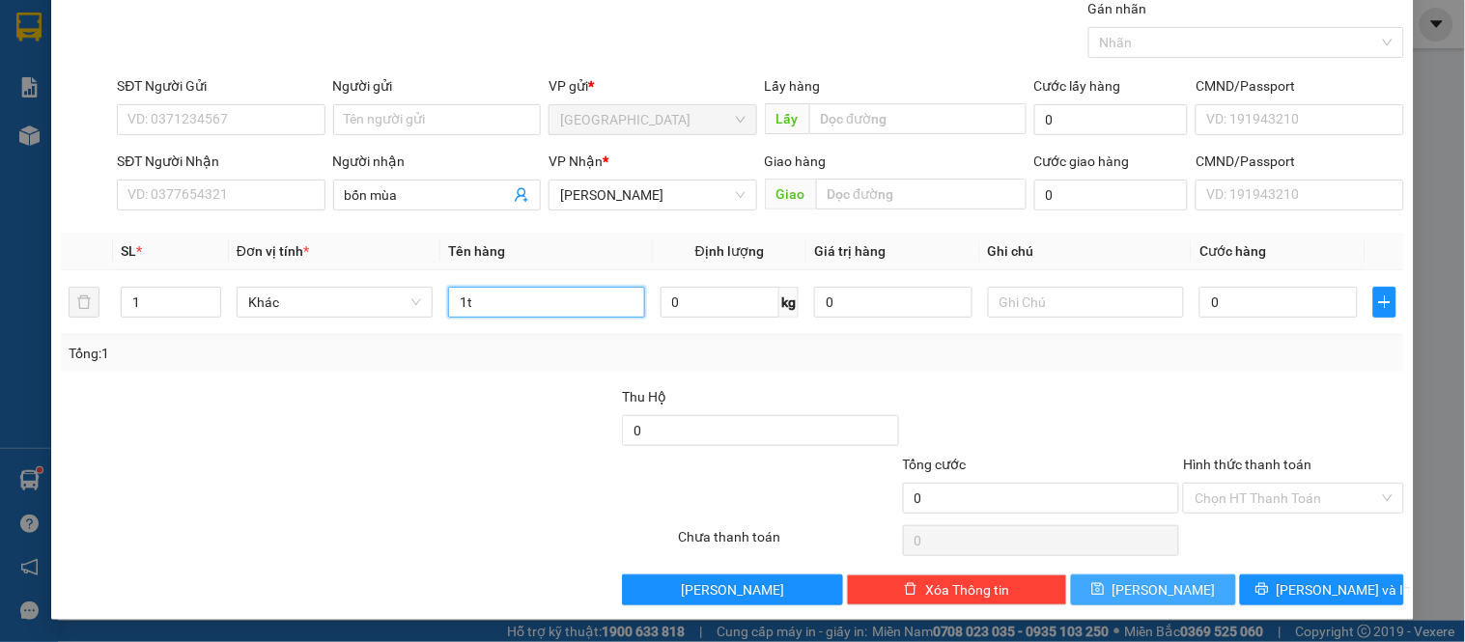
type input "1t"
click at [1142, 585] on span "[PERSON_NAME]" at bounding box center [1164, 590] width 103 height 21
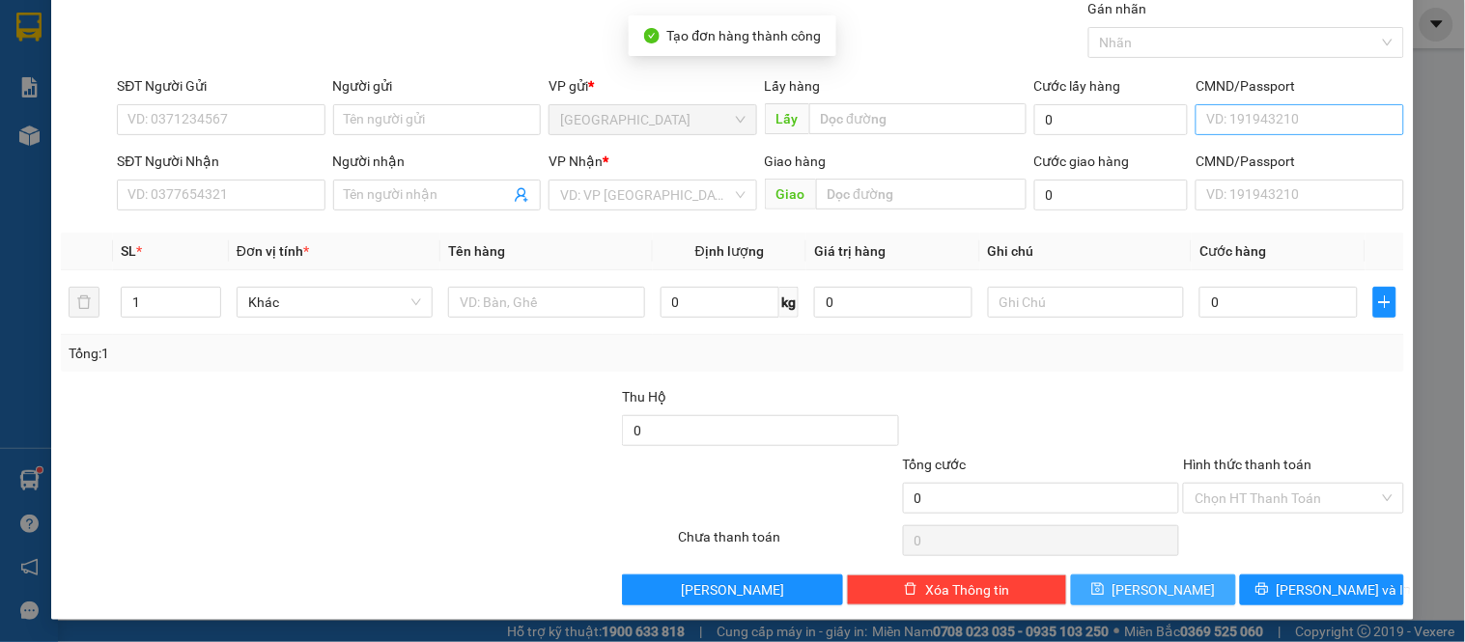
scroll to position [0, 0]
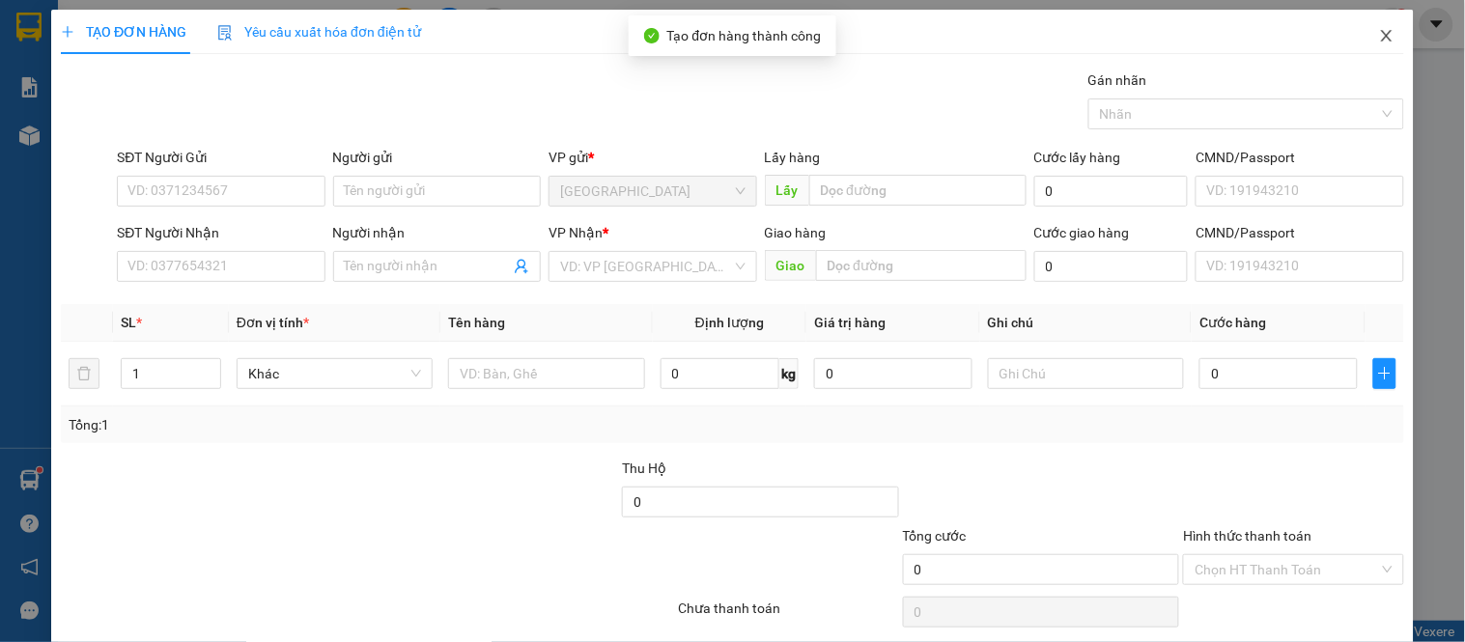
click at [1379, 35] on icon "close" at bounding box center [1386, 35] width 15 height 15
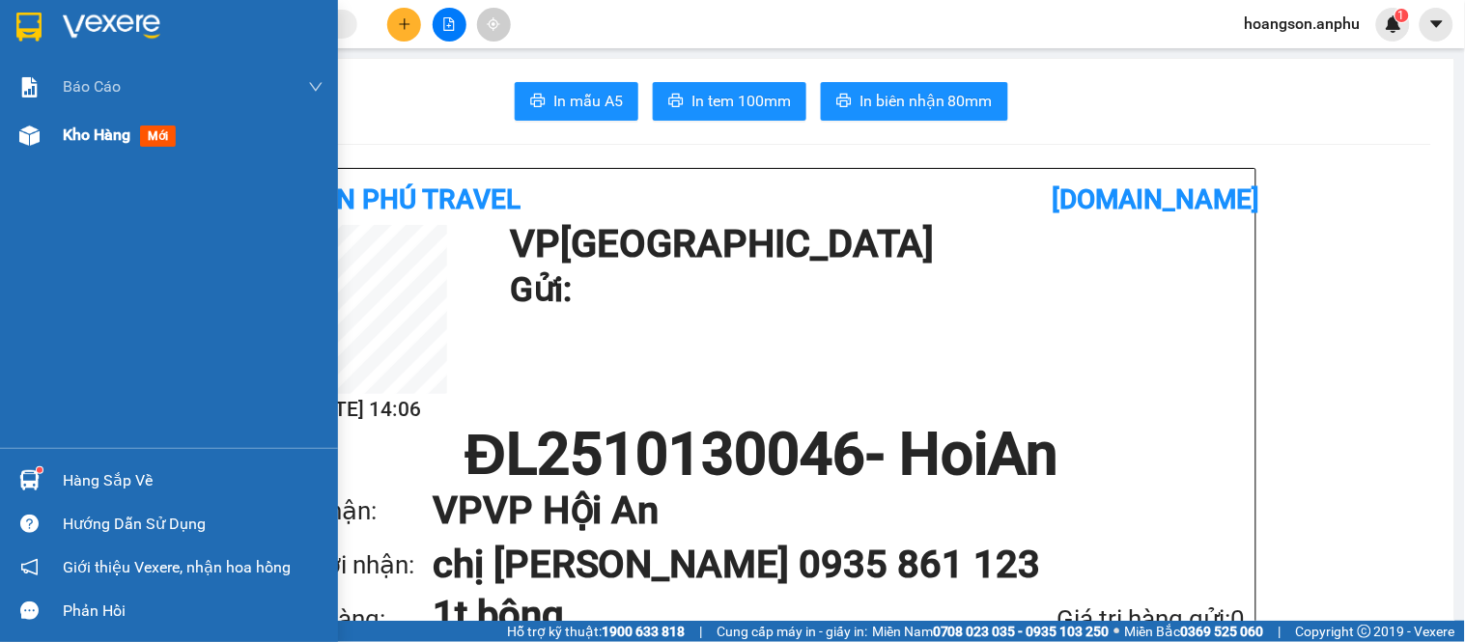
click at [72, 155] on div "Kho hàng mới" at bounding box center [193, 135] width 261 height 48
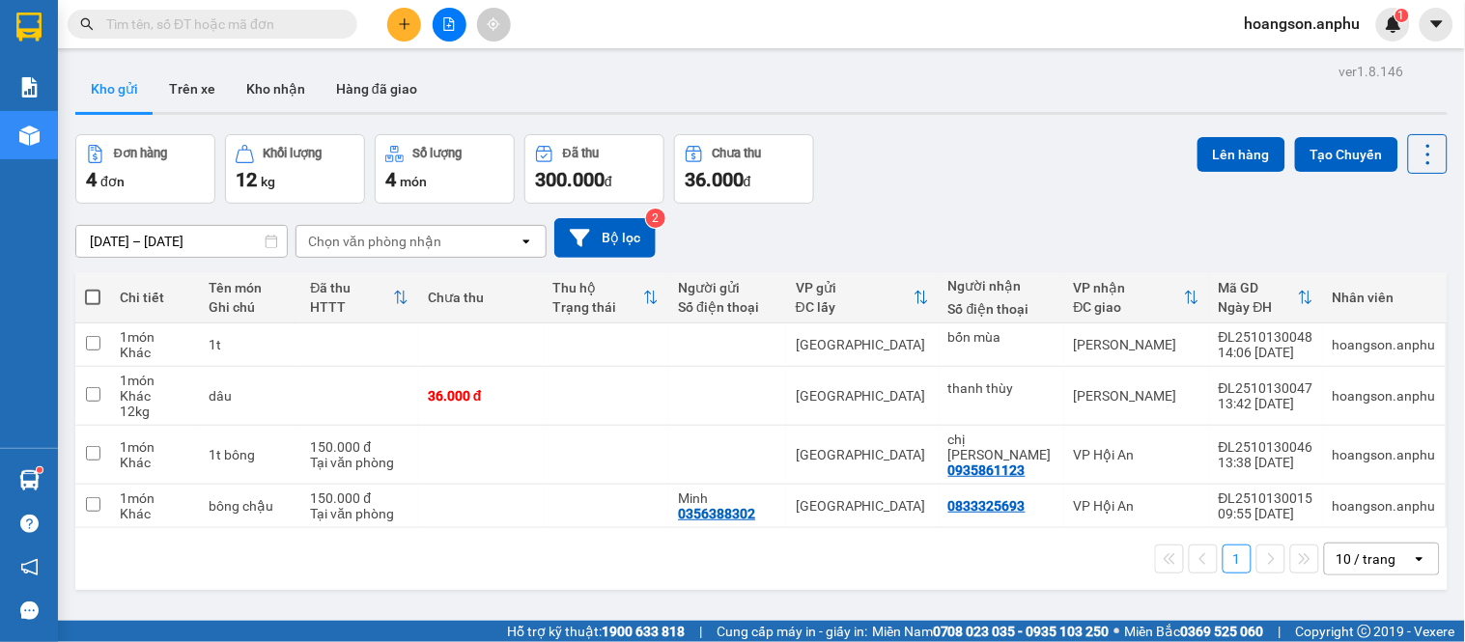
click at [467, 32] on div at bounding box center [449, 25] width 145 height 34
click at [465, 26] on button at bounding box center [450, 25] width 34 height 34
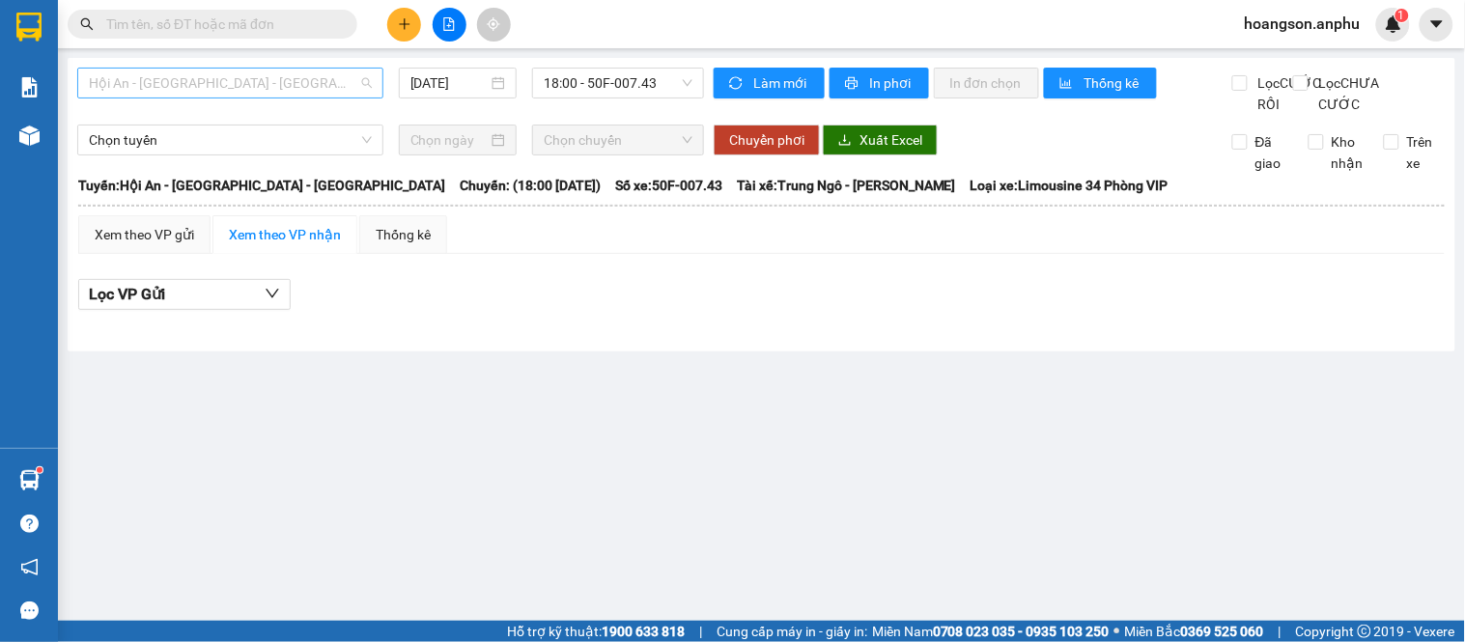
click at [282, 84] on span "Hội An - [GEOGRAPHIC_DATA] - [GEOGRAPHIC_DATA]" at bounding box center [230, 83] width 283 height 29
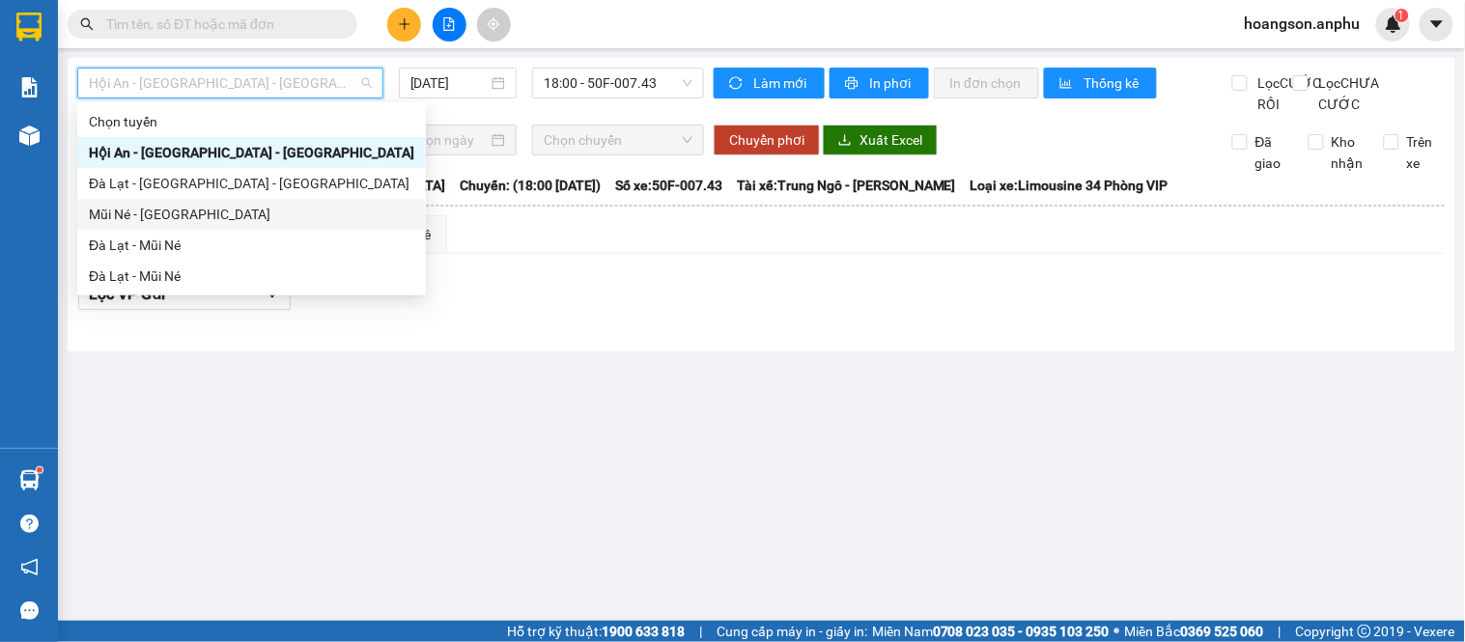
click at [179, 210] on div "Mũi Né - [GEOGRAPHIC_DATA]" at bounding box center [252, 214] width 326 height 21
type input "[DATE]"
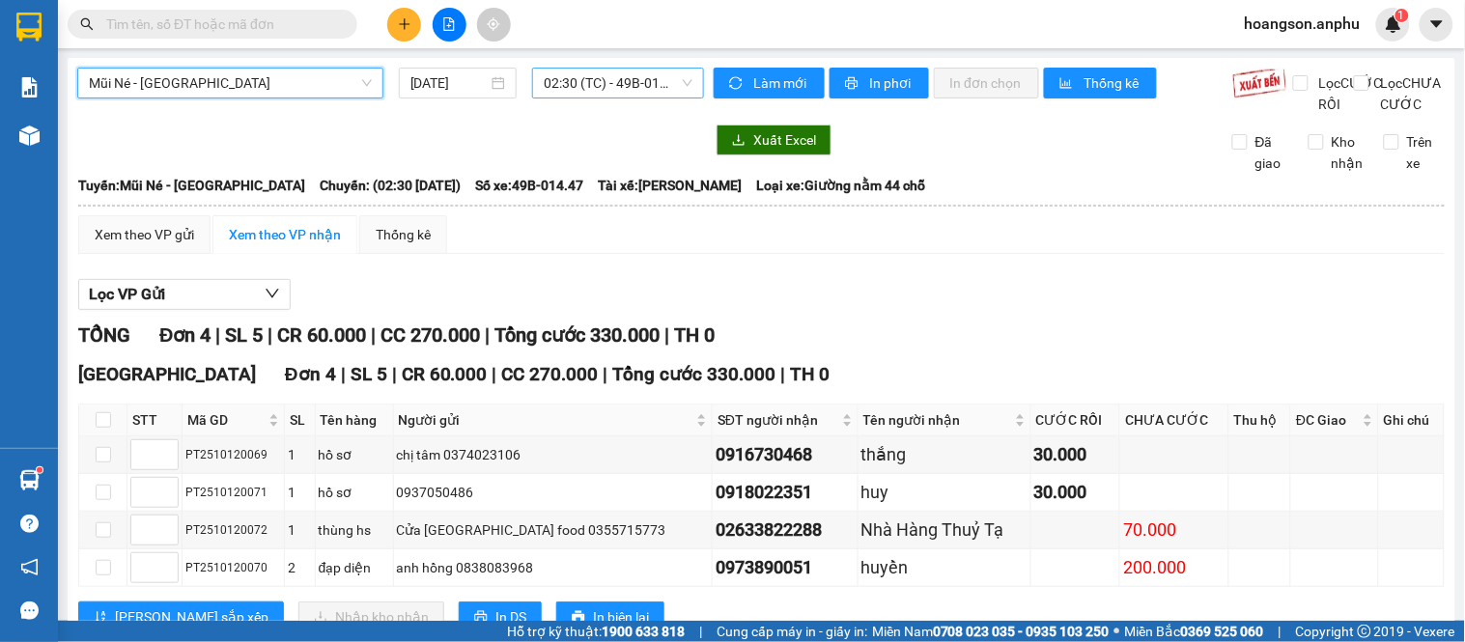
click at [602, 83] on span "02:30 (TC) - 49B-014.47" at bounding box center [618, 83] width 149 height 29
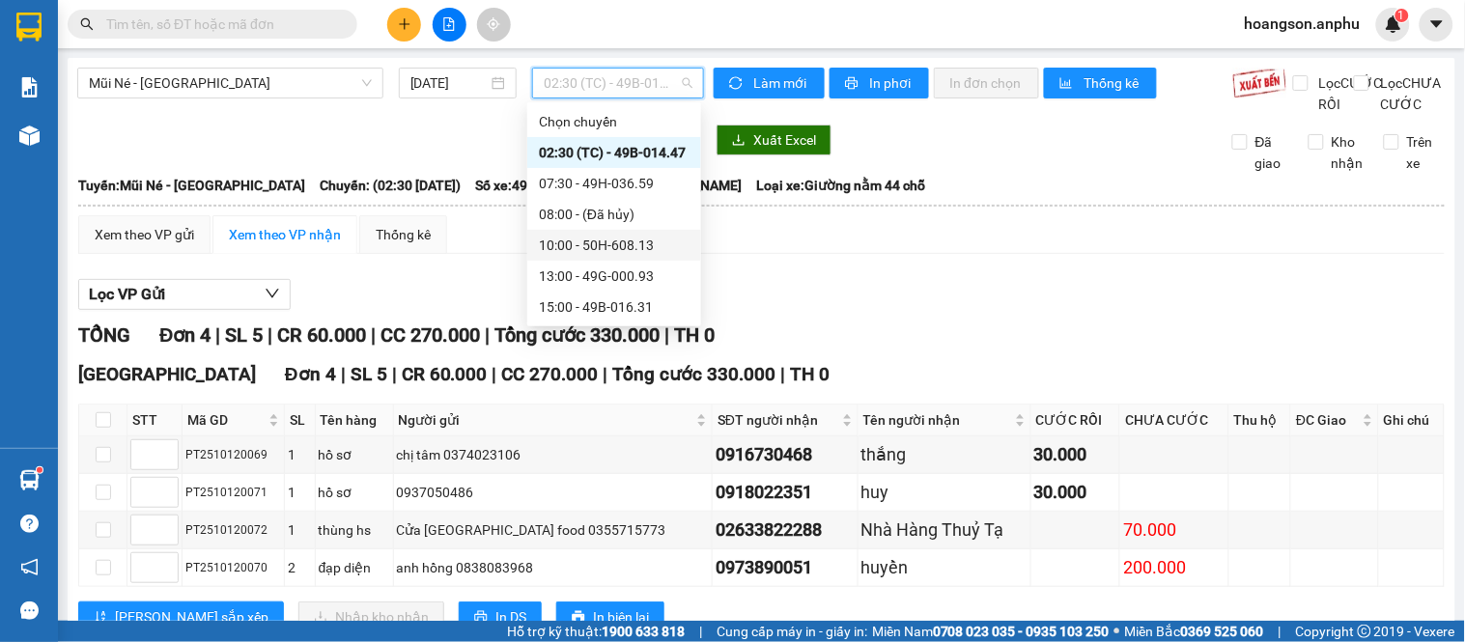
click at [584, 237] on div "10:00 - 50H-608.13" at bounding box center [614, 245] width 151 height 21
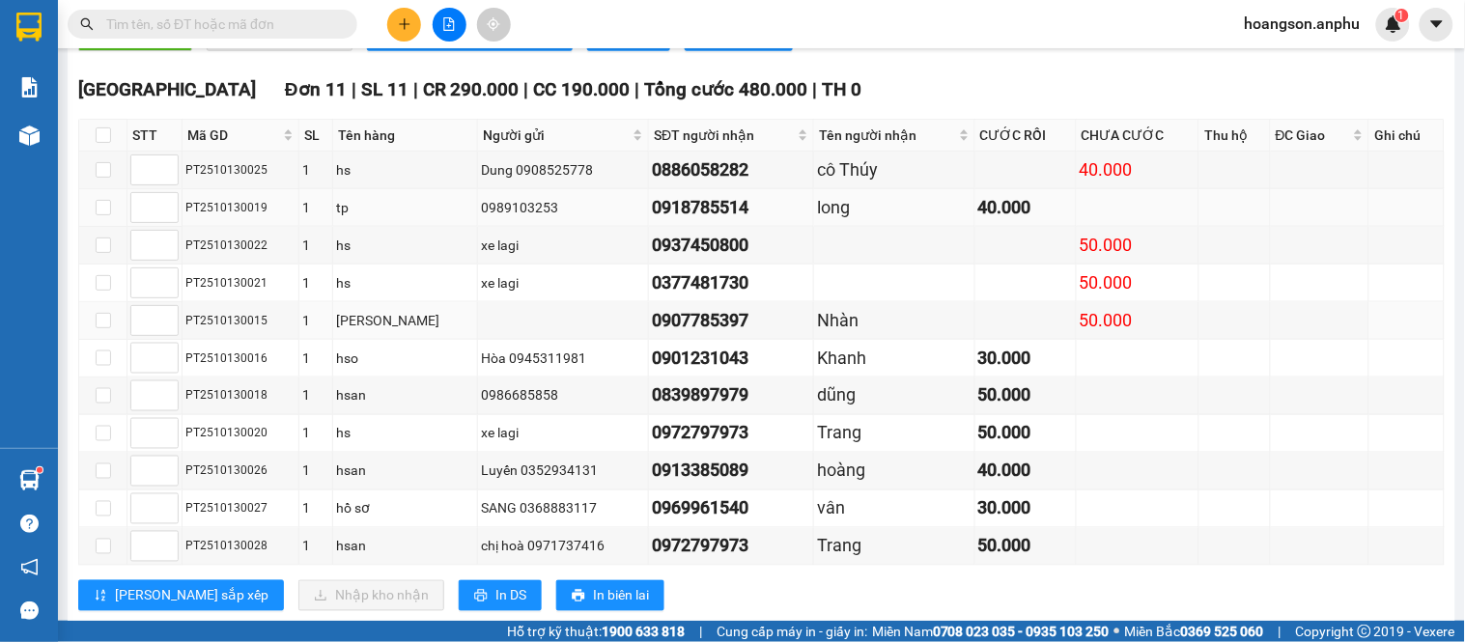
scroll to position [506, 0]
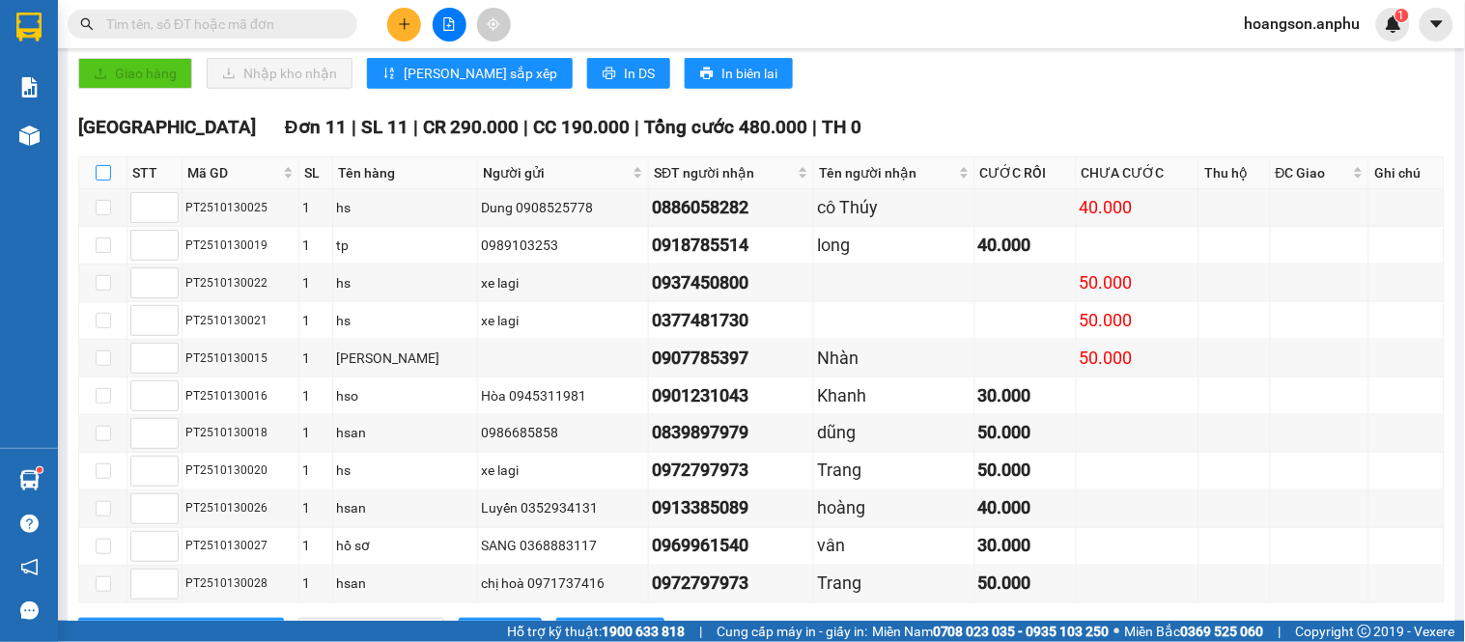
click at [110, 181] on input "checkbox" at bounding box center [103, 172] width 15 height 15
checkbox input "true"
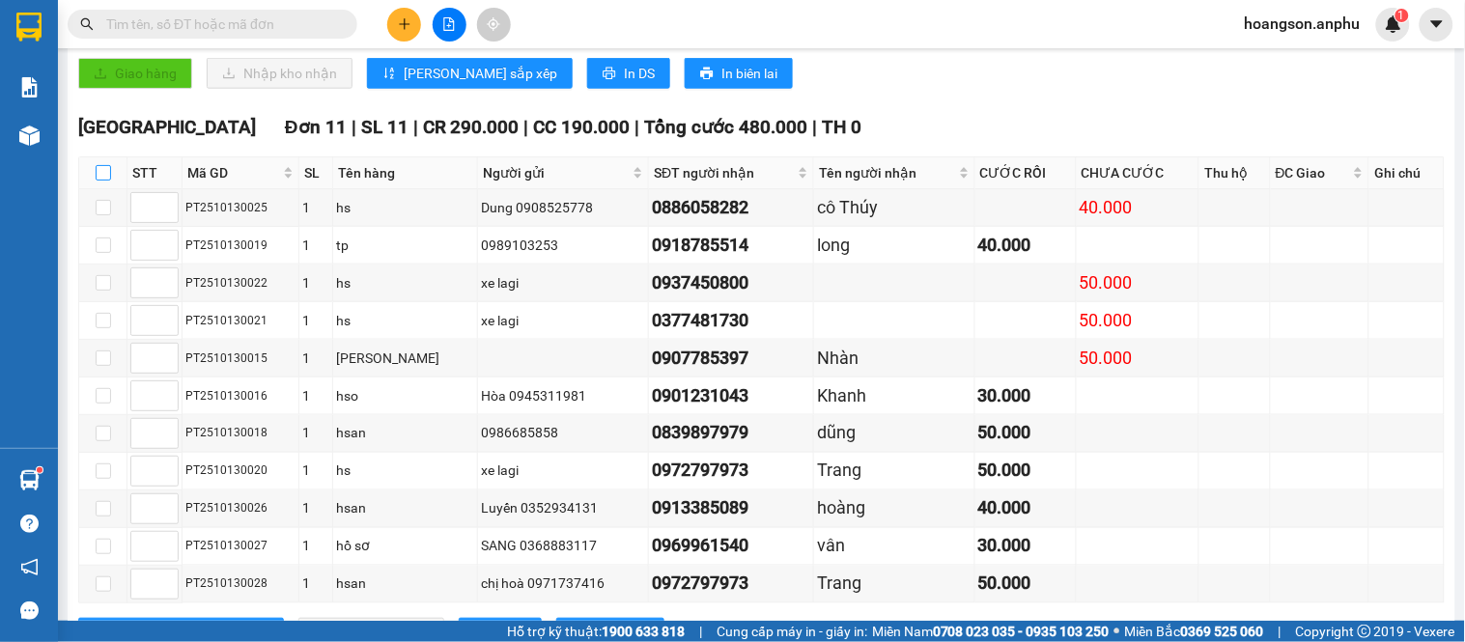
checkbox input "true"
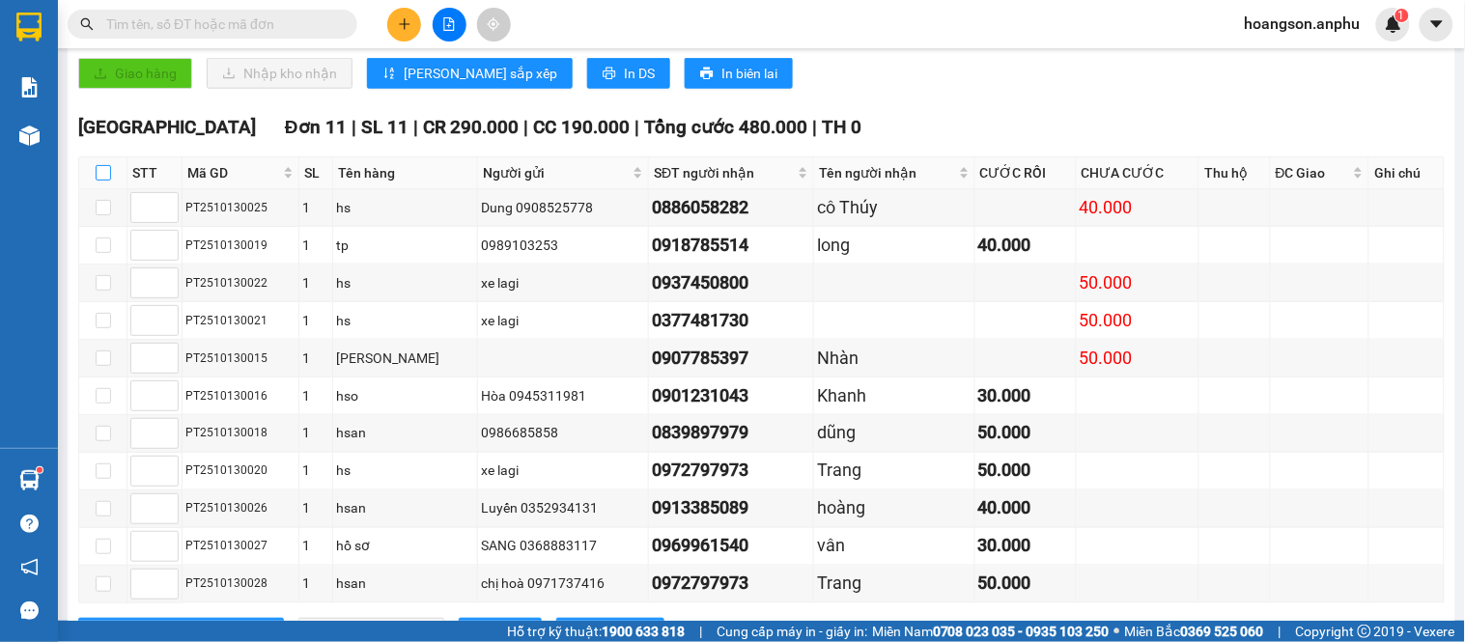
checkbox input "true"
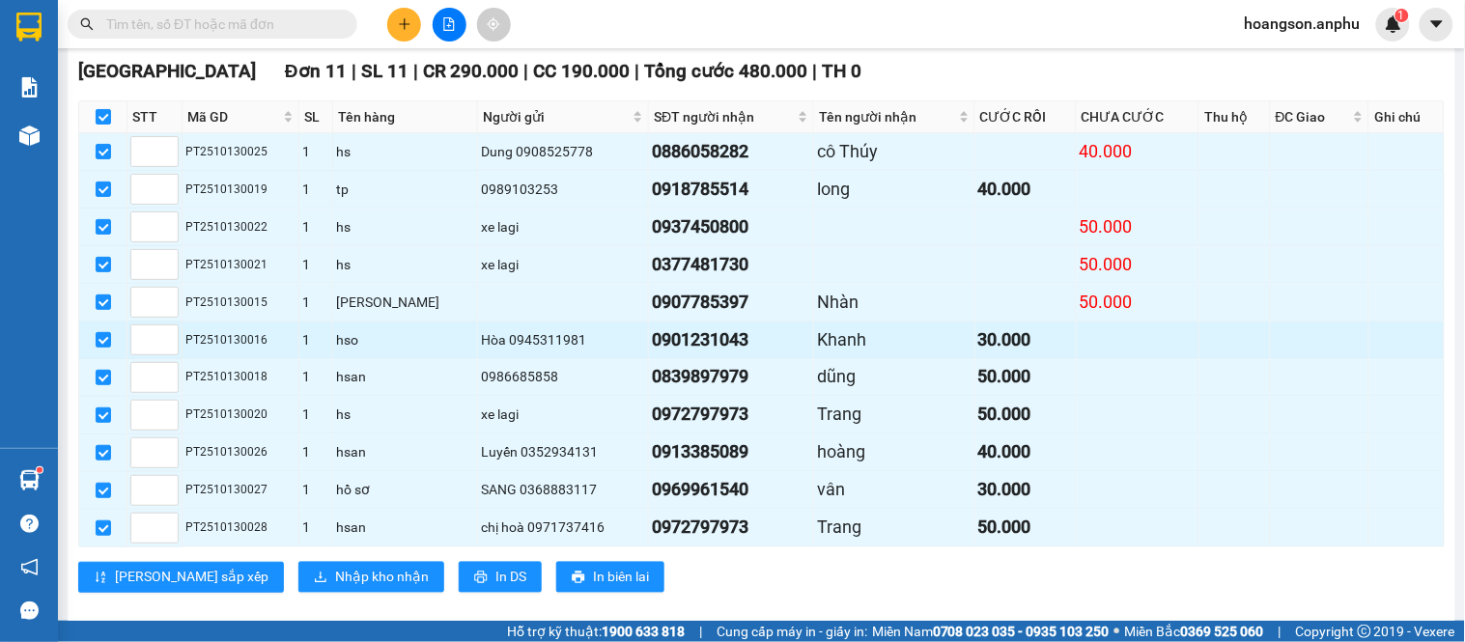
scroll to position [613, 0]
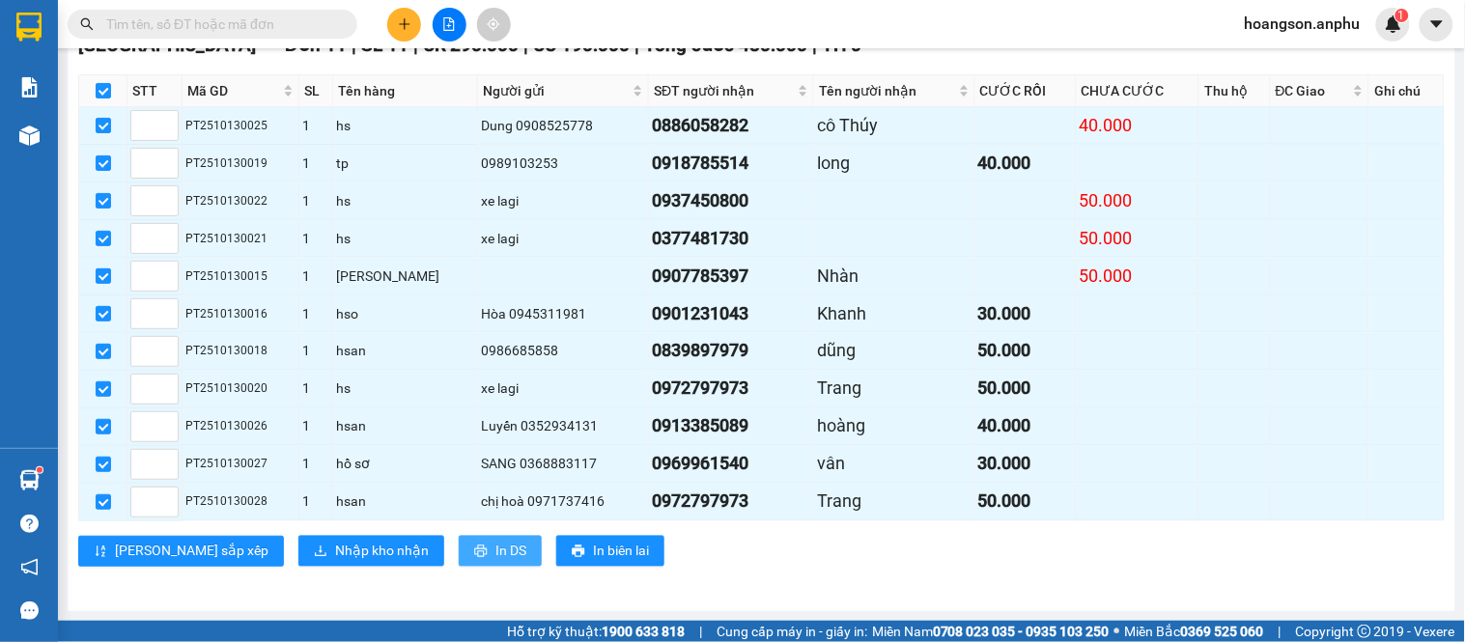
click at [496, 557] on span "In DS" at bounding box center [511, 551] width 31 height 21
click at [335, 562] on span "Nhập kho nhận" at bounding box center [382, 551] width 94 height 21
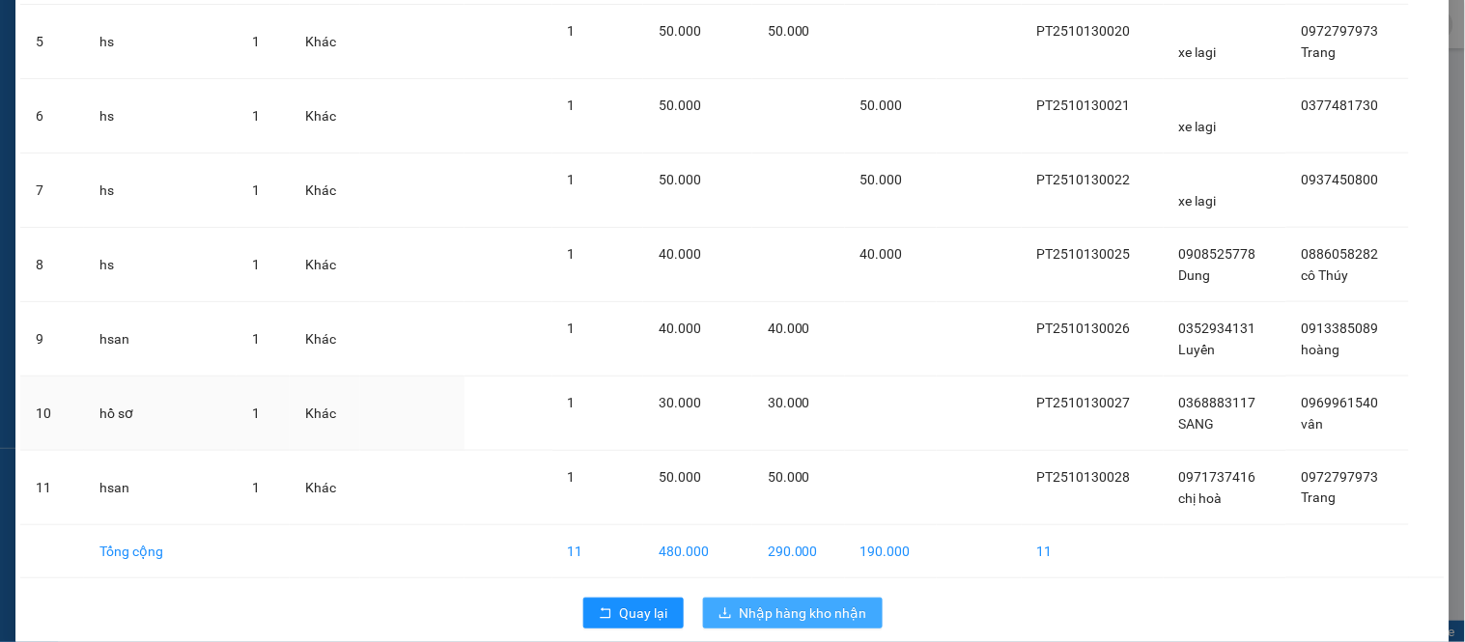
scroll to position [479, 0]
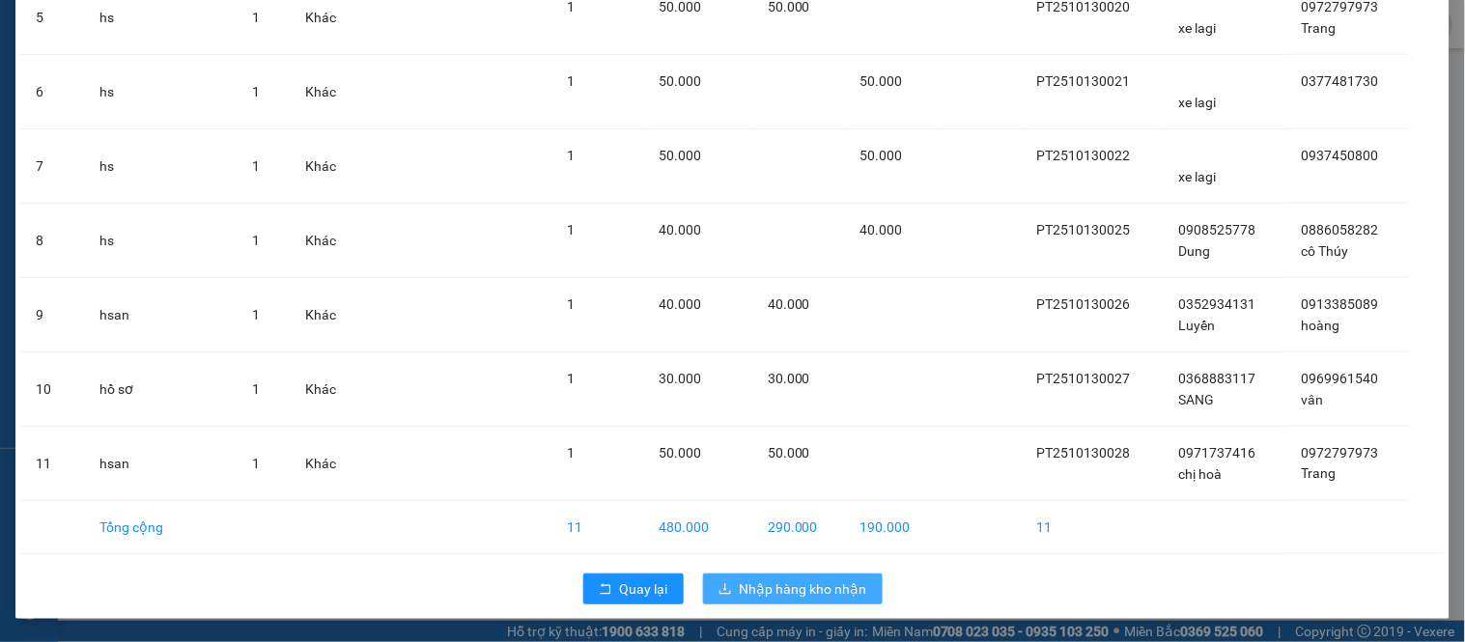
click at [808, 604] on button "Nhập hàng kho nhận" at bounding box center [793, 589] width 180 height 31
